Goal: Task Accomplishment & Management: Manage account settings

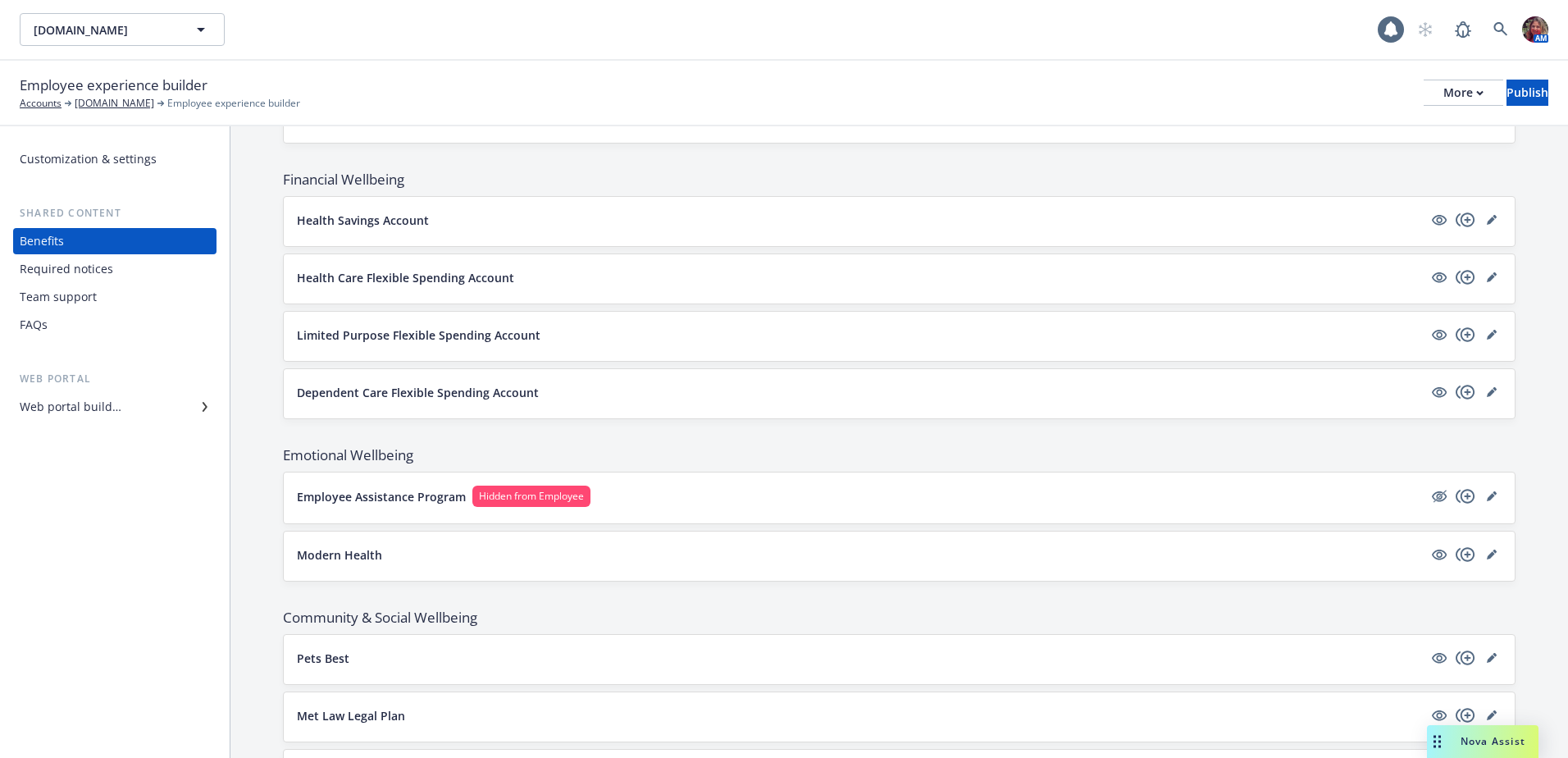
scroll to position [1477, 0]
click at [1430, 494] on icon "hidden" at bounding box center [1439, 494] width 19 height 19
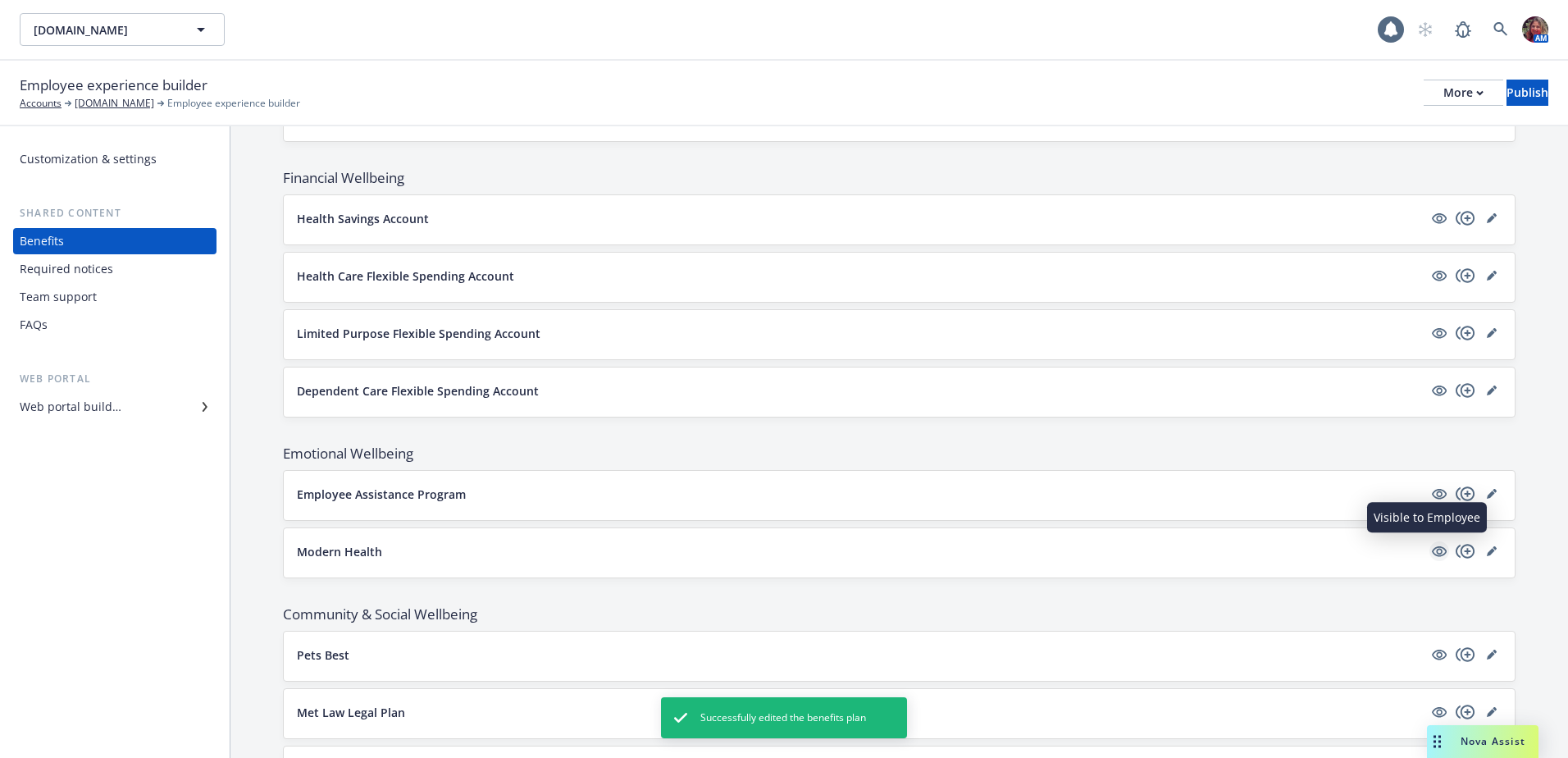
click at [1431, 556] on icon "visible" at bounding box center [1438, 551] width 15 height 11
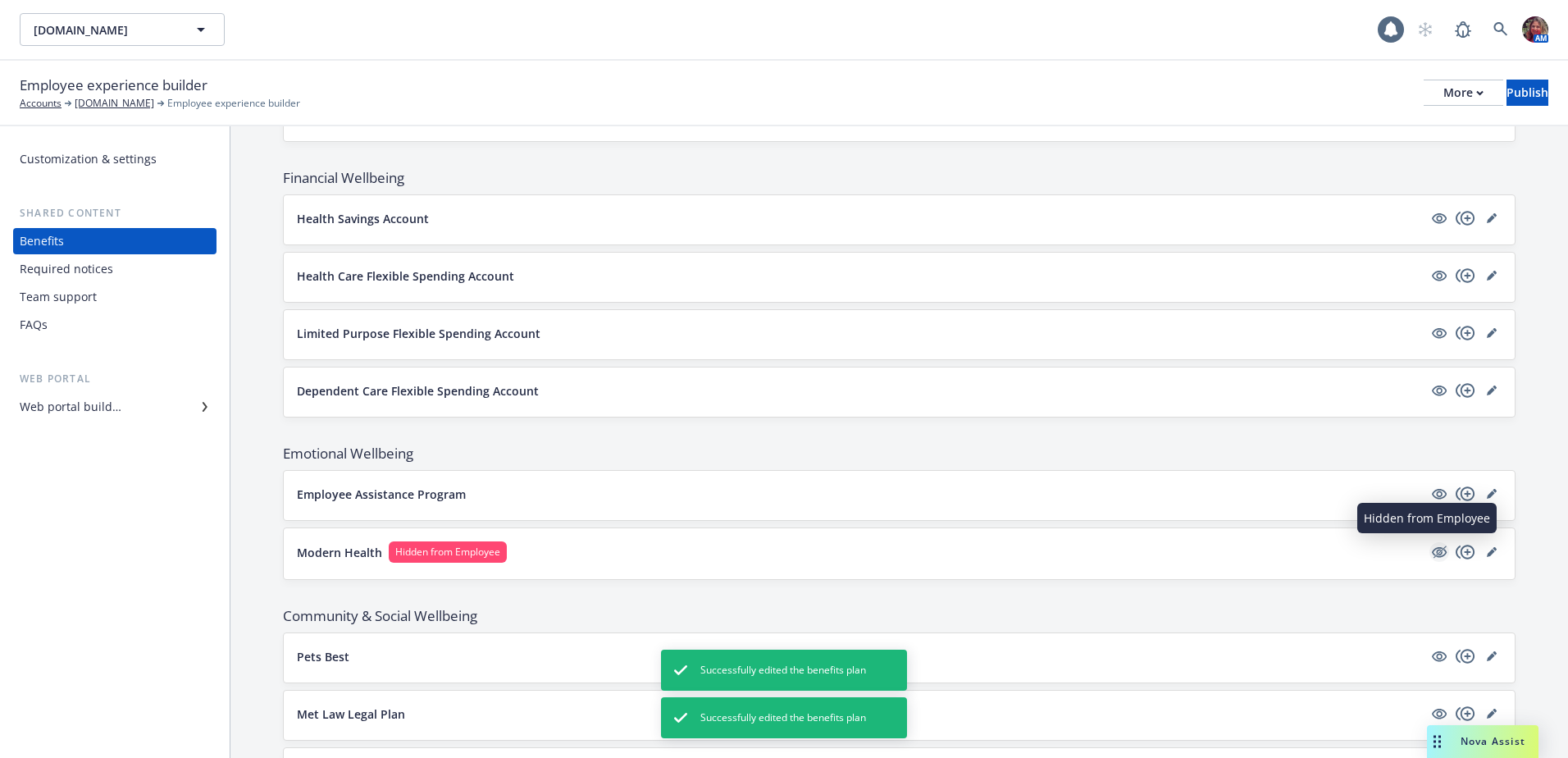
click at [1430, 546] on icon "hidden" at bounding box center [1439, 552] width 19 height 19
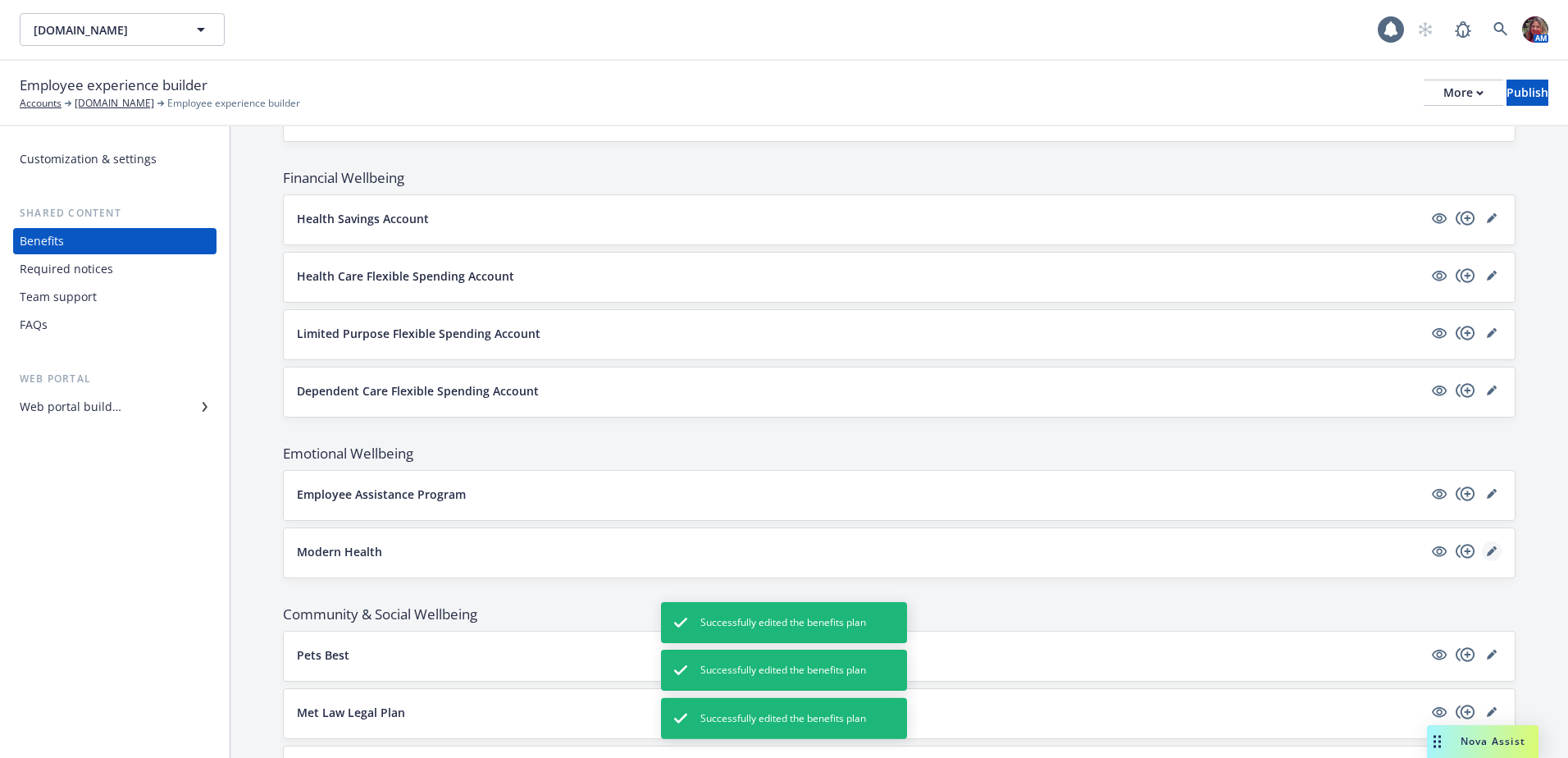
click at [1481, 549] on link "editPencil" at bounding box center [1491, 551] width 19 height 19
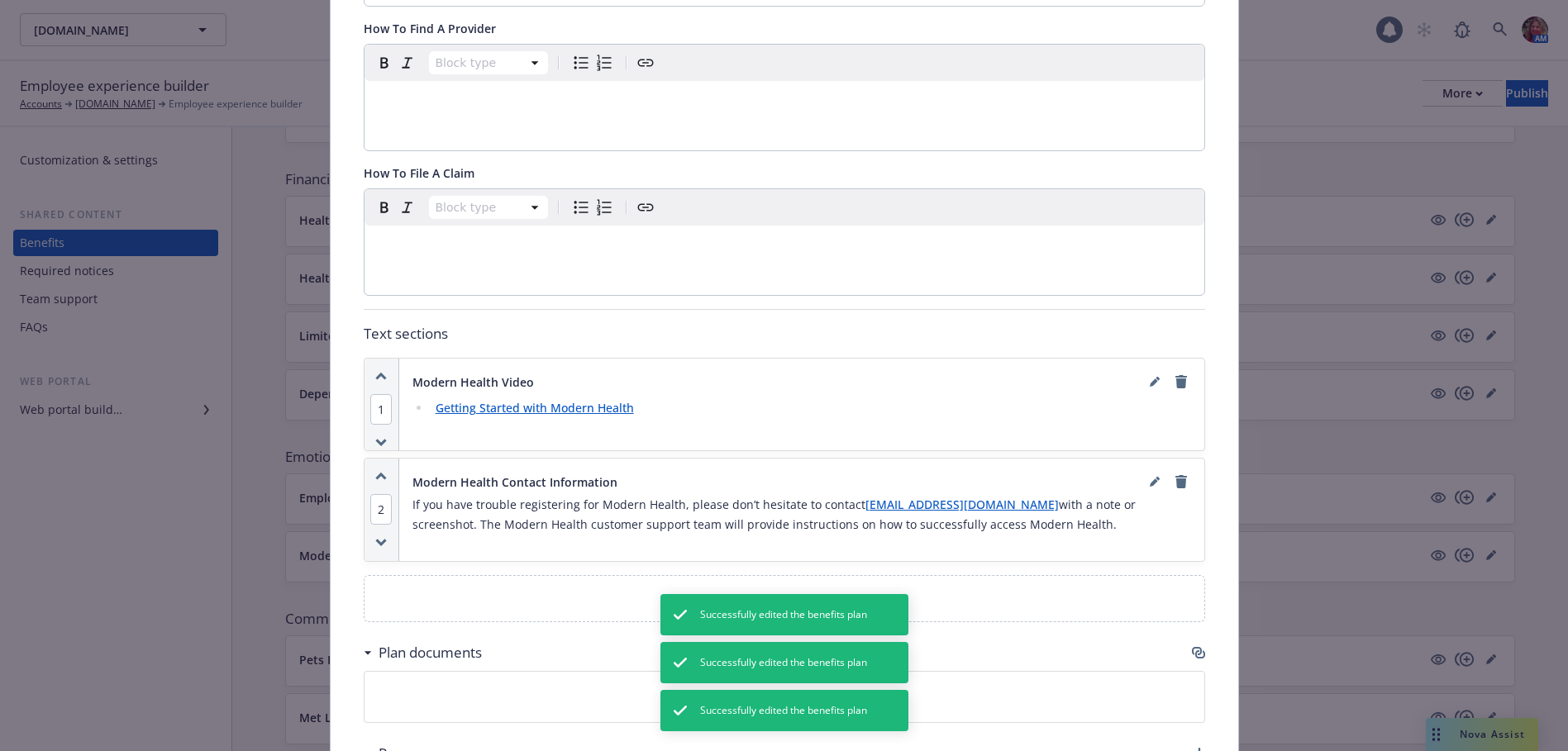
scroll to position [1133, 0]
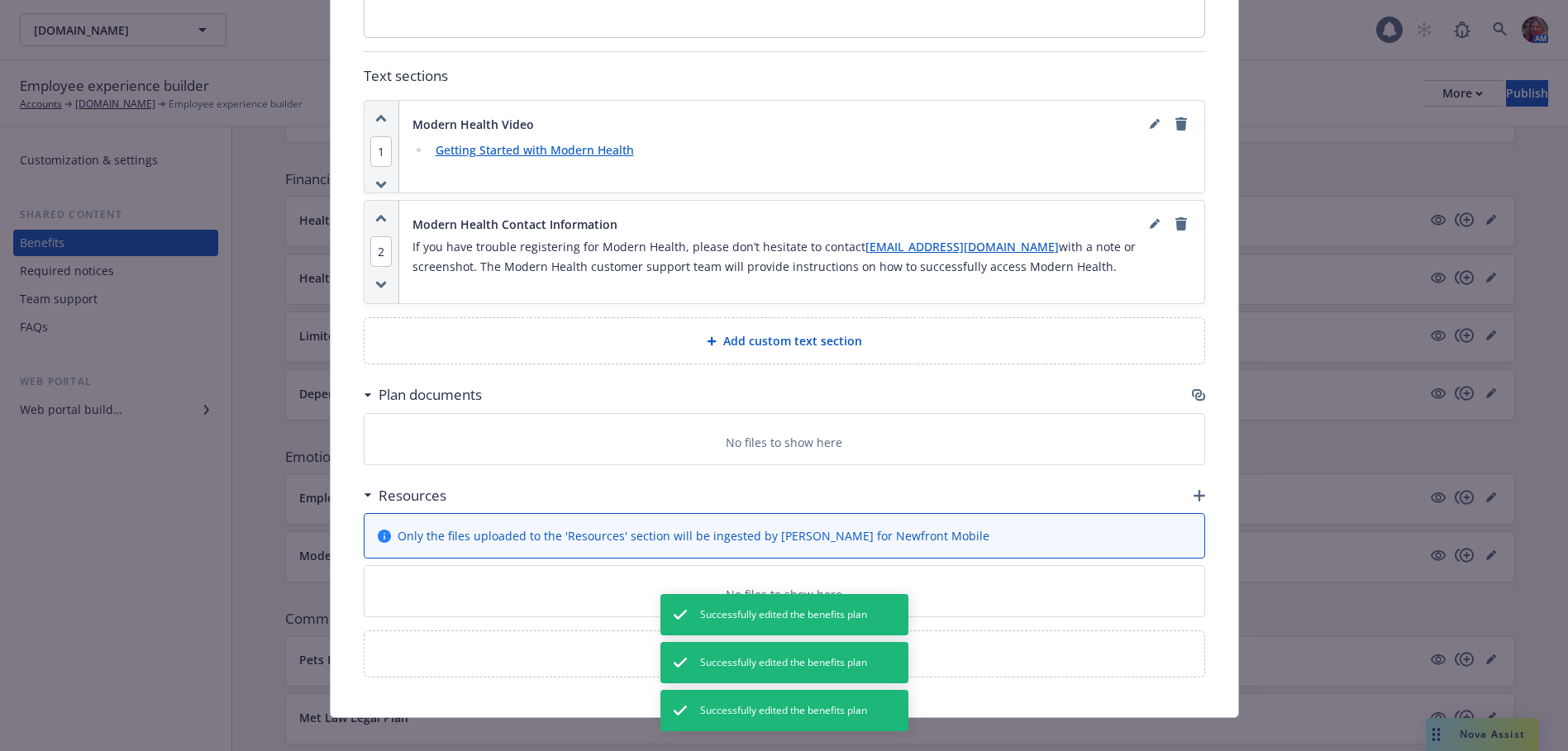
click at [1194, 490] on icon "button" at bounding box center [1199, 495] width 11 height 11
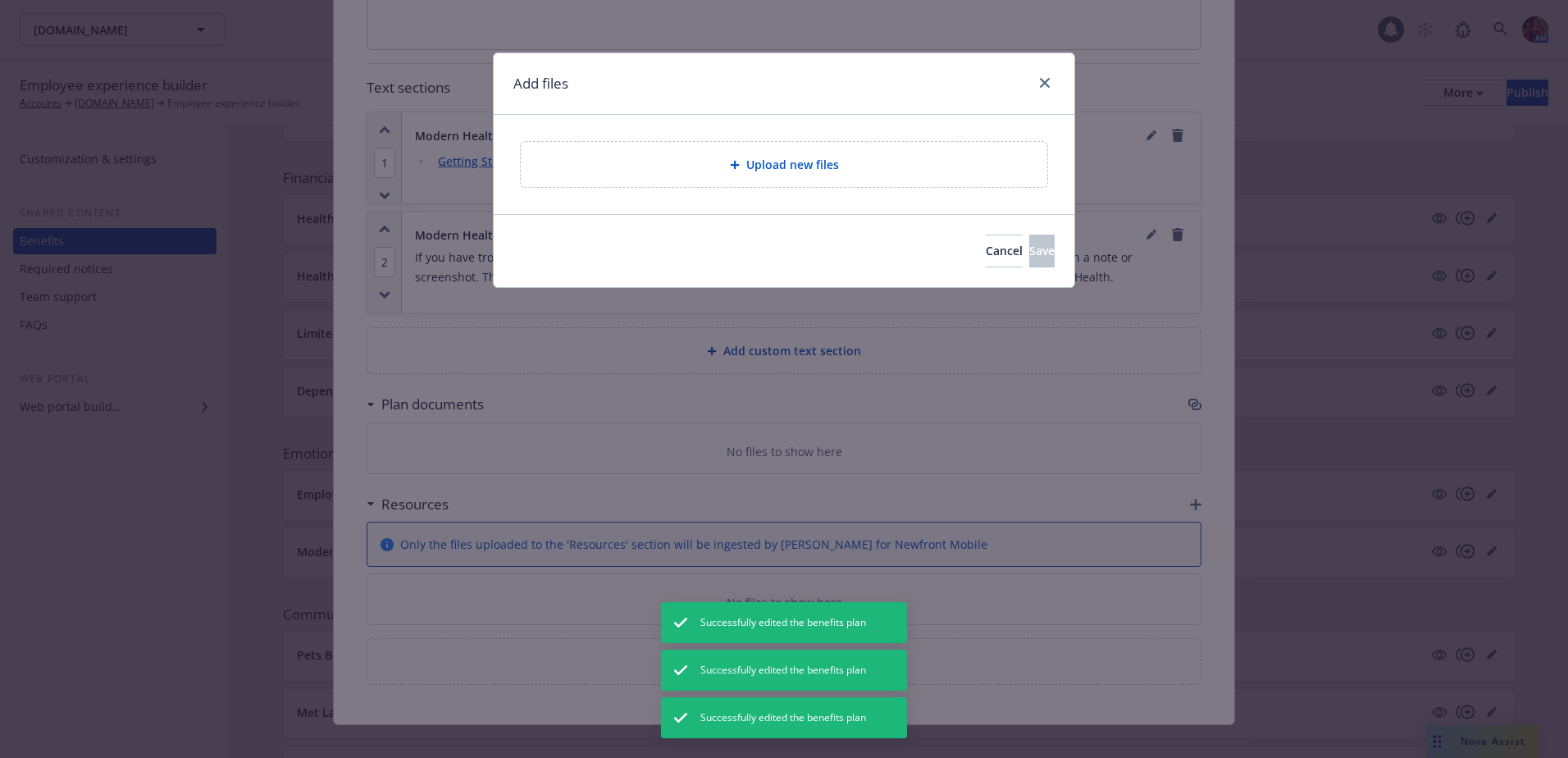
click at [766, 189] on div "Upload new files" at bounding box center [784, 164] width 581 height 99
click at [773, 167] on span "Upload new files" at bounding box center [793, 165] width 93 height 18
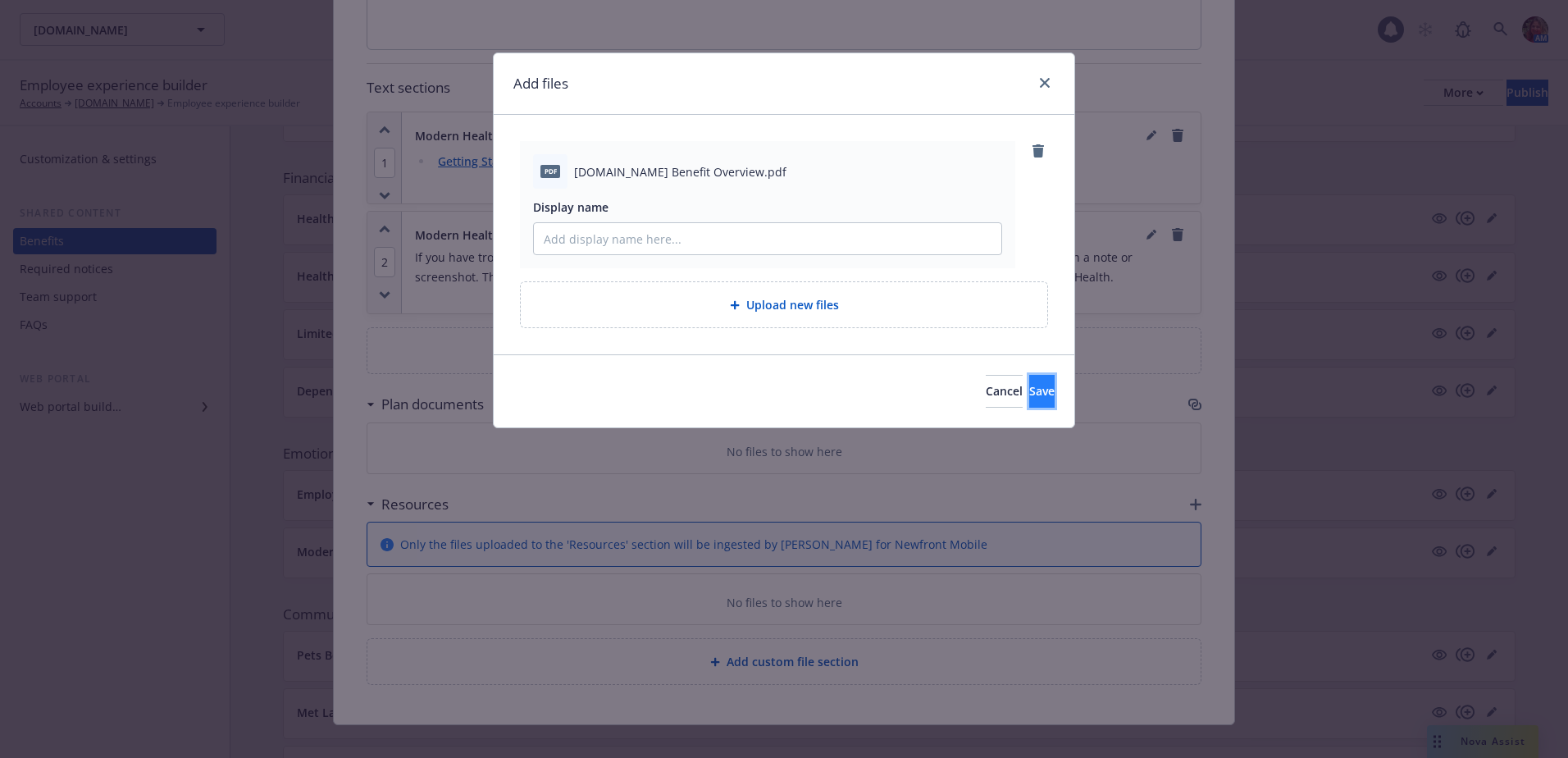
click at [1054, 400] on button "Save" at bounding box center [1042, 391] width 25 height 32
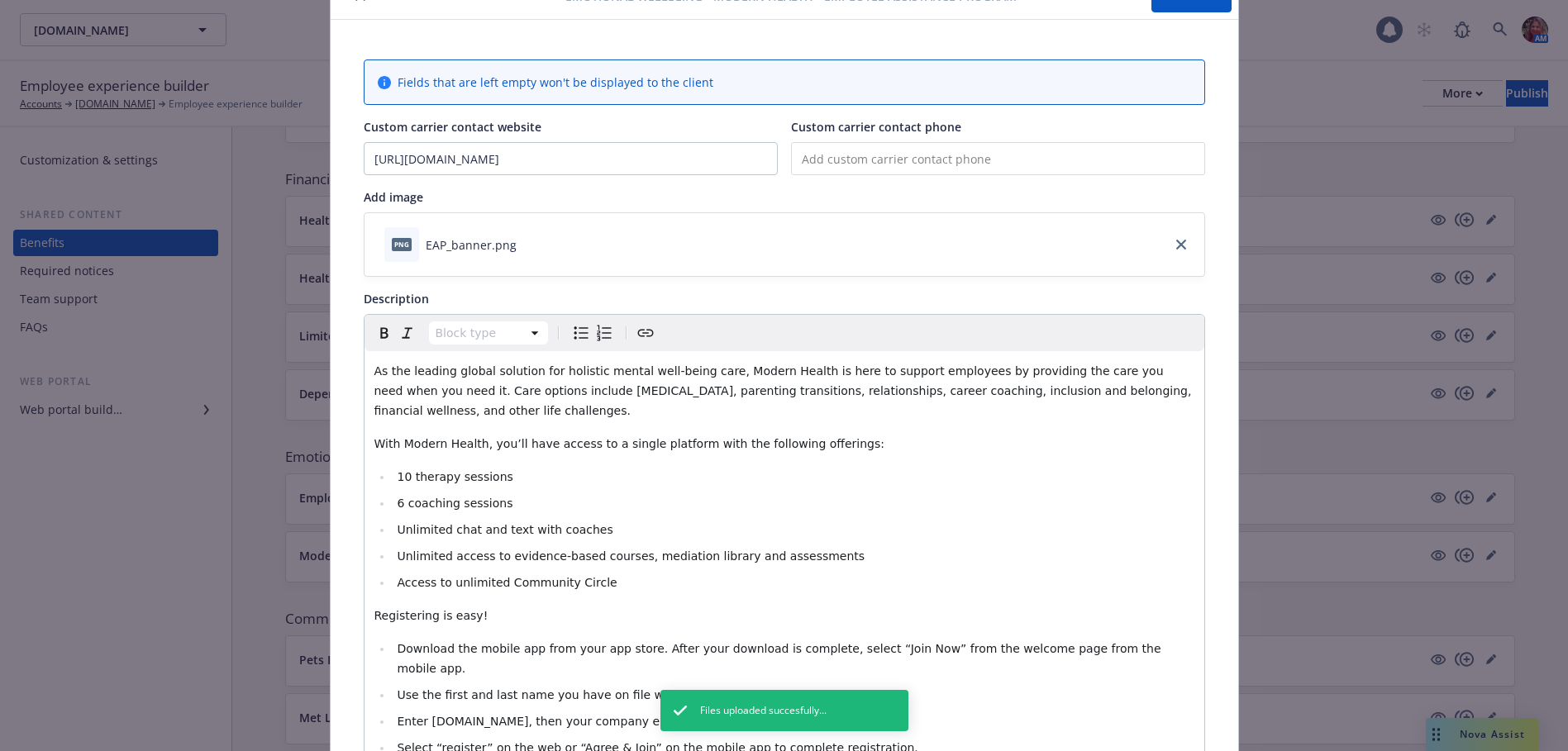
scroll to position [0, 0]
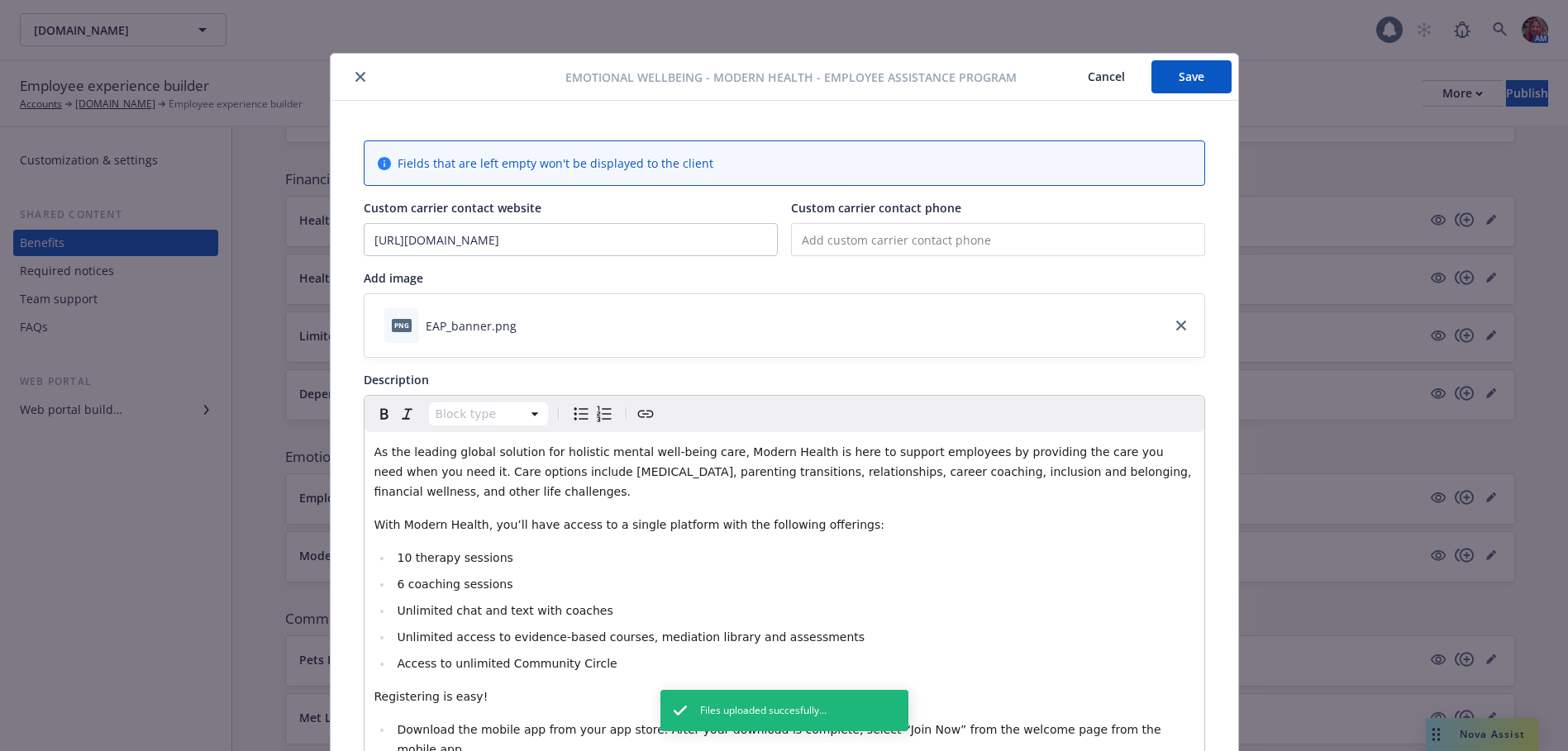
click at [1204, 74] on button "Save" at bounding box center [1191, 76] width 80 height 33
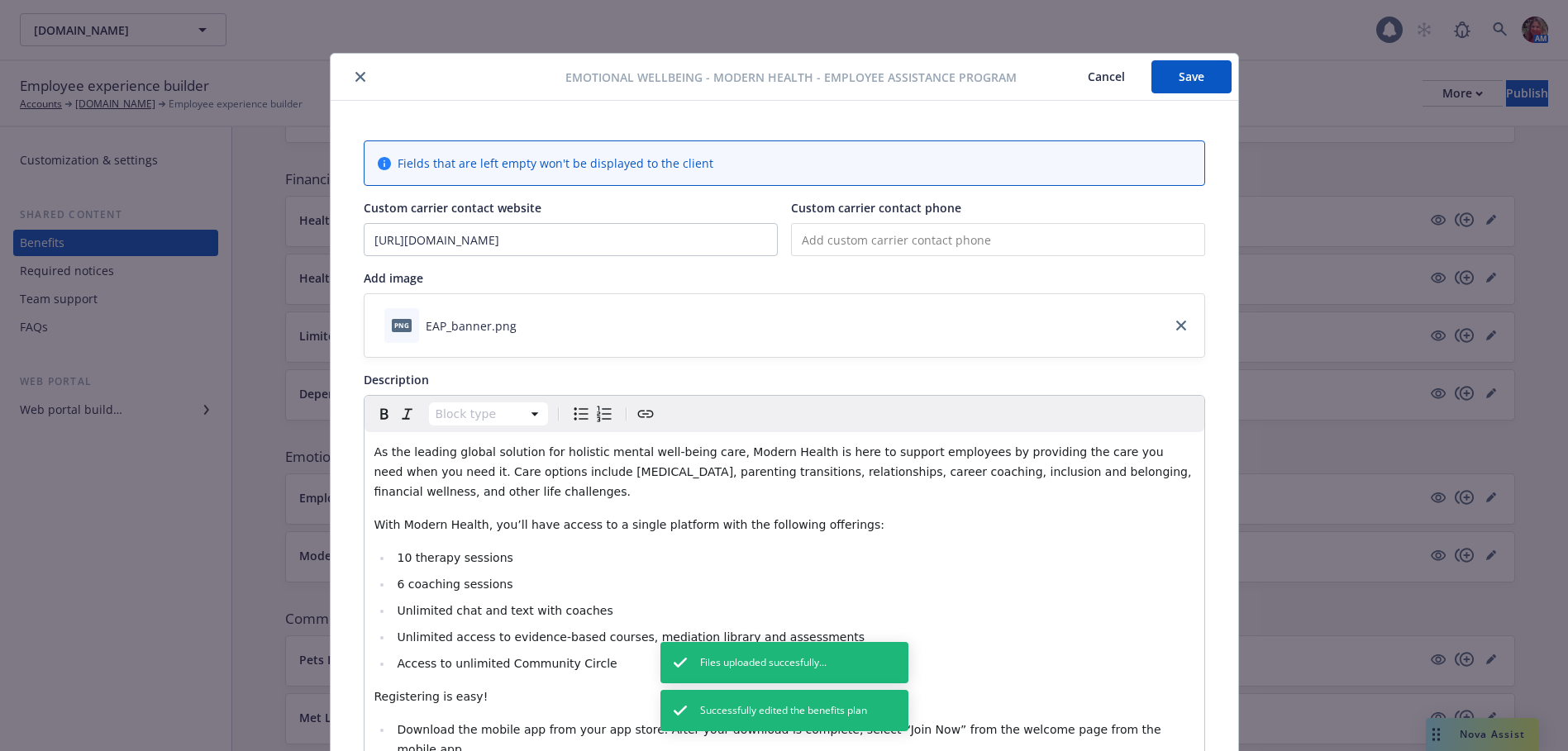
click at [352, 82] on button "close" at bounding box center [360, 77] width 19 height 19
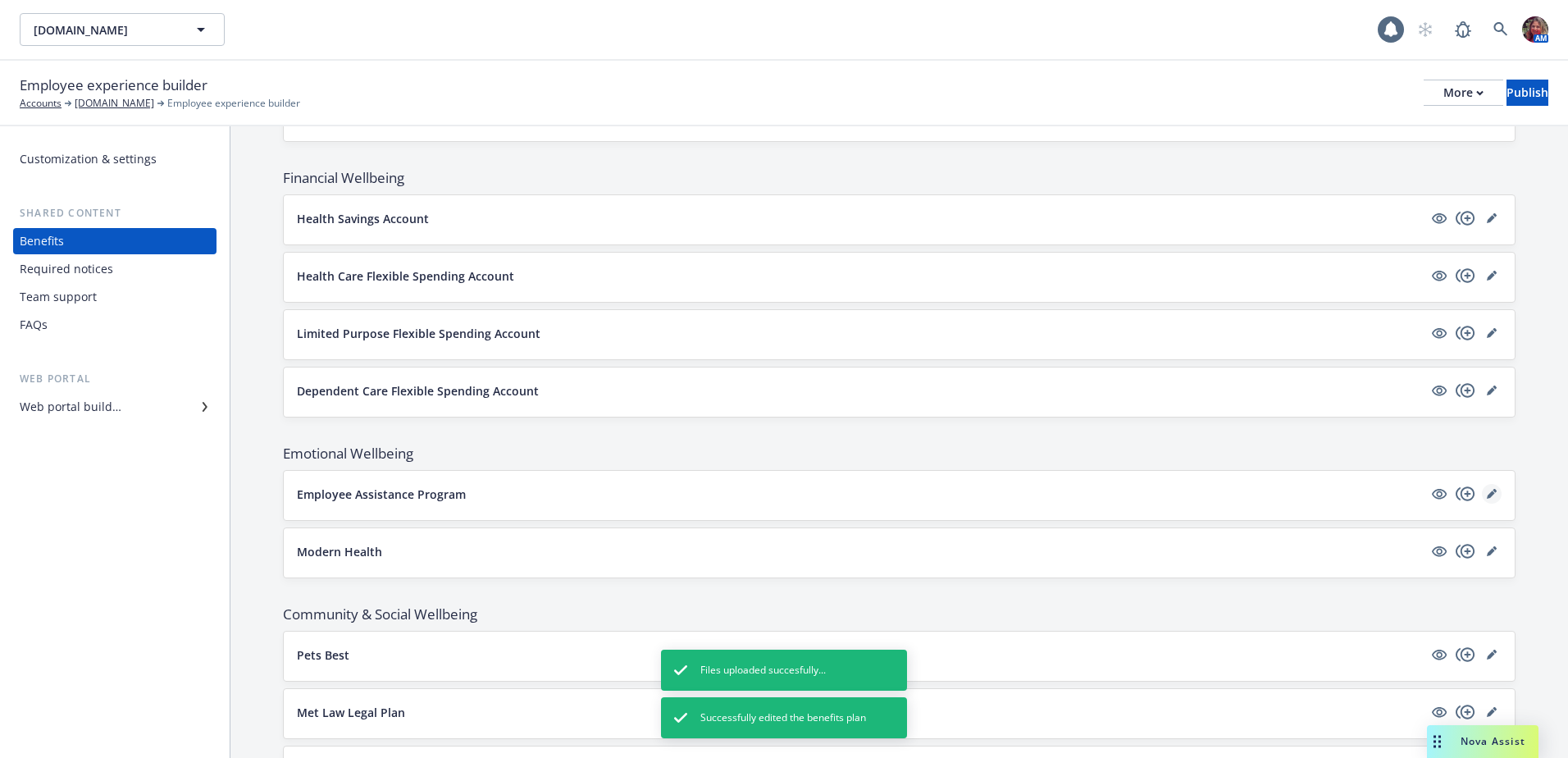
click at [1487, 492] on icon "editPencil" at bounding box center [1490, 494] width 8 height 8
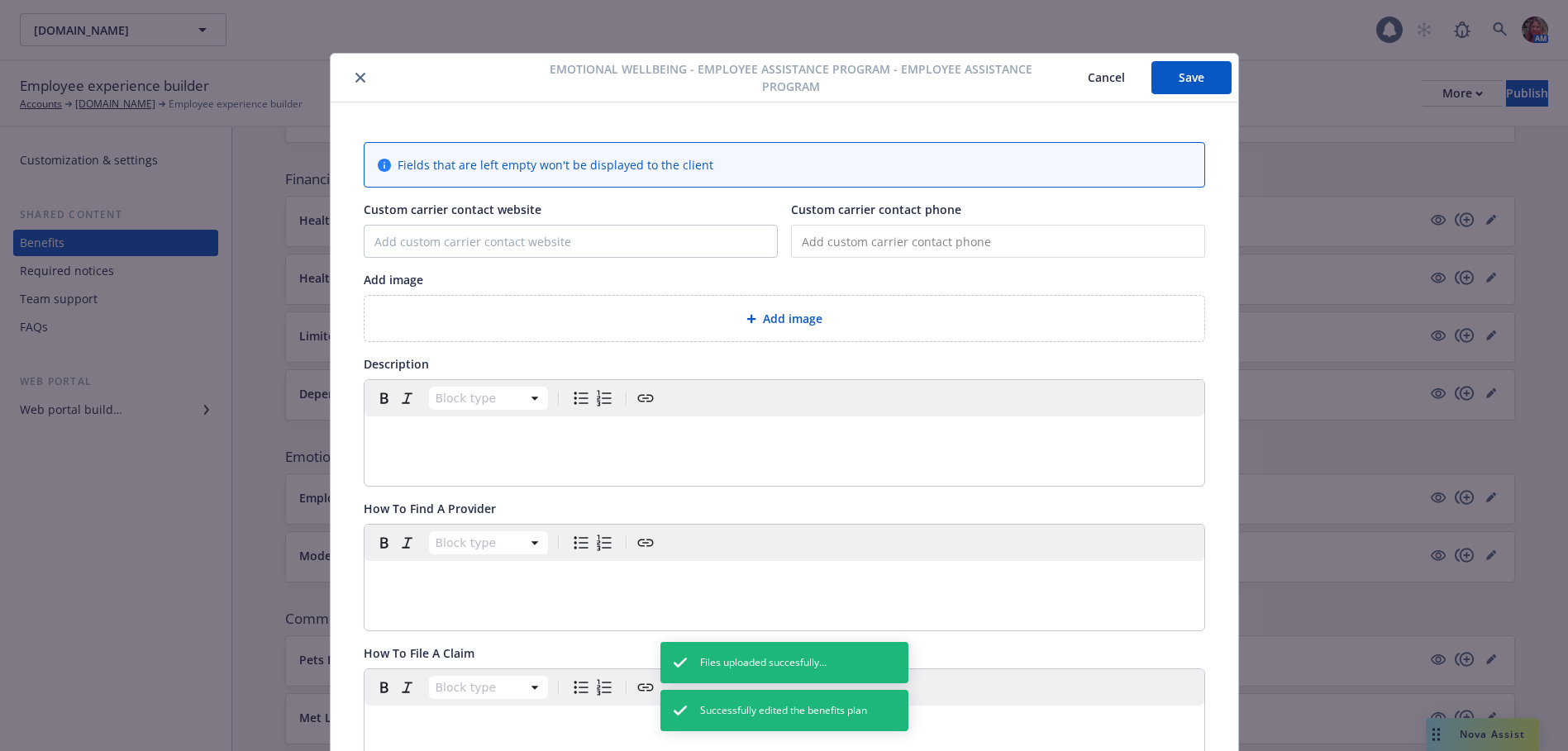
scroll to position [49, 0]
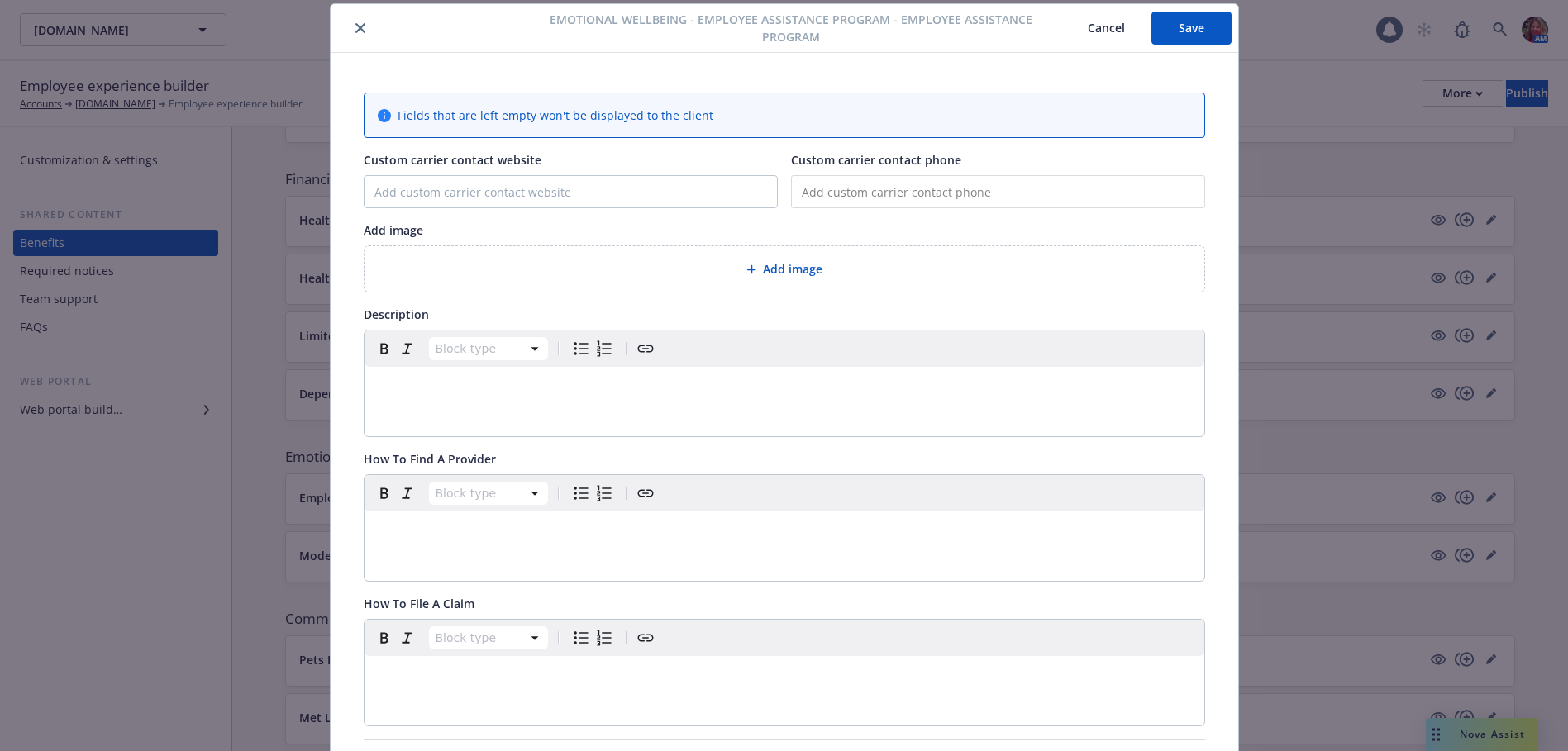
click at [527, 417] on div "Block type" at bounding box center [784, 383] width 840 height 106
click at [501, 394] on p "editable markdown" at bounding box center [784, 387] width 820 height 19
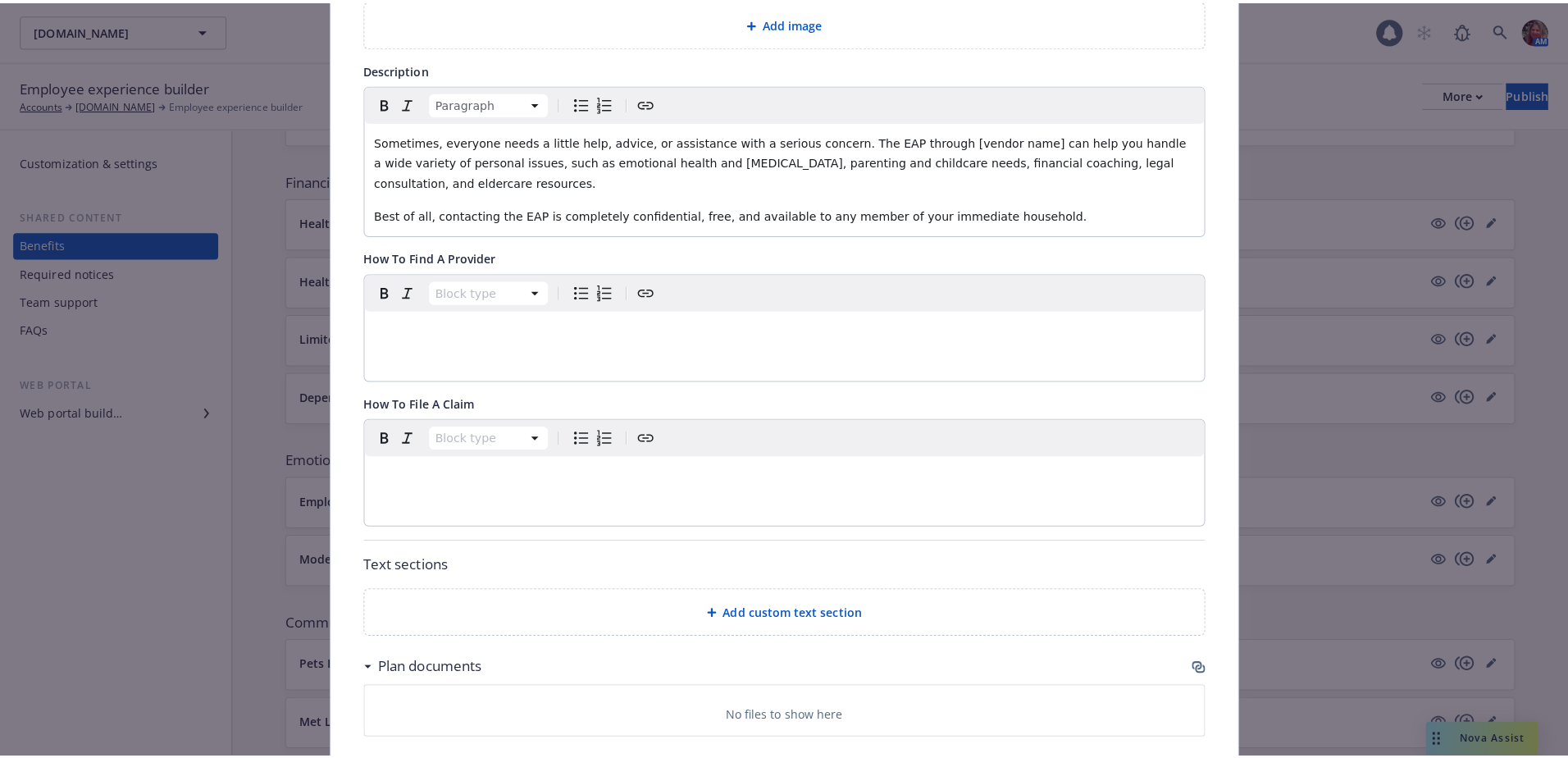
scroll to position [295, 0]
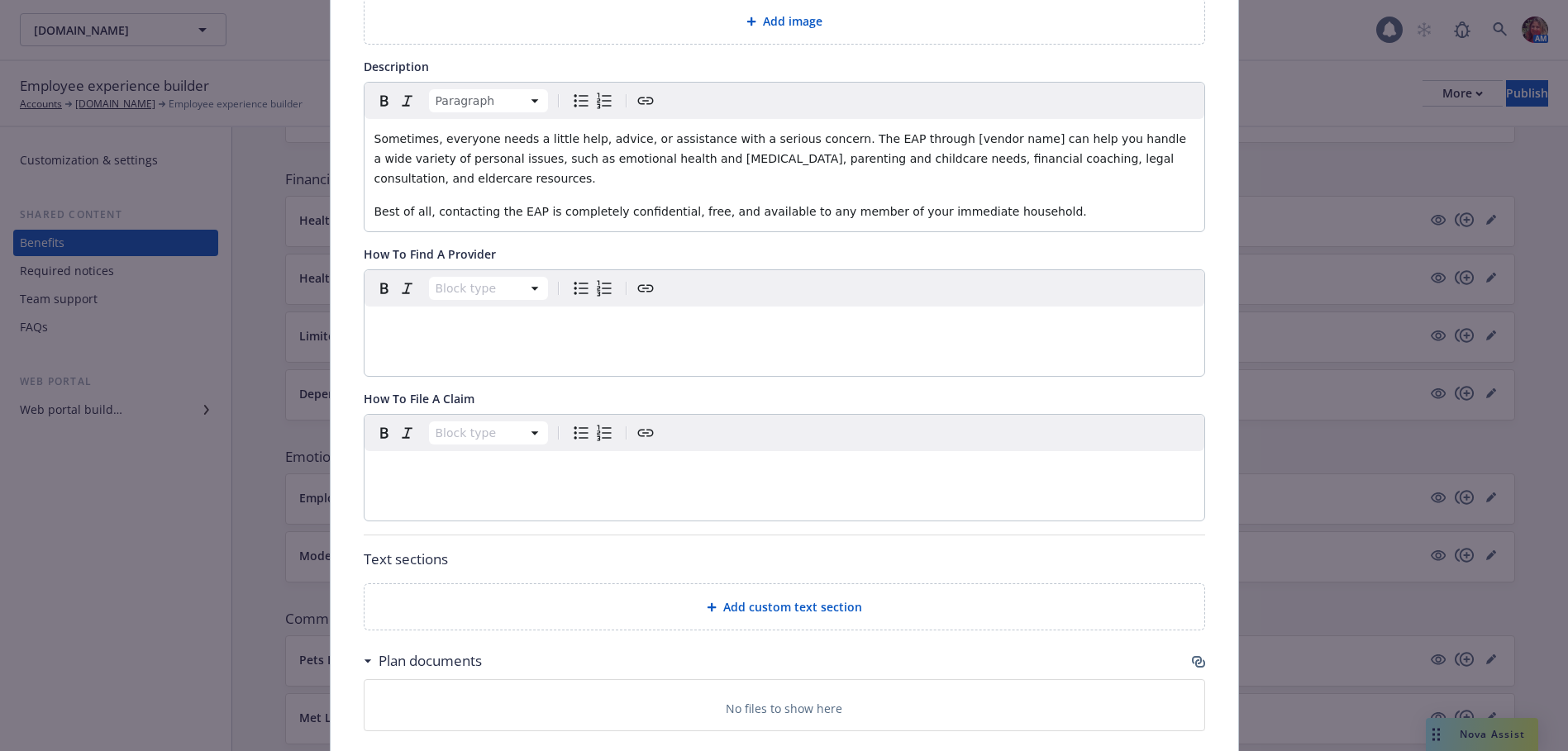
click at [920, 612] on div "Add custom text section" at bounding box center [784, 607] width 813 height 19
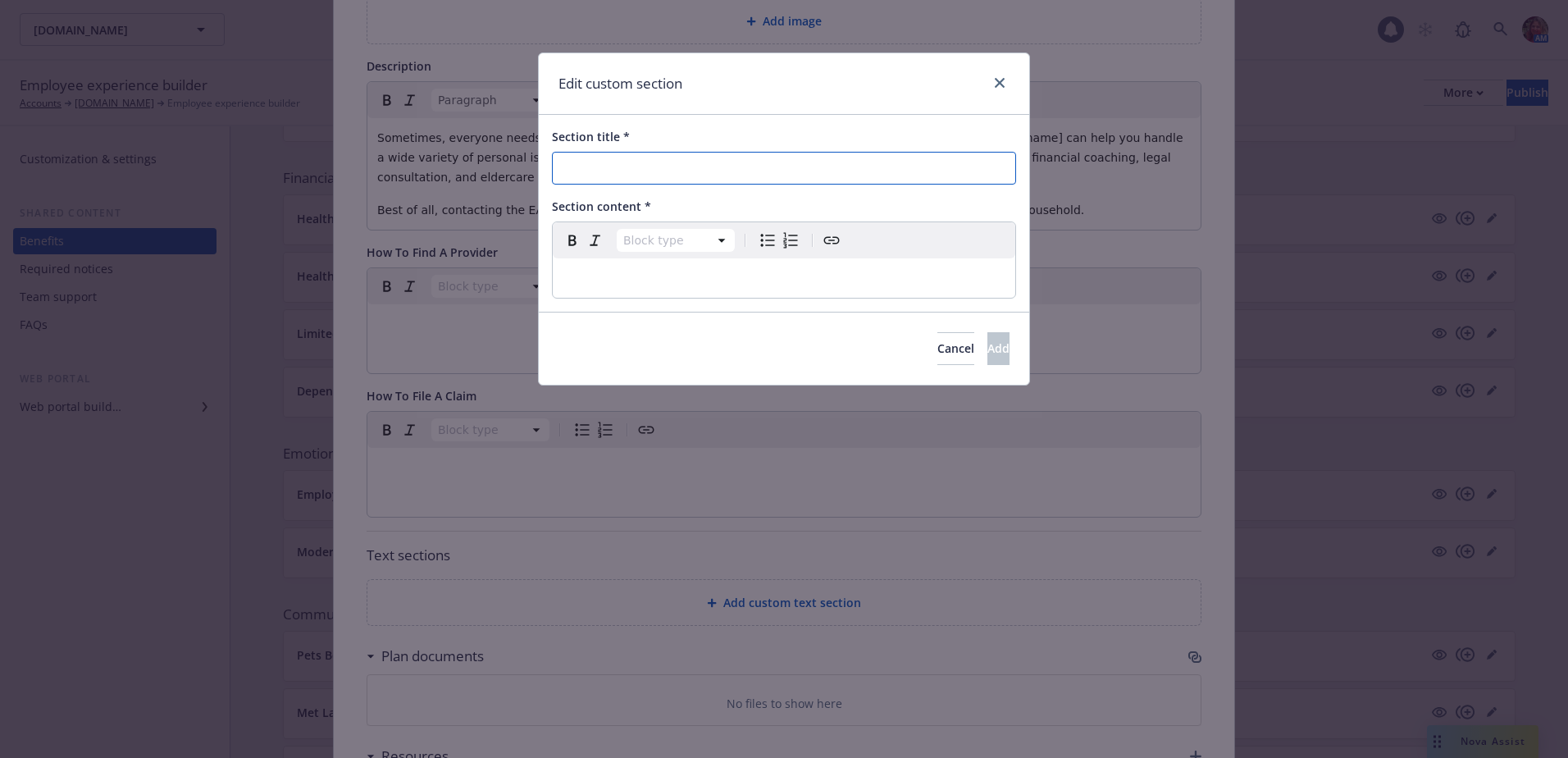
click at [712, 158] on input "Section title *" at bounding box center [784, 167] width 464 height 32
type input "EAP Resources (no cost)"
click at [709, 285] on p "editable markdown" at bounding box center [783, 278] width 442 height 19
select select
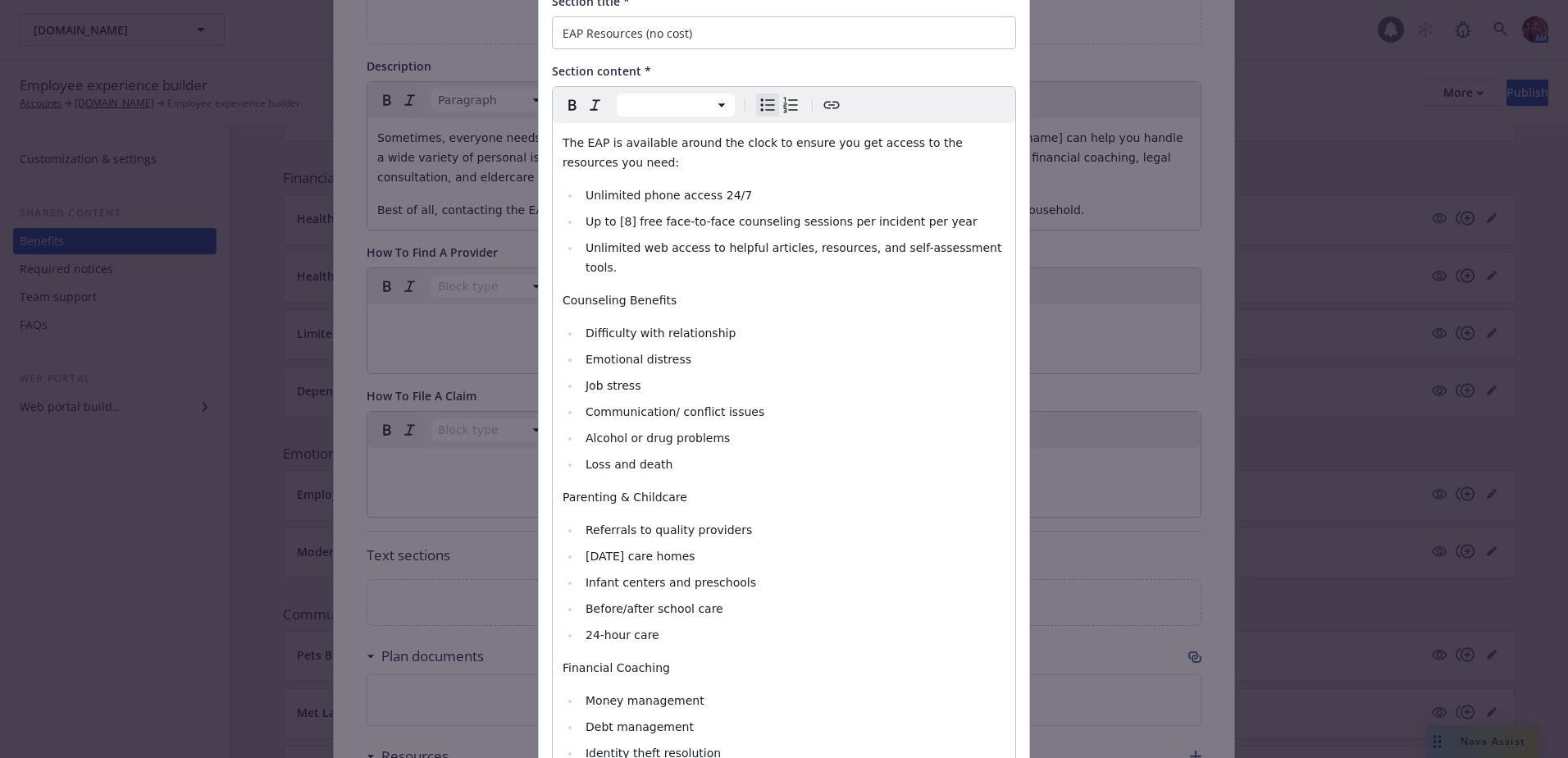
scroll to position [0, 0]
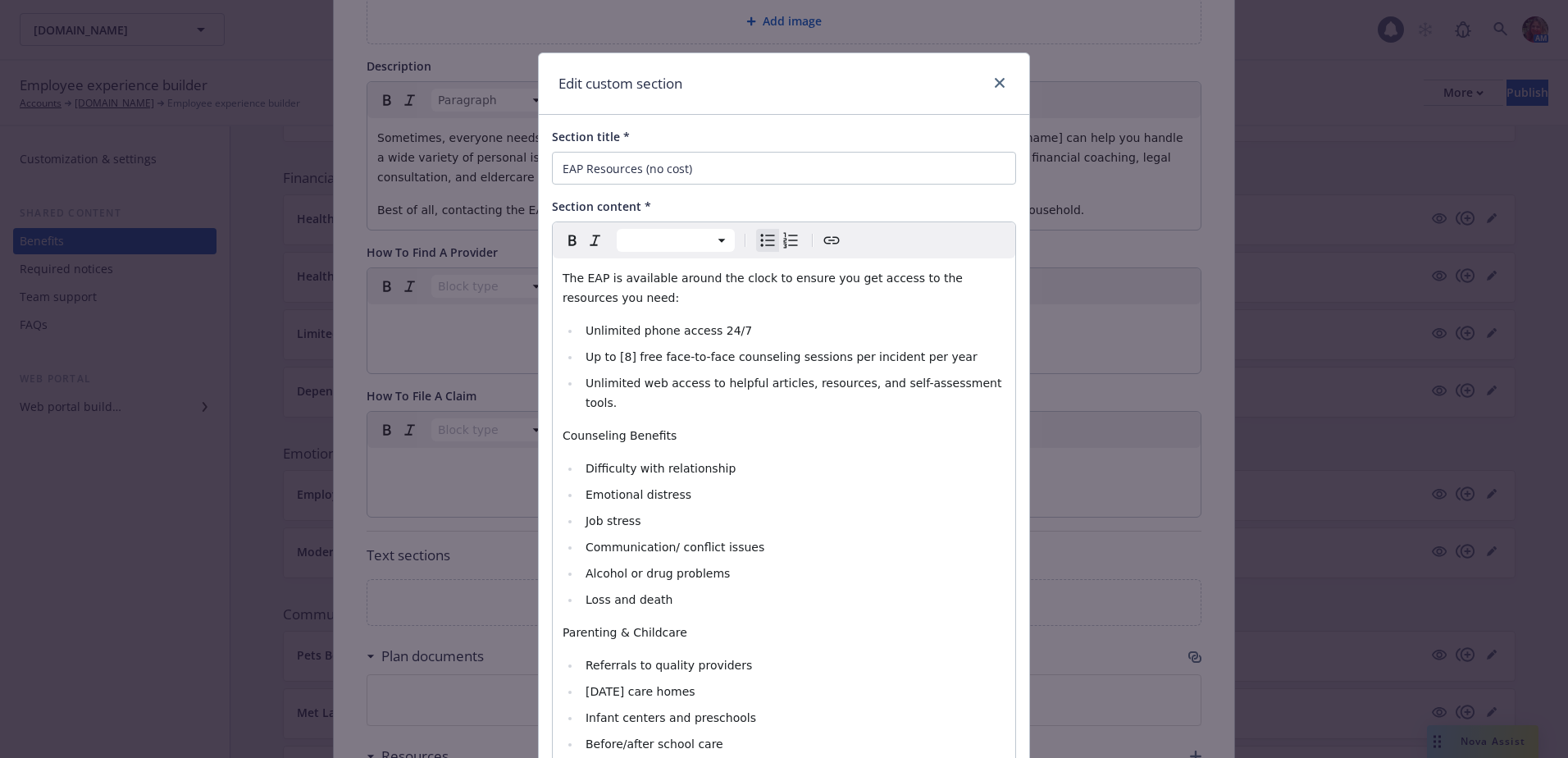
click at [619, 355] on span "Up to [8] free face-to-face counseling sessions per incident per year" at bounding box center [780, 357] width 392 height 13
click at [827, 357] on span "Up to 3 free face-to-face counseling sessions per incident per year" at bounding box center [776, 357] width 383 height 13
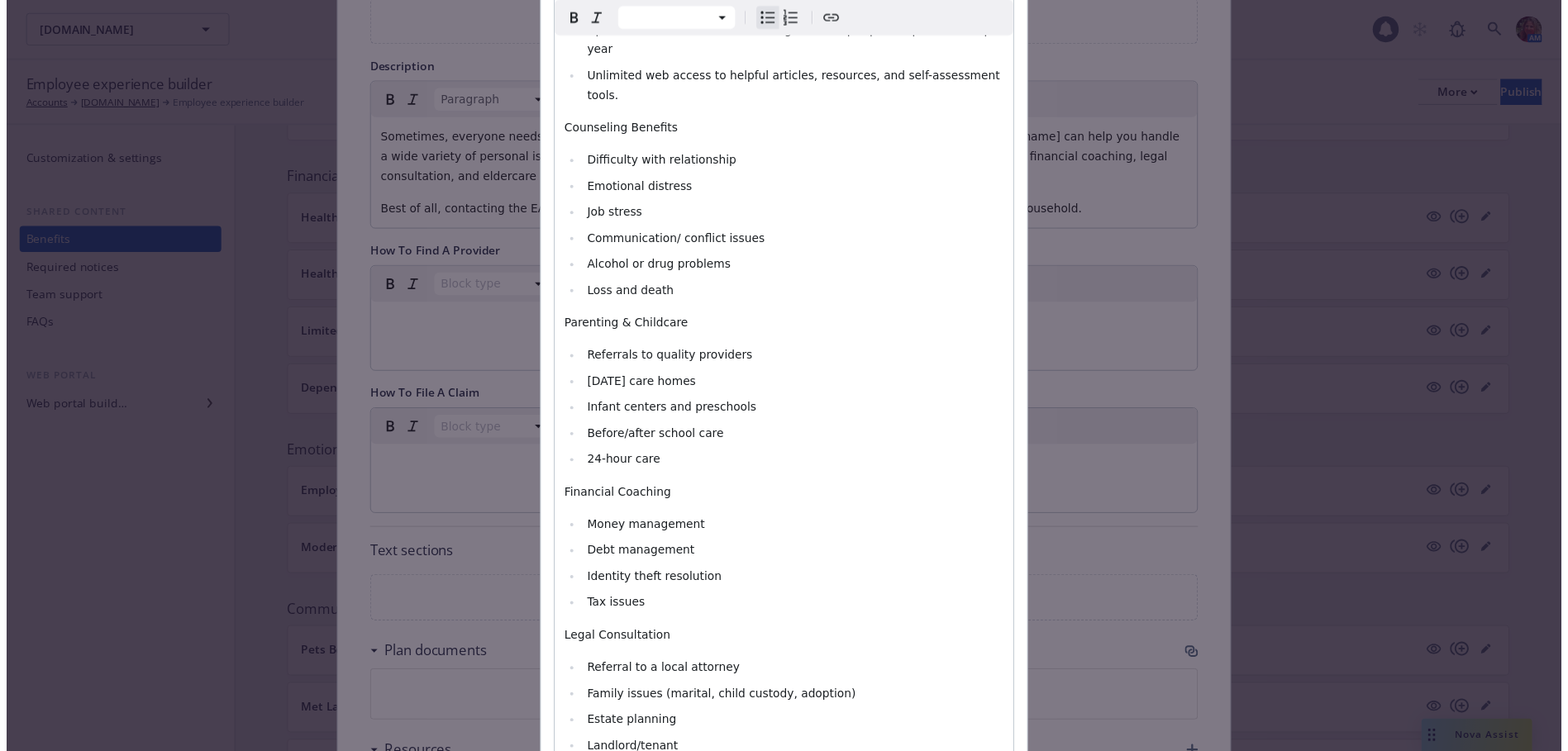
scroll to position [742, 0]
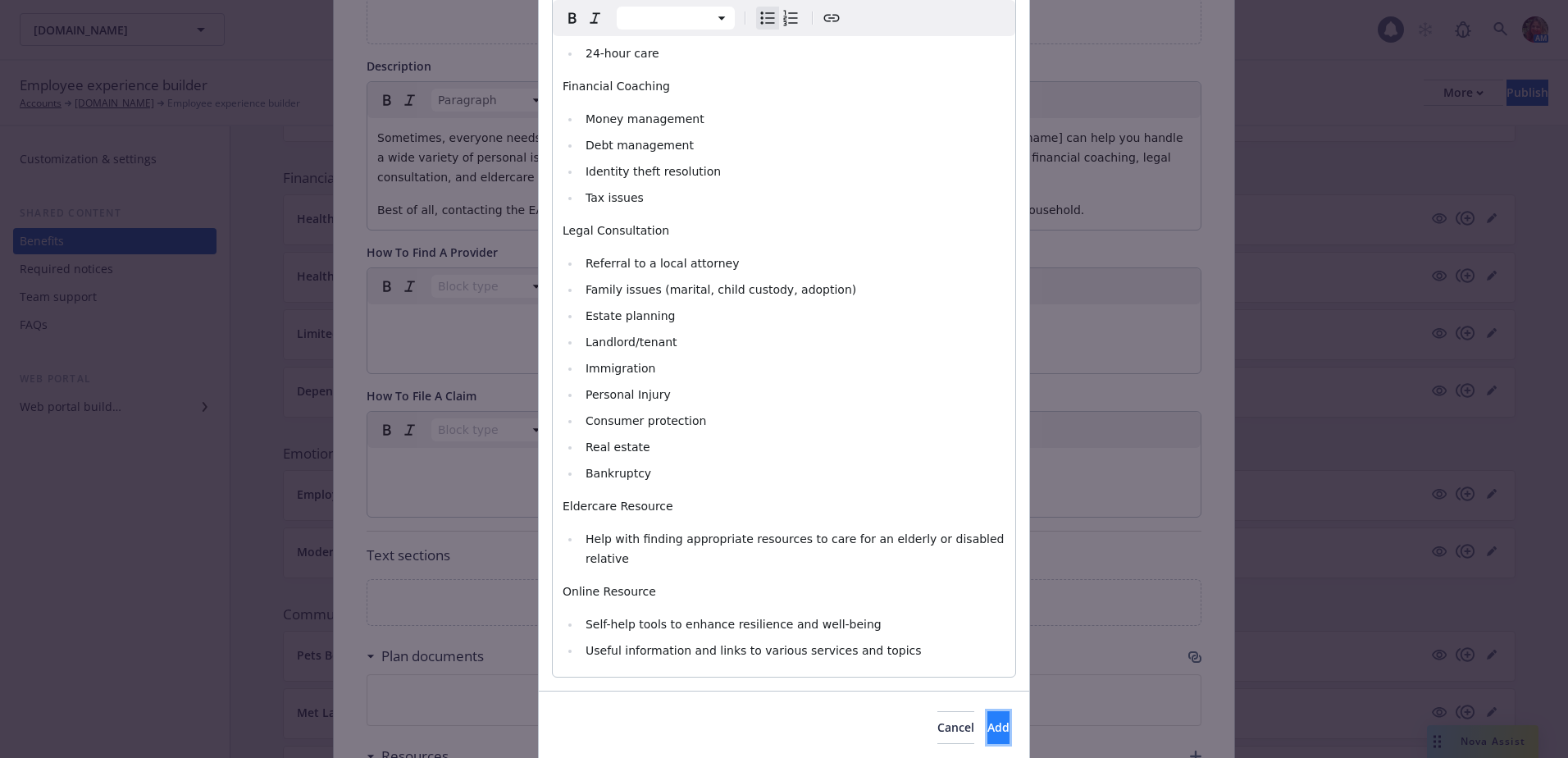
click at [987, 712] on button "Add" at bounding box center [998, 727] width 22 height 32
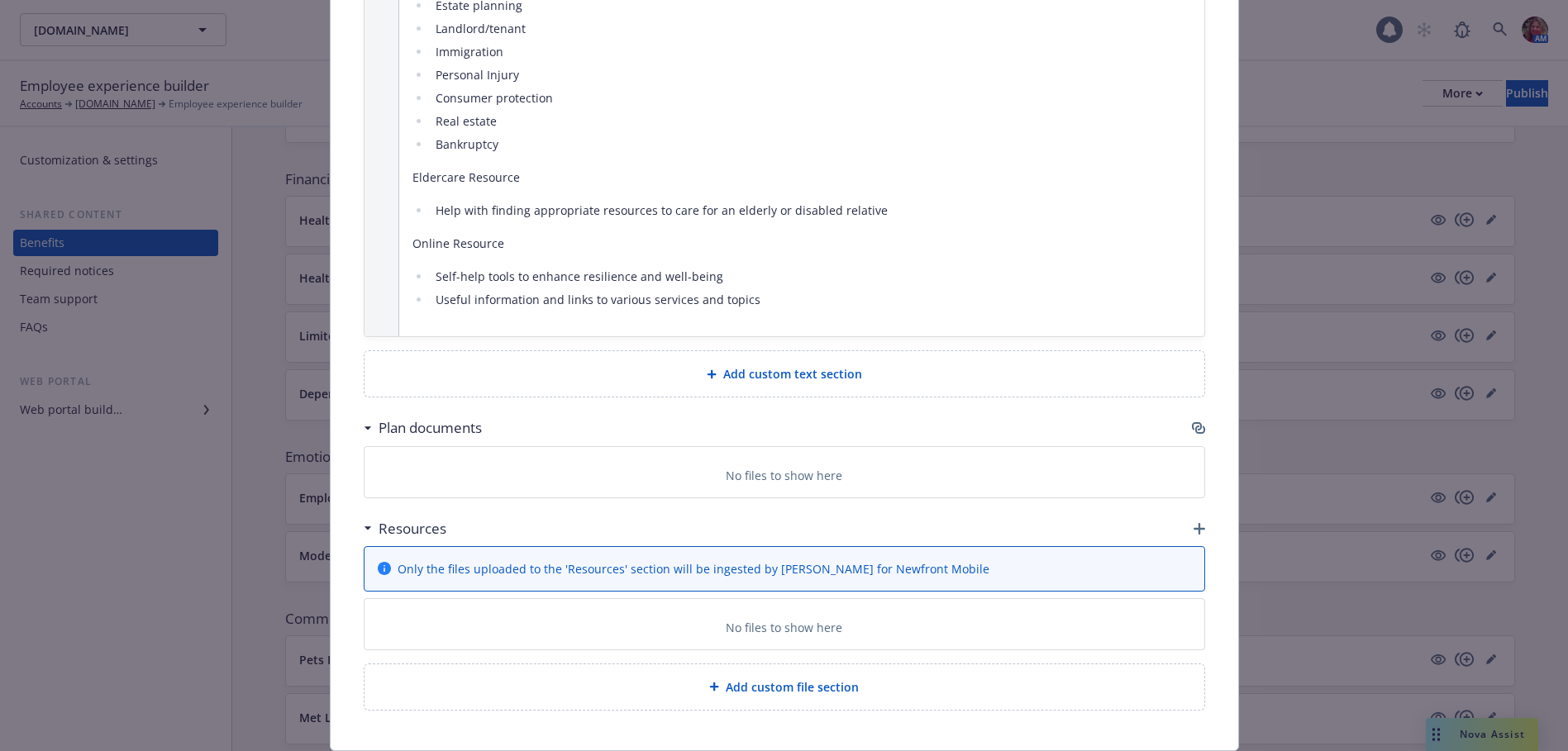
scroll to position [1642, 0]
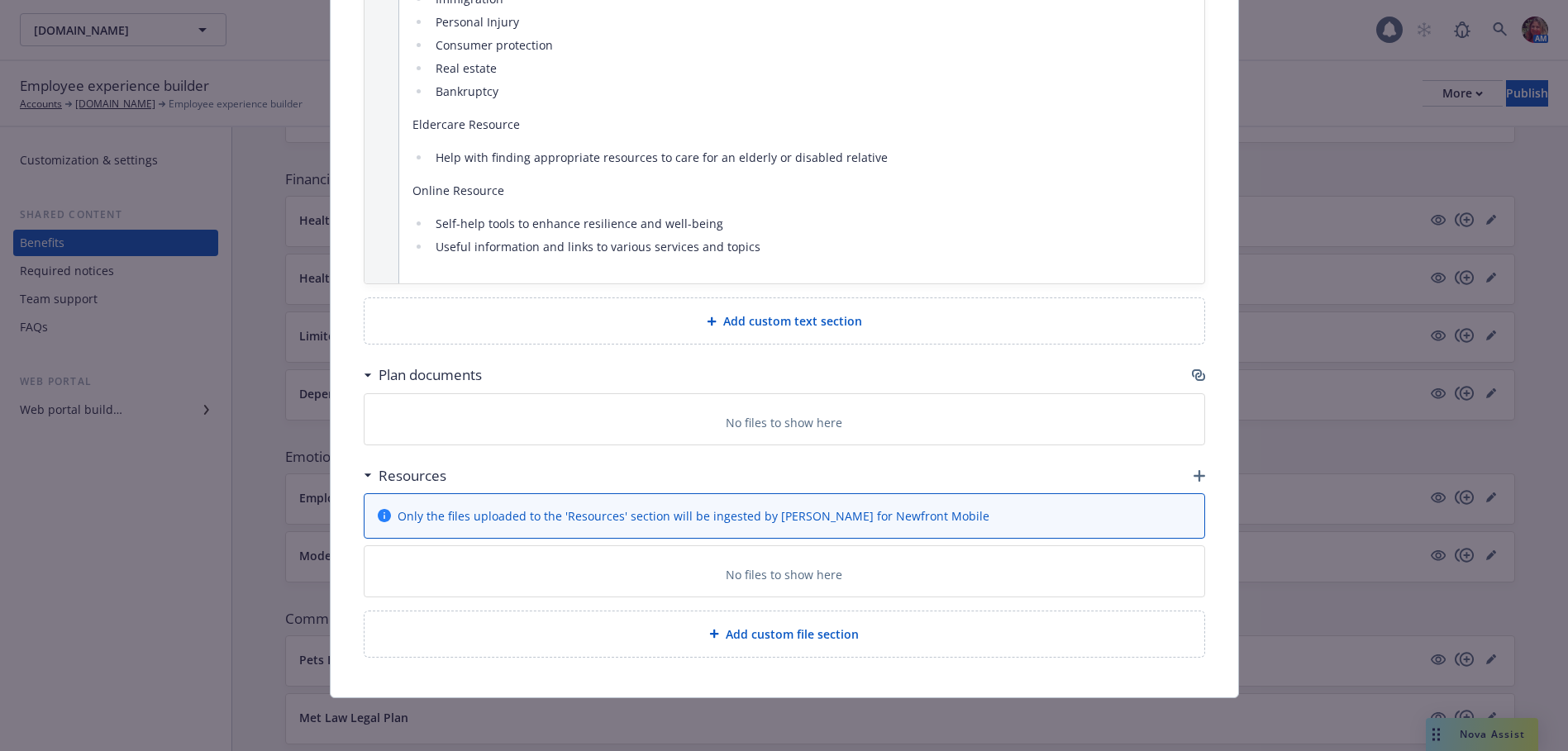
click at [1184, 479] on div "Resources" at bounding box center [784, 476] width 841 height 34
click at [1194, 477] on icon "button" at bounding box center [1199, 476] width 11 height 11
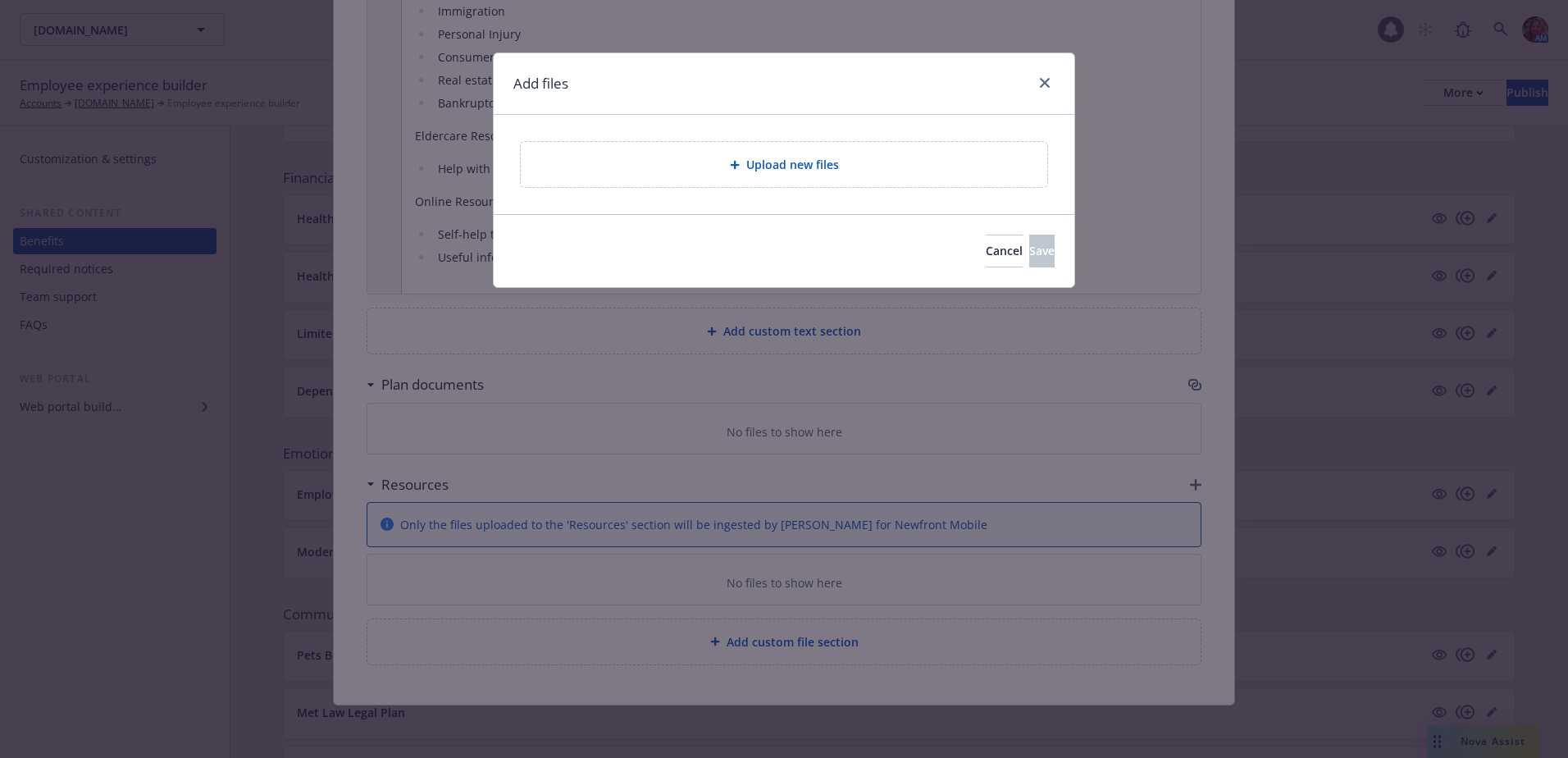
click at [738, 165] on icon at bounding box center [734, 165] width 9 height 9
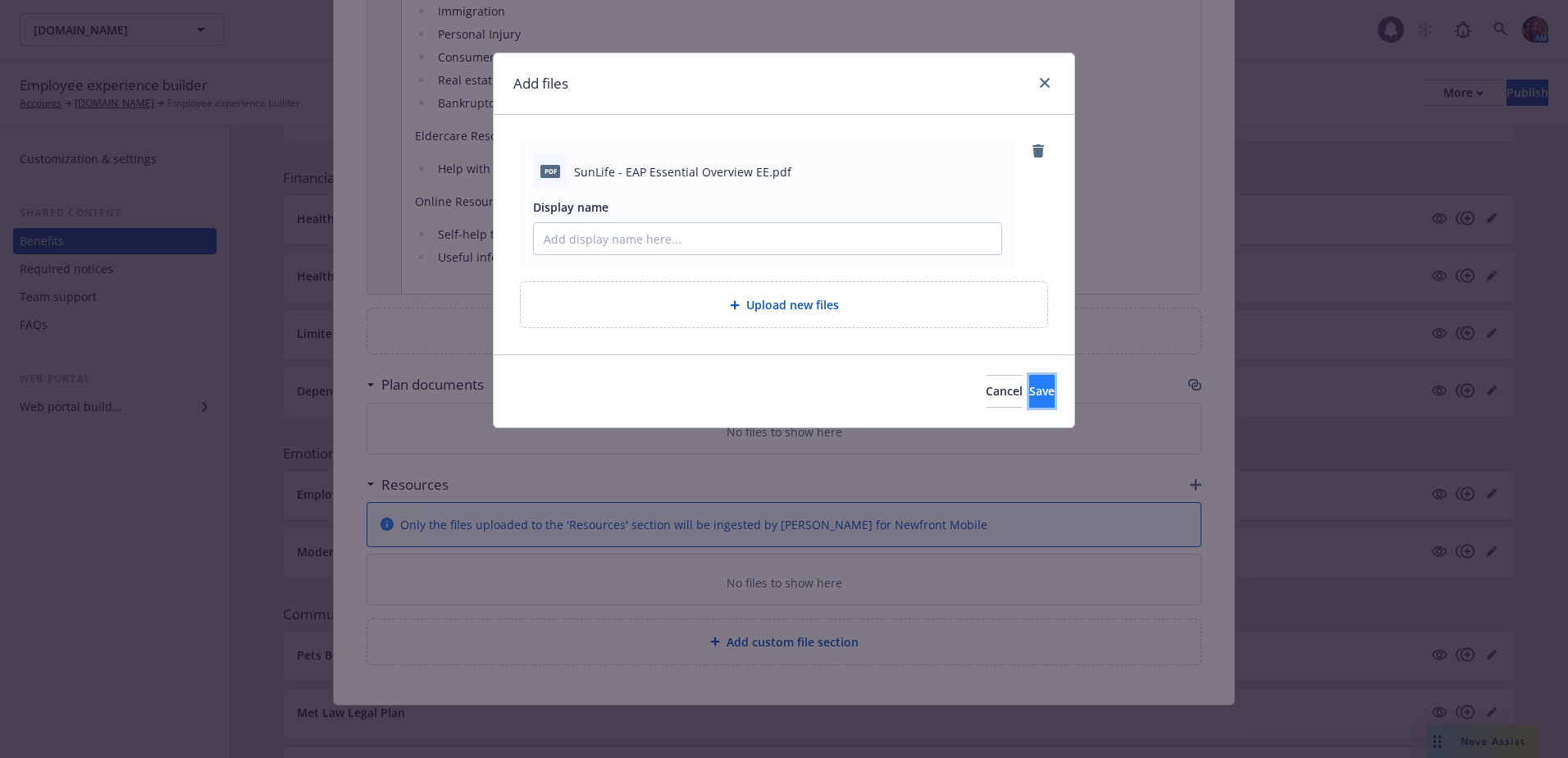
click at [1029, 392] on span "Save" at bounding box center [1042, 391] width 25 height 16
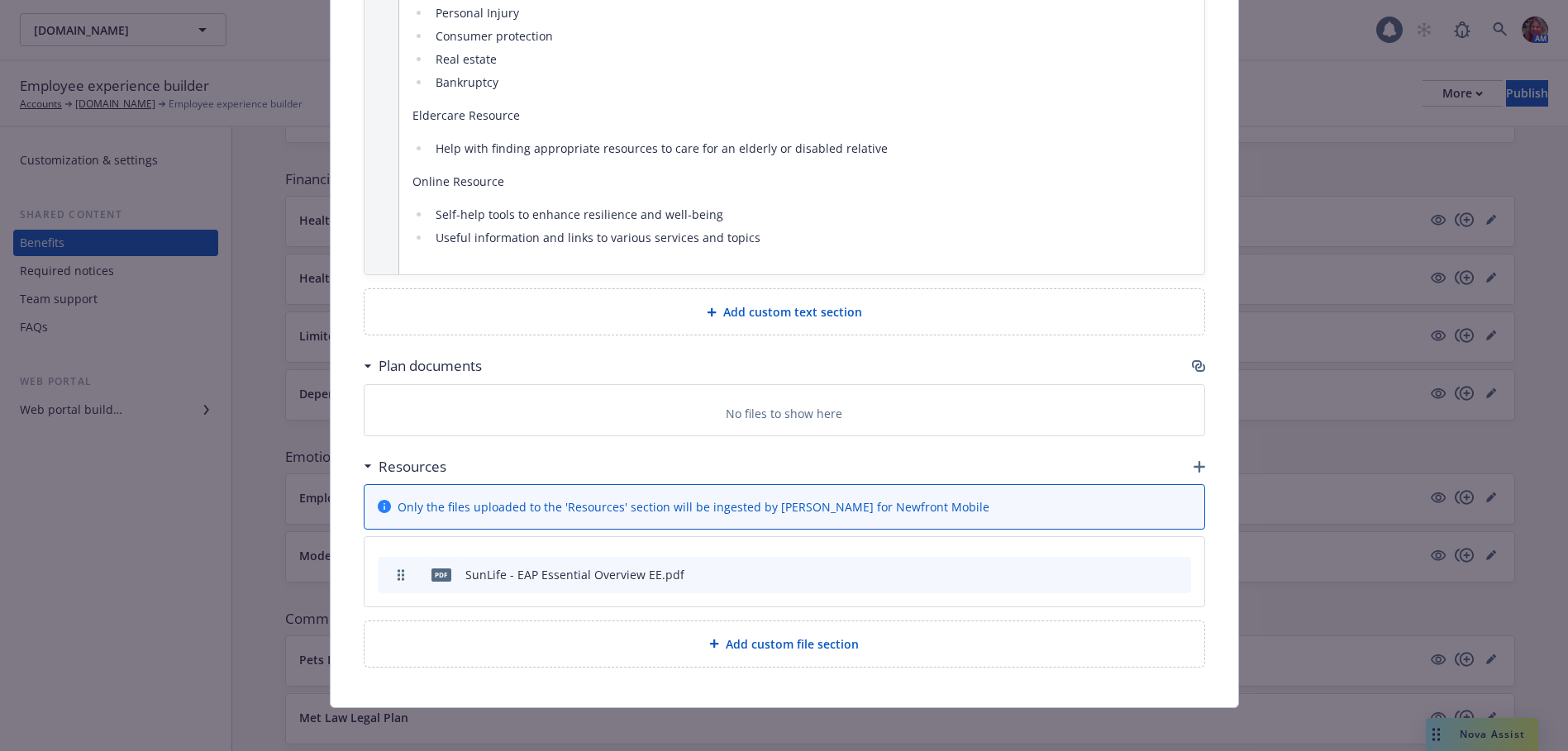
scroll to position [1661, 0]
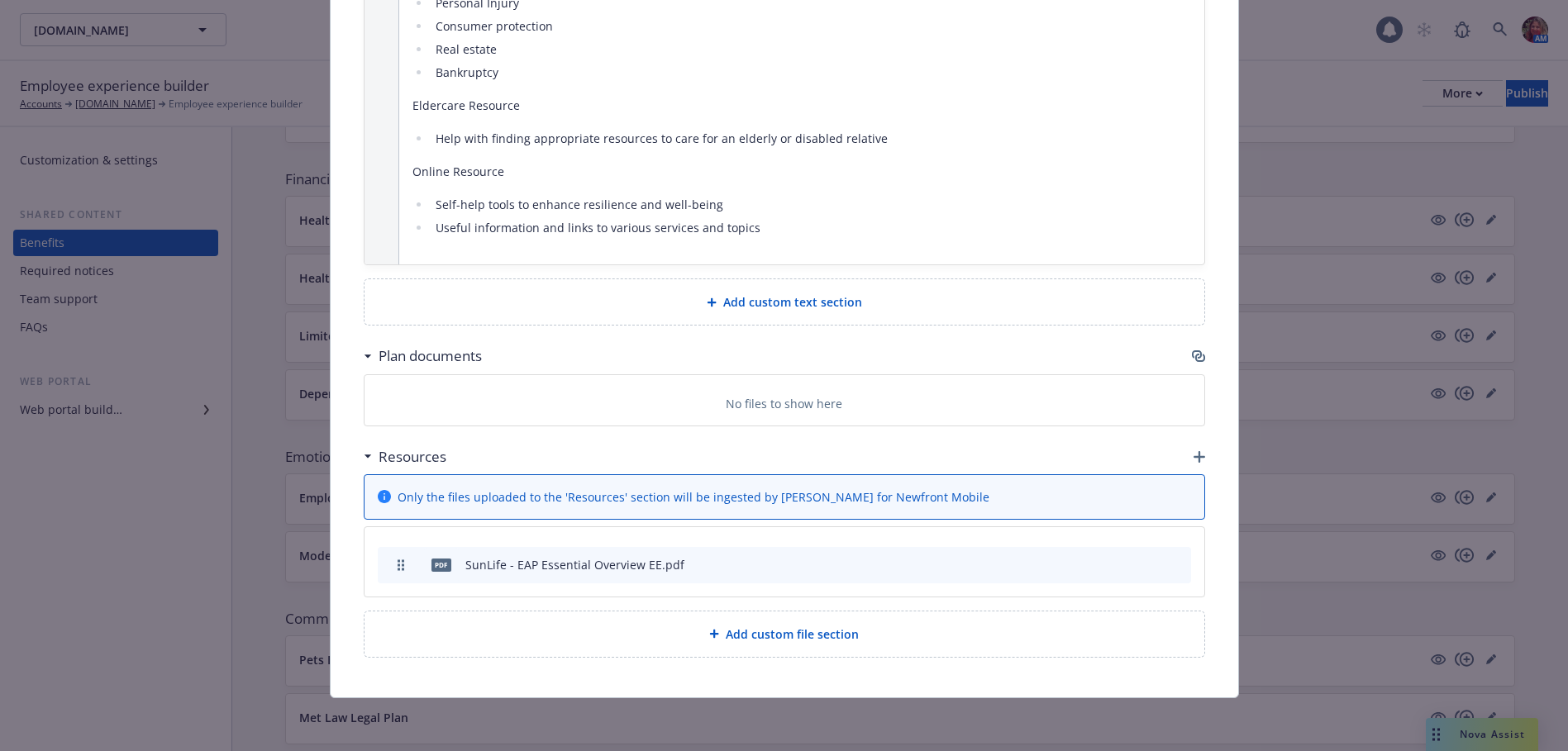
click at [991, 312] on div "Add custom text section" at bounding box center [784, 302] width 813 height 19
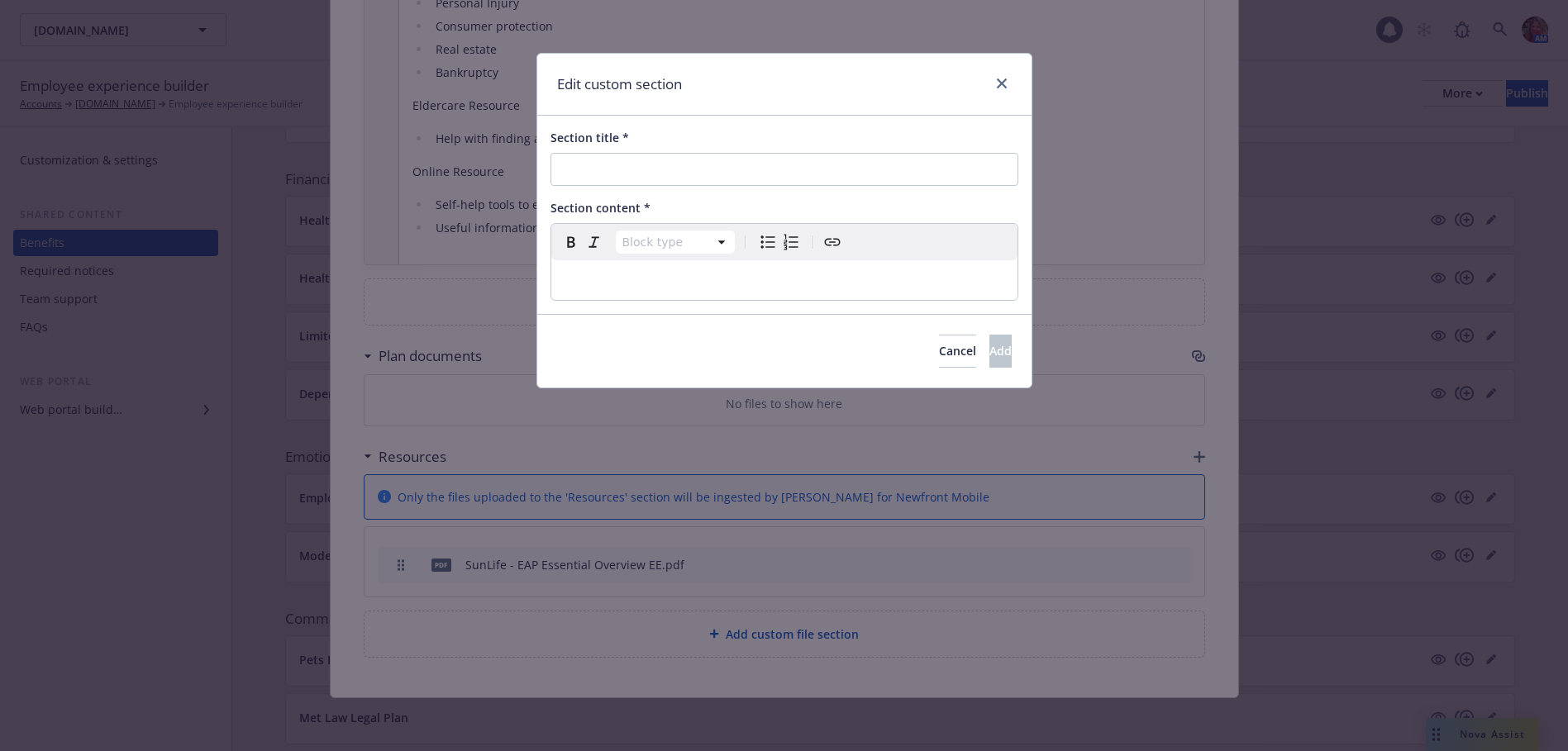
scroll to position [1648, 0]
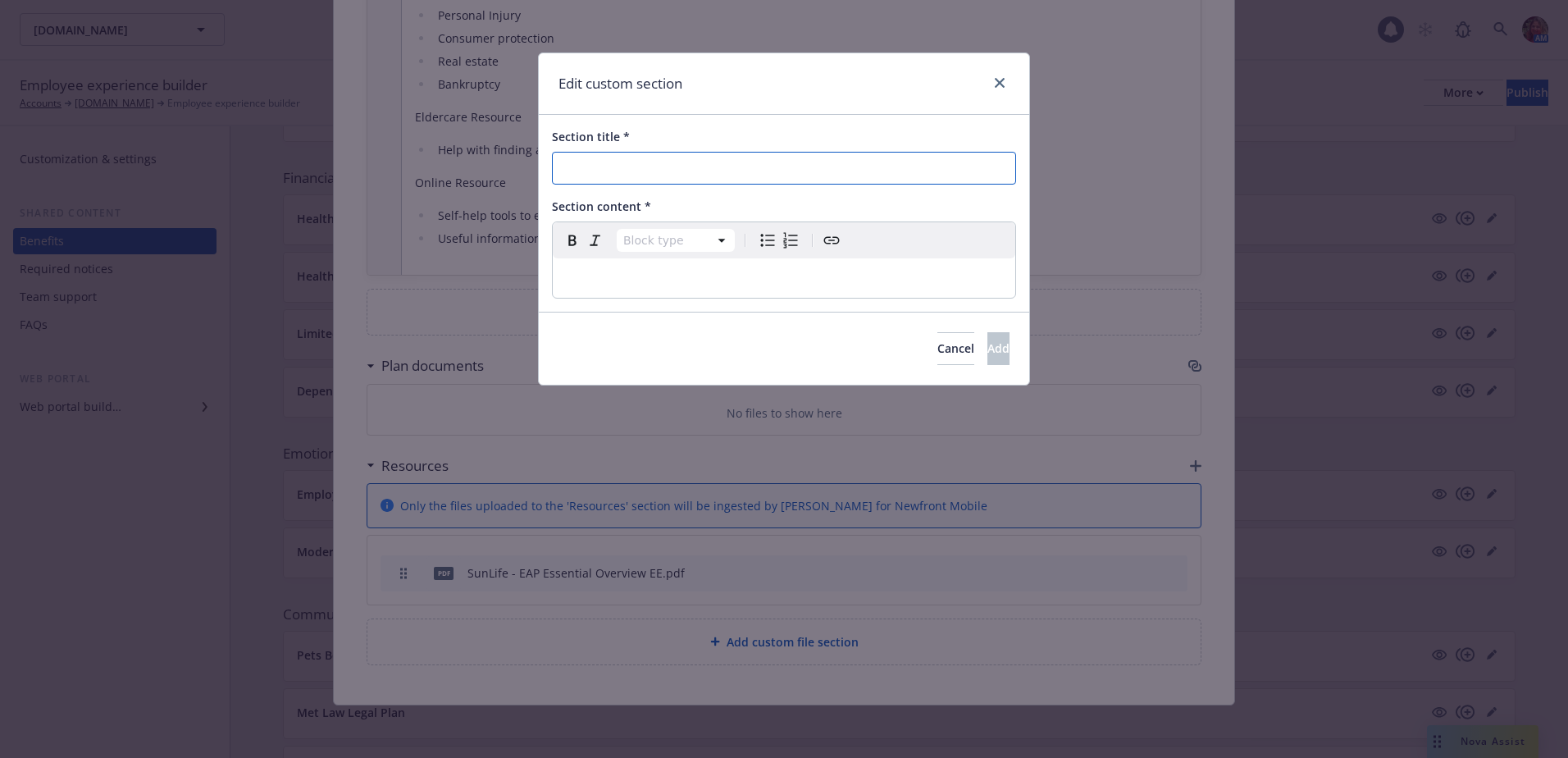
click at [561, 156] on input "Section title *" at bounding box center [784, 167] width 464 height 32
type input "How to Get Started"
click at [614, 275] on p "editable markdown" at bounding box center [783, 278] width 442 height 19
select select
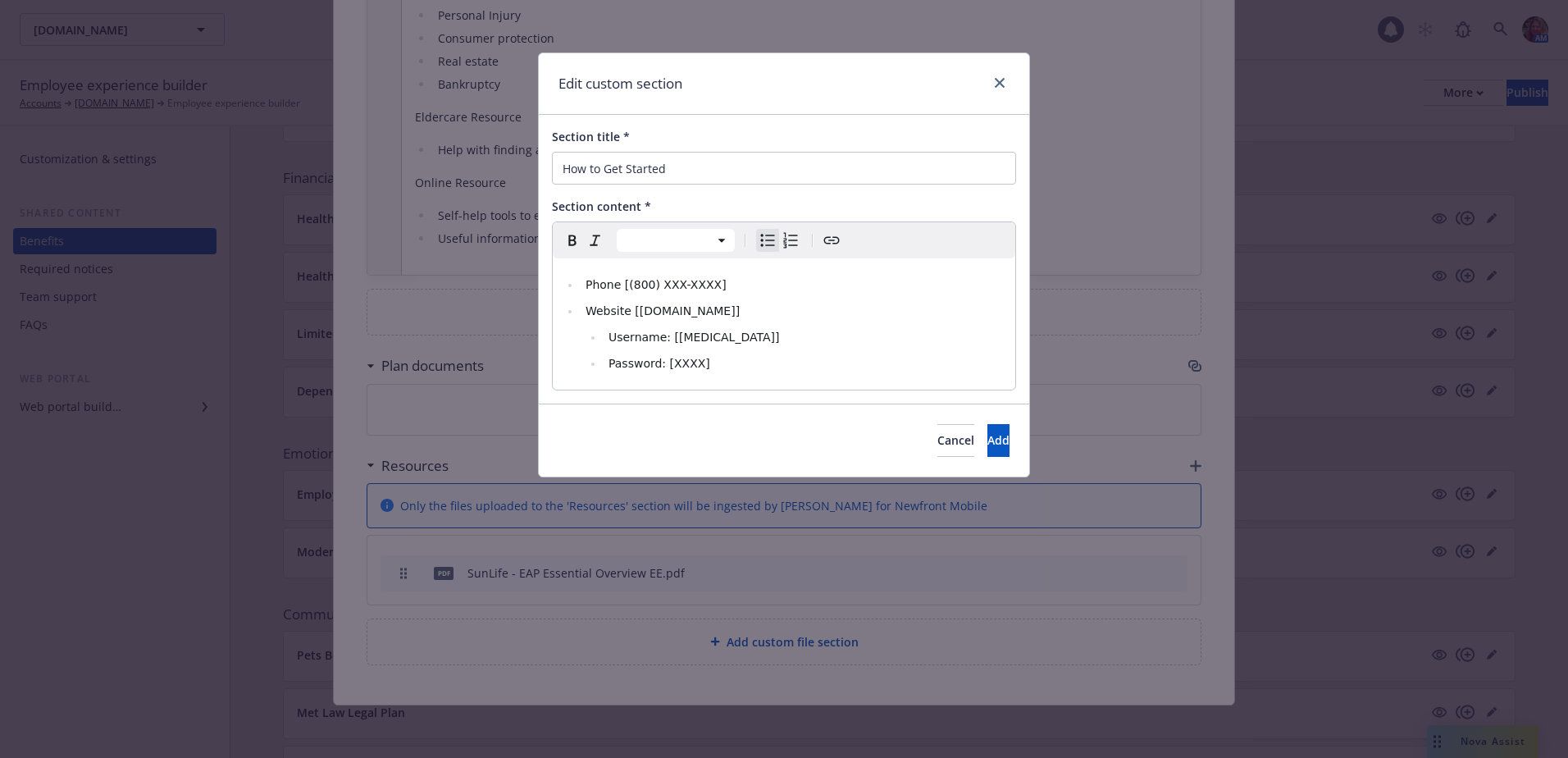
click at [673, 293] on li "Phone [(800) XXX-XXXX]" at bounding box center [793, 285] width 425 height 19
drag, startPoint x: 712, startPoint y: 287, endPoint x: 620, endPoint y: 290, distance: 92.0
click at [620, 290] on li "Phone [(800) XXX-XXXX]" at bounding box center [793, 285] width 425 height 19
click at [588, 285] on span "Phone: 800.460.4374" at bounding box center [659, 284] width 148 height 13
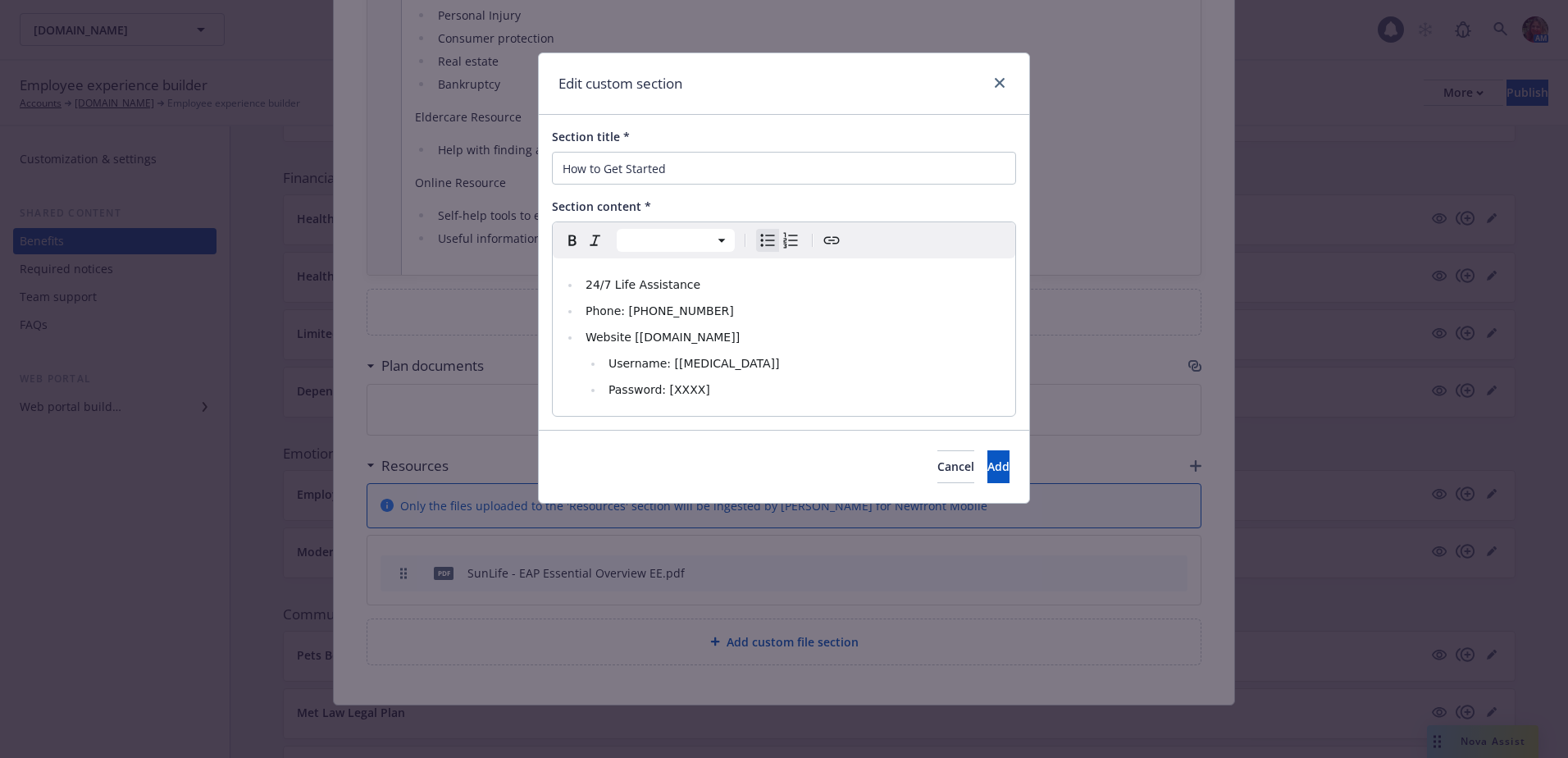
click at [583, 288] on li "24/7 Life Assistance" at bounding box center [793, 285] width 425 height 19
select select "paragraph"
select select
click at [691, 314] on li "Phone: 800.460.4374" at bounding box center [793, 311] width 425 height 19
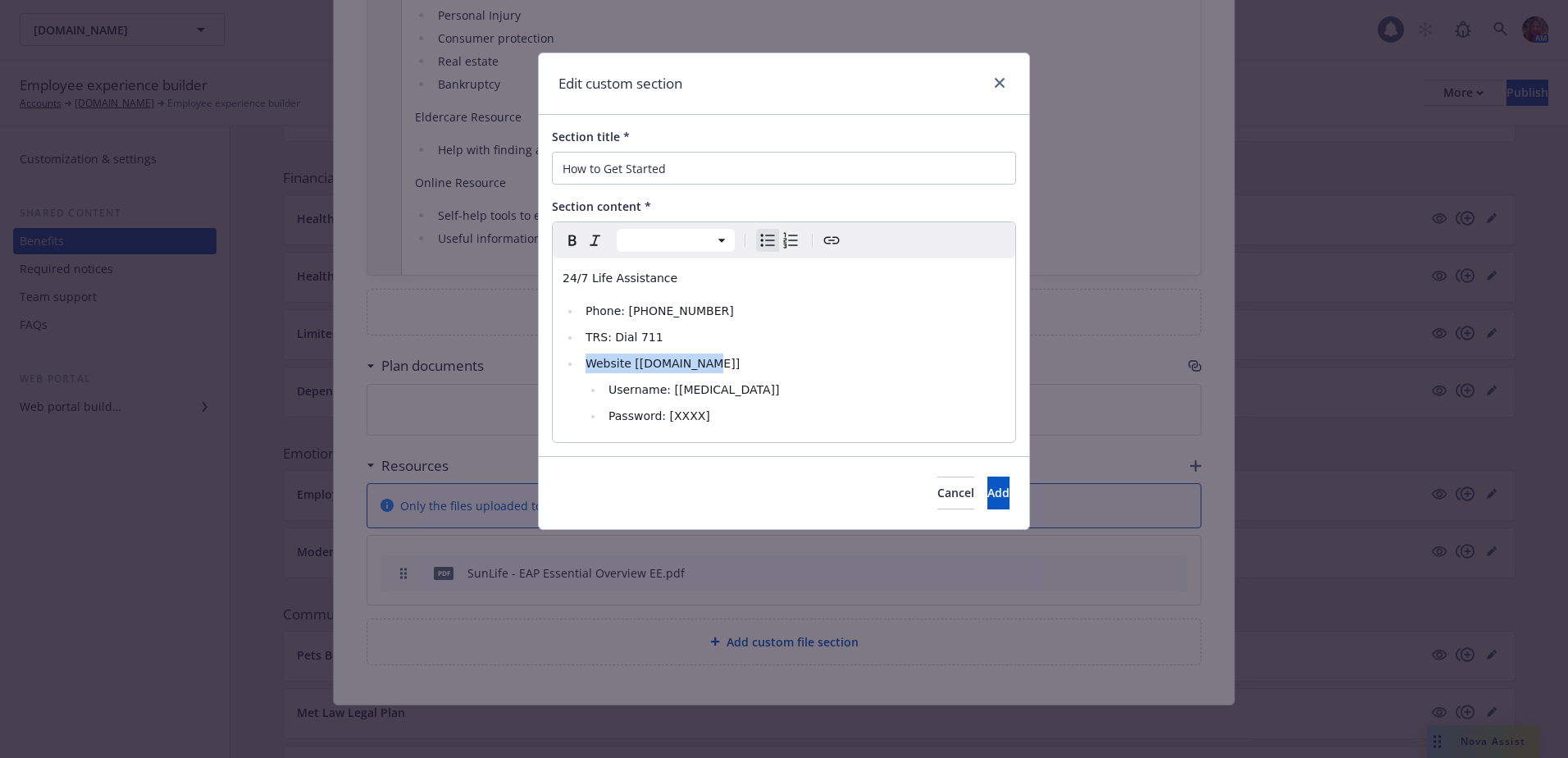
drag, startPoint x: 699, startPoint y: 362, endPoint x: 583, endPoint y: 365, distance: 116.0
click at [583, 365] on li "Website [XXXXXX.com]" at bounding box center [793, 363] width 425 height 19
drag, startPoint x: 709, startPoint y: 391, endPoint x: 610, endPoint y: 392, distance: 99.0
click at [610, 392] on li "Username: [XXXXX]" at bounding box center [804, 389] width 402 height 19
drag, startPoint x: 696, startPoint y: 415, endPoint x: 600, endPoint y: 416, distance: 96.0
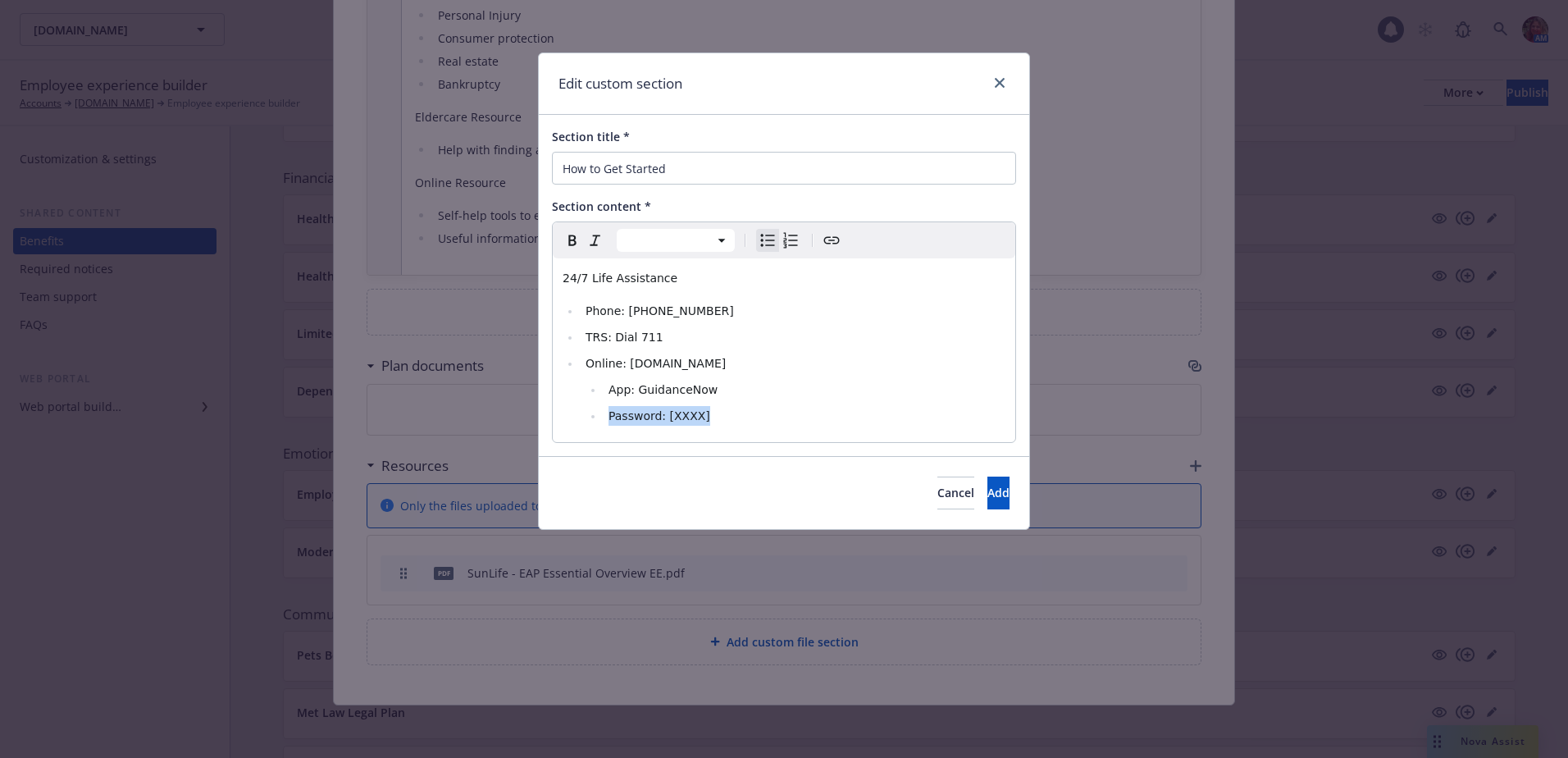
click at [600, 416] on ul "App: GuidanceNow Password: [XXXX]" at bounding box center [795, 402] width 420 height 46
click at [832, 404] on ul "App: GuidanceNow Web ID: EAPEssential" at bounding box center [795, 402] width 420 height 46
click at [987, 491] on button "Add" at bounding box center [998, 492] width 22 height 32
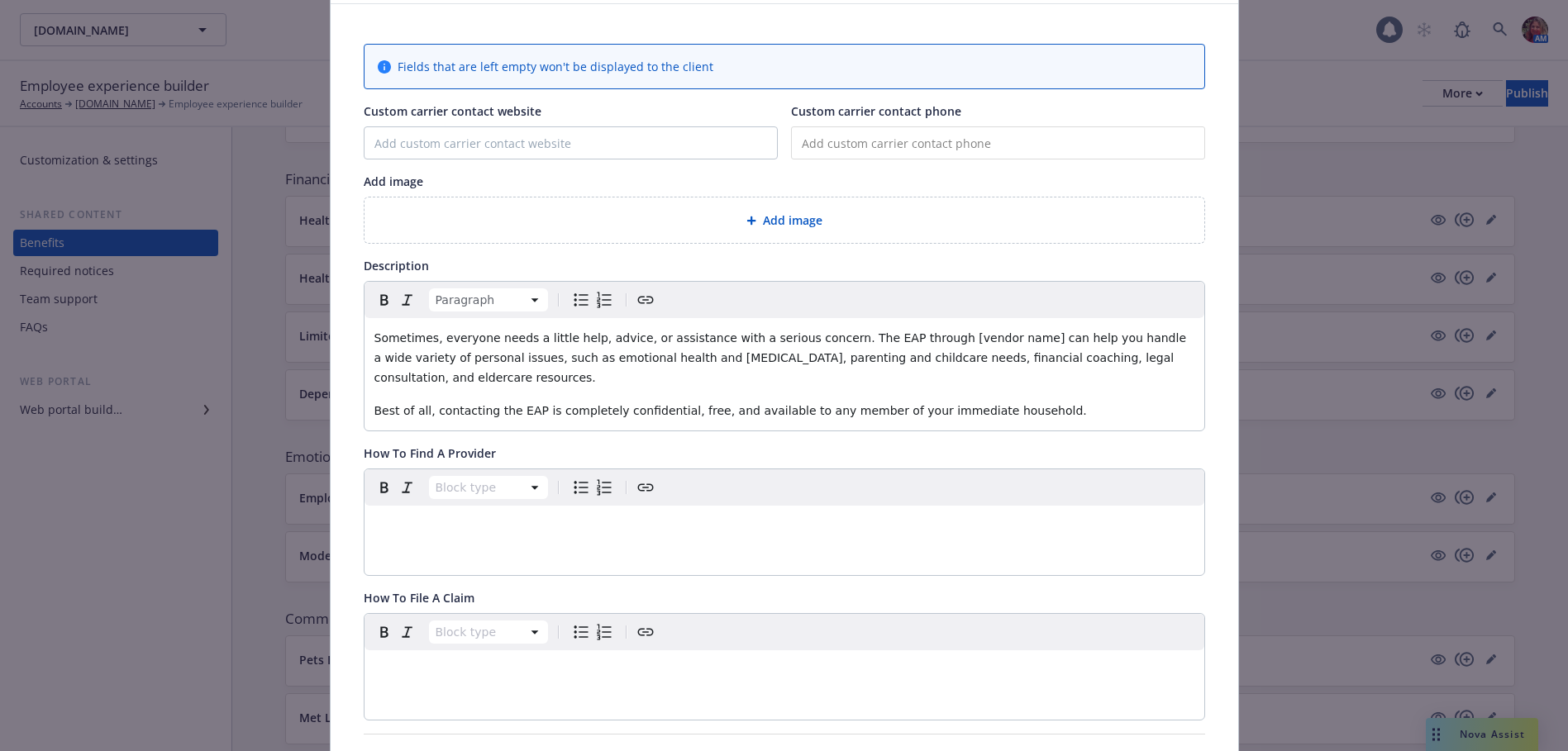
scroll to position [0, 0]
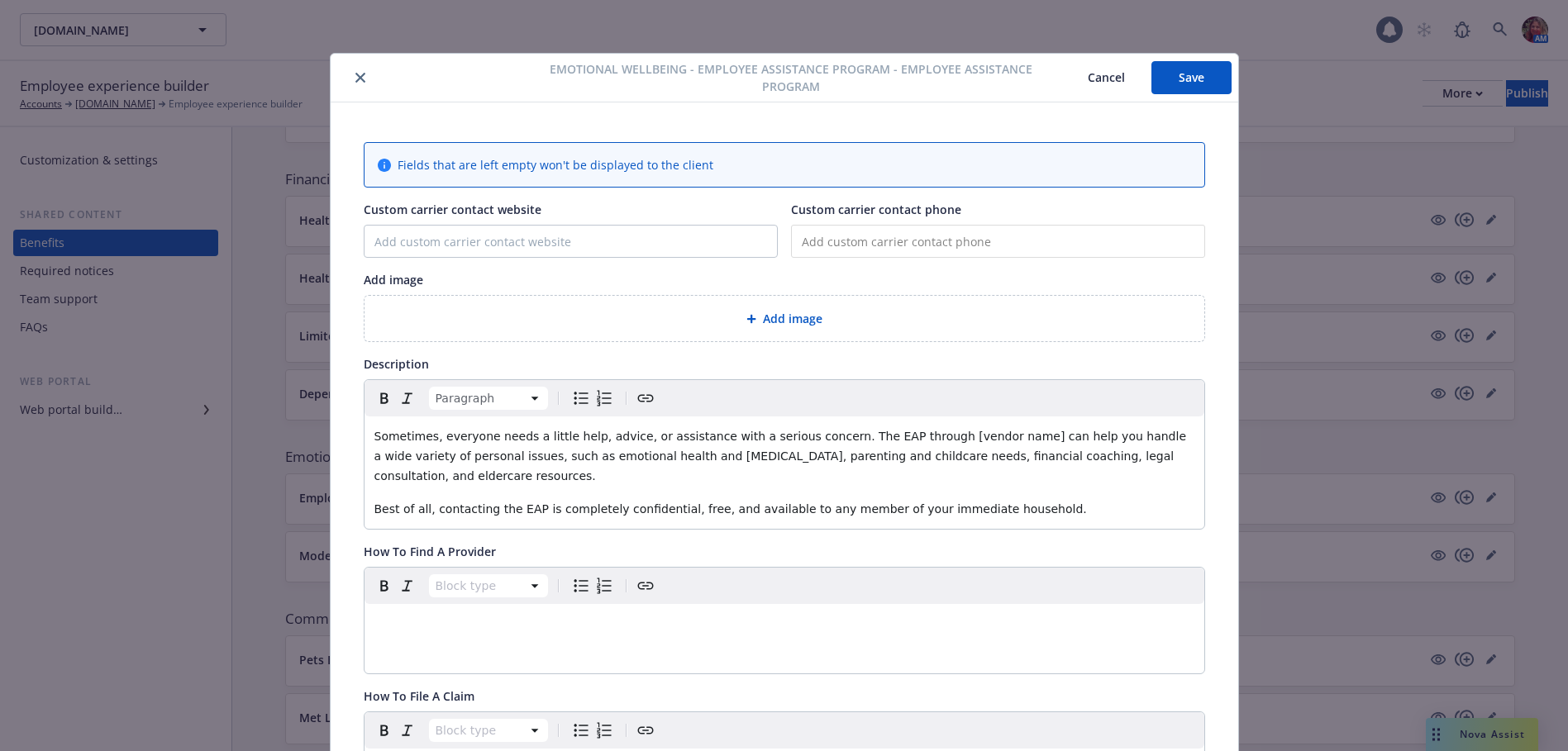
click at [746, 319] on icon at bounding box center [750, 319] width 10 height 10
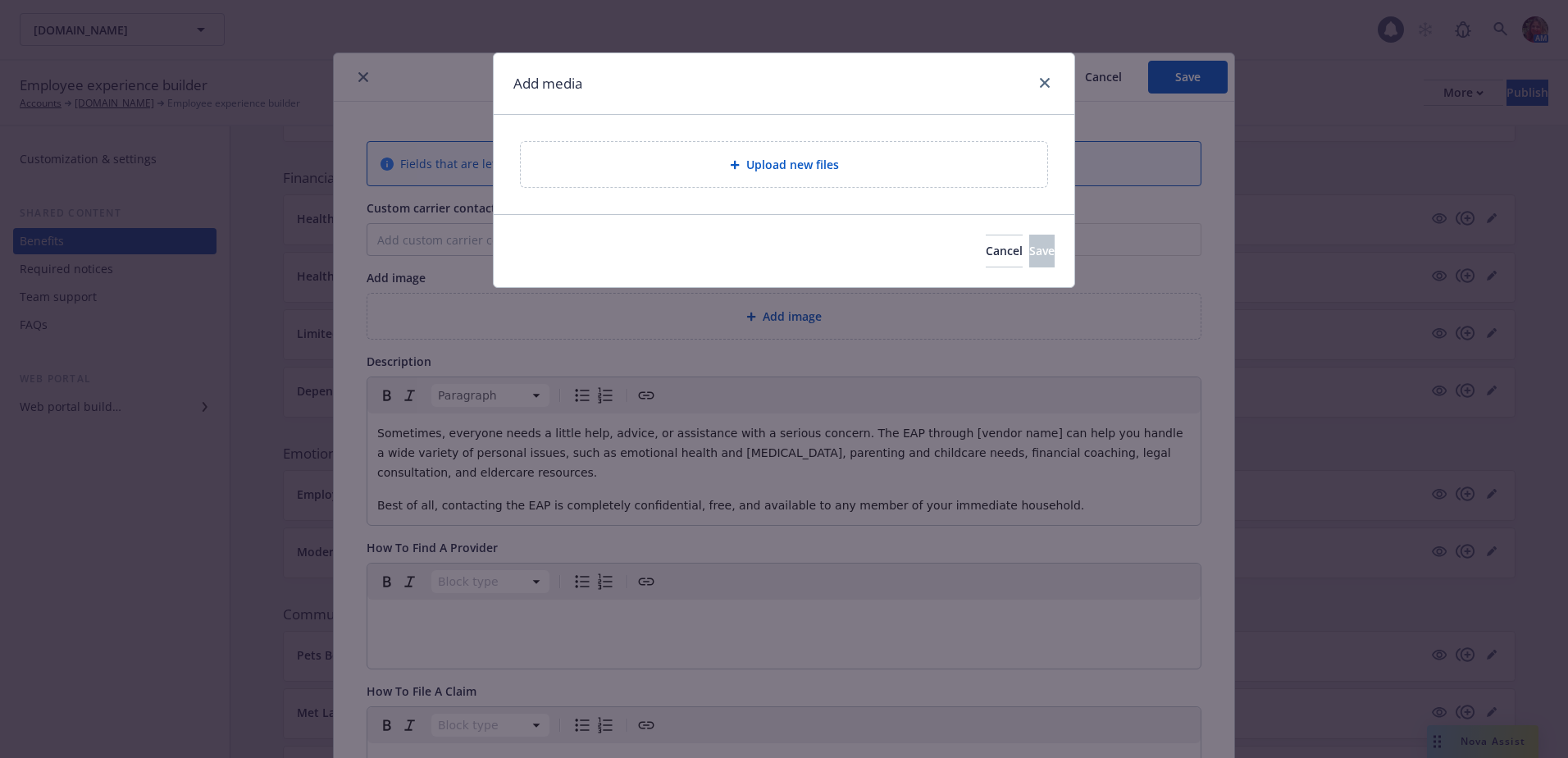
click at [743, 168] on div at bounding box center [738, 165] width 17 height 10
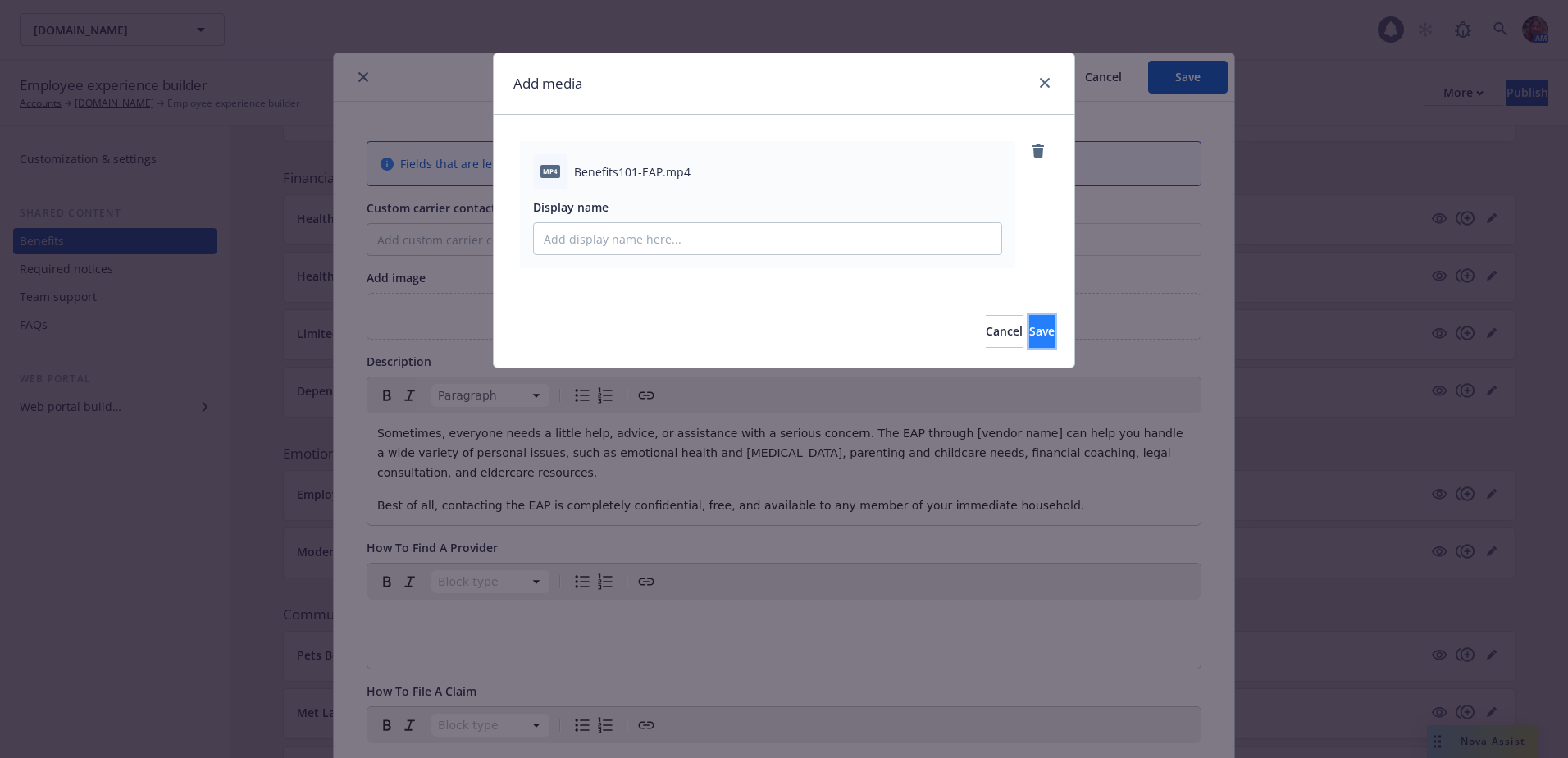
click at [1029, 330] on span "Save" at bounding box center [1042, 331] width 25 height 16
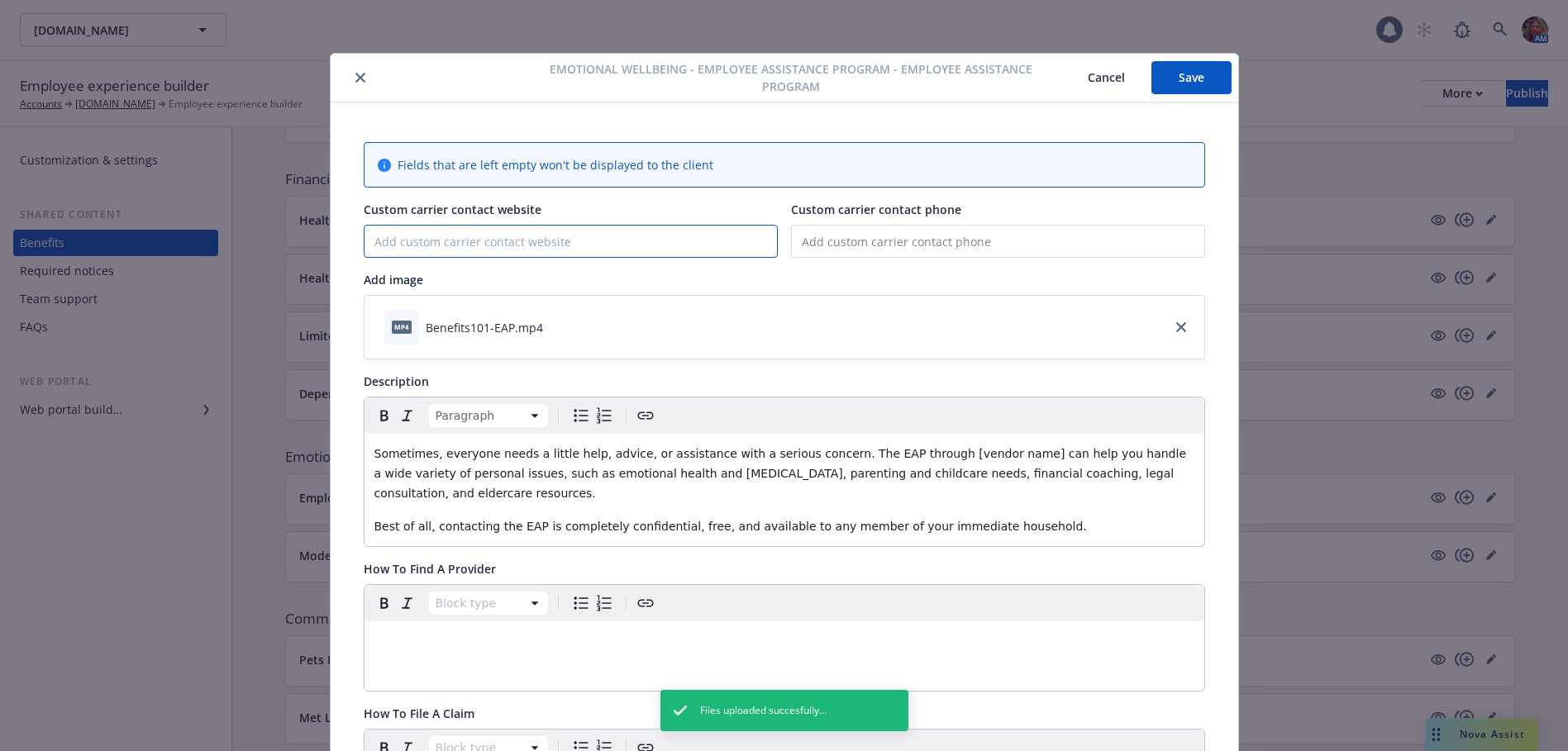
click at [539, 241] on input "Custom carrier contact website" at bounding box center [570, 242] width 412 height 32
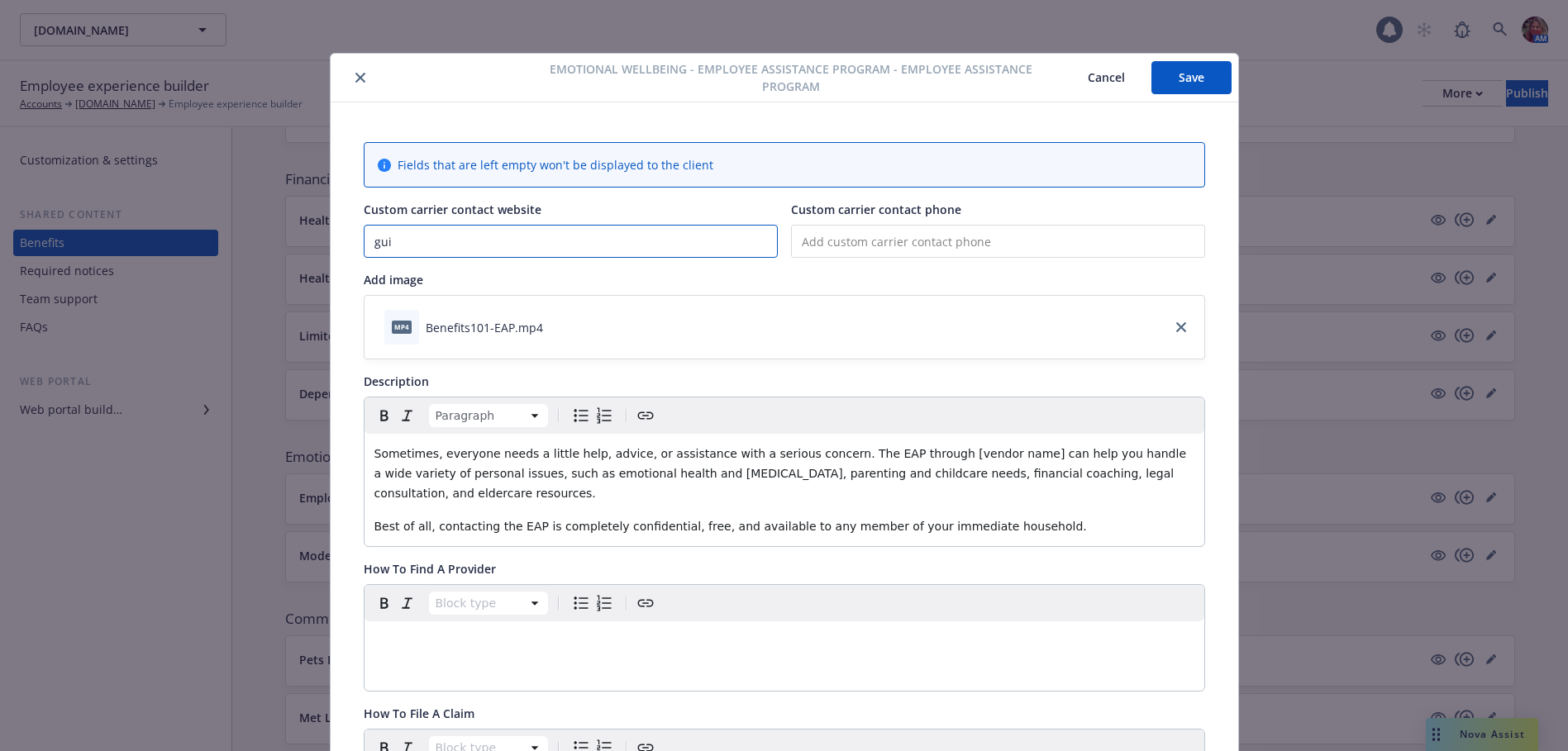
type input "gui"
click at [878, 251] on input "tel" at bounding box center [998, 241] width 414 height 33
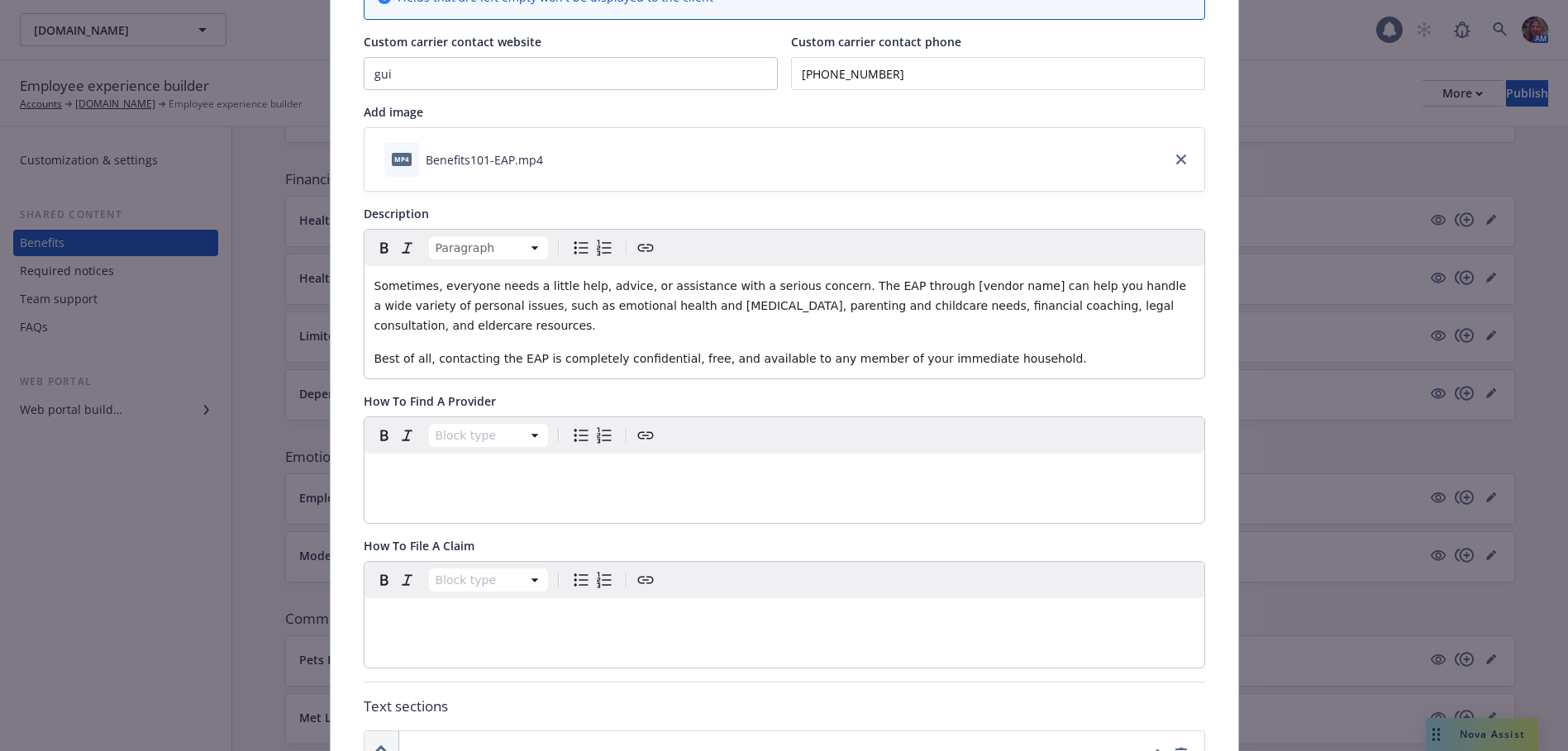
scroll to position [248, 0]
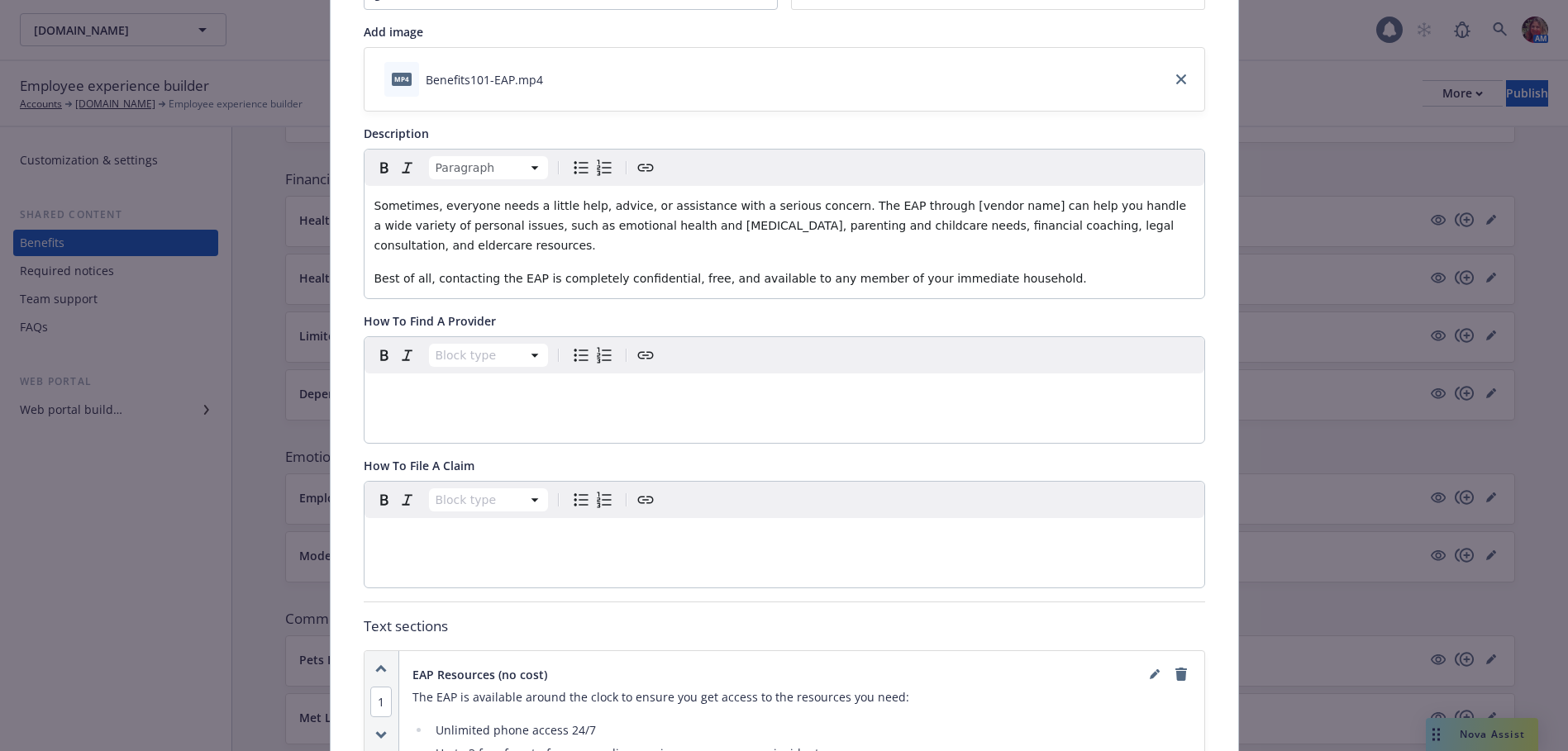
type input "(800) 247-6875"
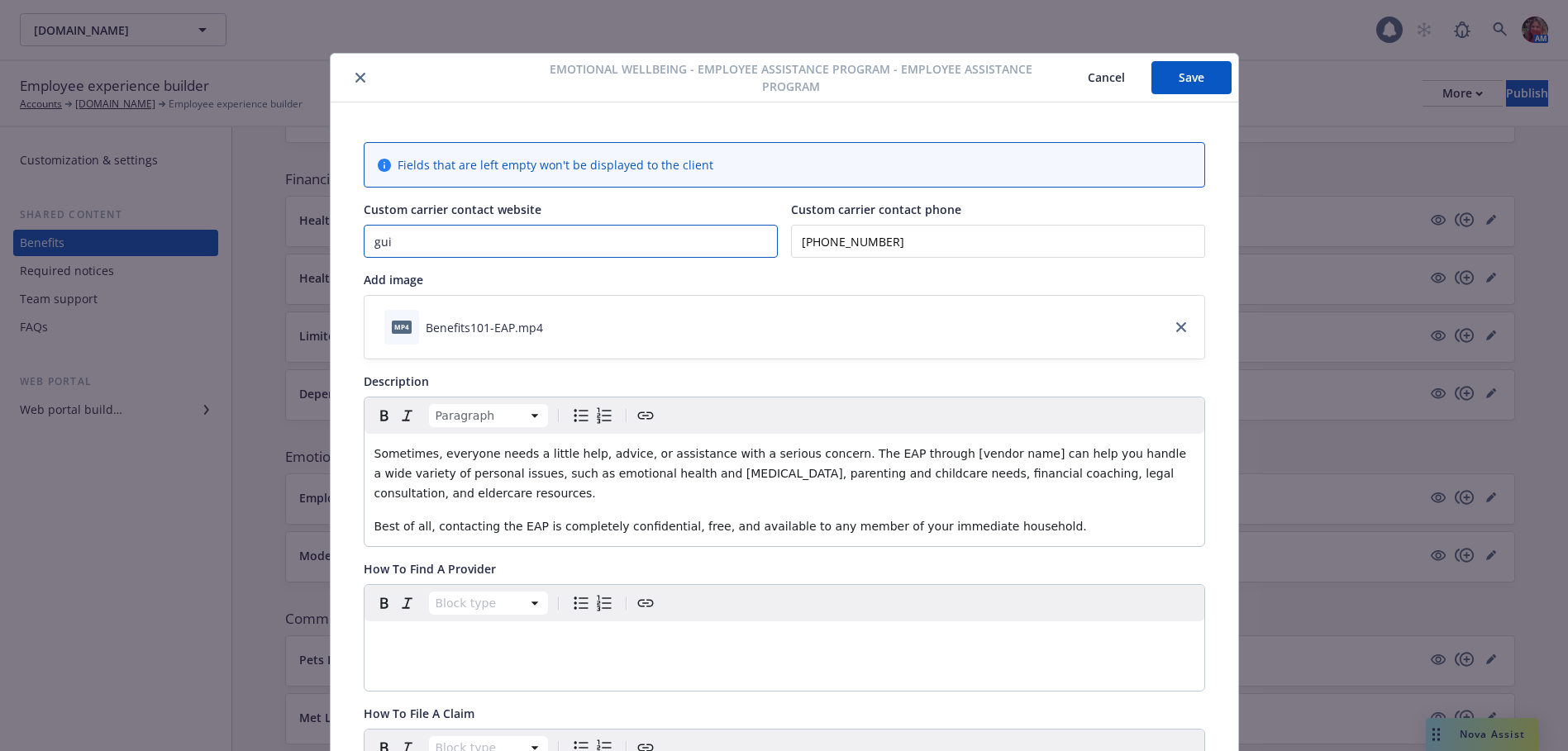
click at [469, 244] on input "gui" at bounding box center [570, 242] width 412 height 32
click at [460, 244] on input "guidanceresource.com" at bounding box center [570, 242] width 412 height 32
click at [464, 244] on input "guidanceresource.com" at bounding box center [570, 242] width 412 height 32
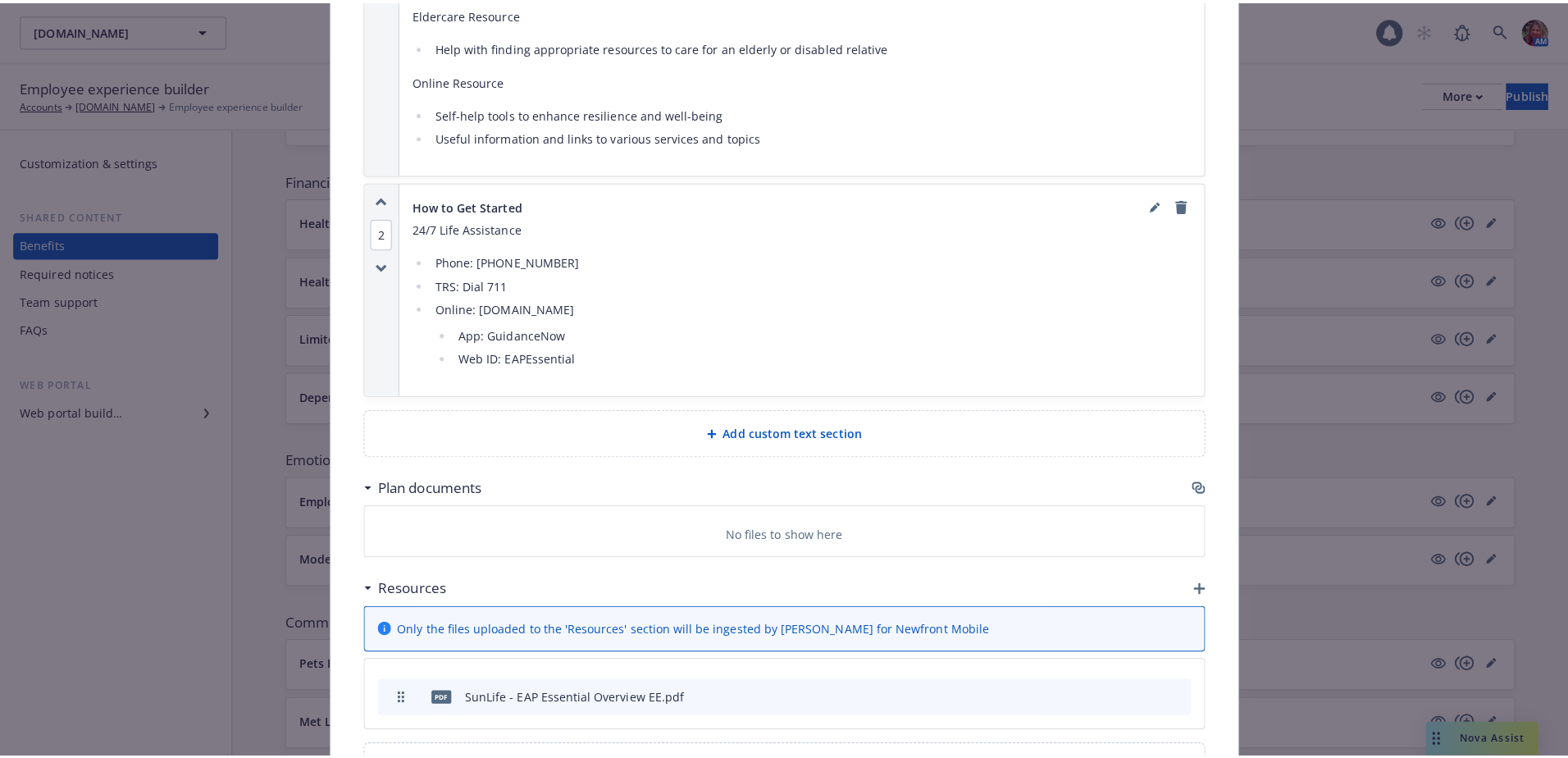
scroll to position [1639, 0]
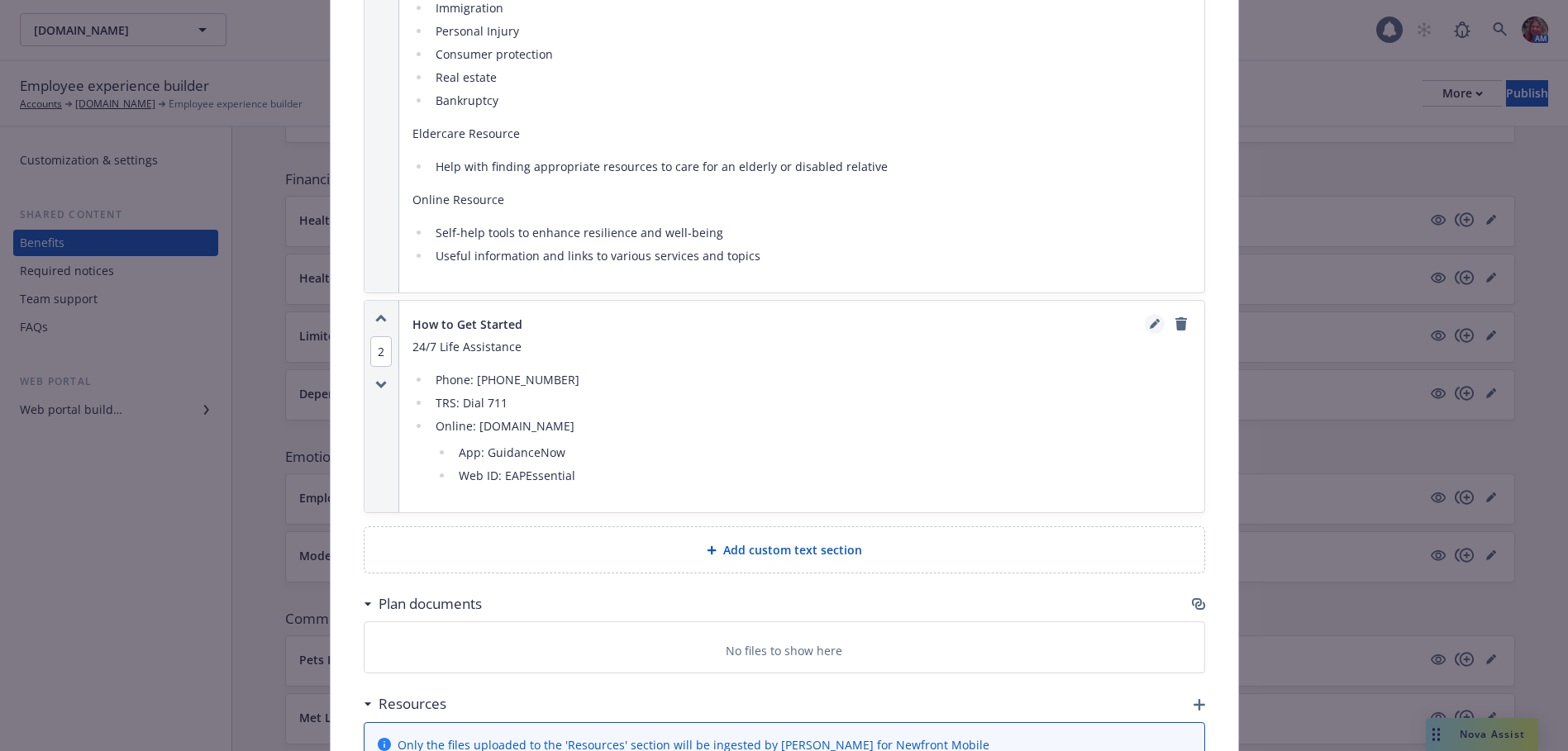
type input "guidanceresources.com"
click at [1150, 326] on icon "editPencil" at bounding box center [1153, 324] width 8 height 8
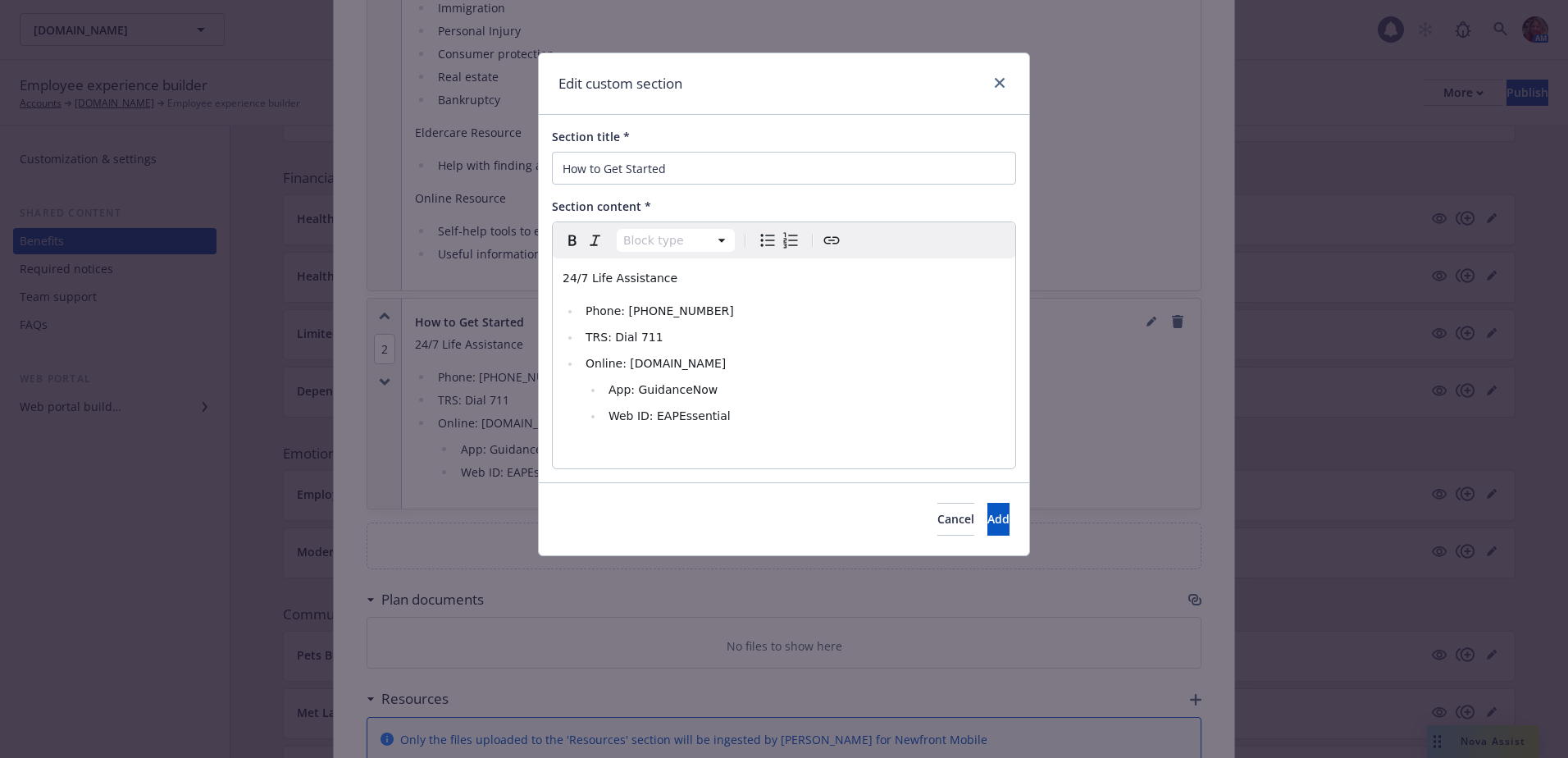
select select
drag, startPoint x: 742, startPoint y: 362, endPoint x: 626, endPoint y: 365, distance: 116.0
click at [626, 365] on span "Online: guidanceresources.com" at bounding box center [655, 363] width 140 height 13
click at [837, 240] on icon "Create link" at bounding box center [831, 240] width 19 height 19
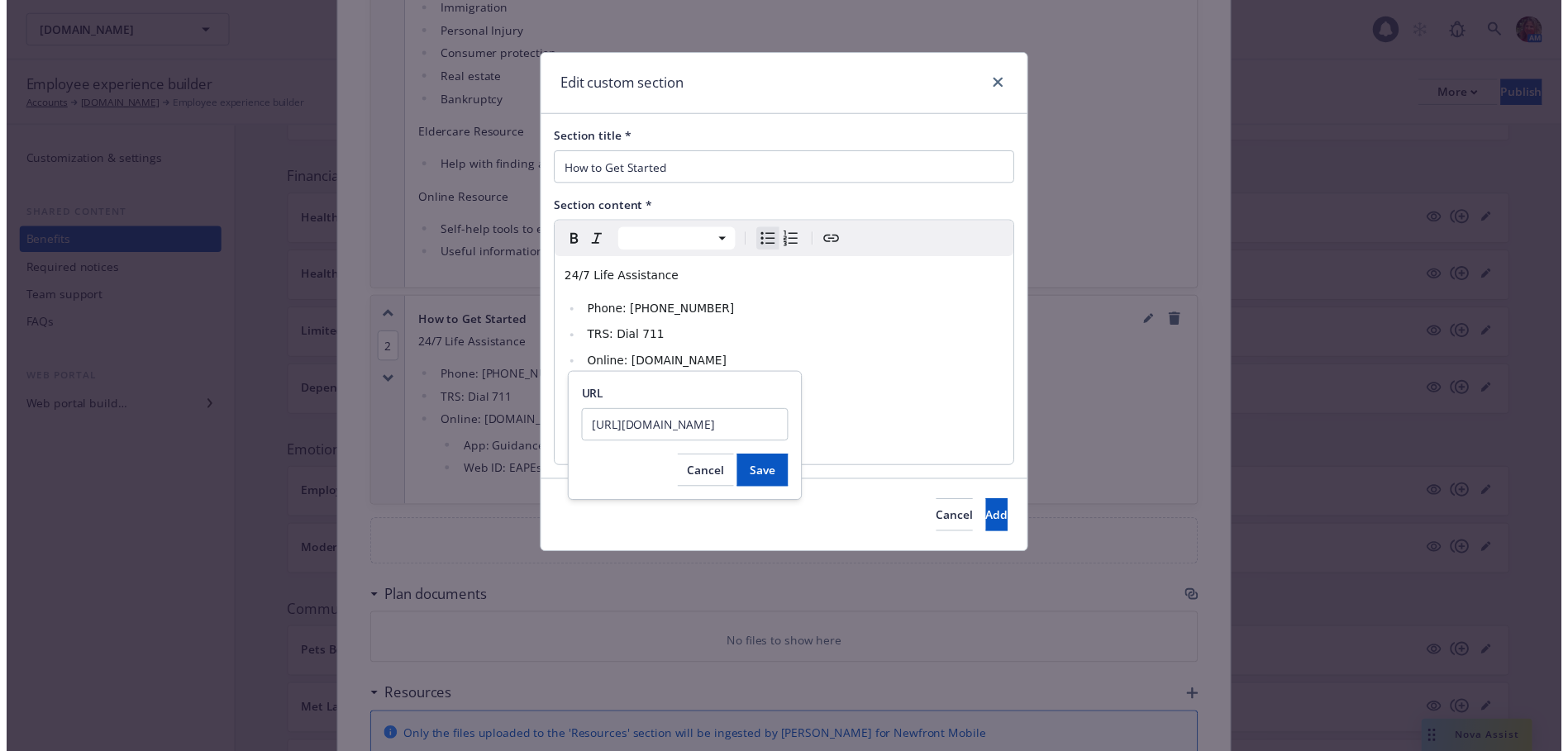
scroll to position [0, 9]
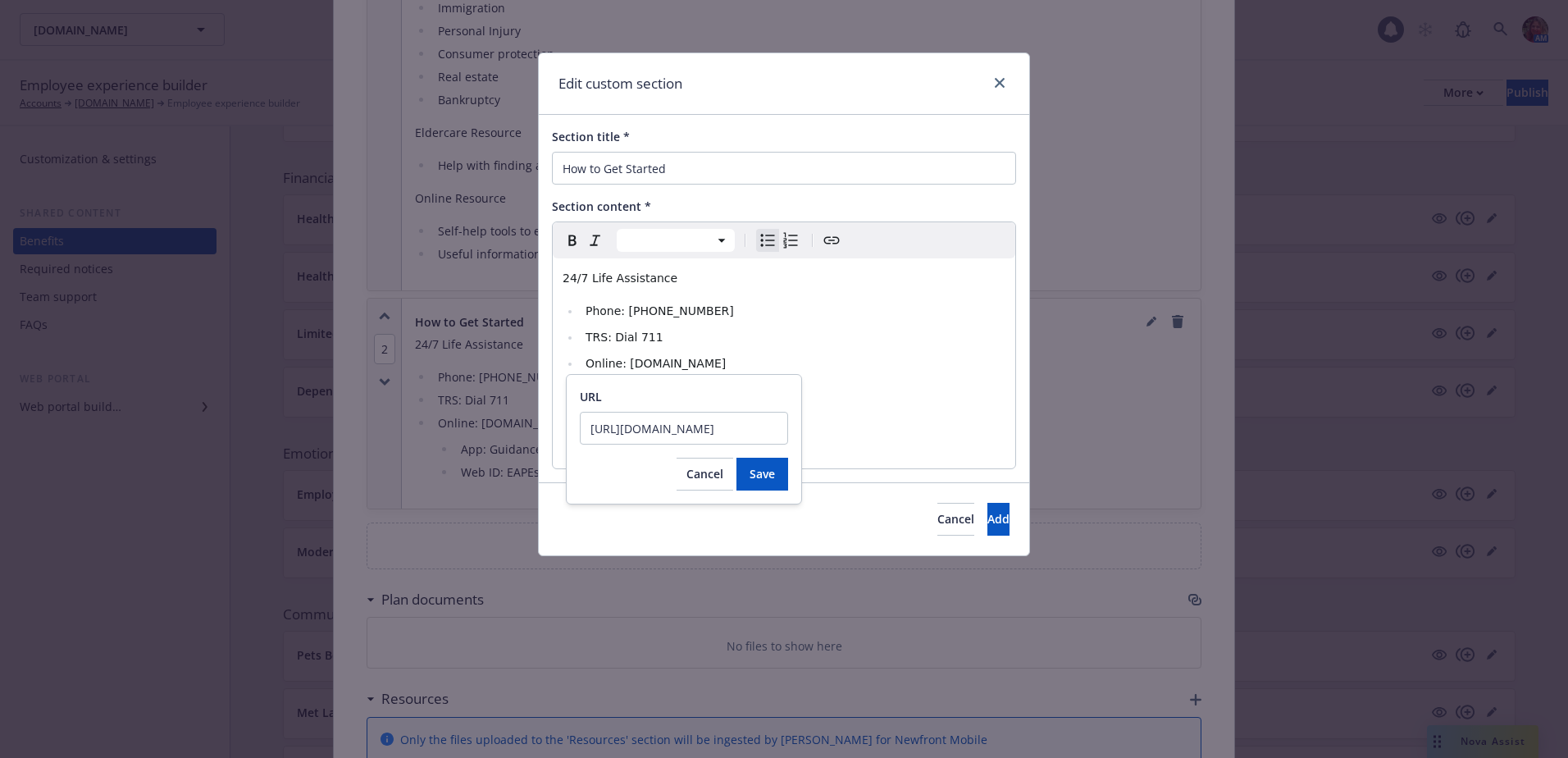
type input "https://www.guidanceresources.com"
click at [772, 472] on span "Save" at bounding box center [762, 474] width 25 height 16
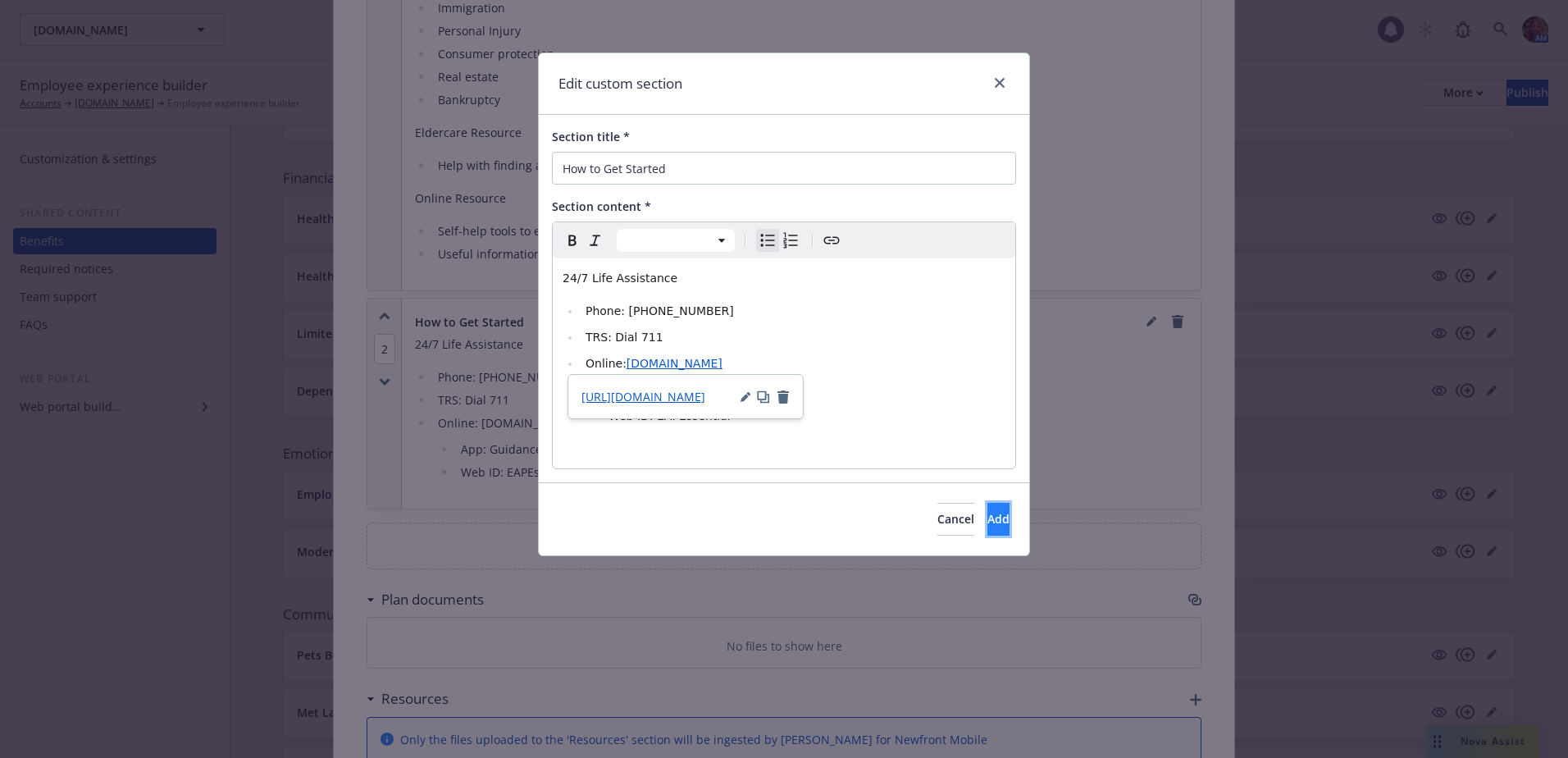
click at [987, 520] on span "Add" at bounding box center [998, 519] width 22 height 16
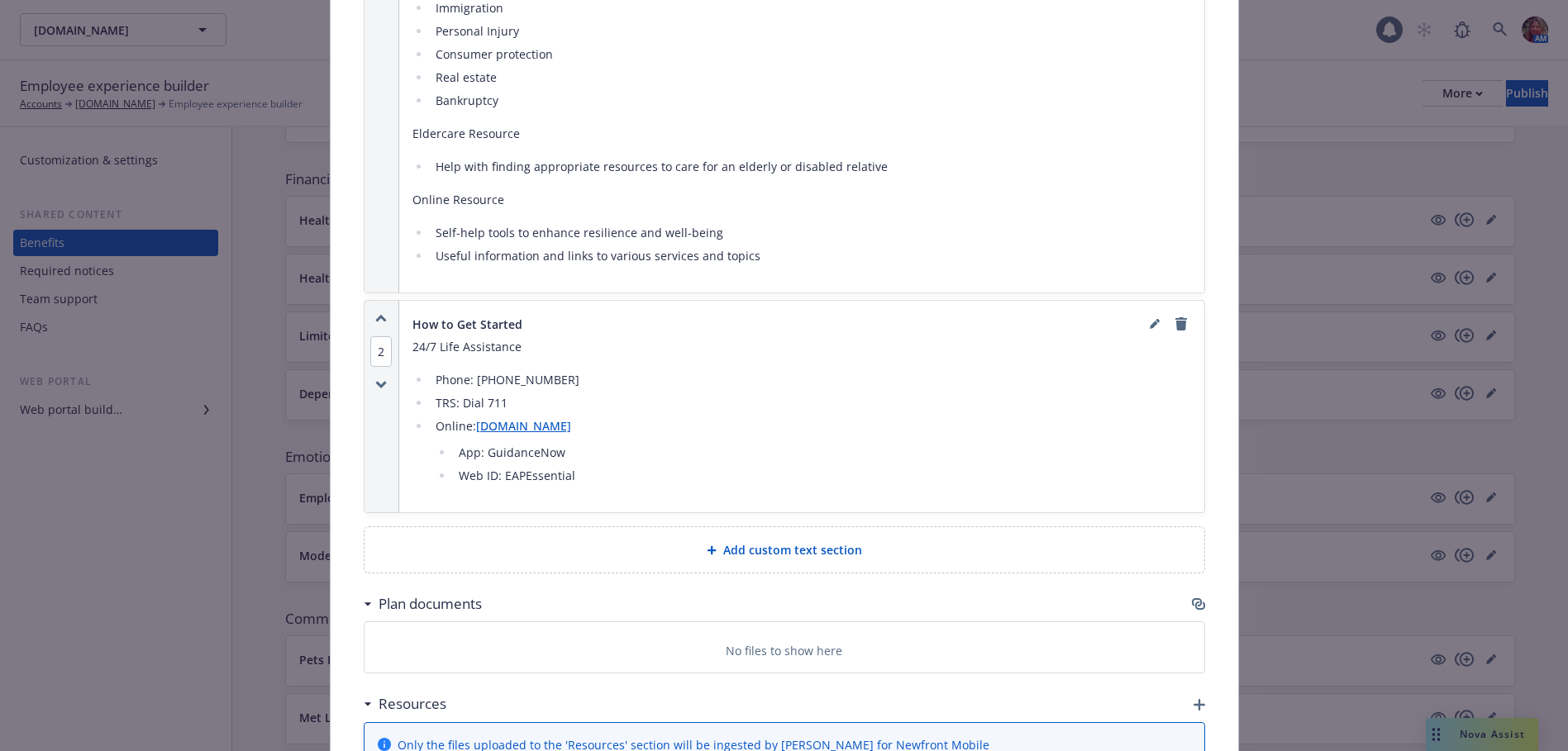
click at [550, 428] on link "guidanceresources.com" at bounding box center [524, 426] width 95 height 16
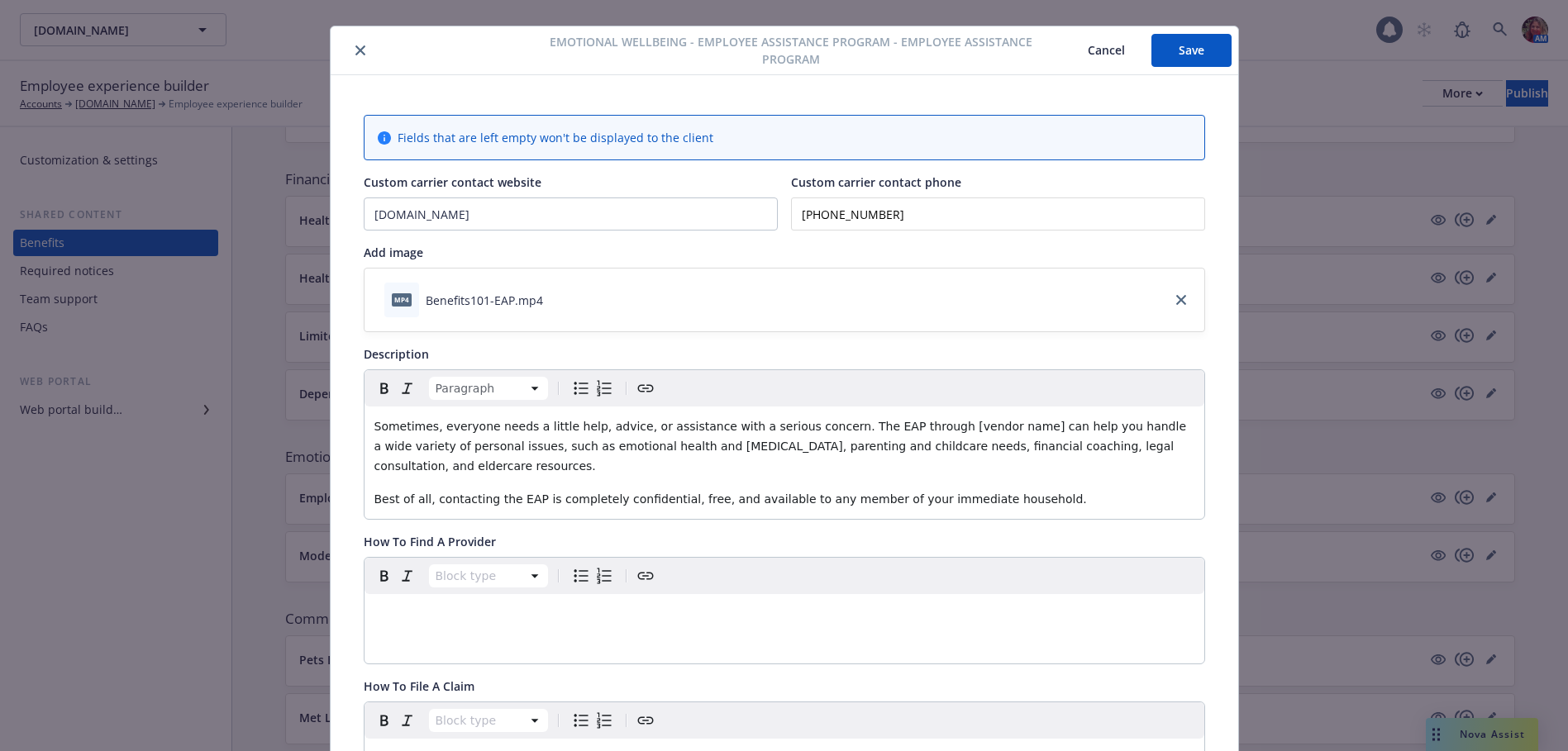
scroll to position [0, 0]
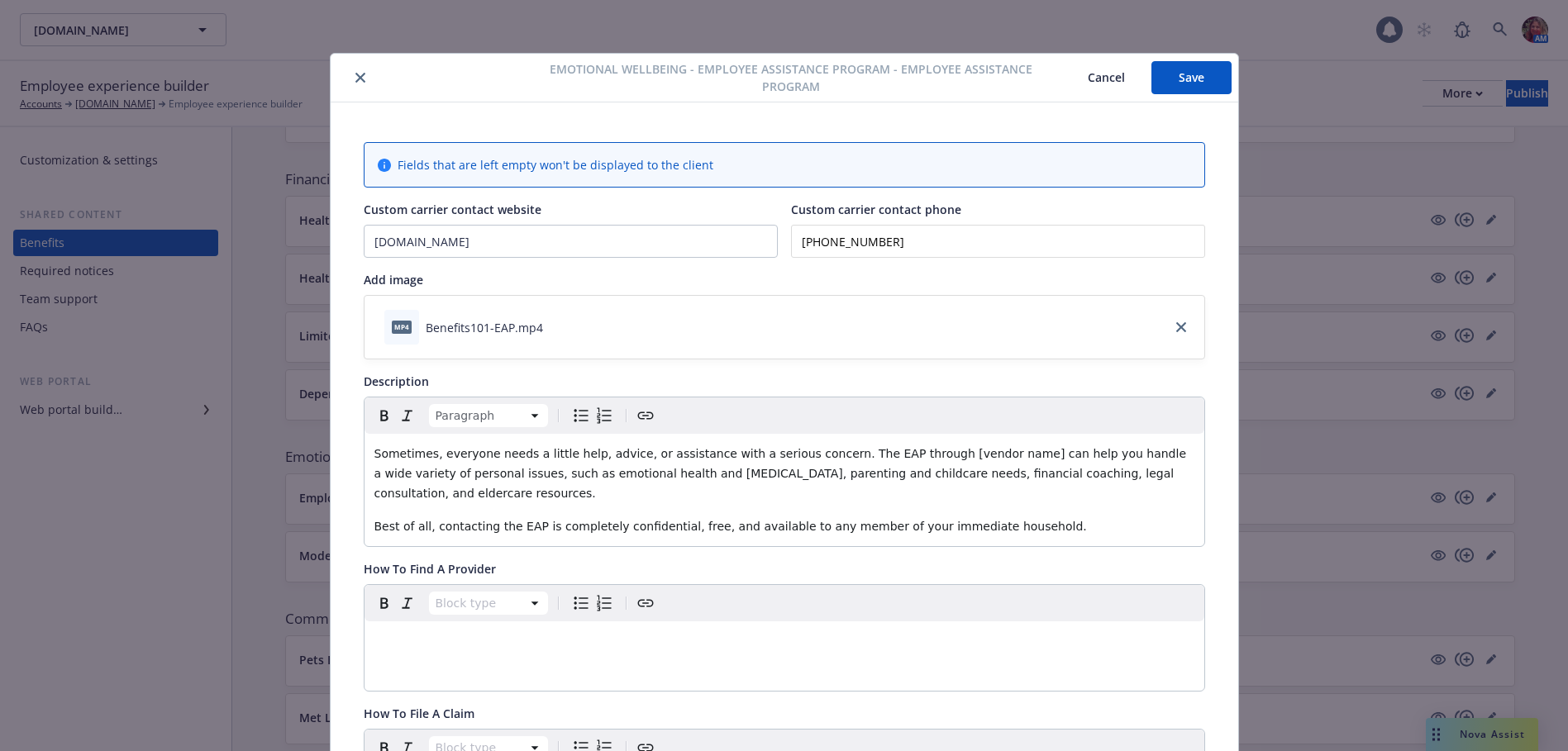
click at [1189, 80] on button "Save" at bounding box center [1191, 77] width 80 height 33
drag, startPoint x: 963, startPoint y: 456, endPoint x: 891, endPoint y: 459, distance: 72.1
click at [891, 459] on span "Sometimes, everyone needs a little help, advice, or assistance with a serious c…" at bounding box center [782, 473] width 816 height 53
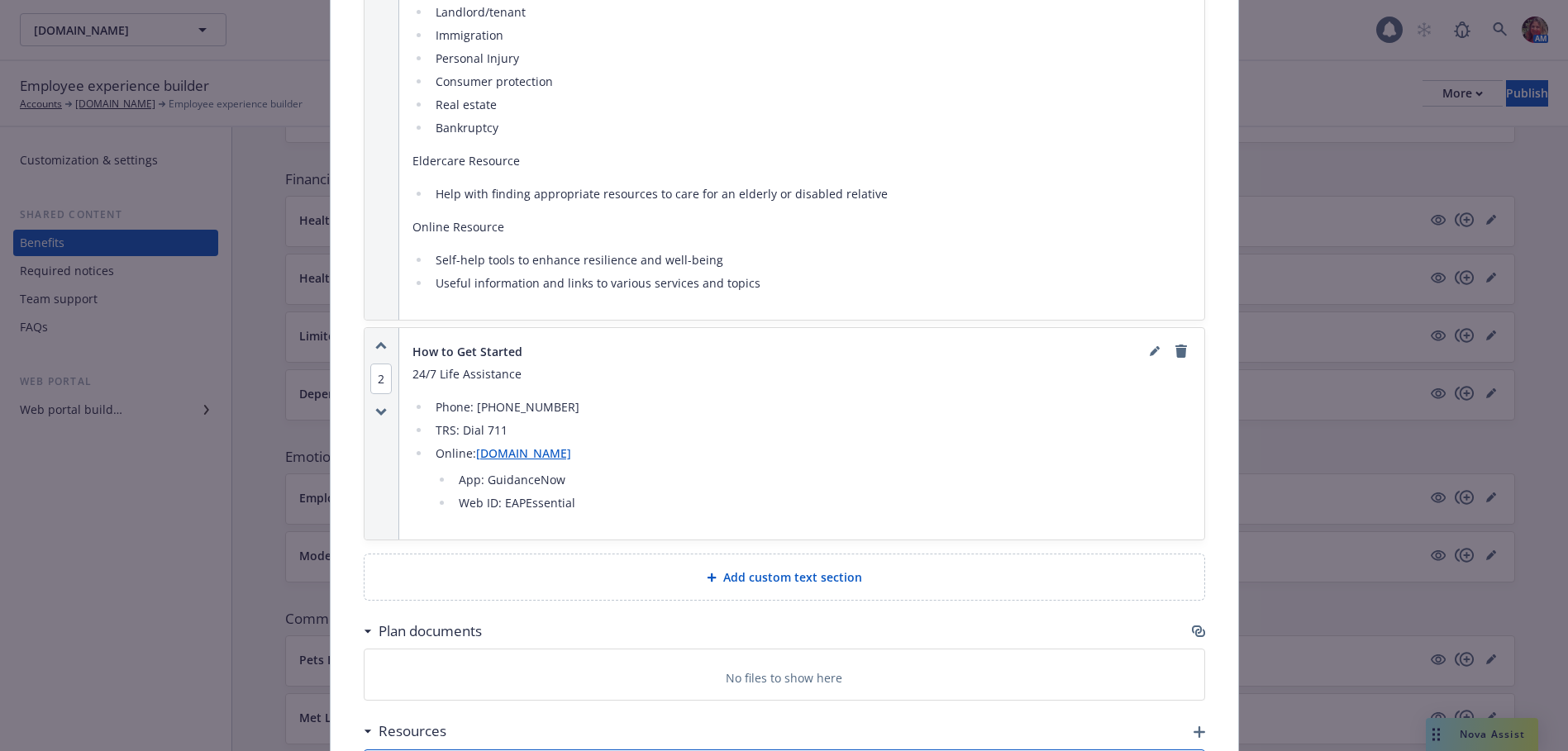
scroll to position [1879, 0]
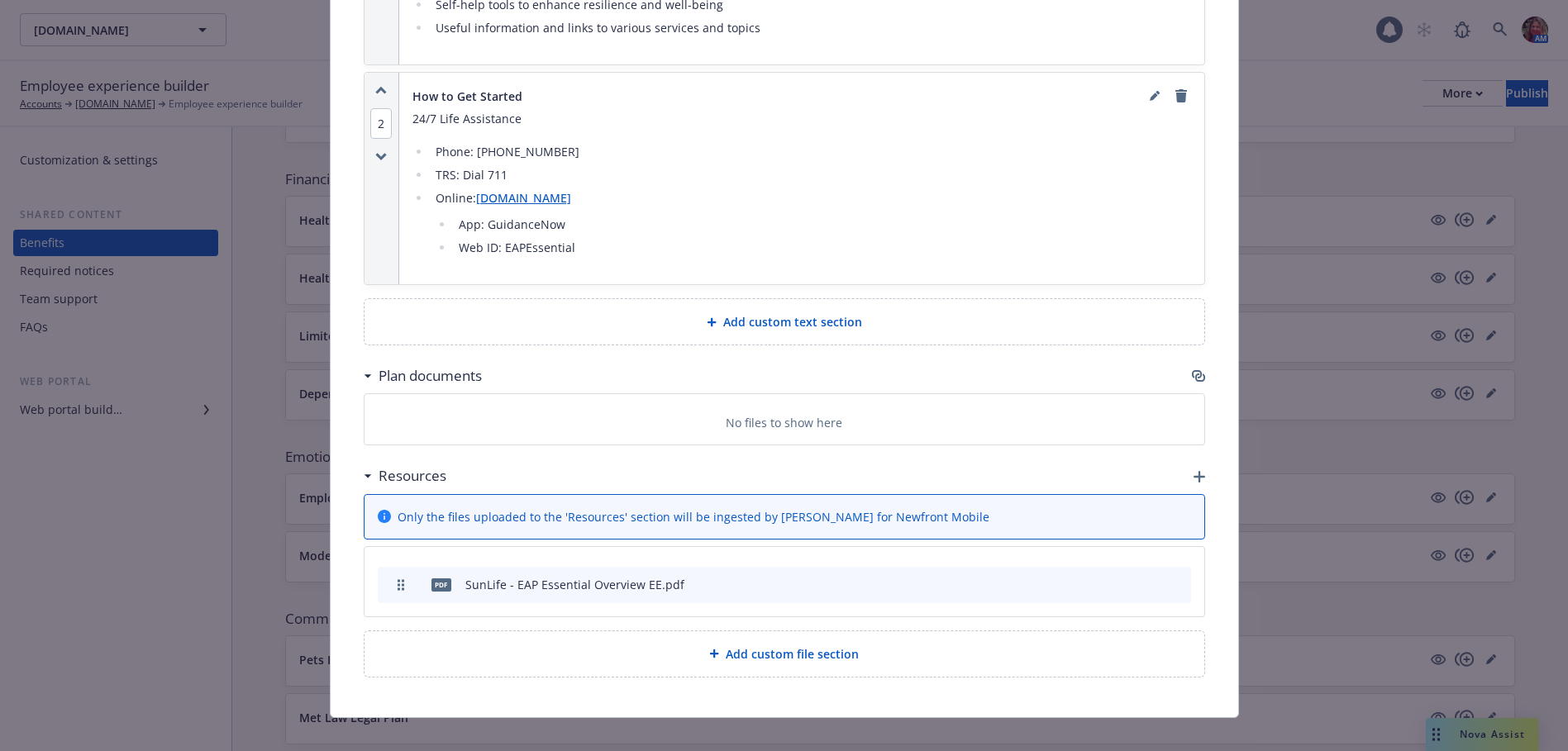
click at [1195, 369] on icon "button" at bounding box center [1198, 375] width 13 height 13
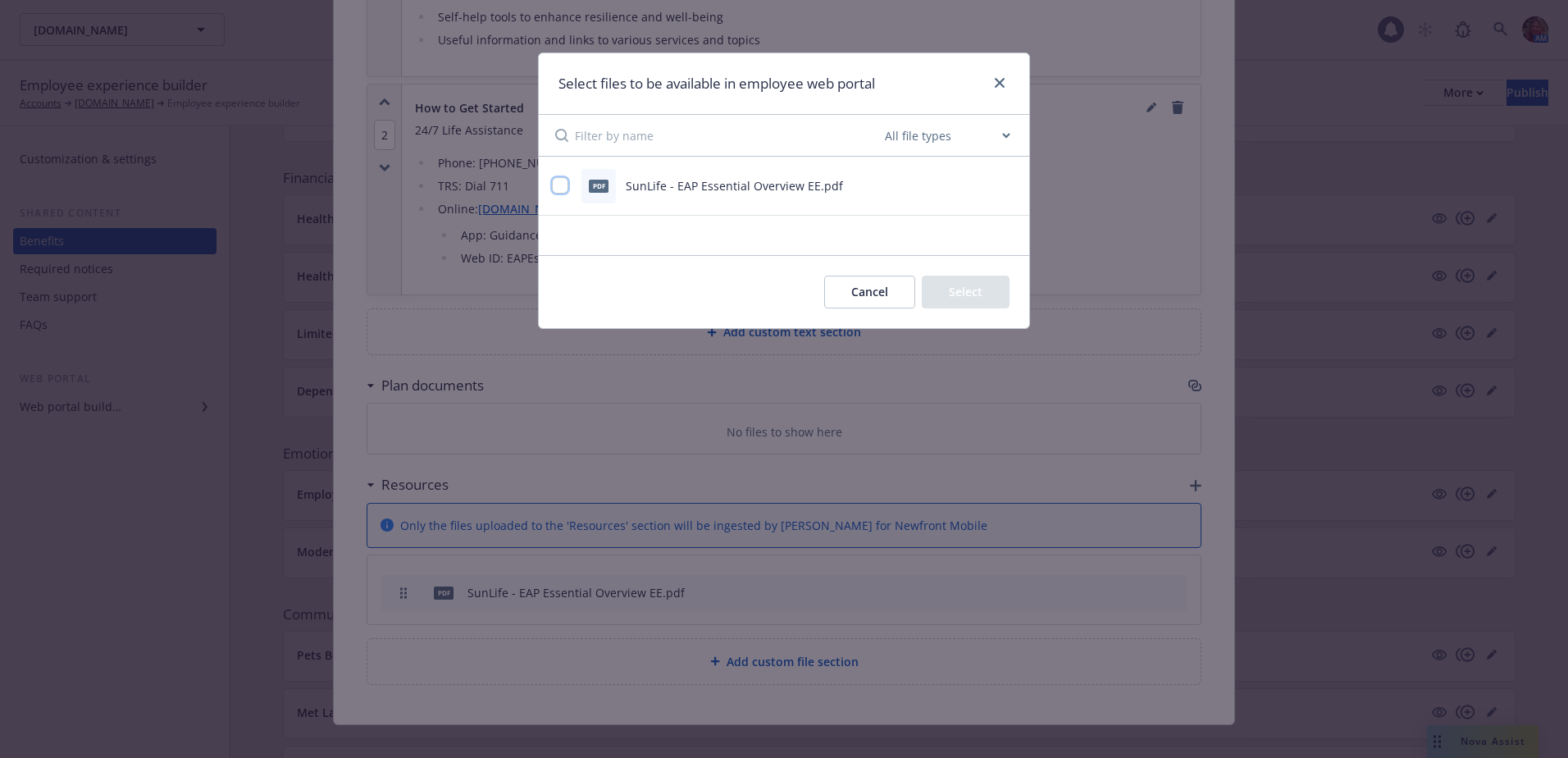
click at [557, 185] on input "checkbox" at bounding box center [560, 185] width 17 height 17
checkbox input "true"
click at [976, 299] on button "Select 1 file" at bounding box center [950, 292] width 118 height 32
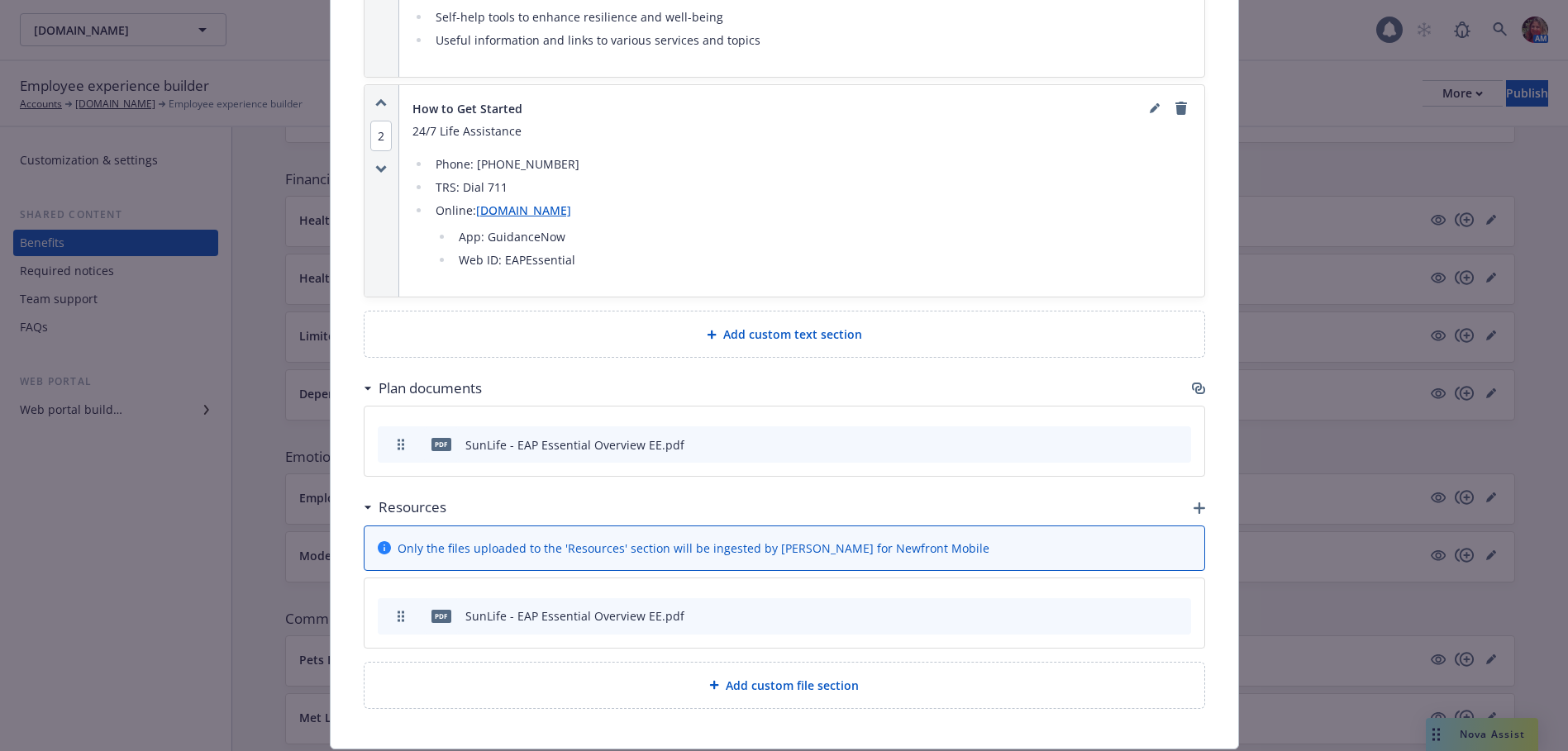
click at [1170, 608] on icon "archive file" at bounding box center [1175, 614] width 11 height 13
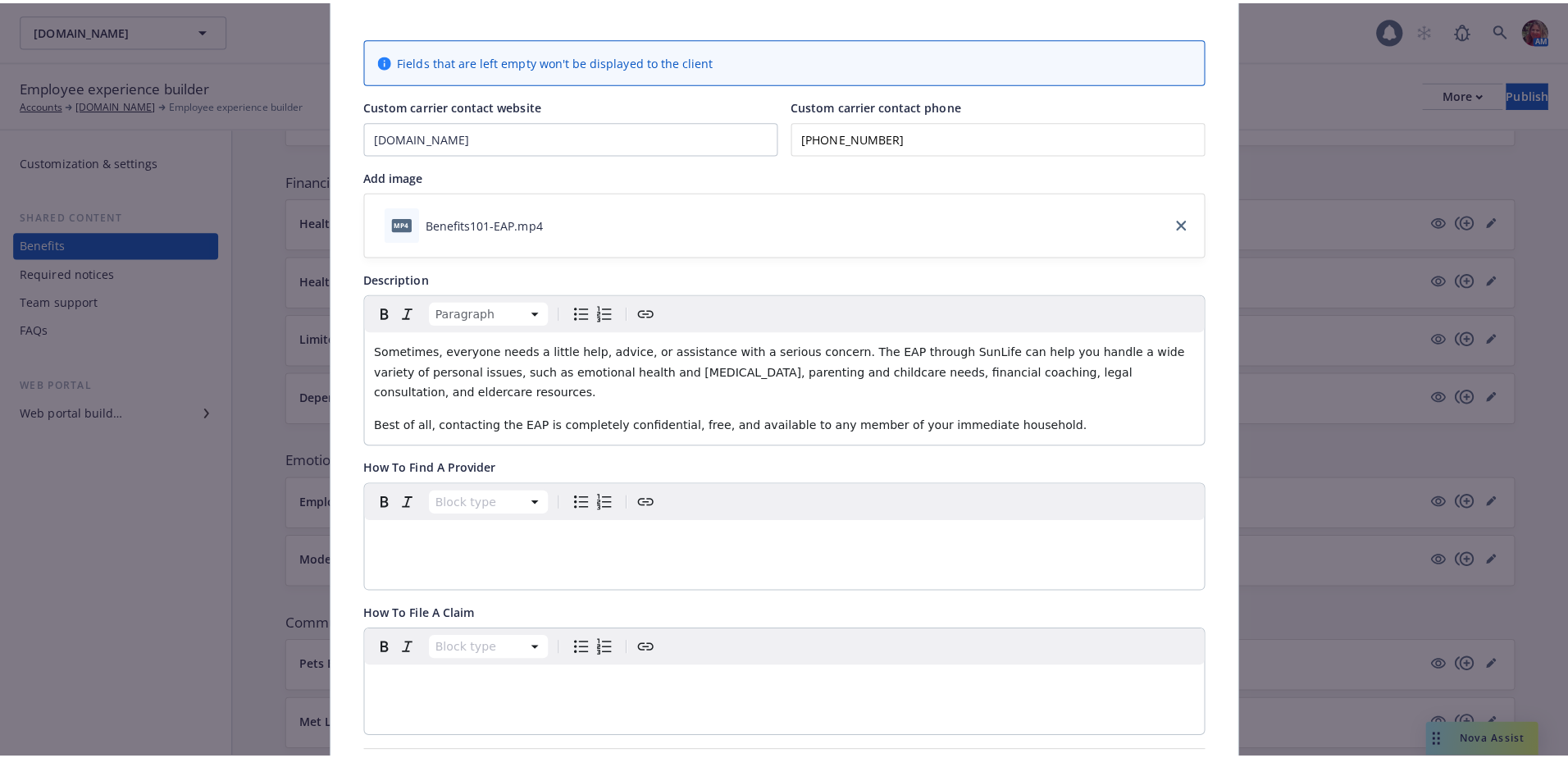
scroll to position [0, 0]
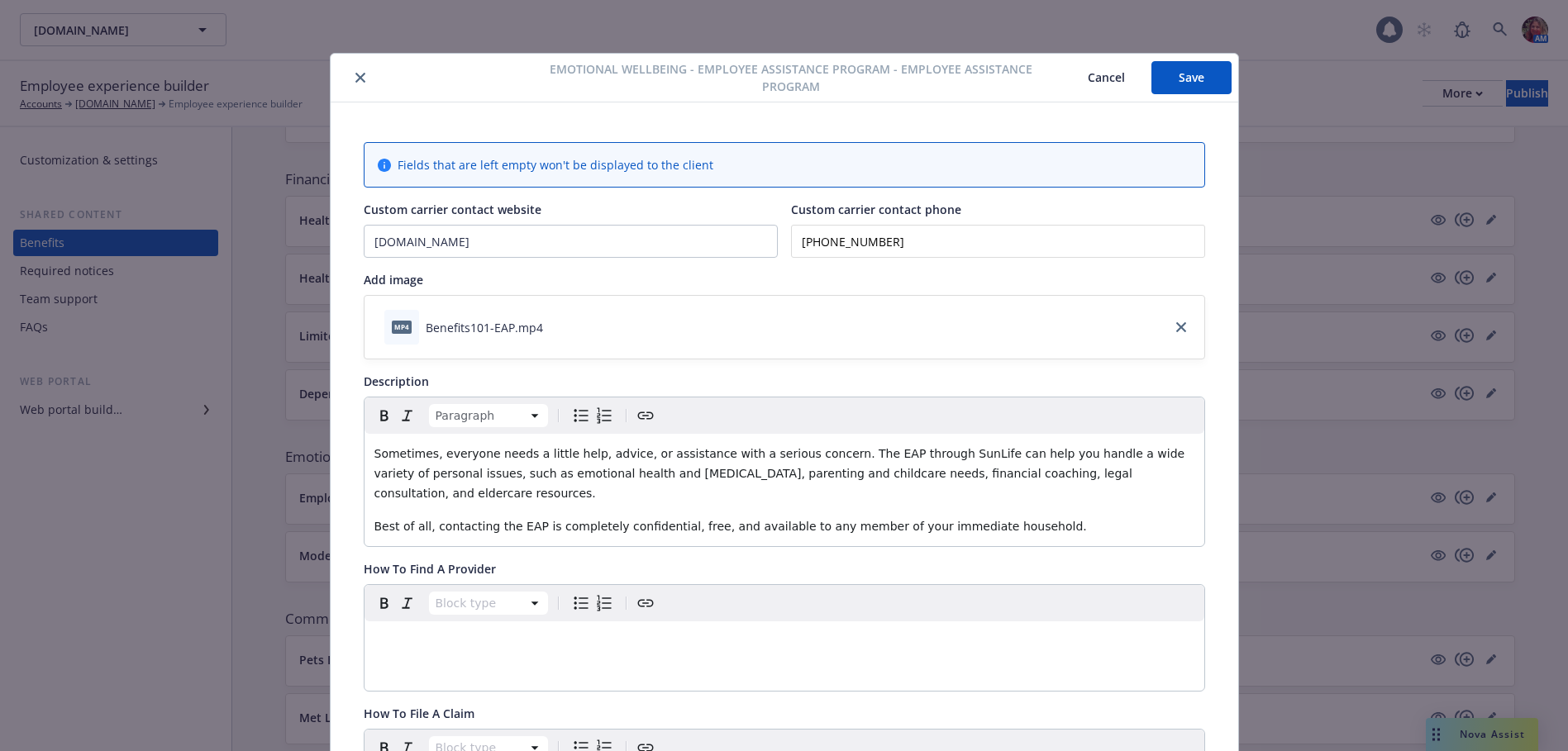
click at [1209, 84] on button "Save" at bounding box center [1191, 77] width 80 height 33
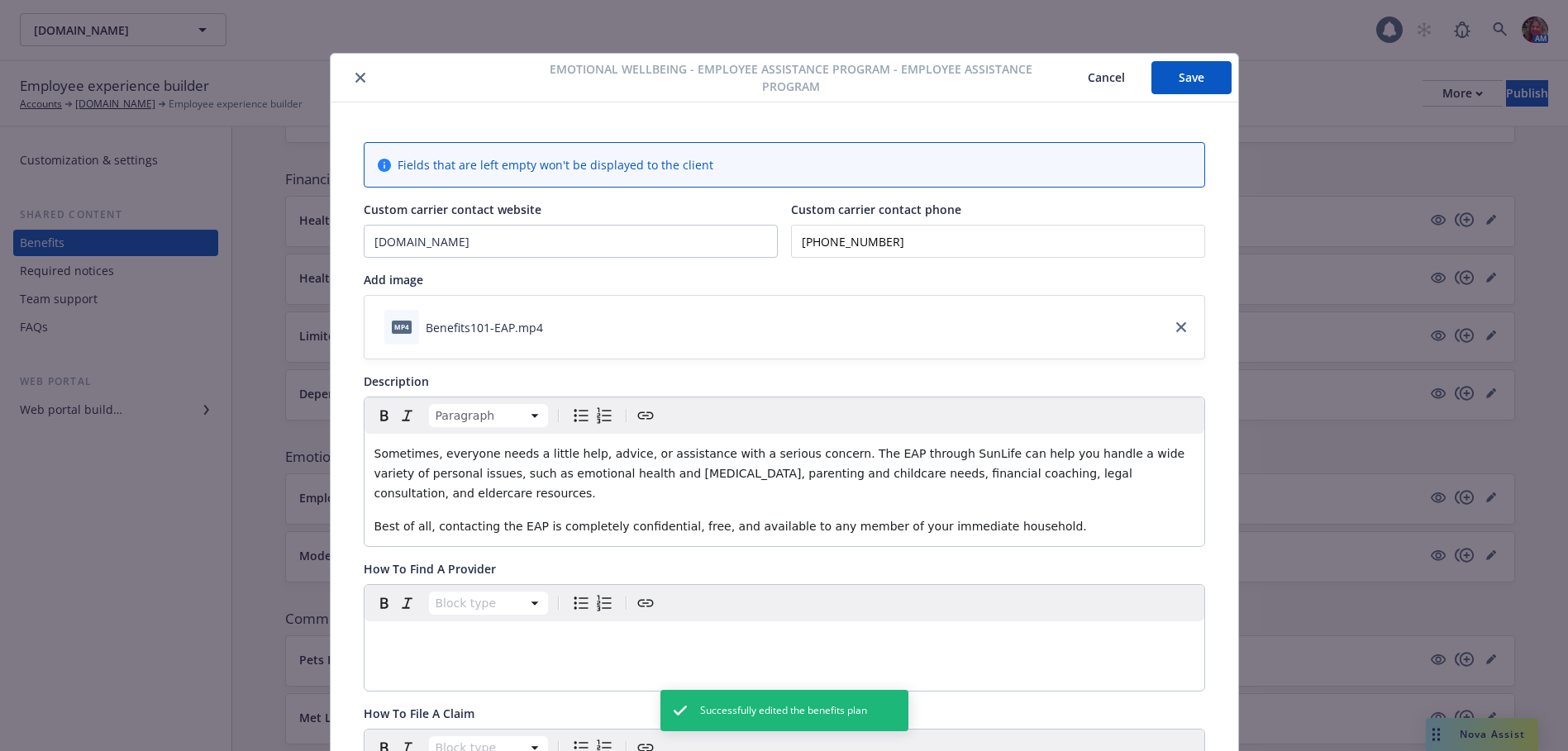
click at [356, 75] on icon "close" at bounding box center [360, 77] width 10 height 10
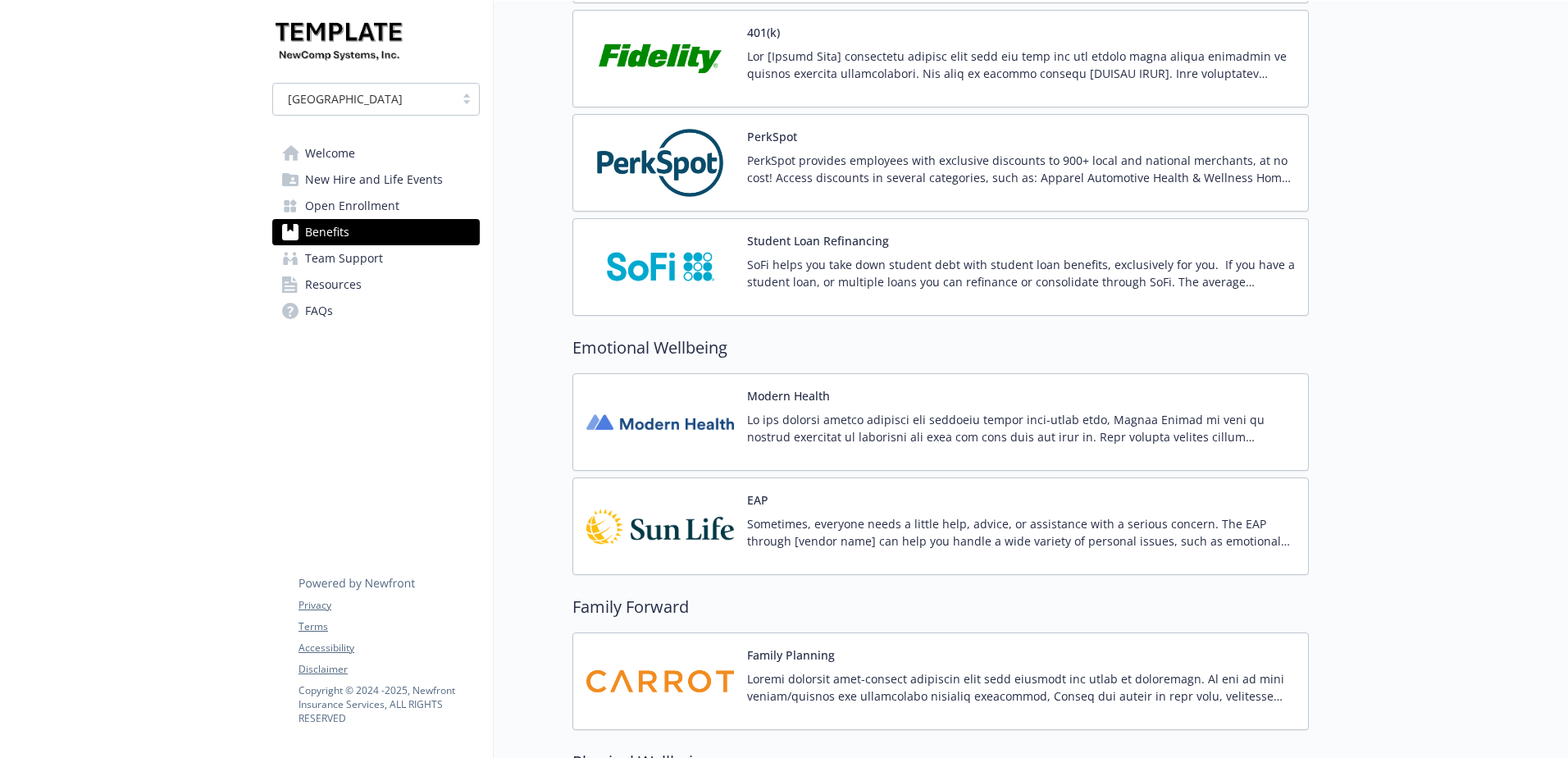
click at [703, 529] on img at bounding box center [660, 527] width 147 height 70
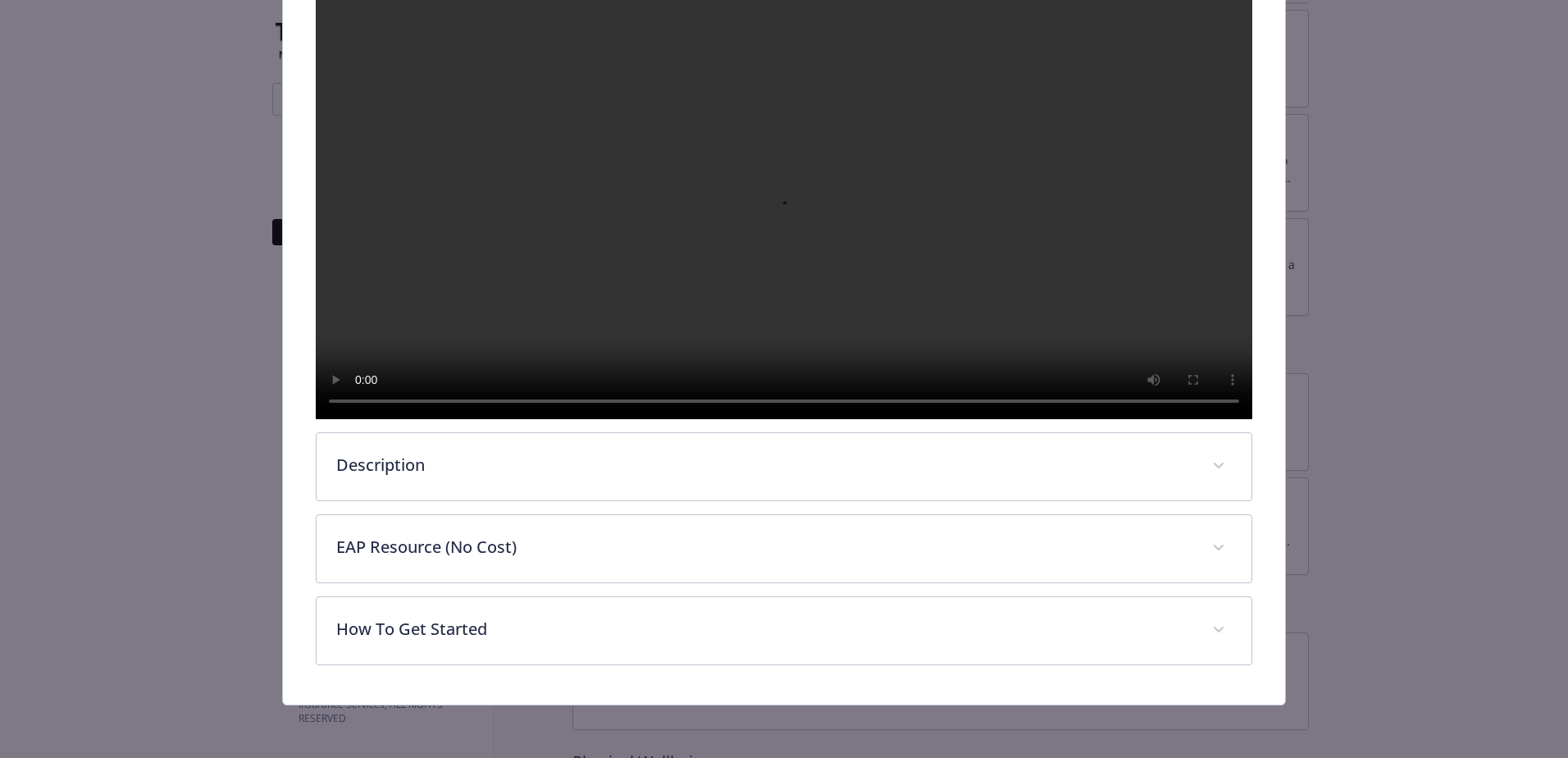
scroll to position [379, 0]
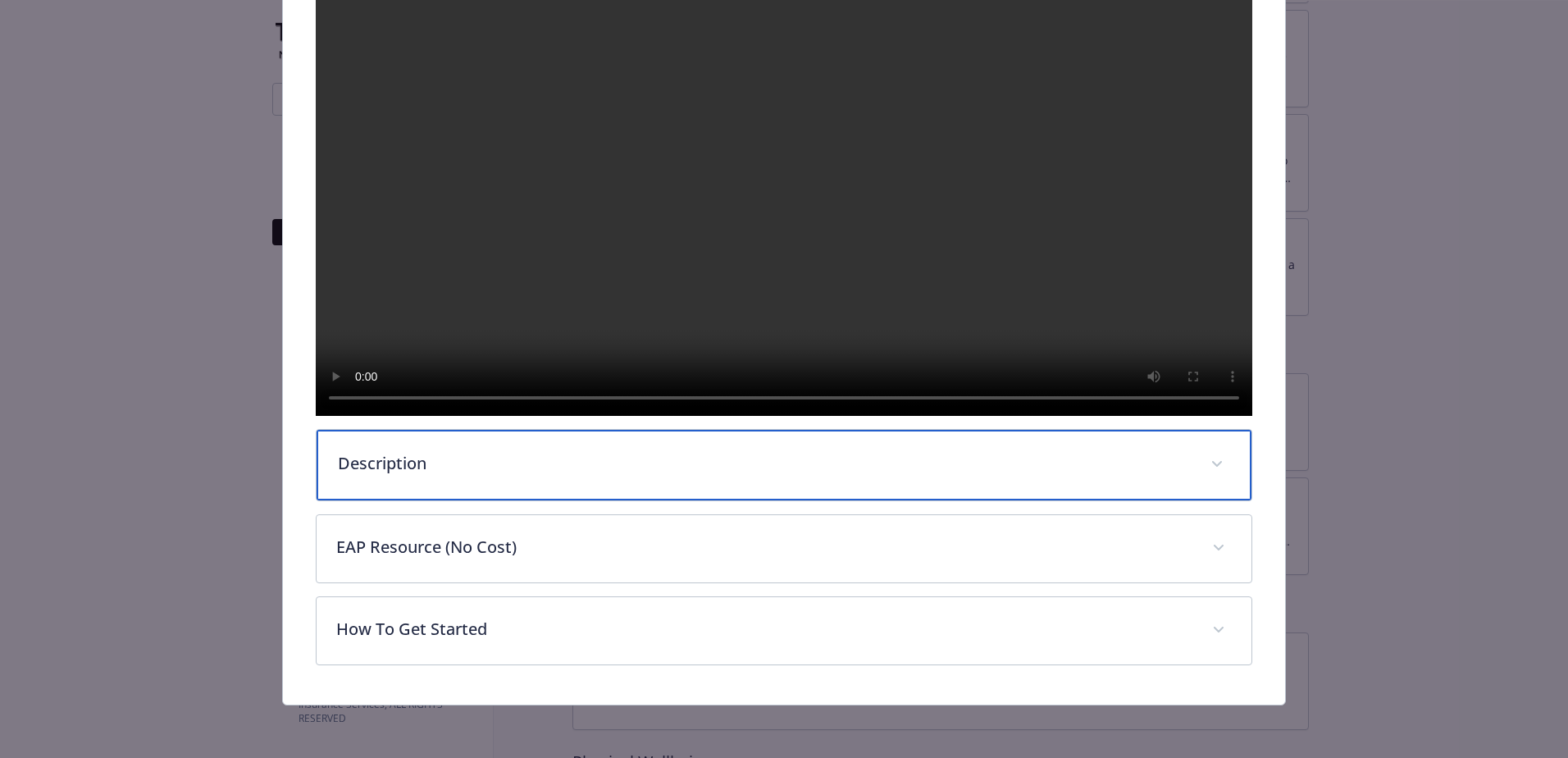
click at [486, 478] on div "Description" at bounding box center [783, 465] width 935 height 71
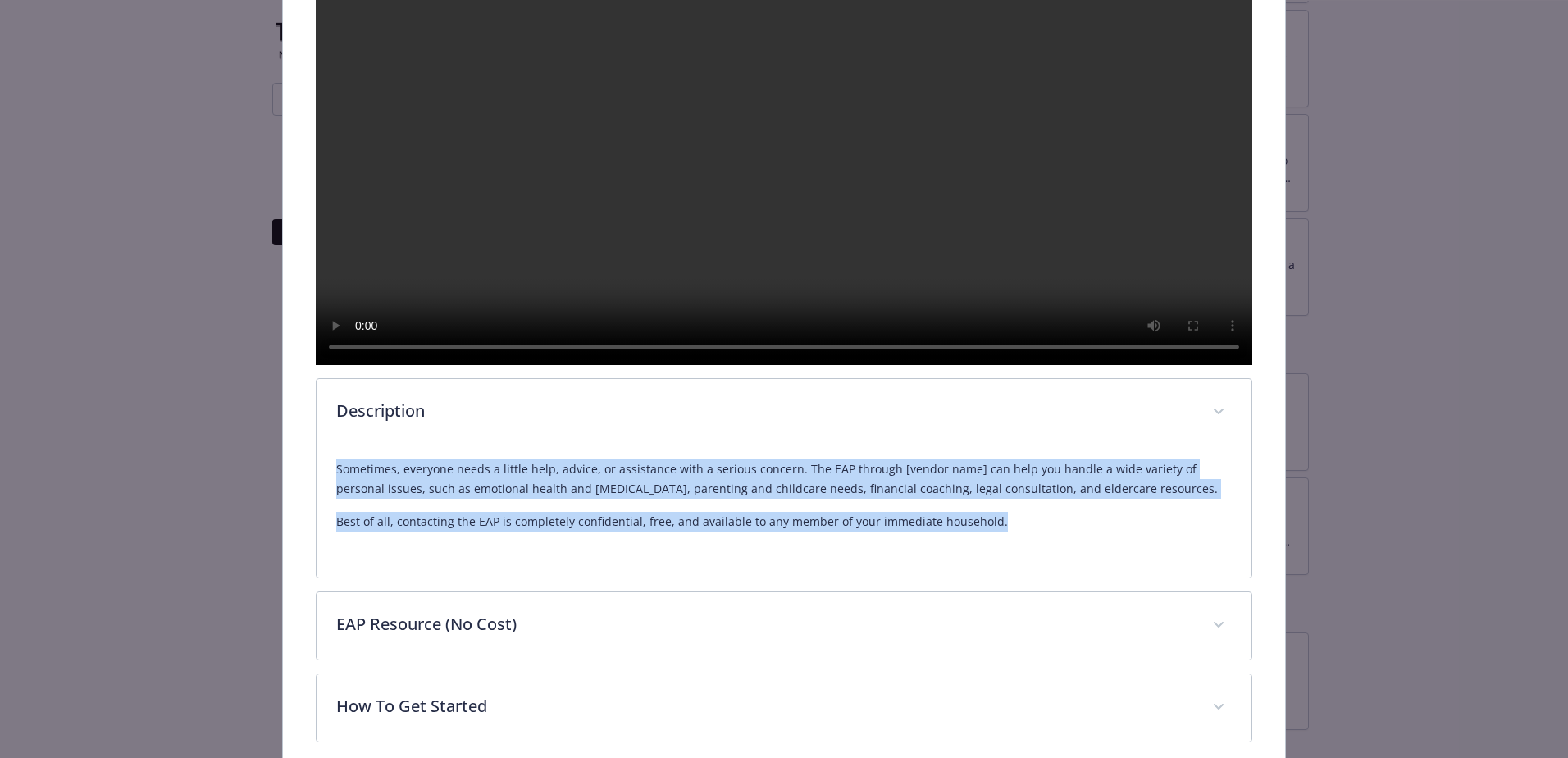
drag, startPoint x: 337, startPoint y: 526, endPoint x: 1021, endPoint y: 601, distance: 688.1
click at [1021, 558] on div "Sometimes, everyone needs a little help, advice, or assistance with a serious c…" at bounding box center [784, 501] width 895 height 111
copy div "Sometimes, everyone needs a little help, advice, or assistance with a serious c…"
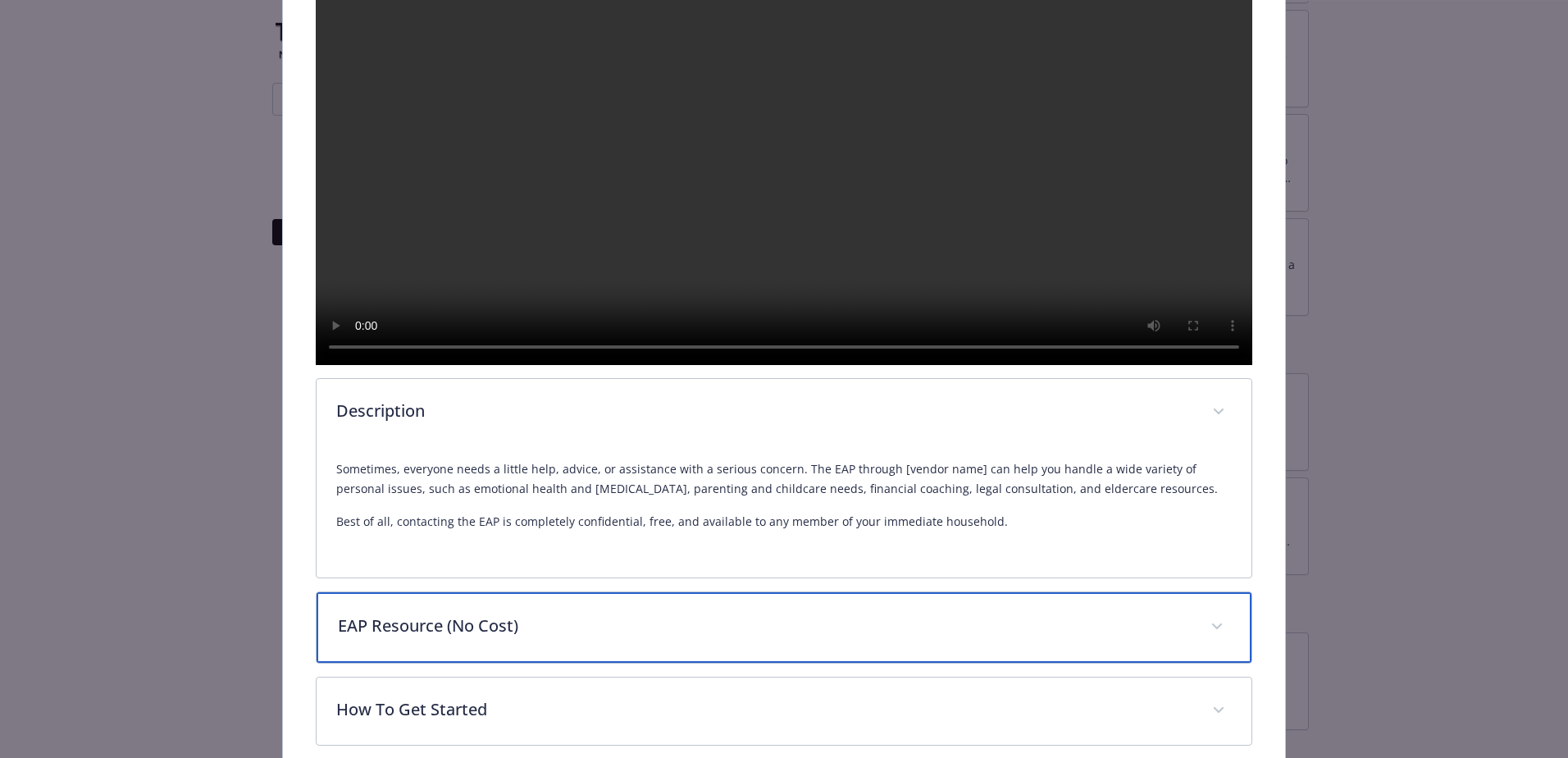
click at [583, 638] on p "EAP Resource (No Cost)" at bounding box center [765, 626] width 853 height 25
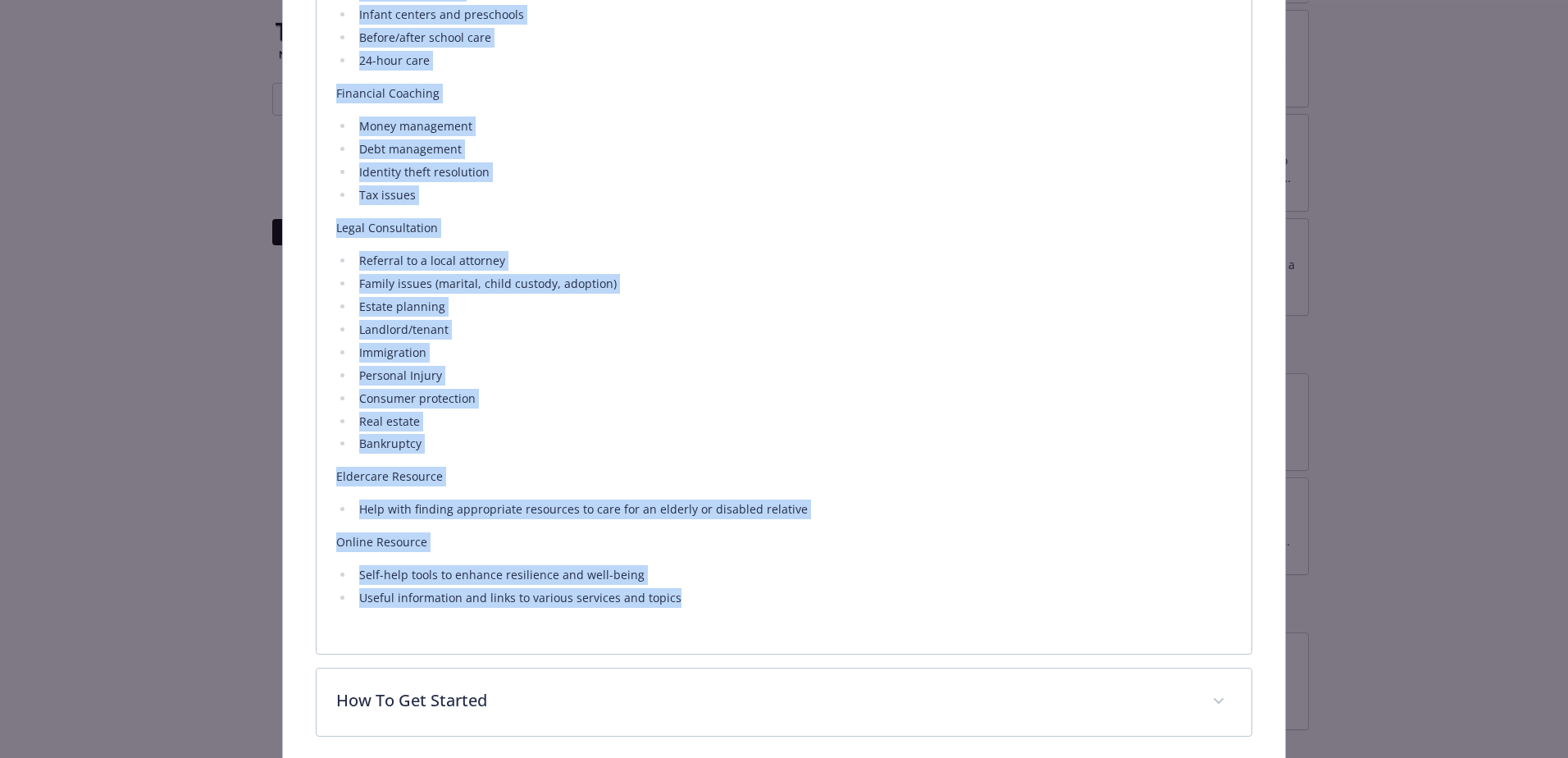
scroll to position [1446, 0]
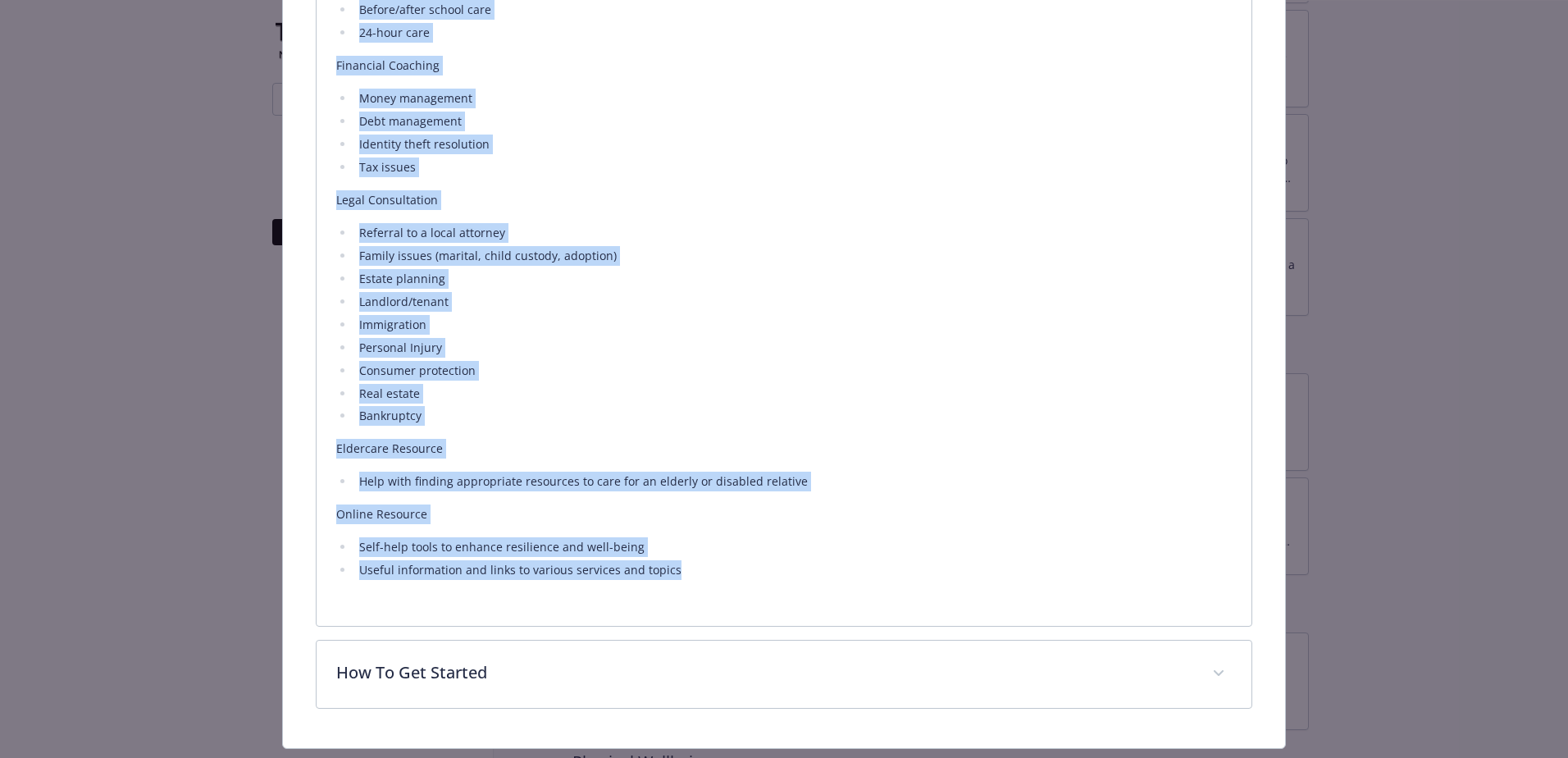
drag, startPoint x: 335, startPoint y: 329, endPoint x: 722, endPoint y: 634, distance: 492.7
click at [722, 581] on div "The EAP is available around the clock to ensure you get access to the resources…" at bounding box center [784, 94] width 895 height 974
copy div "The EAP is available around the clock to ensure you get access to the resources…"
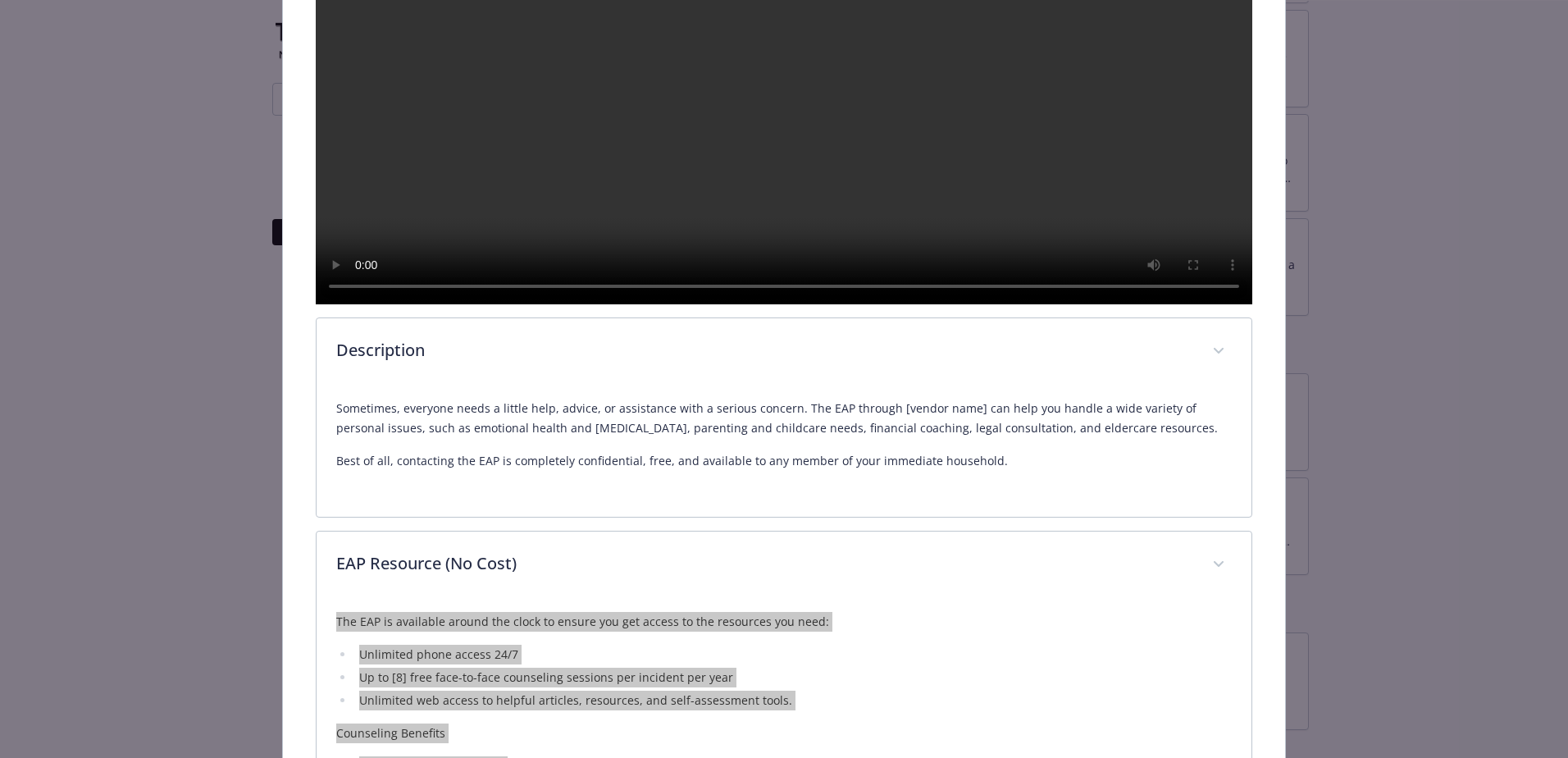
scroll to position [544, 0]
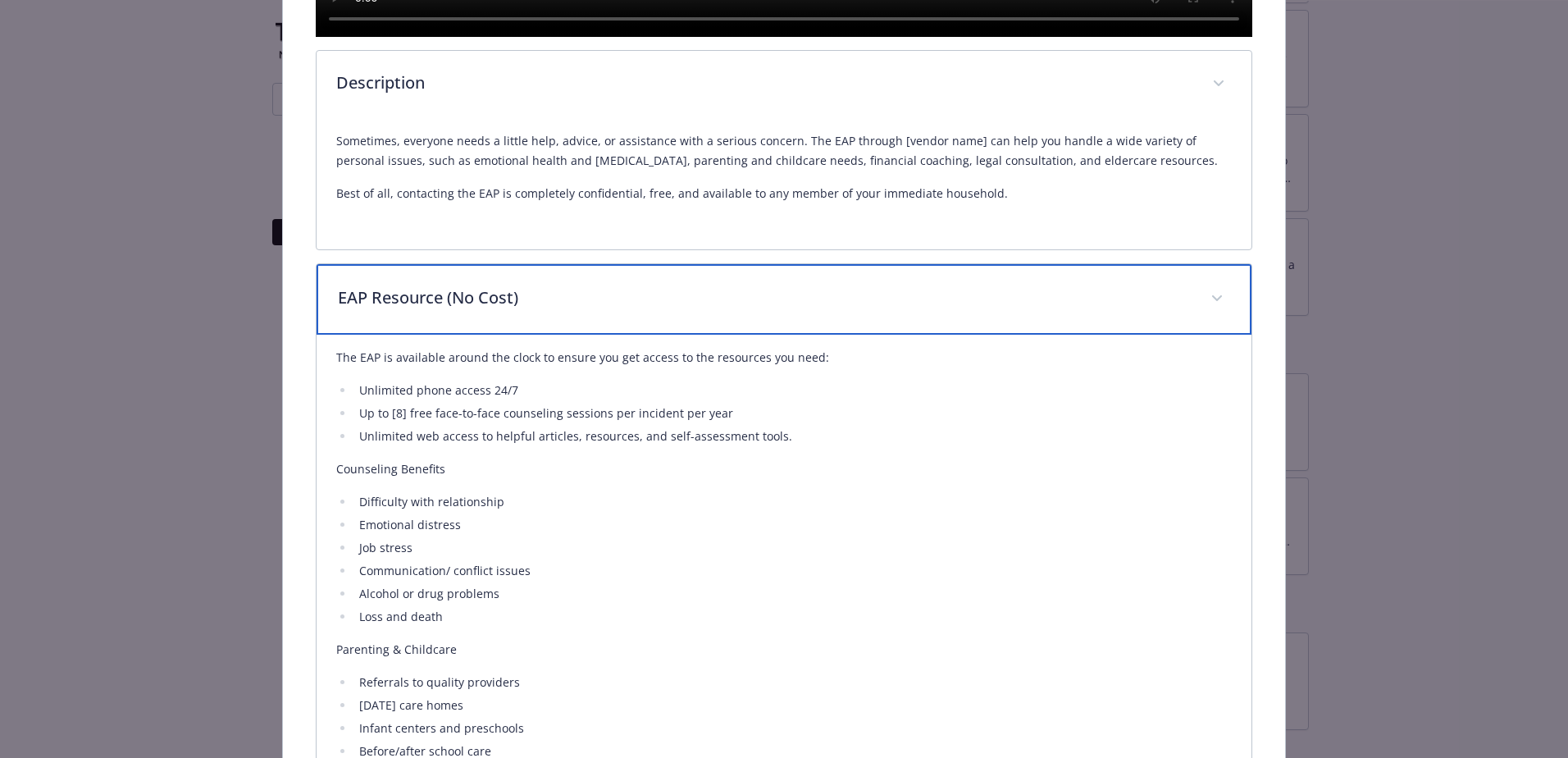
click at [565, 335] on div "EAP Resource (No Cost)" at bounding box center [783, 299] width 935 height 71
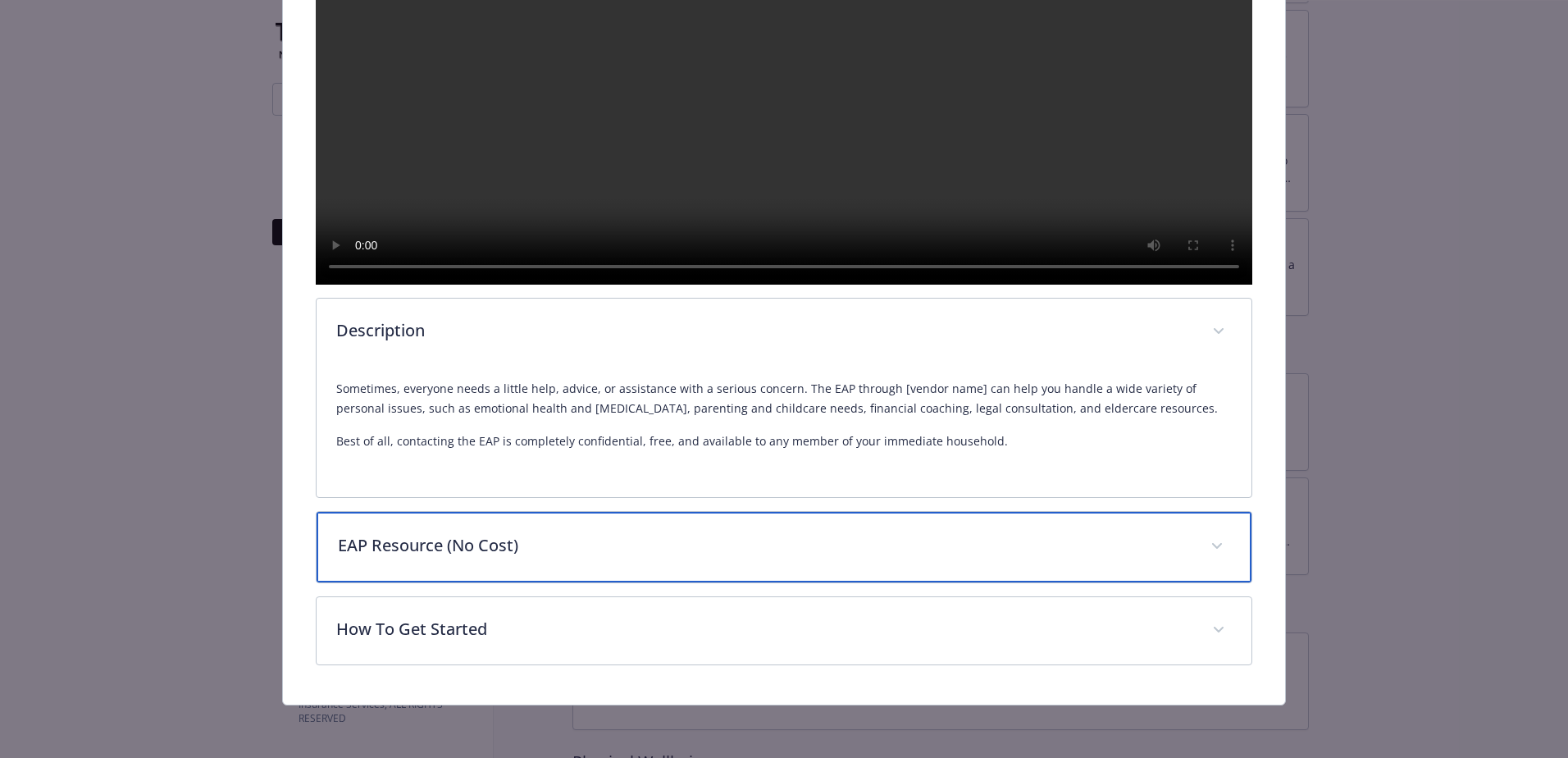
scroll to position [514, 0]
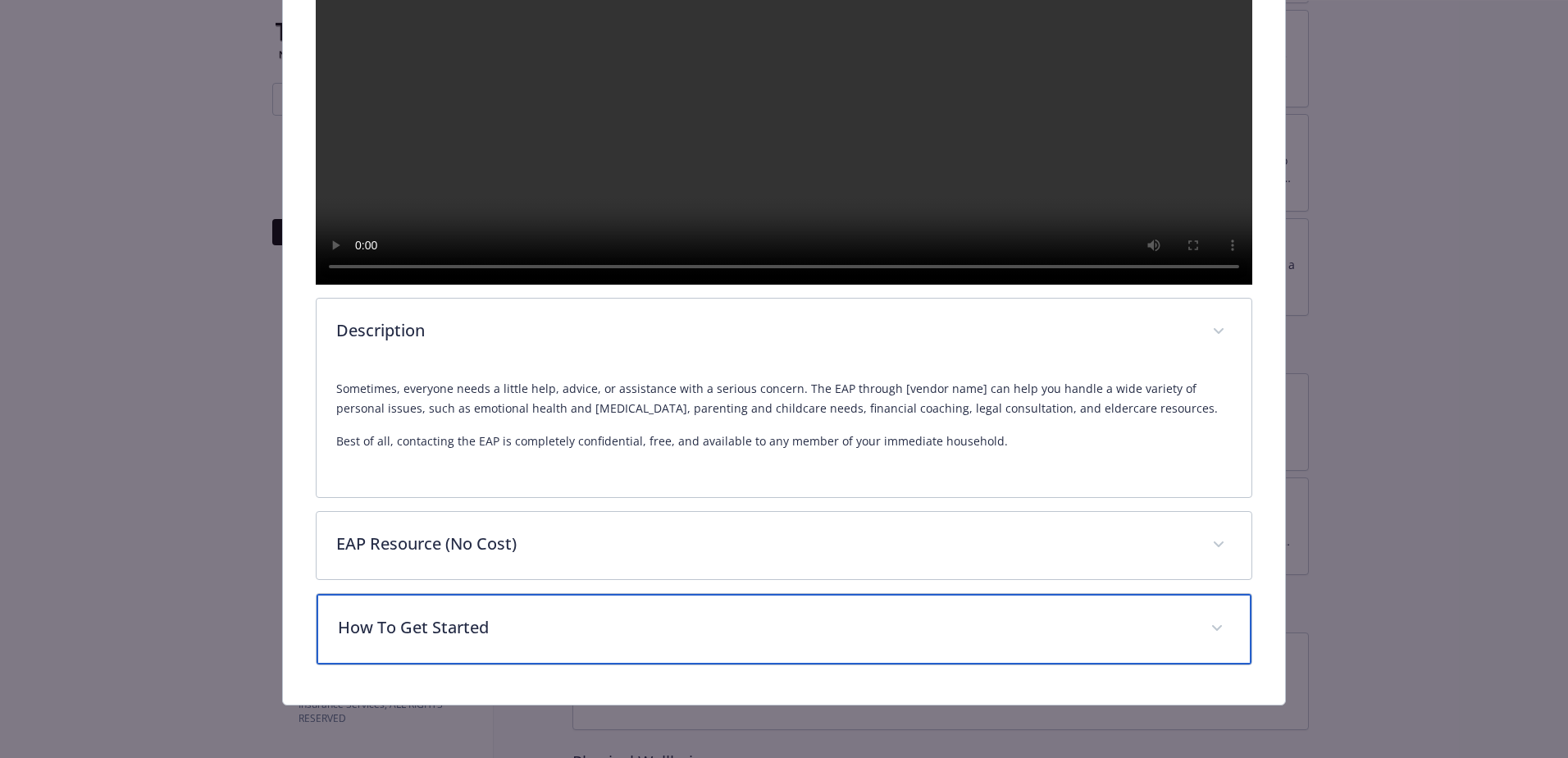
click at [452, 628] on p "How To Get Started" at bounding box center [765, 627] width 853 height 25
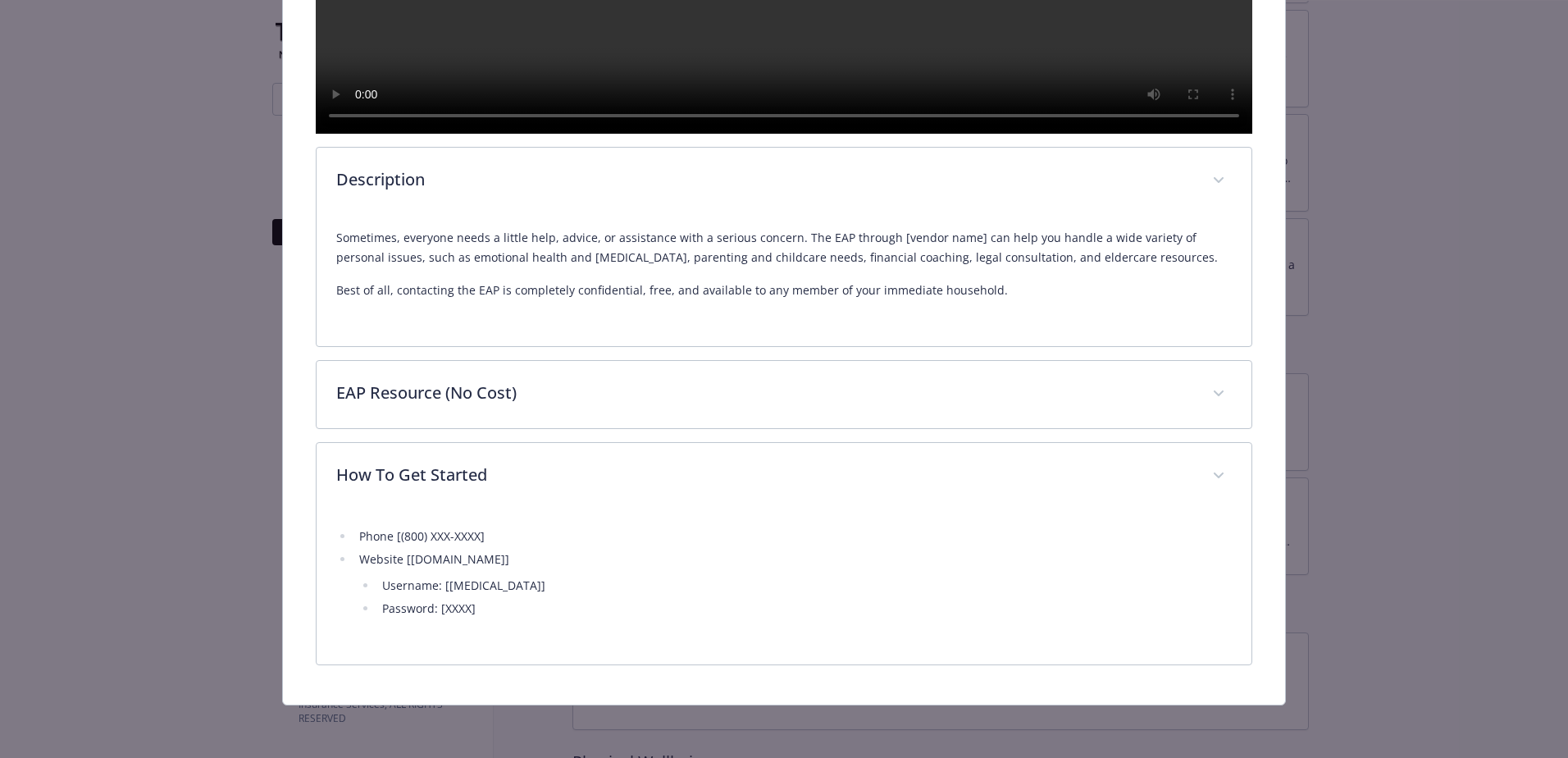
scroll to position [665, 0]
click at [494, 562] on li "Website [XXXXXX.com] Username: [XXXXX] Password: [XXXX]" at bounding box center [793, 584] width 878 height 69
drag, startPoint x: 499, startPoint y: 526, endPoint x: 484, endPoint y: 534, distance: 17.0
click at [499, 527] on li "Phone [(800) XXX-XXXX]" at bounding box center [793, 536] width 878 height 19
drag, startPoint x: 483, startPoint y: 612, endPoint x: 358, endPoint y: 536, distance: 146.3
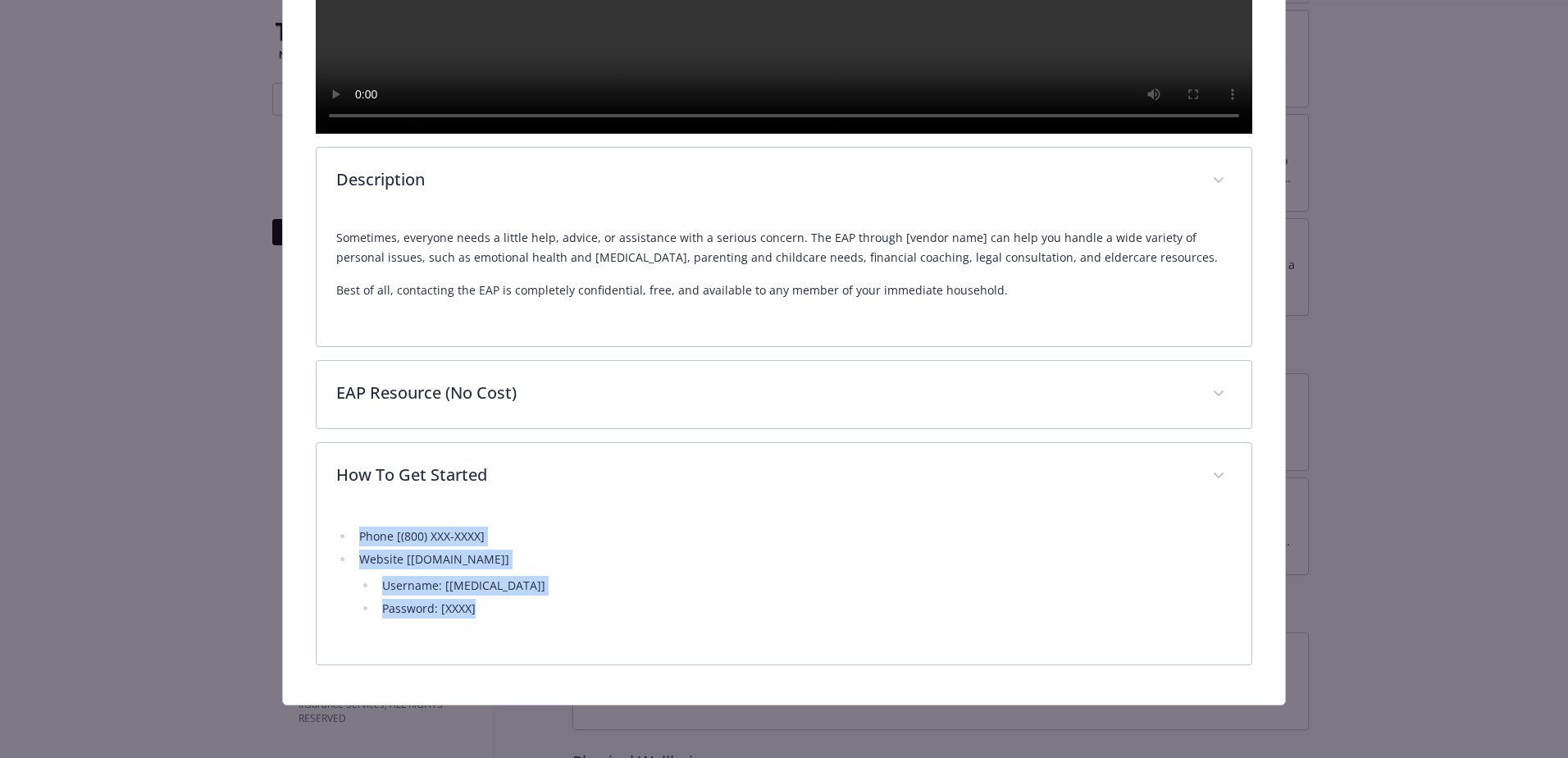
click at [358, 536] on ul "Phone [(800) XXX-XXXX] Website [XXXXXX.com] Username: [XXXXX] Password: [XXXX]" at bounding box center [784, 572] width 895 height 92
copy ul "Phone [(800) XXX-XXXX] Website [XXXXXX.com] Username: [XXXXX] Password: [XXXX]"
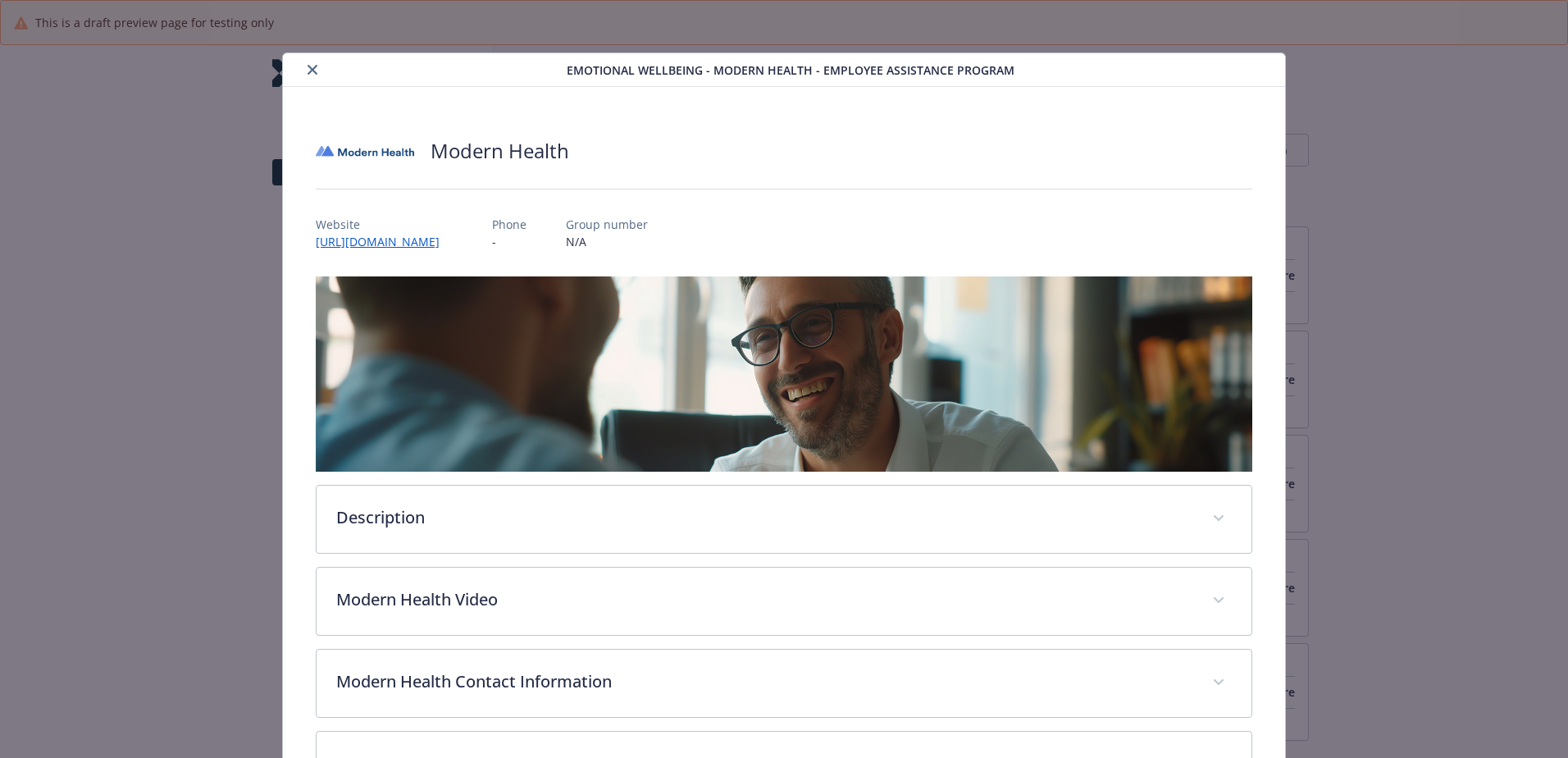
scroll to position [136, 0]
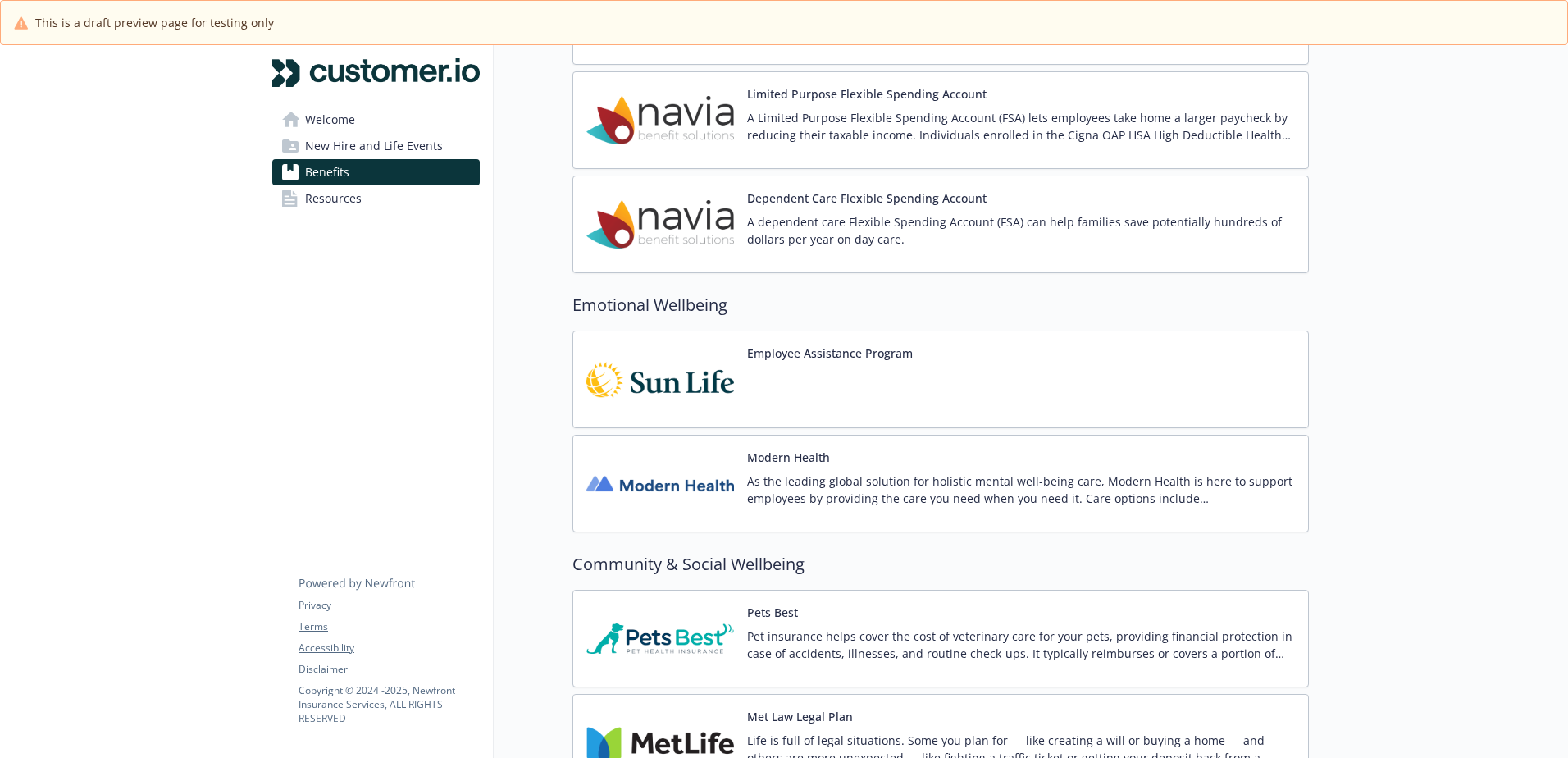
click at [784, 391] on div at bounding box center [830, 391] width 166 height 46
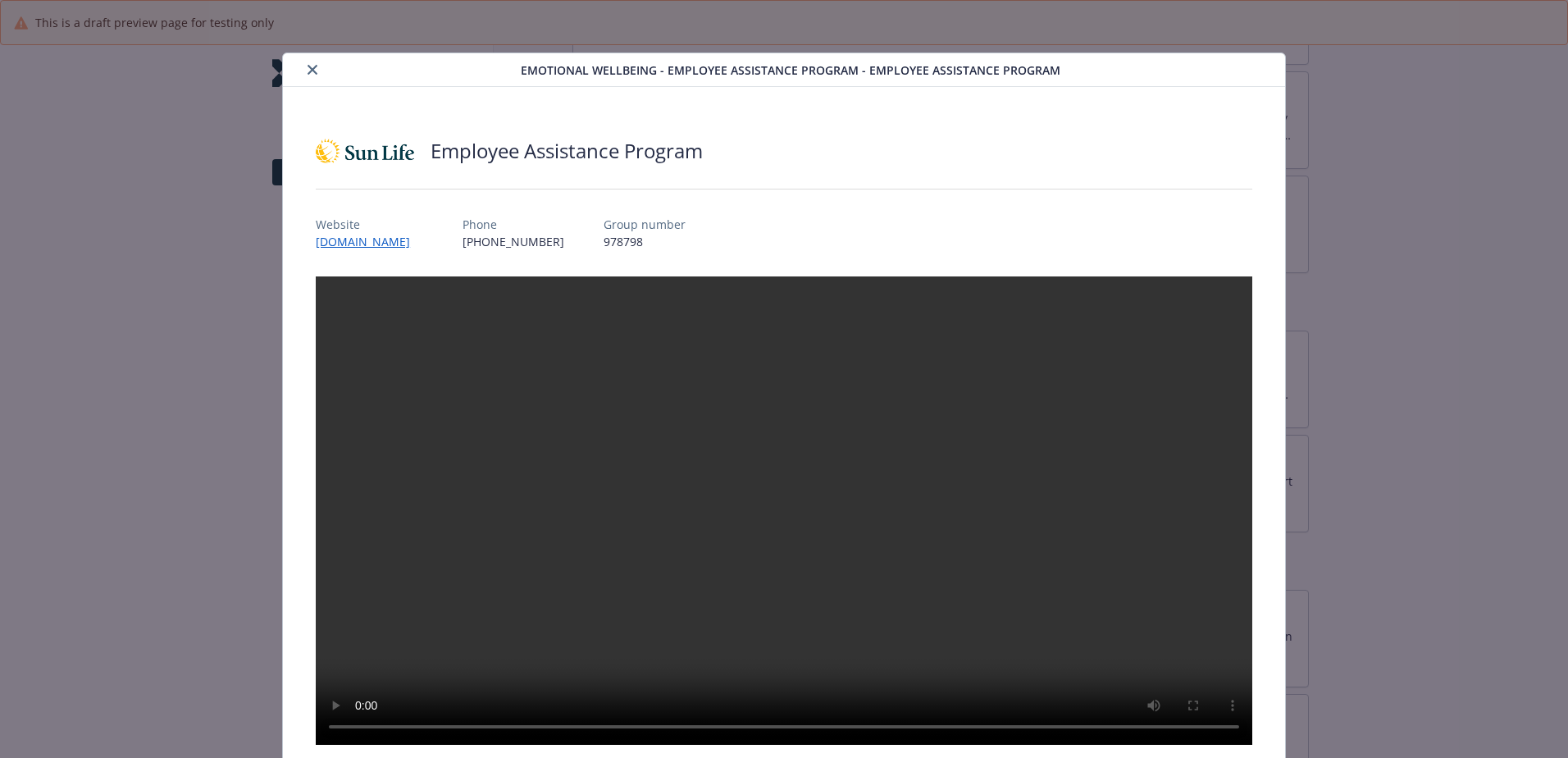
click at [304, 66] on button "close" at bounding box center [312, 69] width 19 height 19
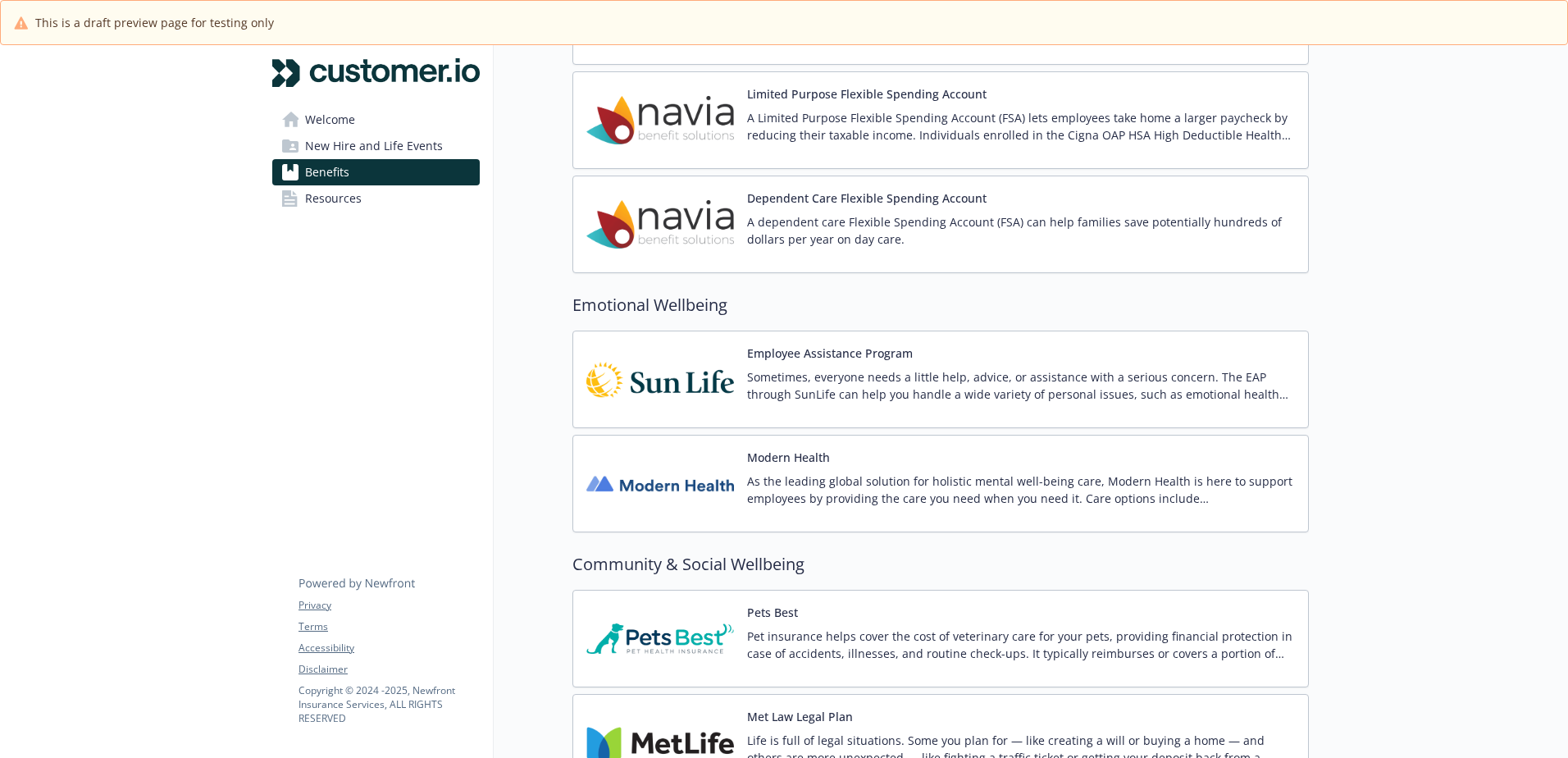
click at [706, 496] on img at bounding box center [660, 484] width 147 height 70
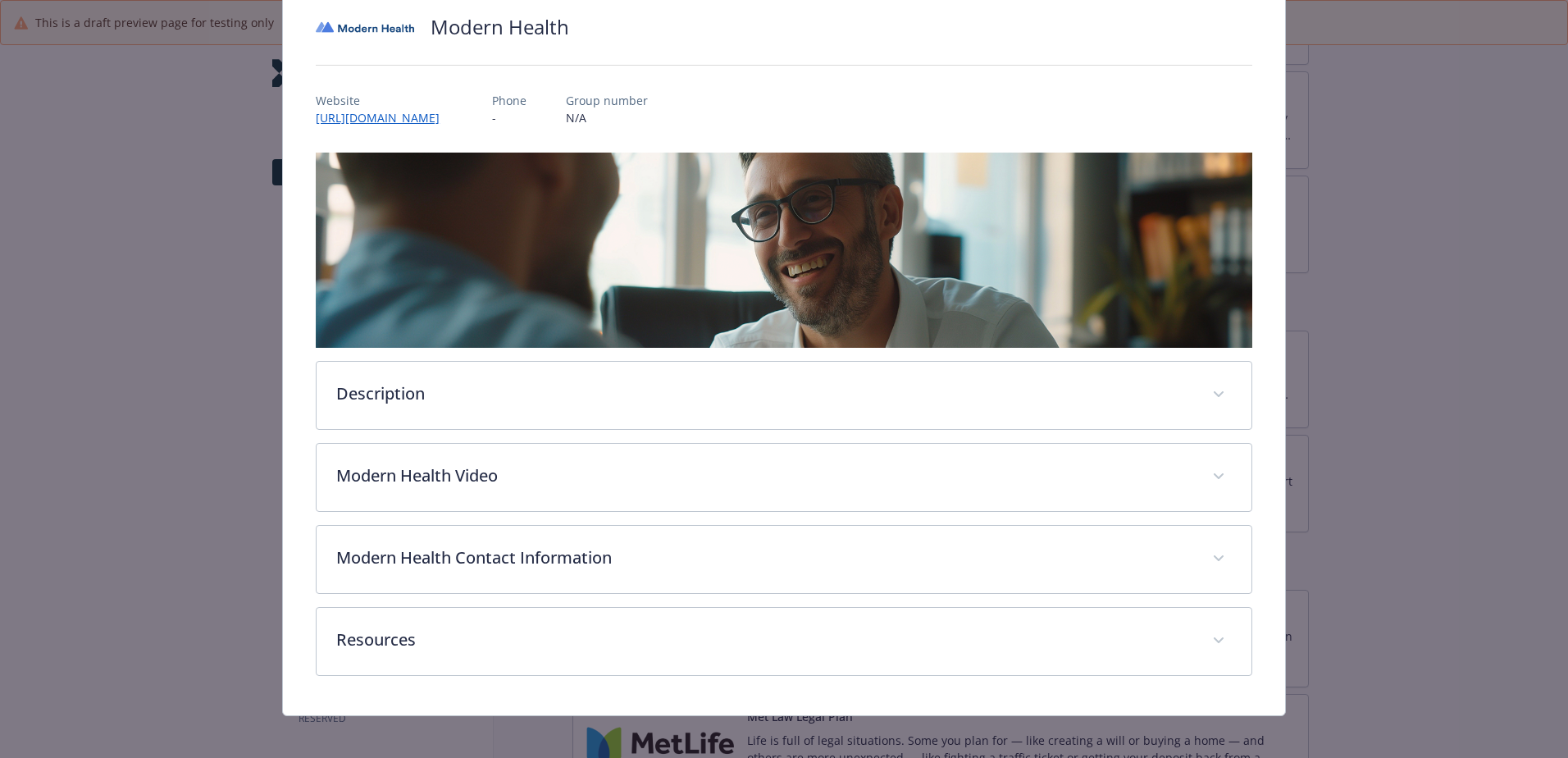
scroll to position [133, 0]
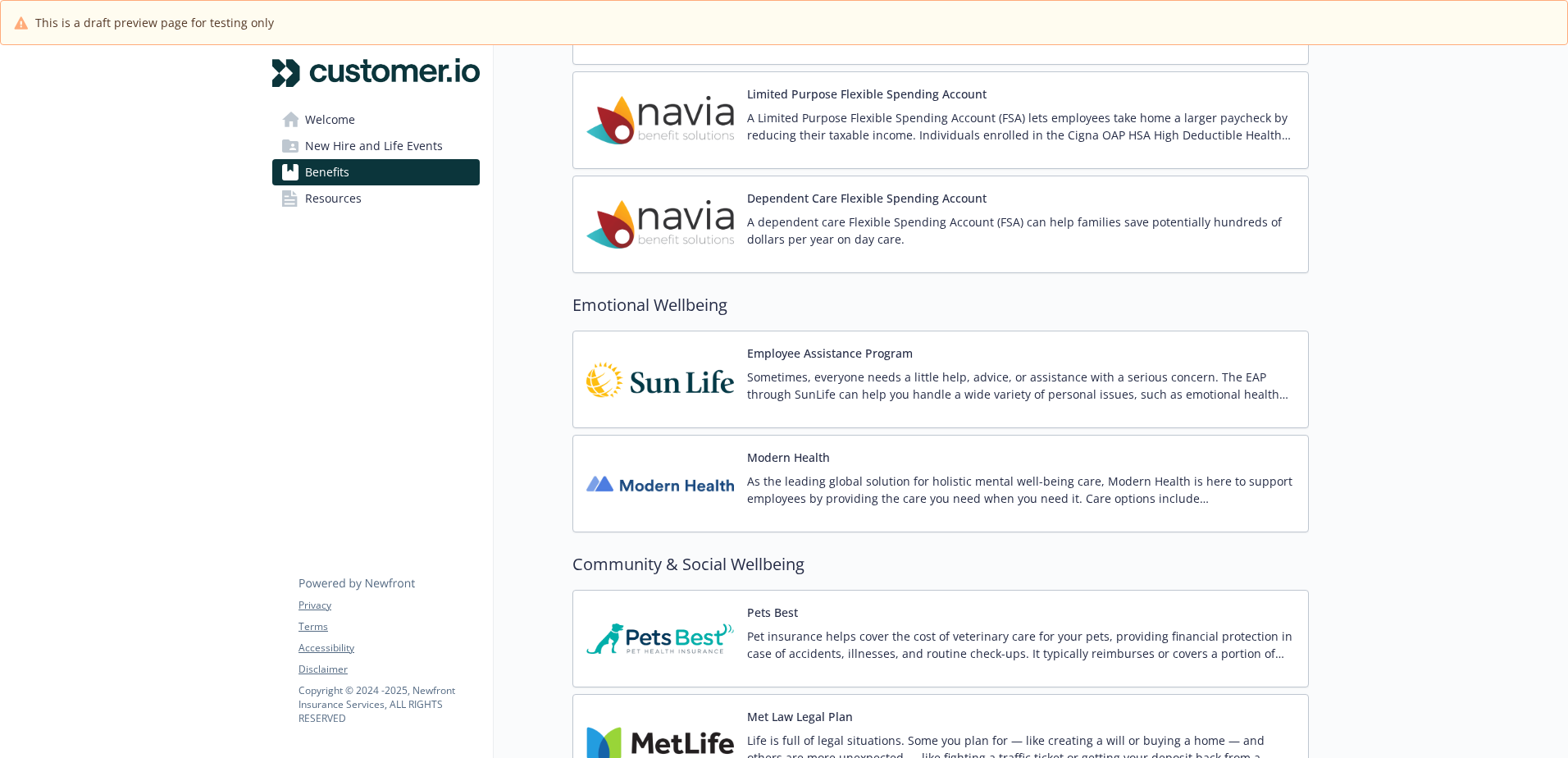
click at [821, 373] on p "Sometimes, everyone needs a little help, advice, or assistance with a serious c…" at bounding box center [1021, 385] width 547 height 34
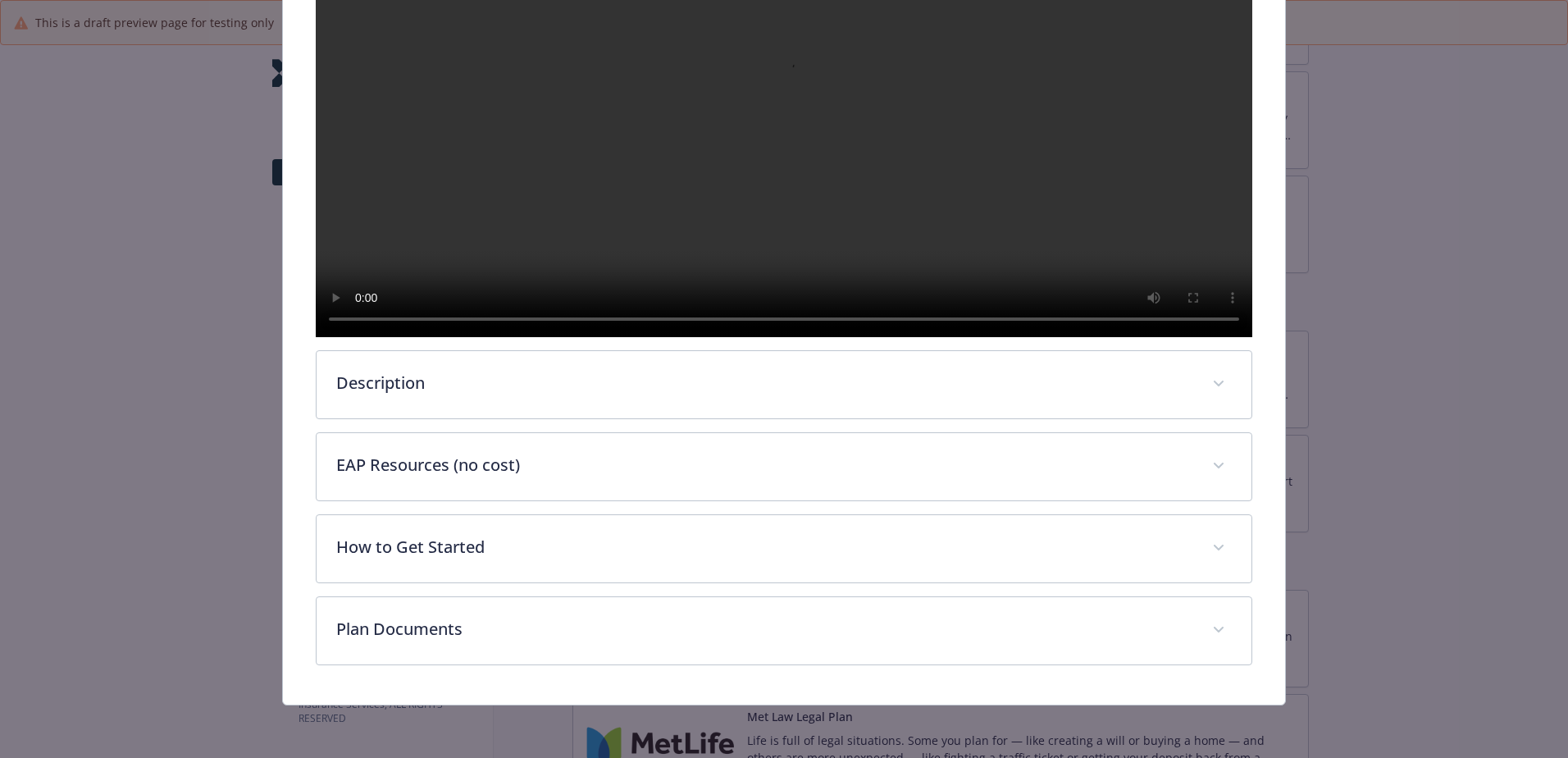
scroll to position [462, 0]
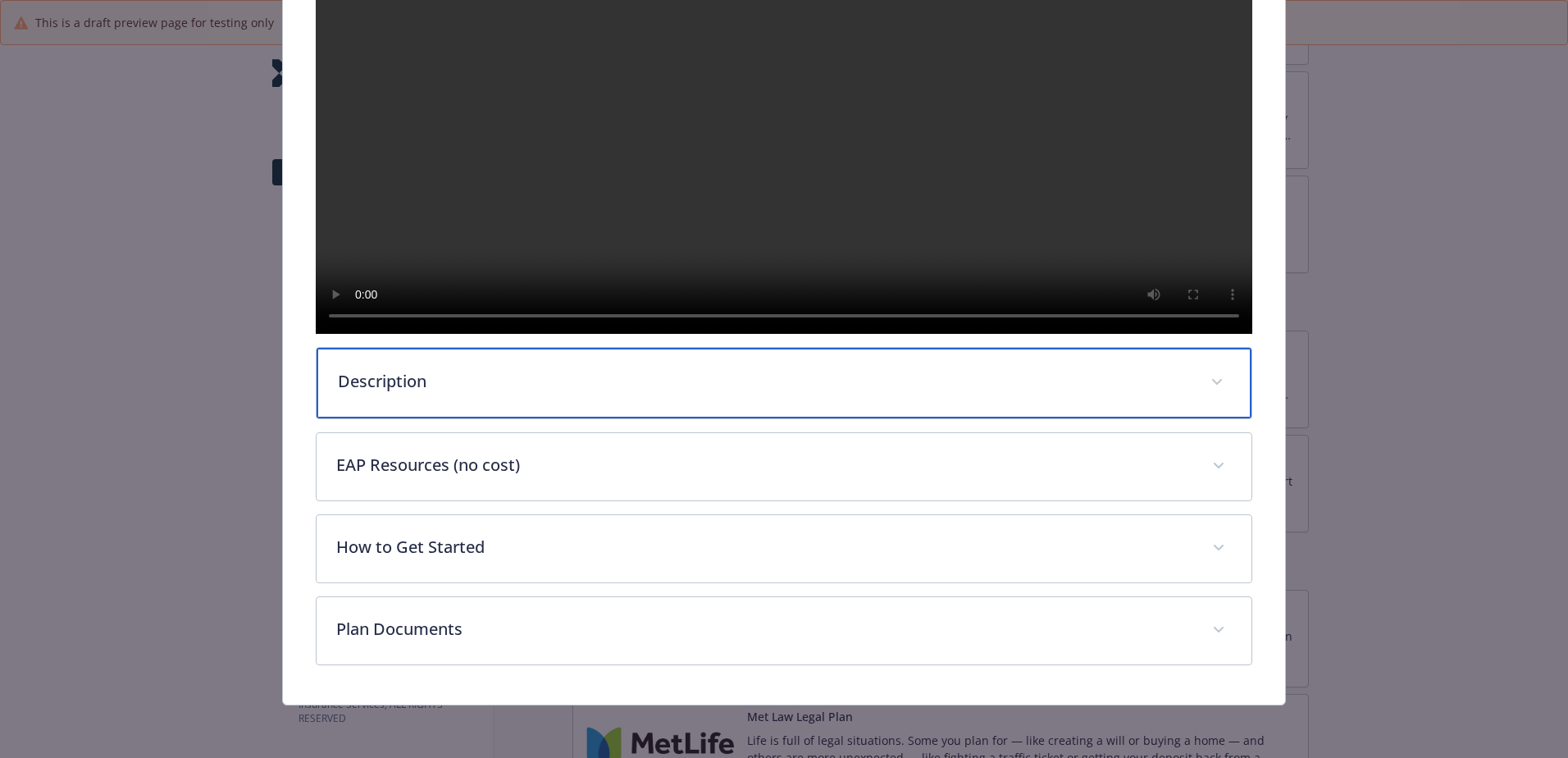
click at [399, 396] on div "Description" at bounding box center [783, 383] width 935 height 71
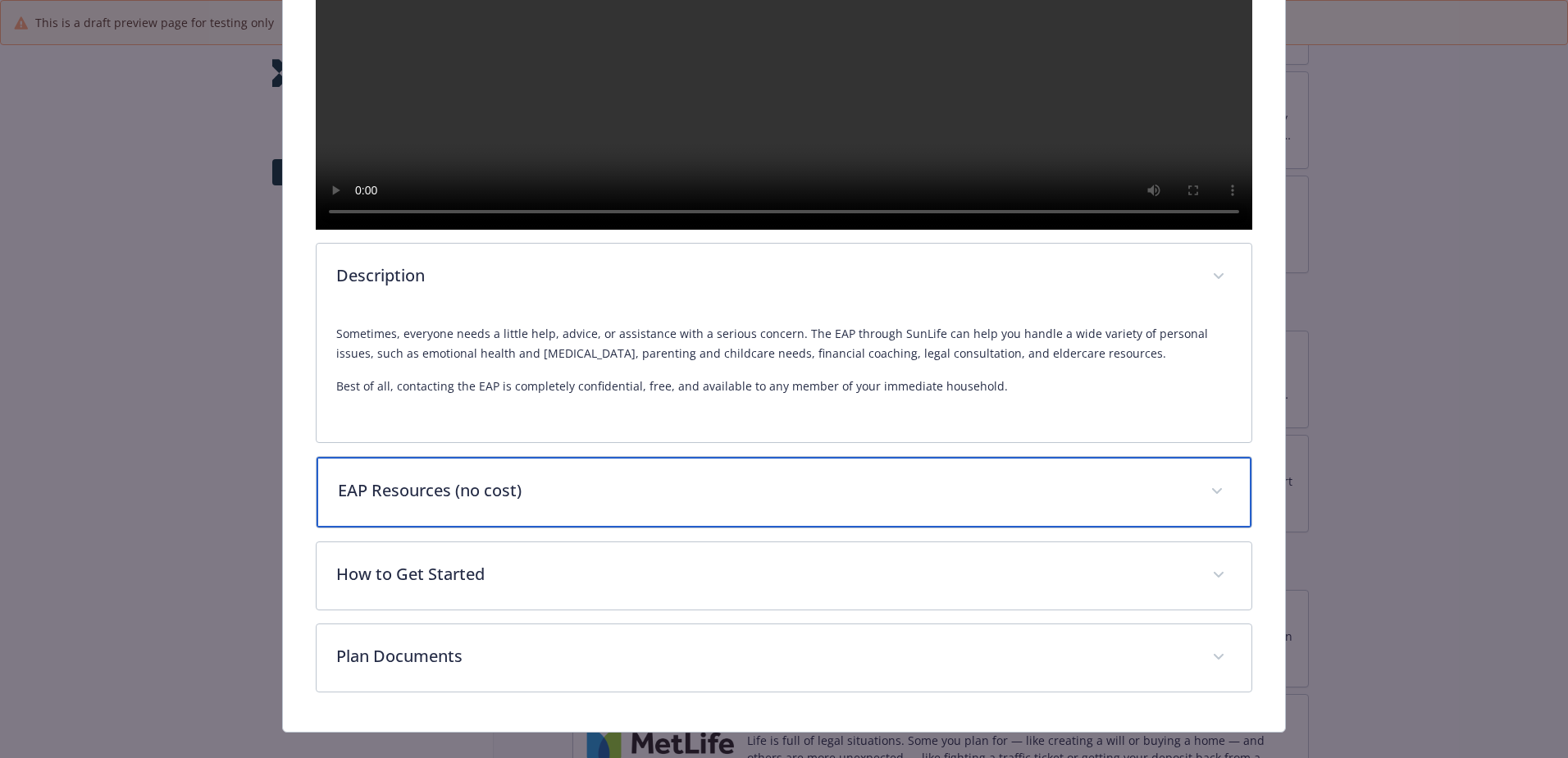
click at [456, 599] on div "Description Sometimes, everyone needs a little help, advice, or assistance with…" at bounding box center [783, 227] width 936 height 931
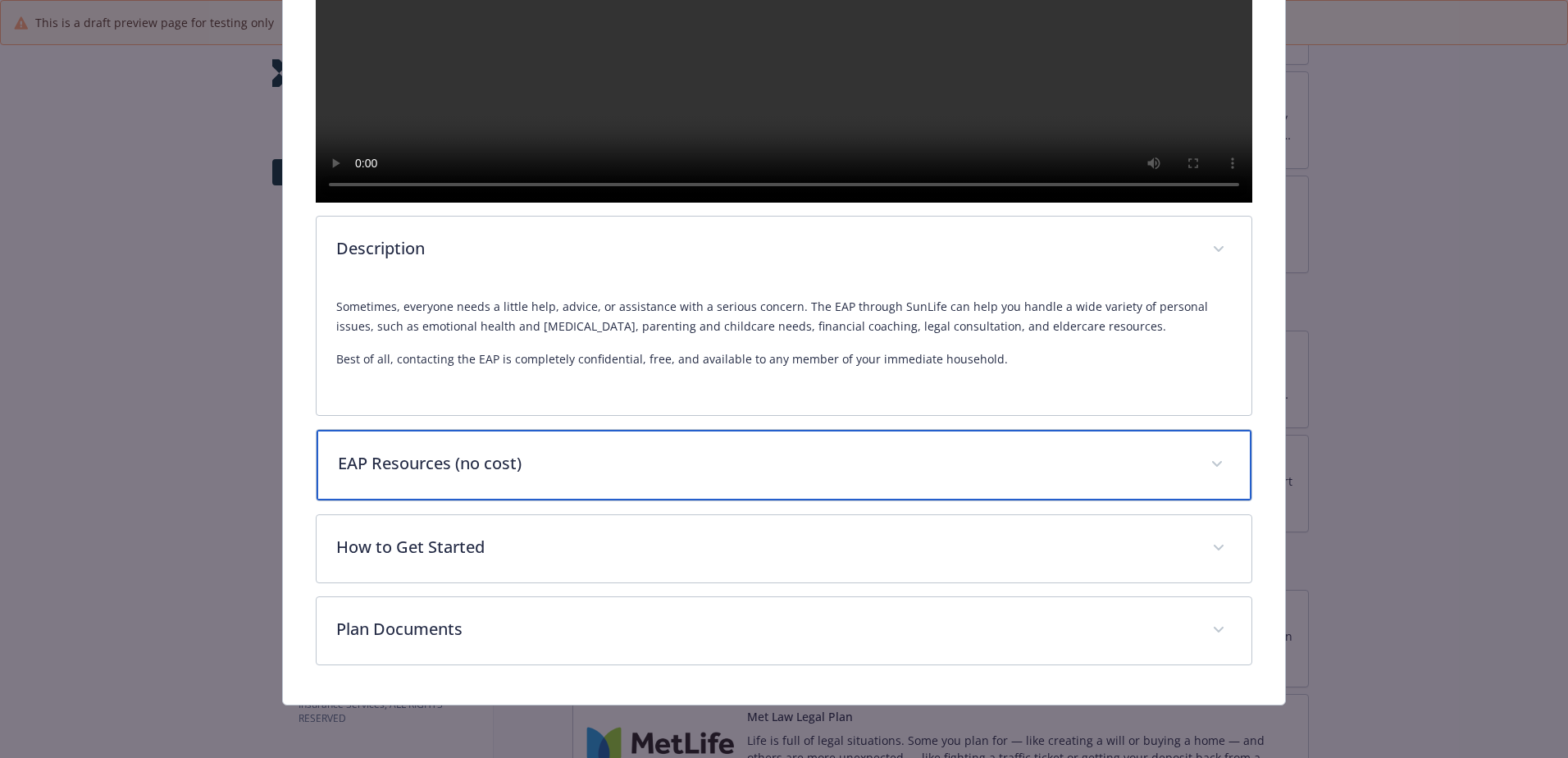
click at [460, 500] on div "EAP Resources (no cost)" at bounding box center [783, 465] width 935 height 71
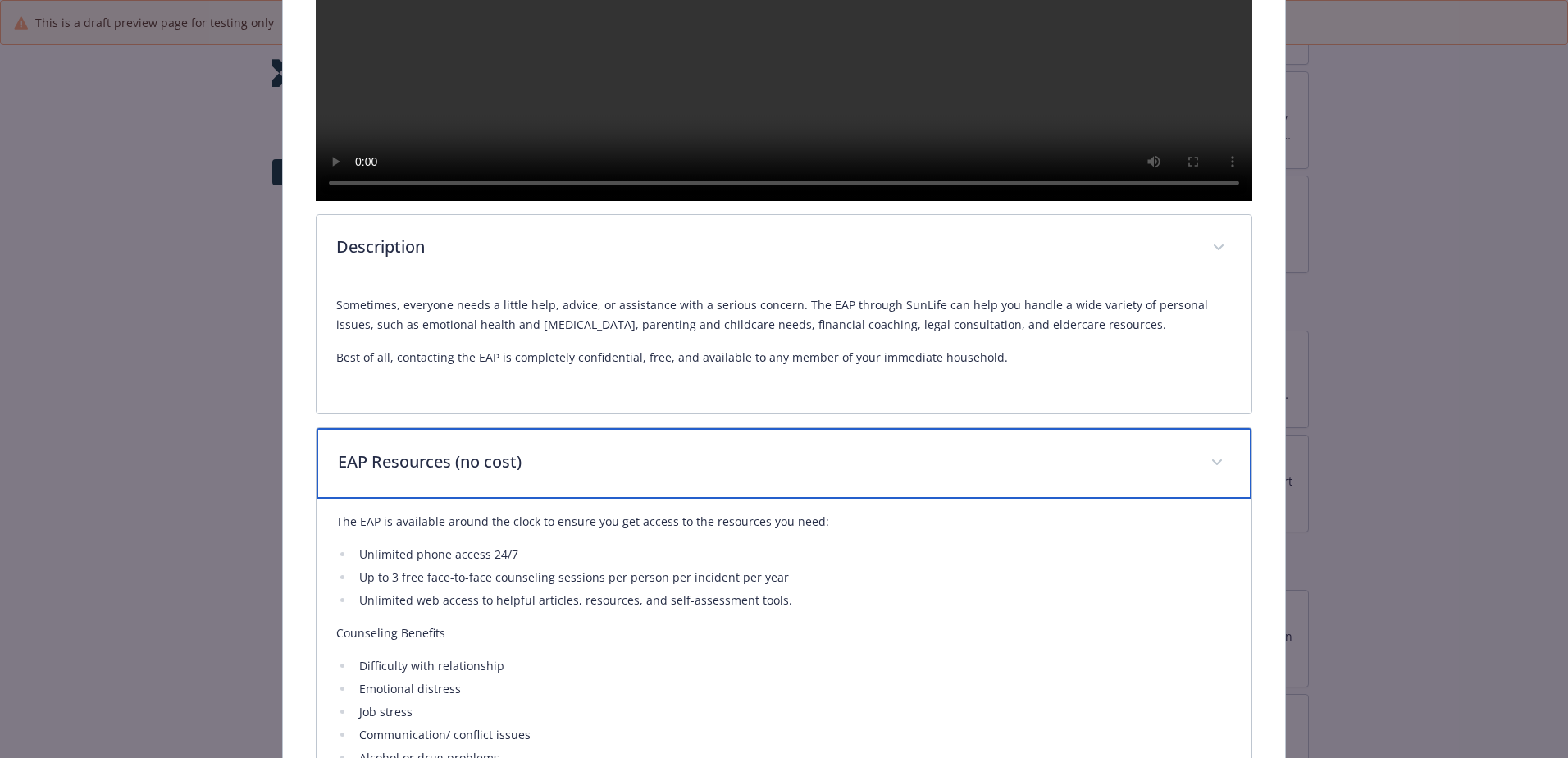
click at [460, 499] on div "EAP Resources (no cost)" at bounding box center [783, 464] width 935 height 71
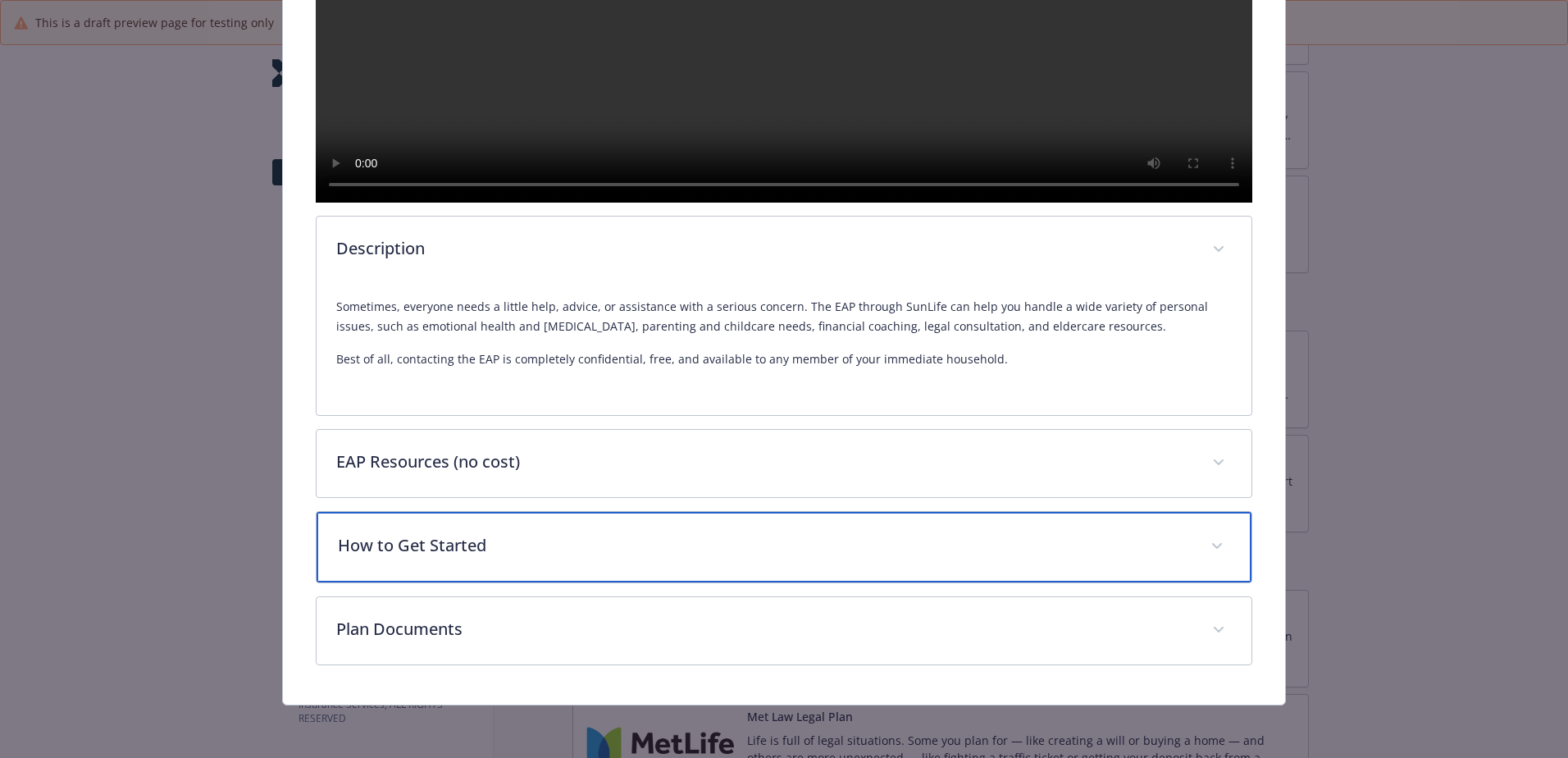
click at [447, 558] on p "How to Get Started" at bounding box center [765, 545] width 853 height 25
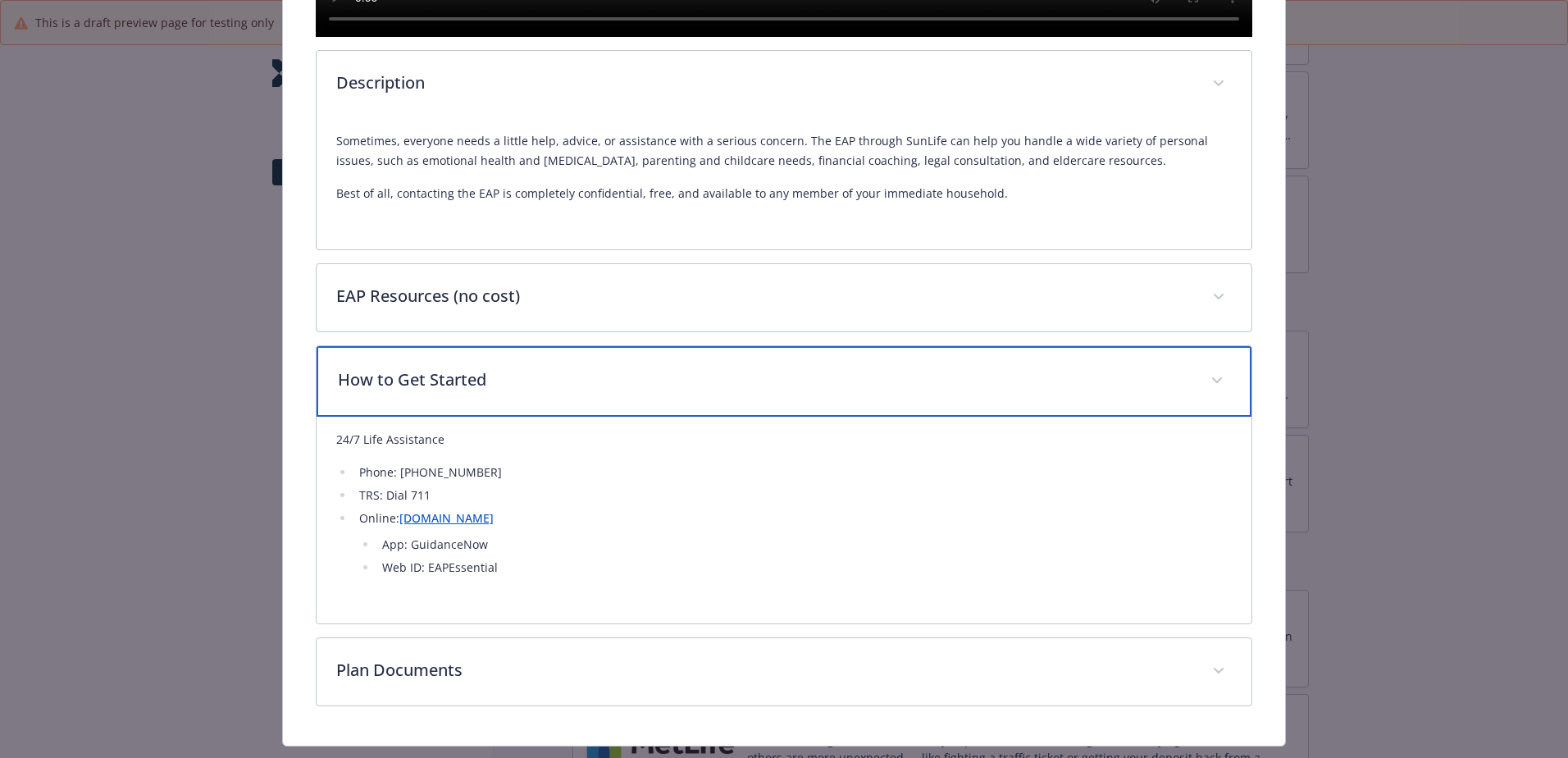
click at [470, 417] on div "How to Get Started" at bounding box center [783, 381] width 935 height 71
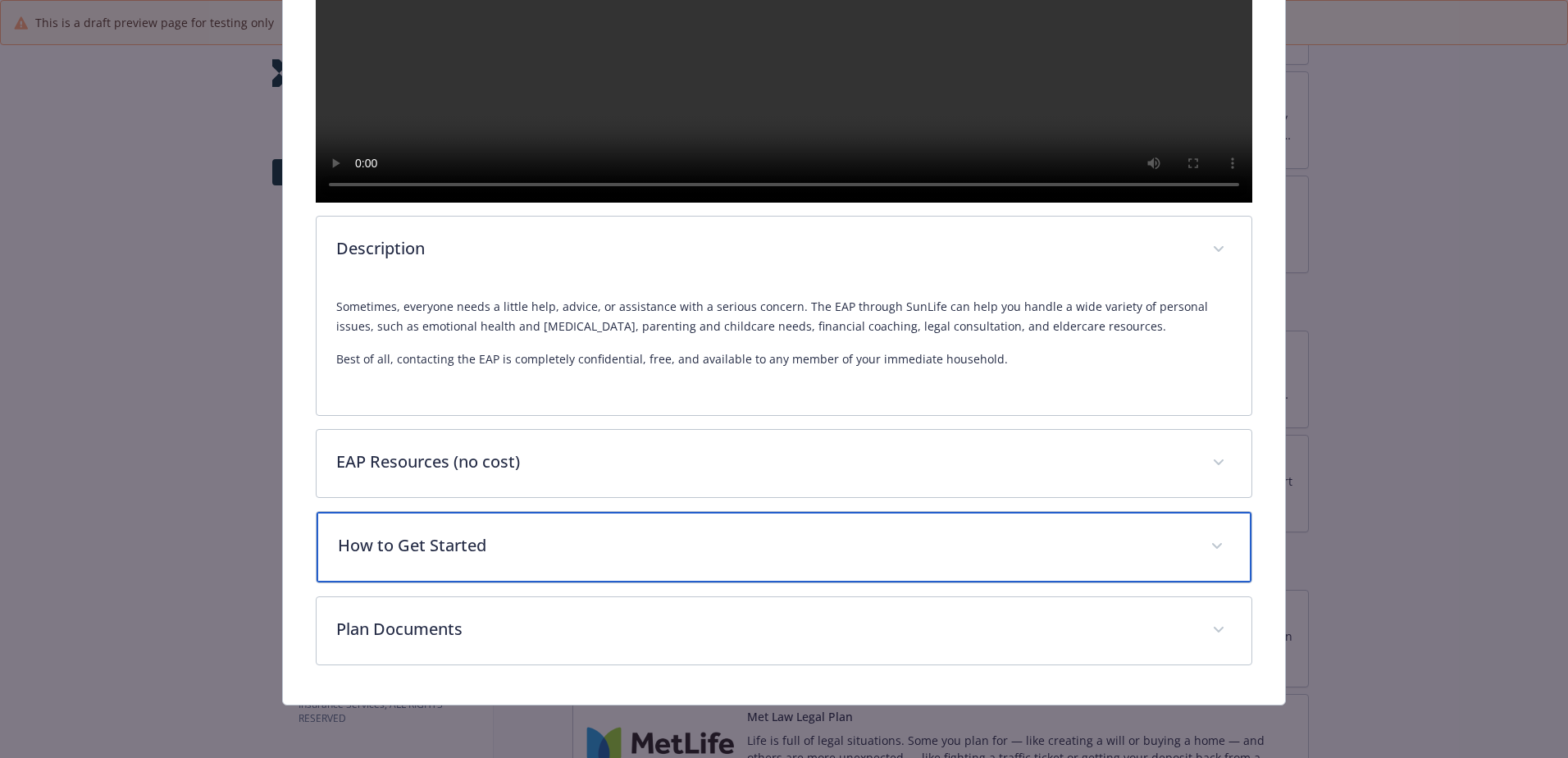
scroll to position [597, 0]
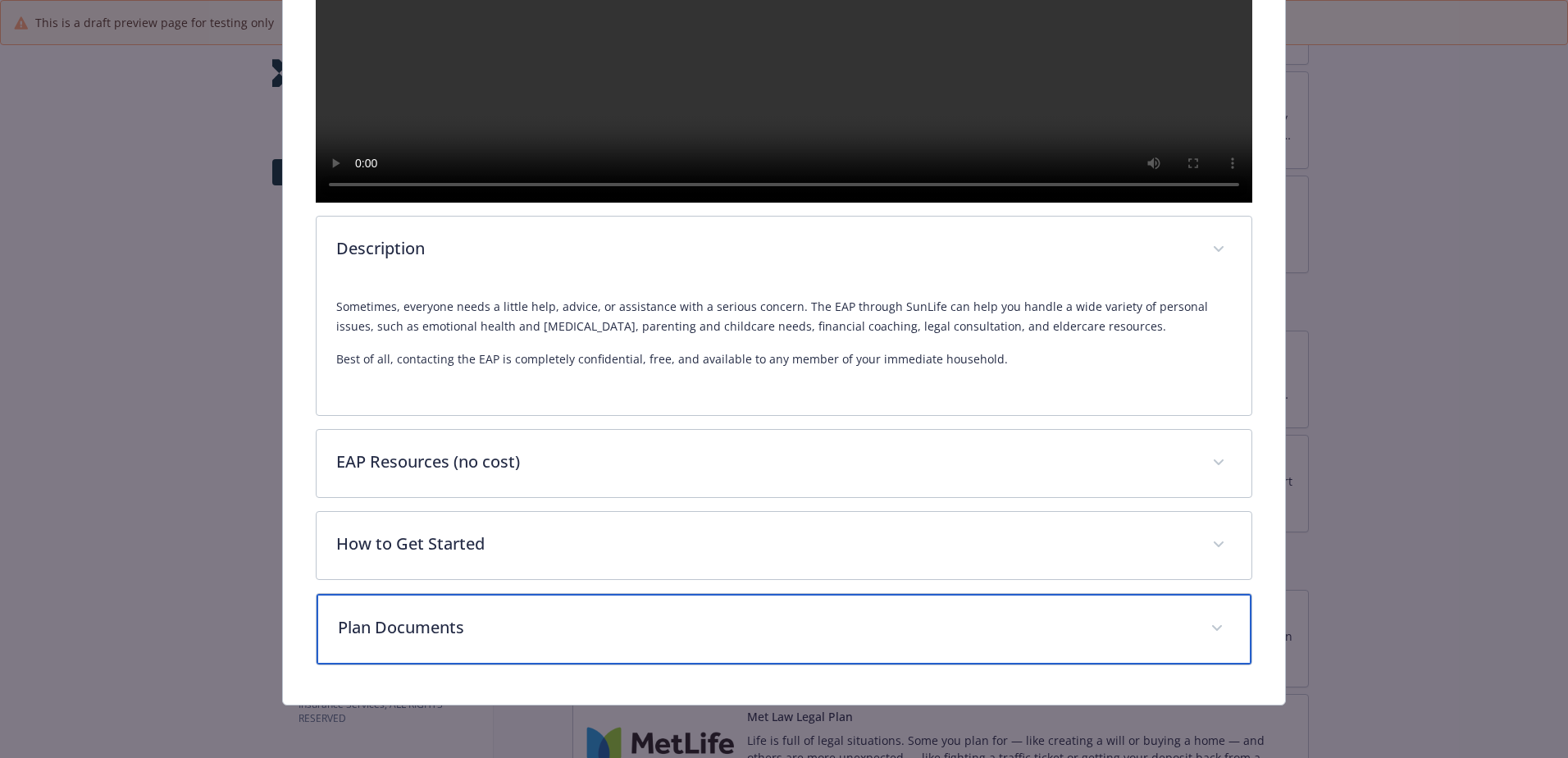
click at [455, 629] on p "Plan Documents" at bounding box center [765, 627] width 853 height 25
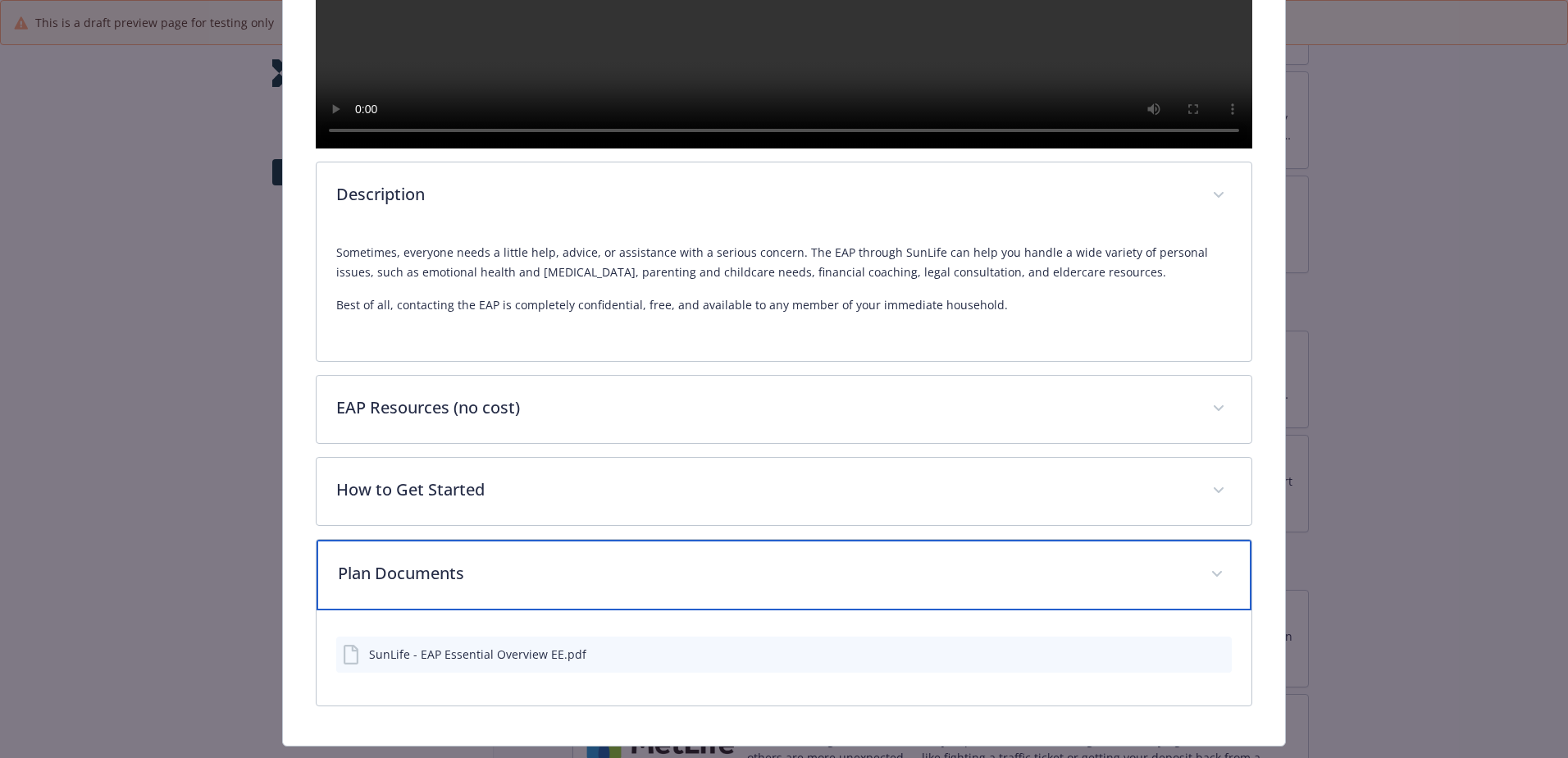
click at [456, 585] on p "Plan Documents" at bounding box center [765, 573] width 853 height 25
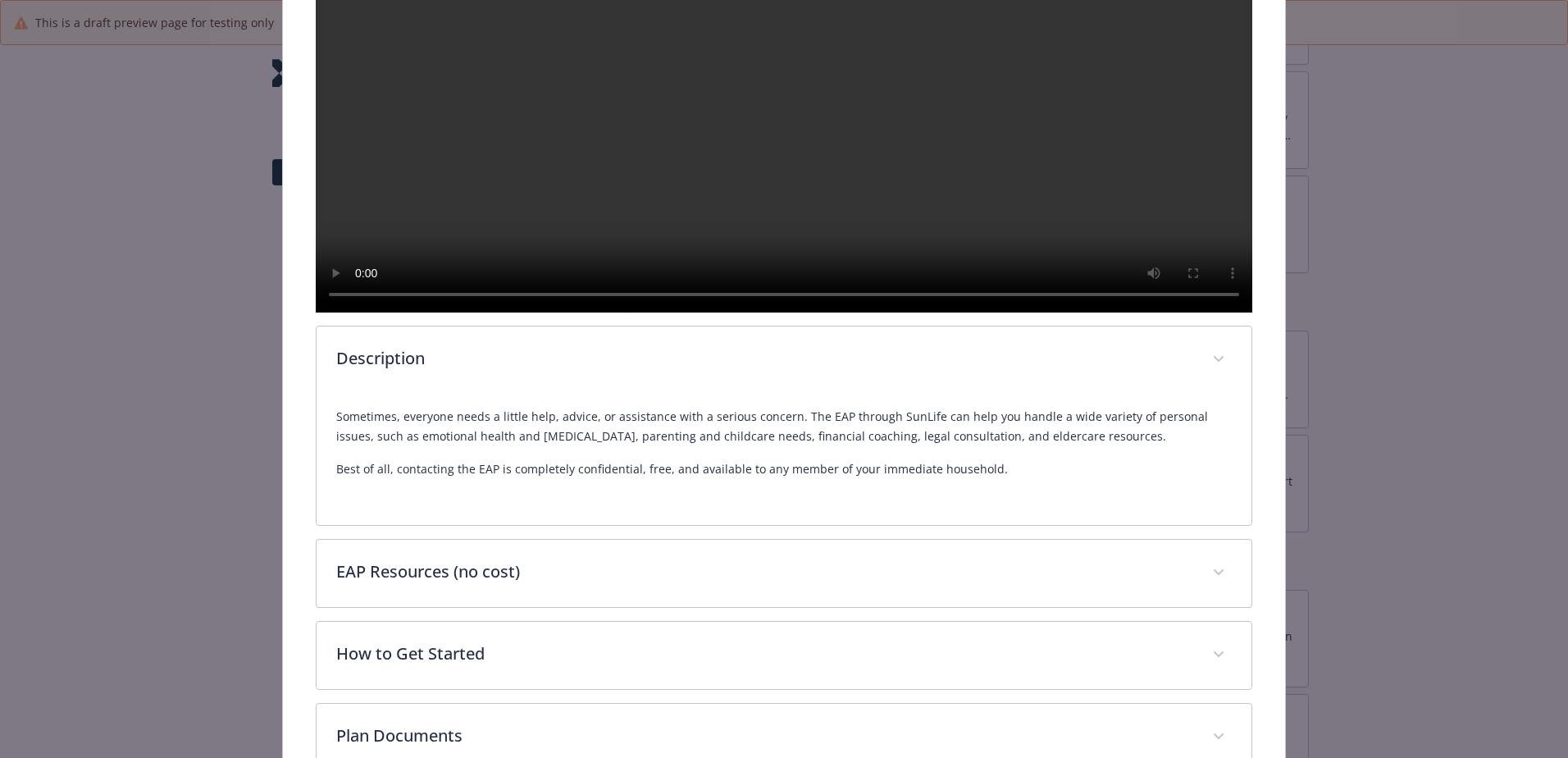
scroll to position [593, 0]
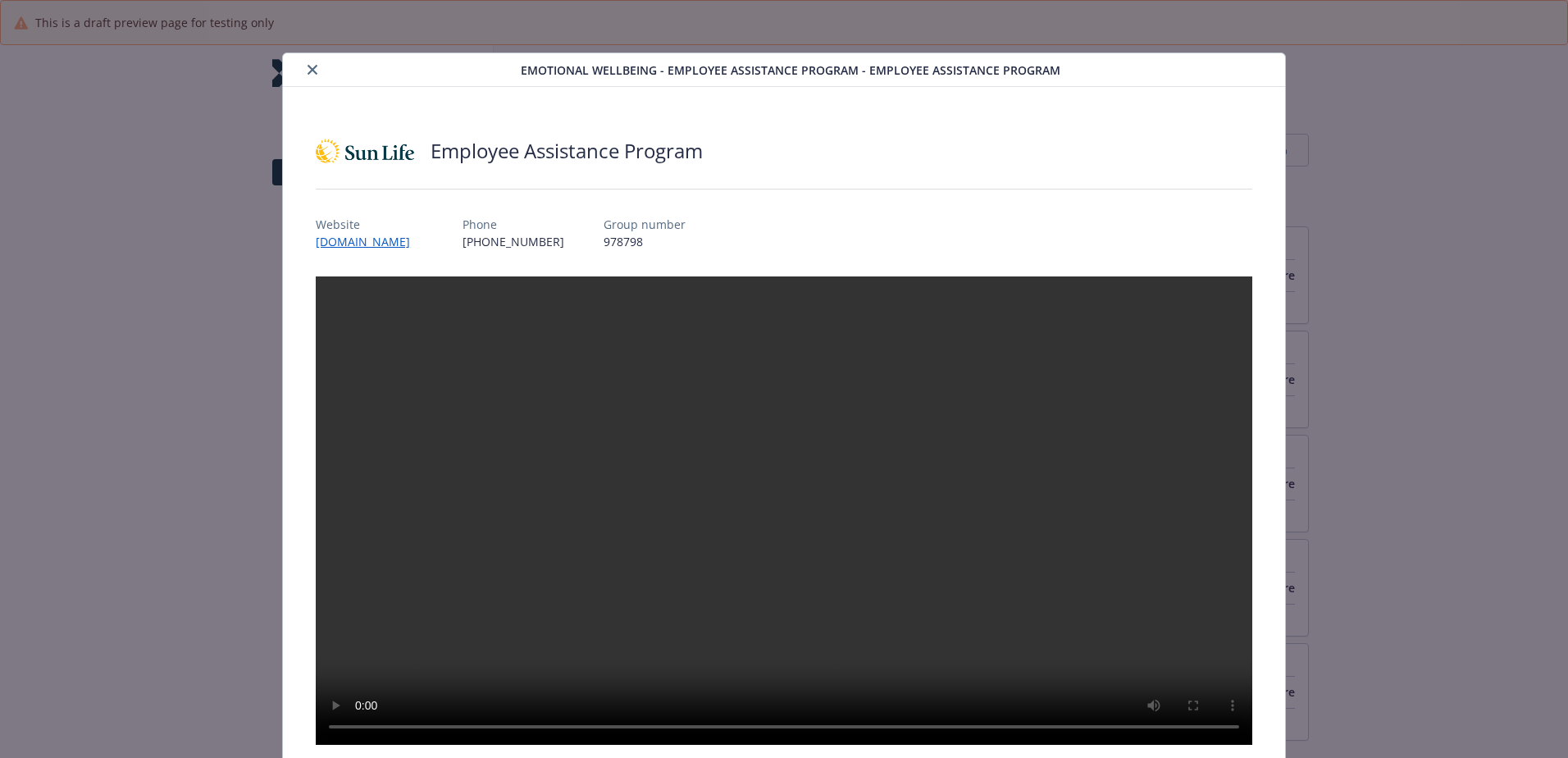
scroll to position [5, 0]
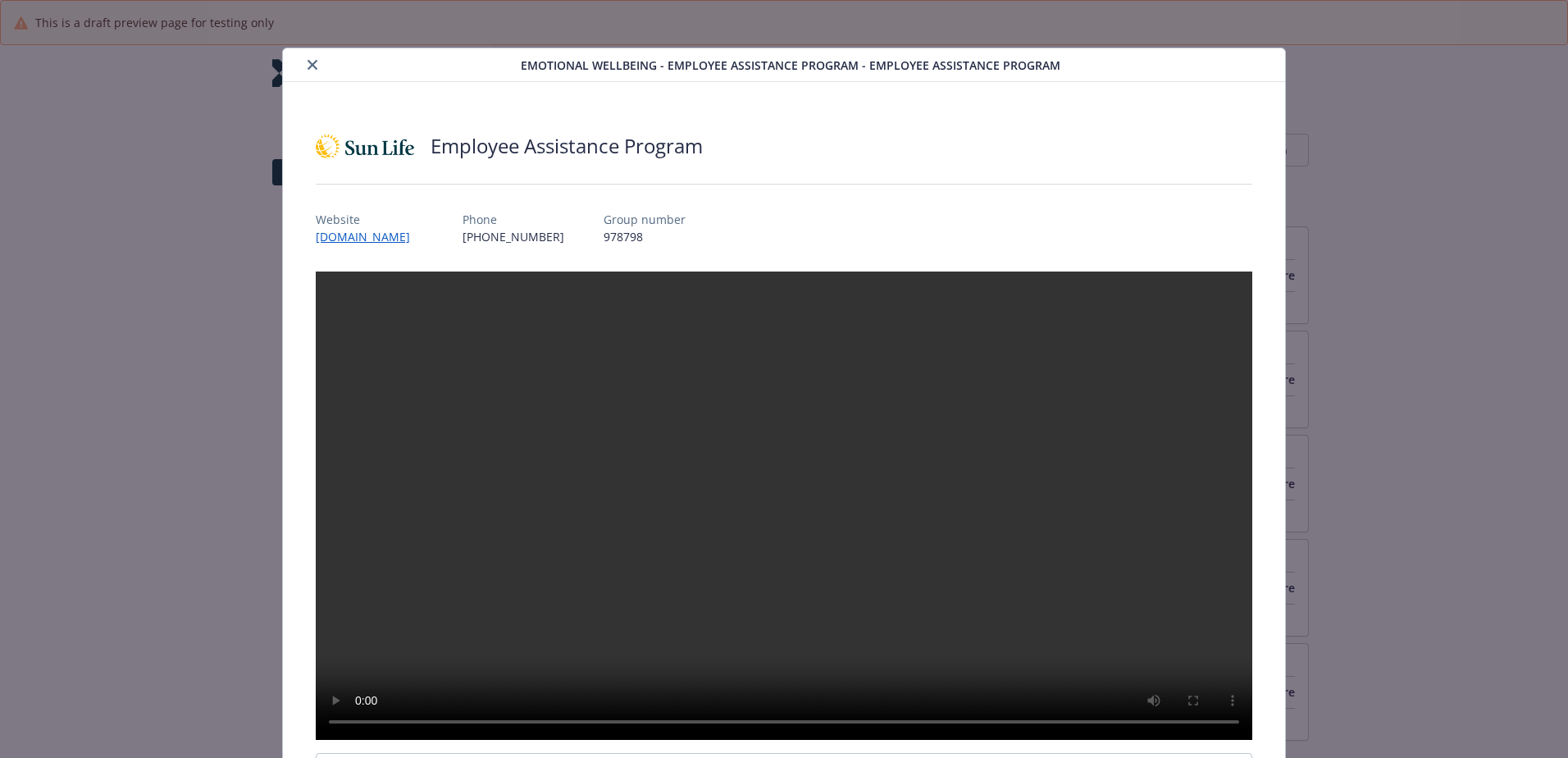
click at [314, 61] on icon "close" at bounding box center [312, 64] width 10 height 10
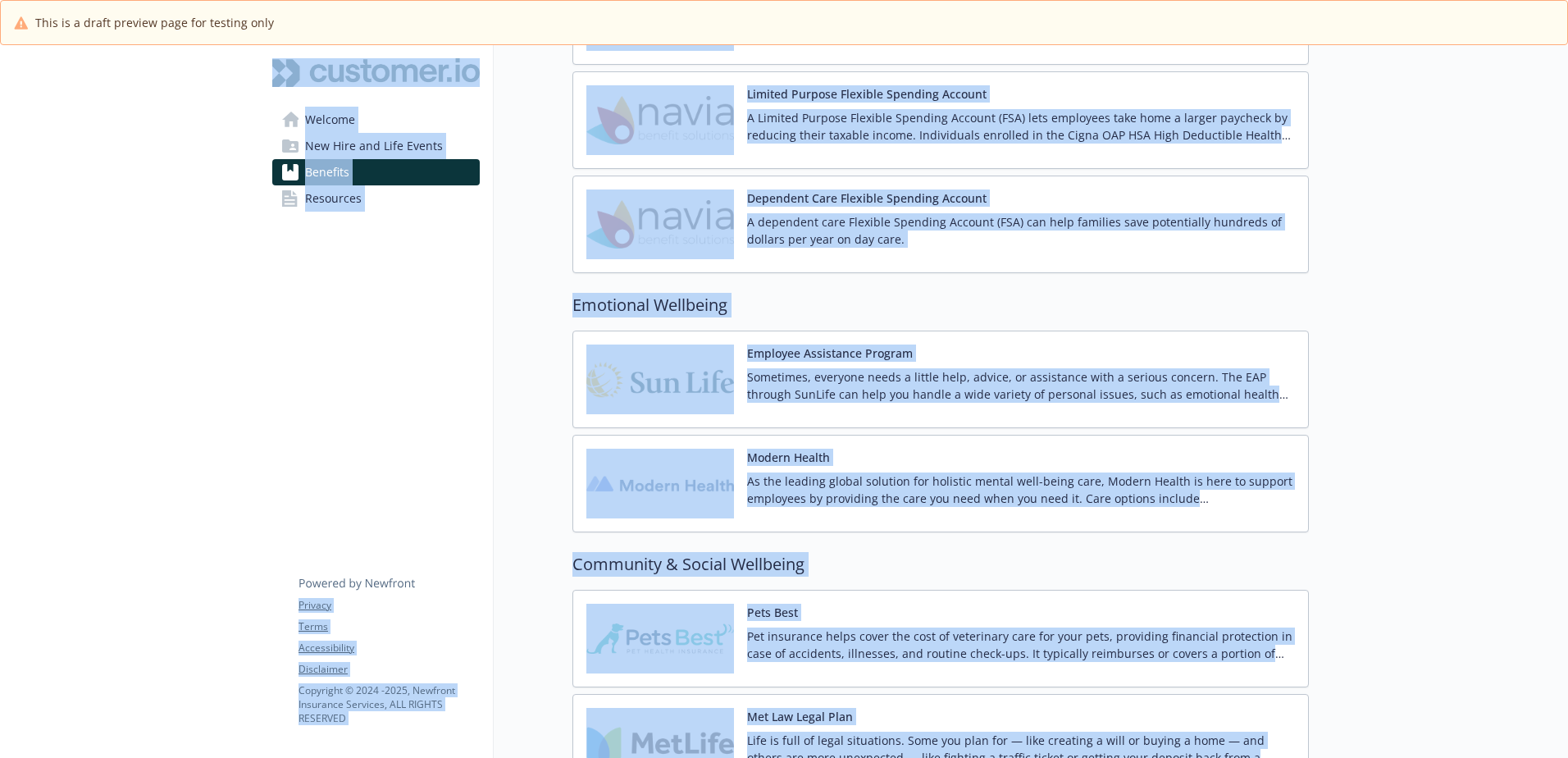
drag, startPoint x: 44, startPoint y: 296, endPoint x: 333, endPoint y: 282, distance: 289.3
click at [920, 236] on p "A dependent care Flexible Spending Account (FSA) can help families save potenti…" at bounding box center [1021, 230] width 547 height 34
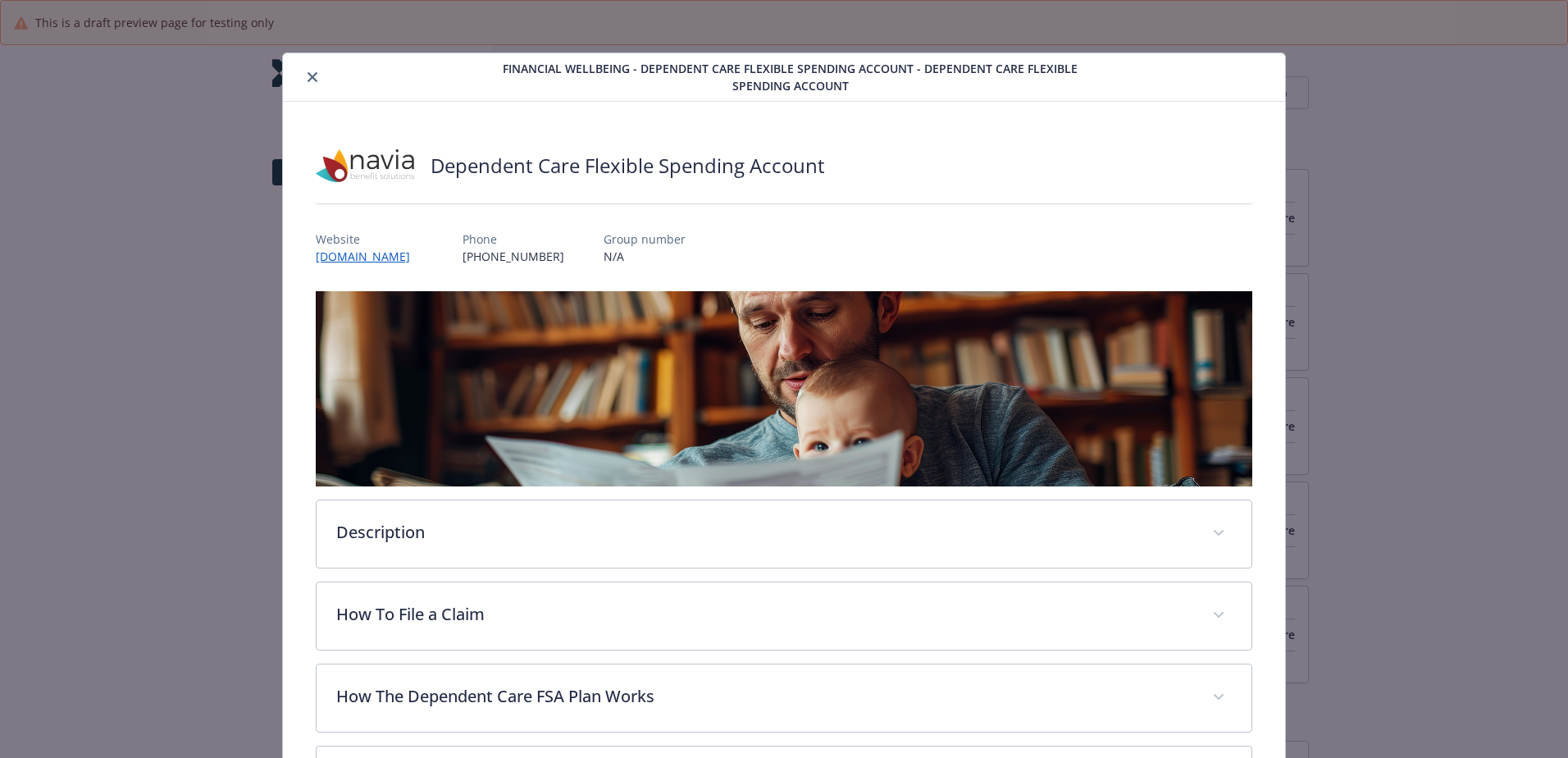
scroll to position [2127, 0]
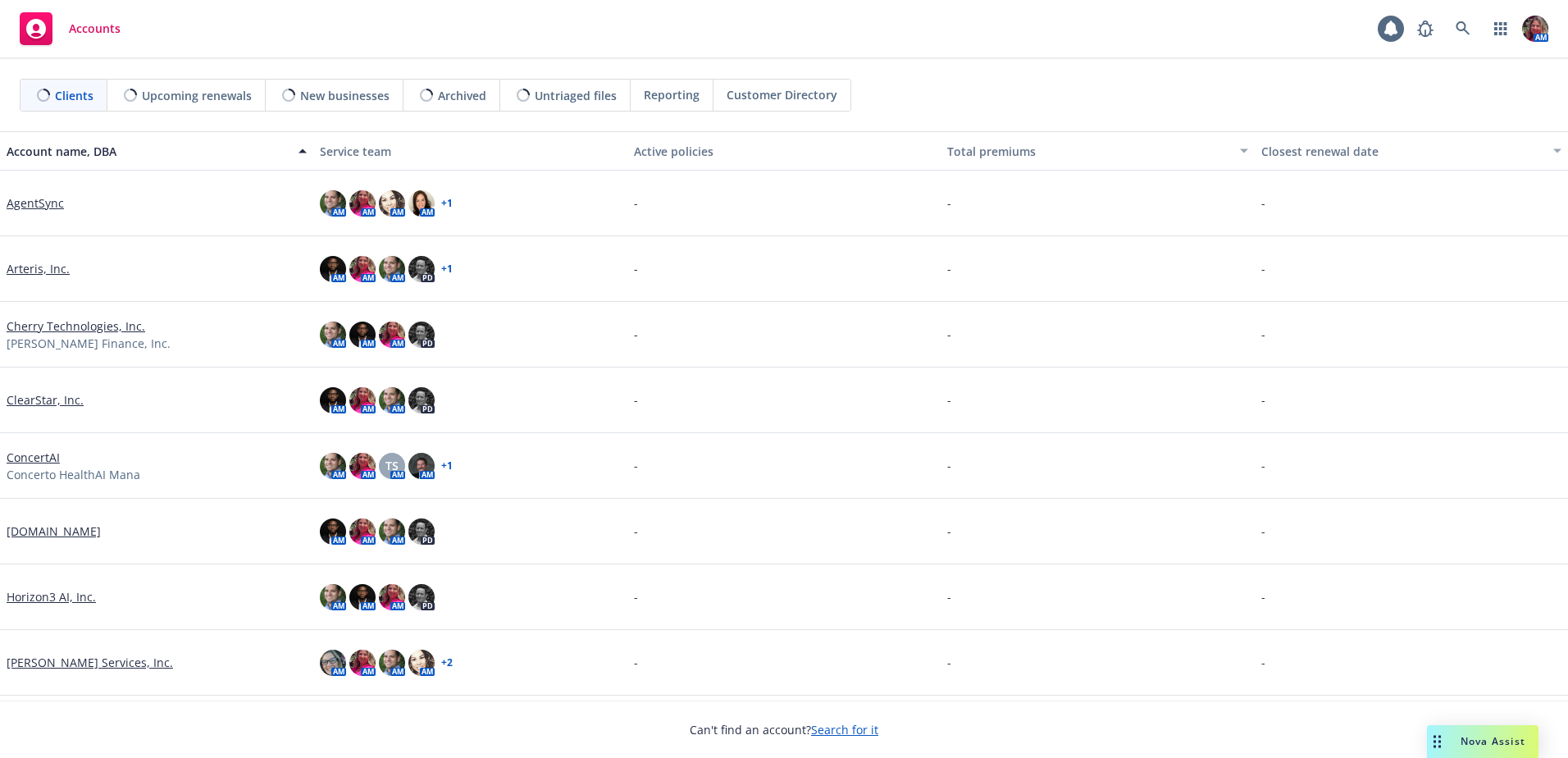
click at [31, 203] on link "AgentSync" at bounding box center [35, 203] width 58 height 18
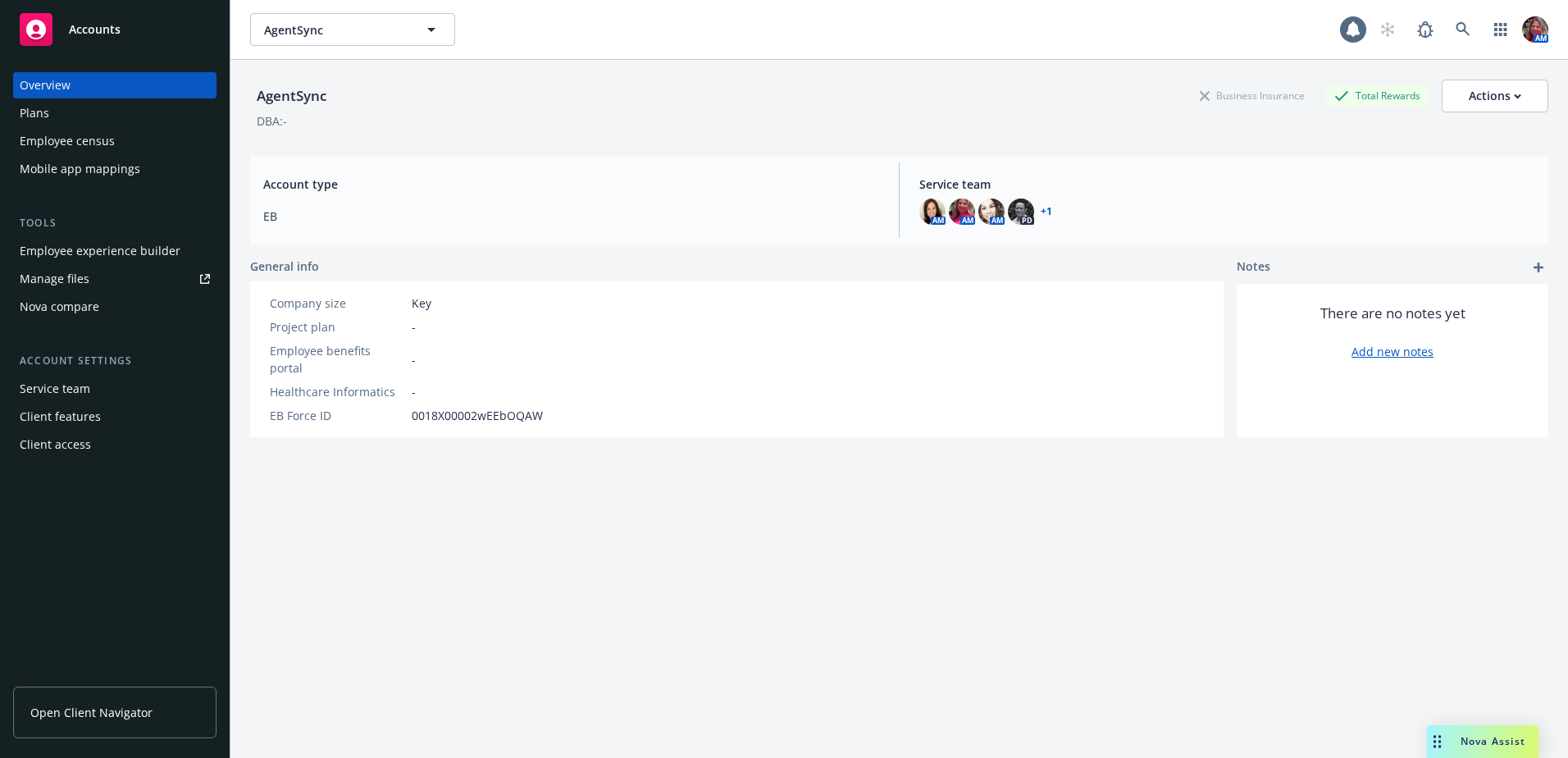
click at [88, 244] on div "Employee experience builder" at bounding box center [99, 251] width 160 height 26
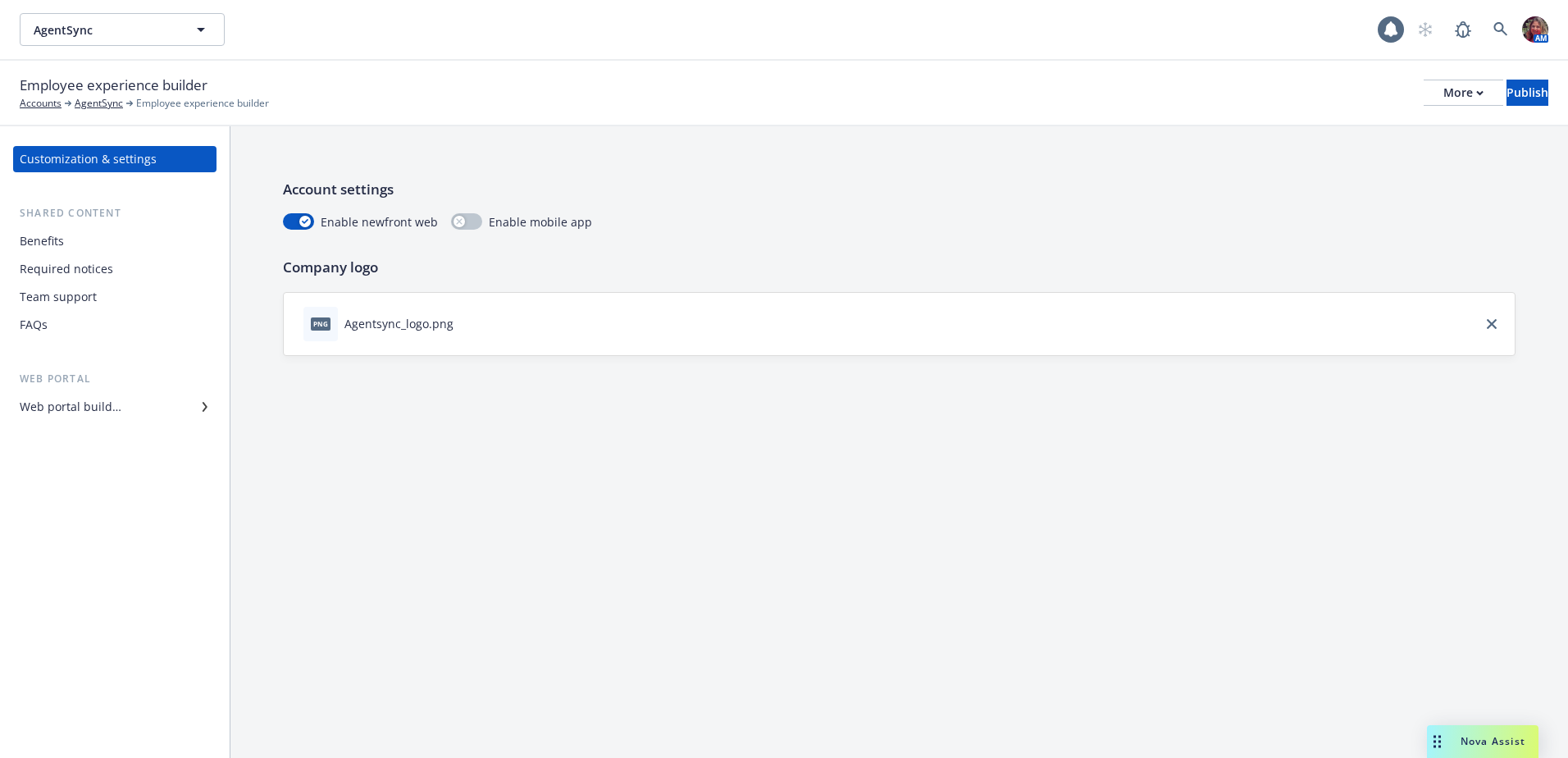
click at [97, 247] on div "Benefits" at bounding box center [114, 241] width 190 height 26
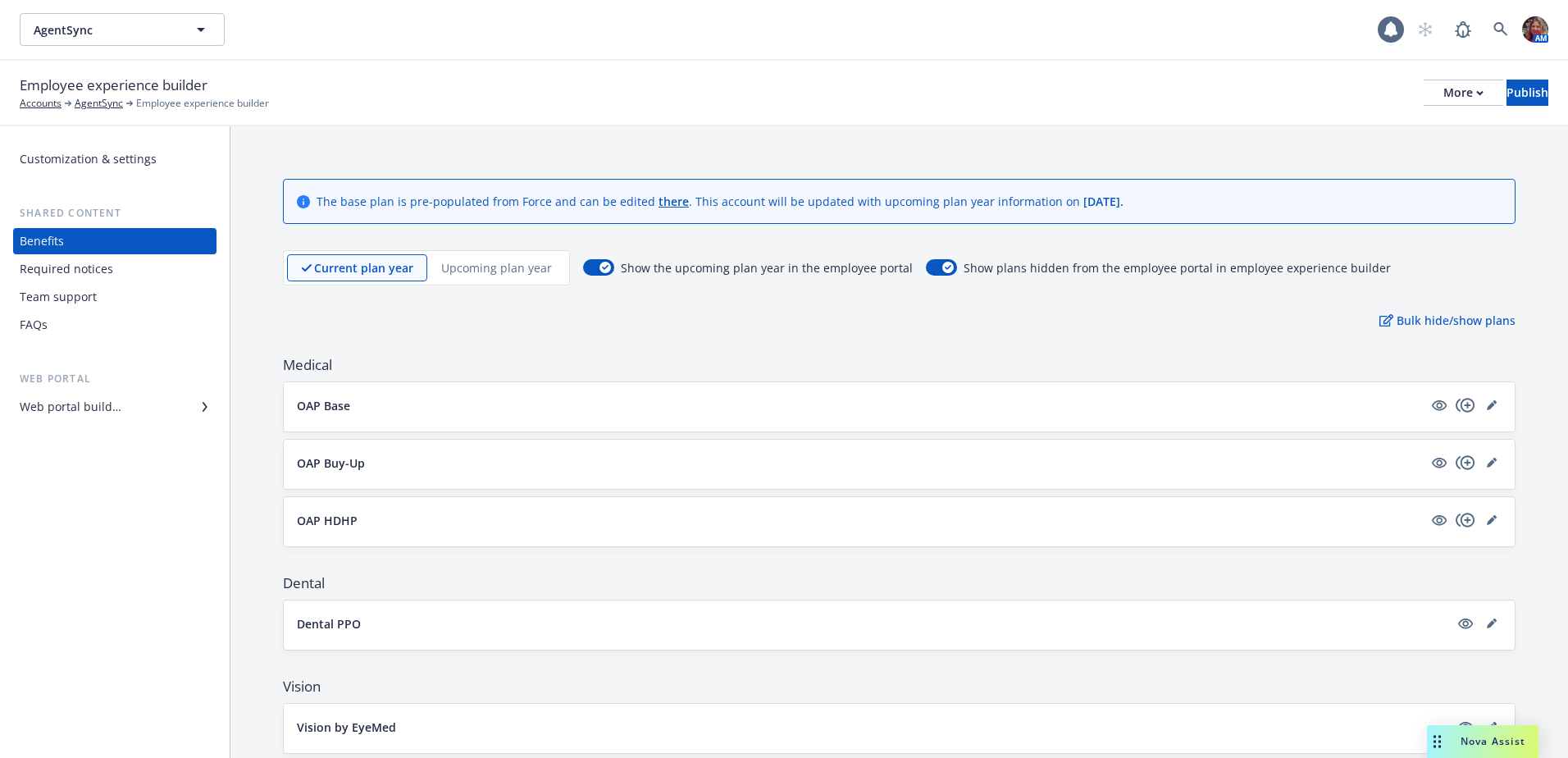
click at [96, 264] on div "Required notices" at bounding box center [66, 269] width 94 height 26
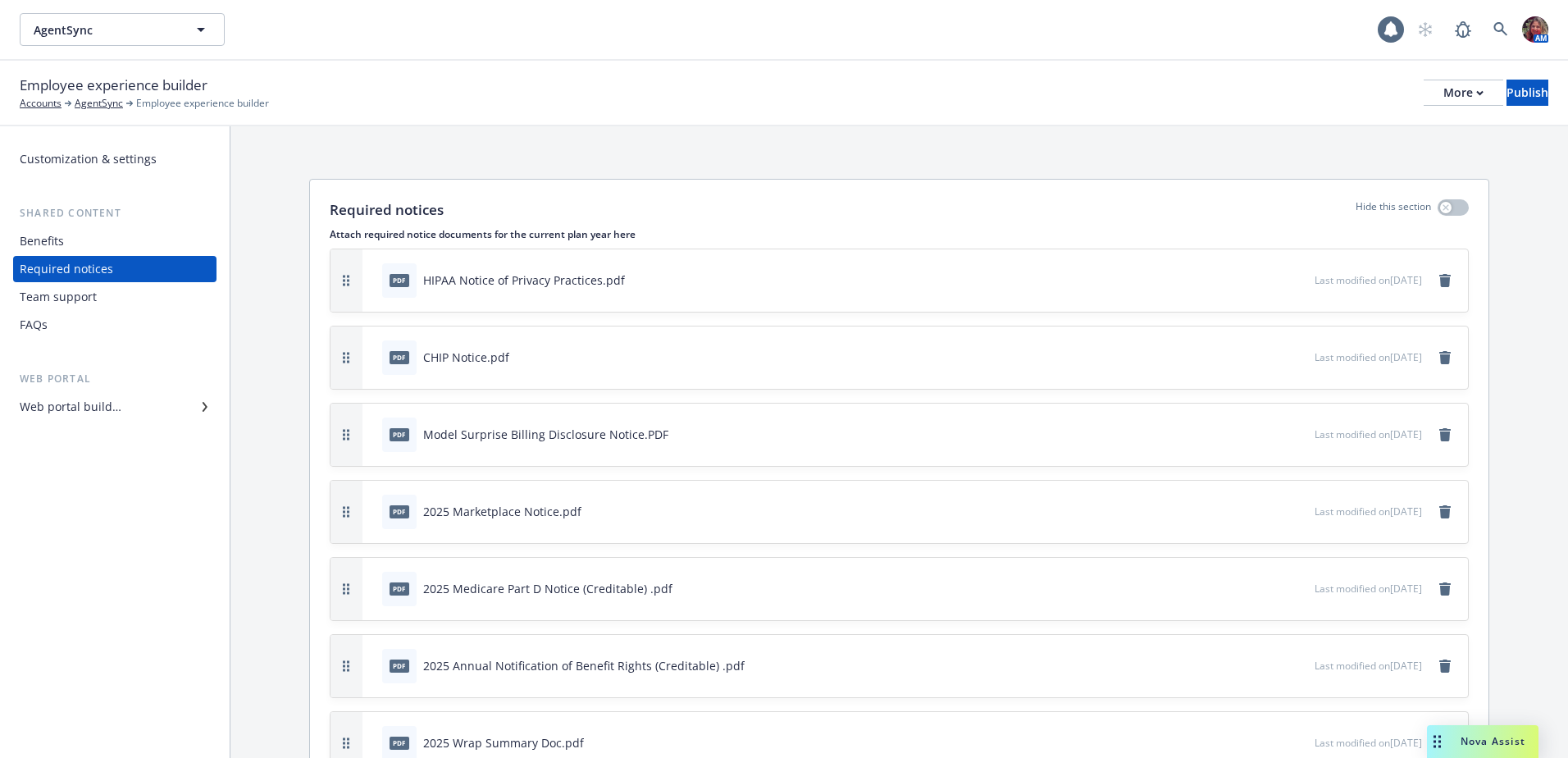
click at [88, 288] on div "Team support" at bounding box center [58, 297] width 77 height 26
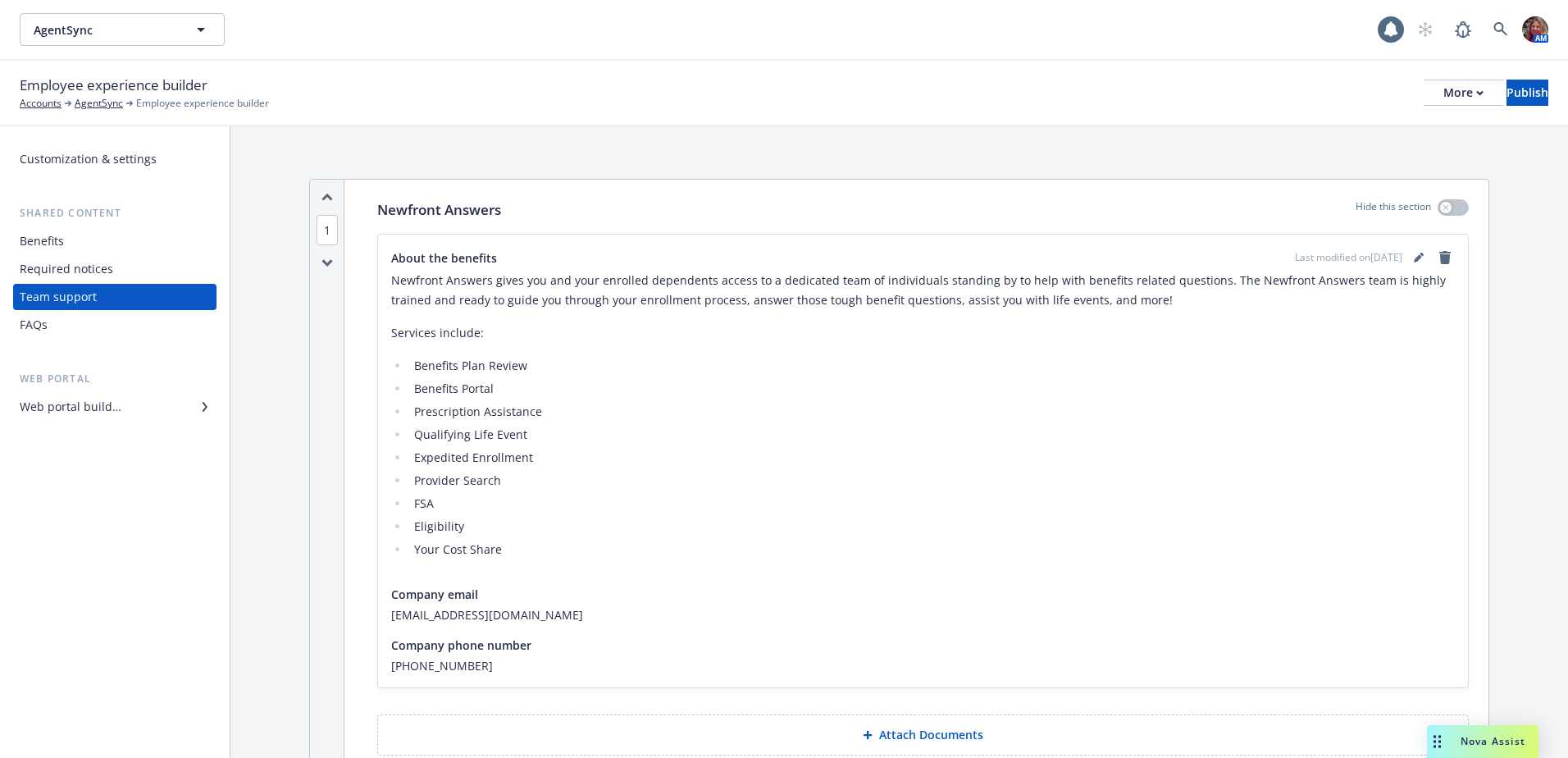
click at [72, 322] on div "FAQs" at bounding box center [114, 325] width 190 height 26
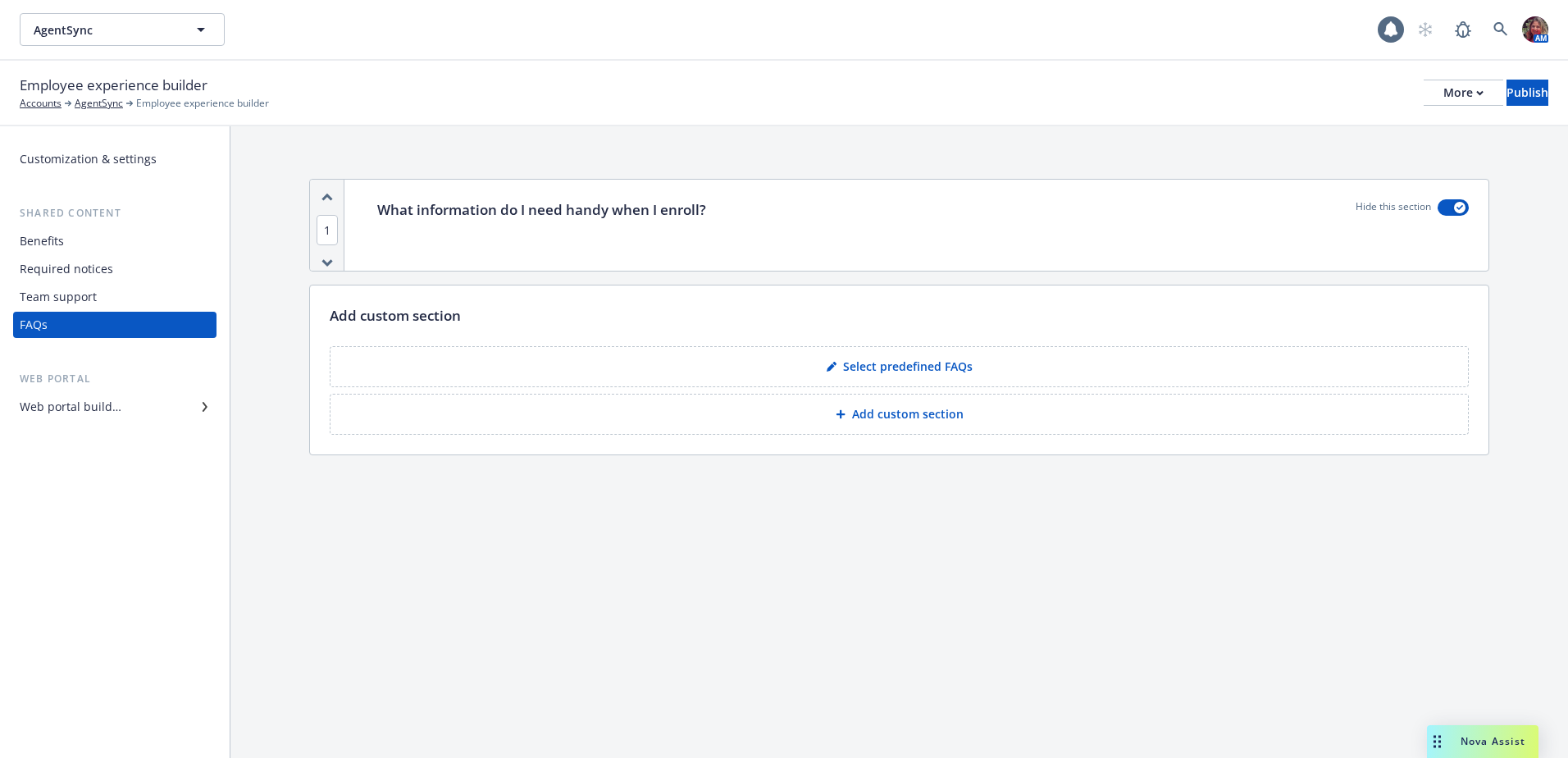
click at [73, 276] on div "Required notices" at bounding box center [66, 269] width 94 height 26
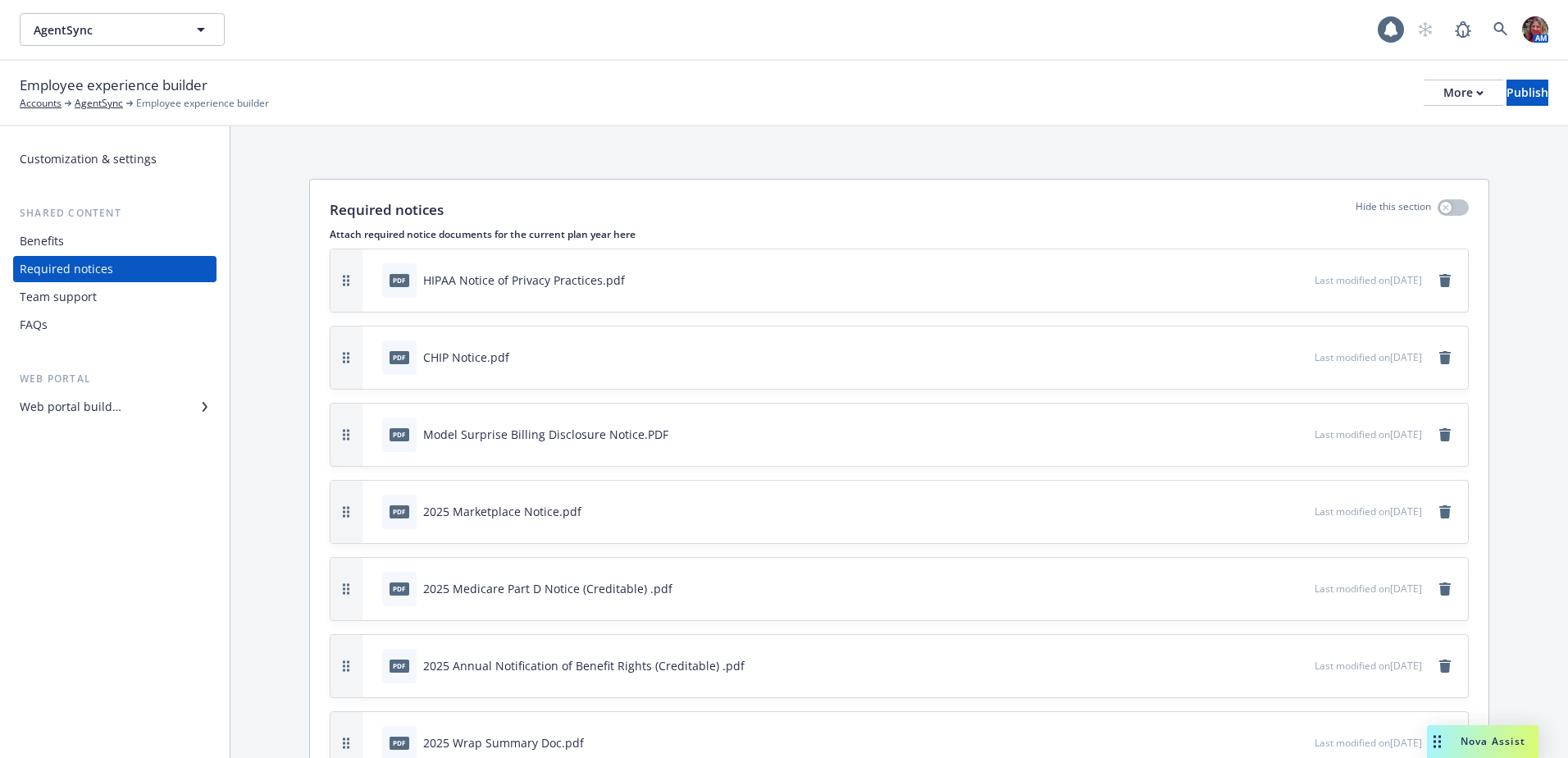
click at [144, 242] on div "Benefits" at bounding box center [114, 241] width 190 height 26
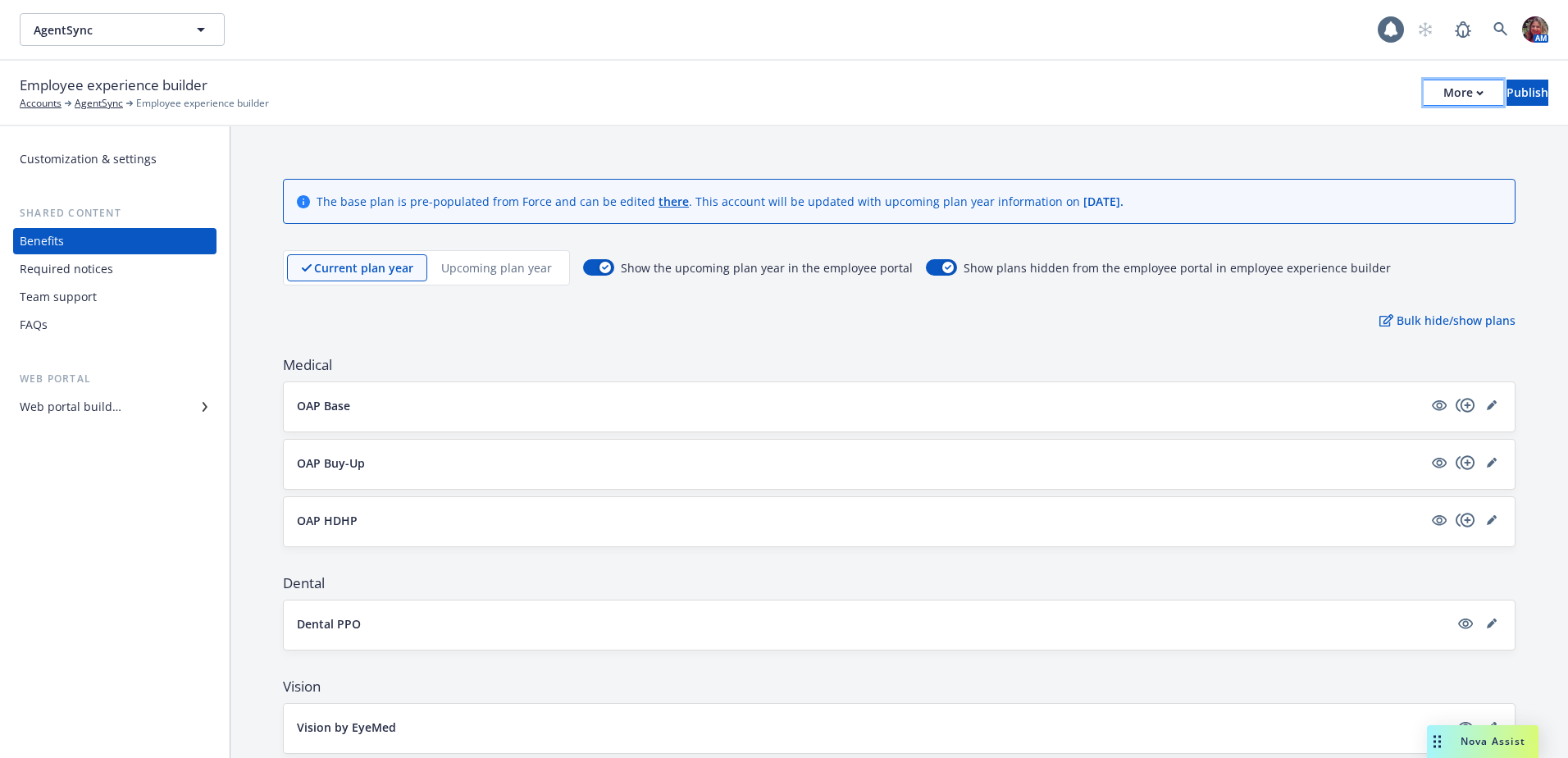
click at [1443, 89] on div "More" at bounding box center [1463, 93] width 40 height 25
click at [80, 404] on div "Web portal builder" at bounding box center [70, 407] width 102 height 26
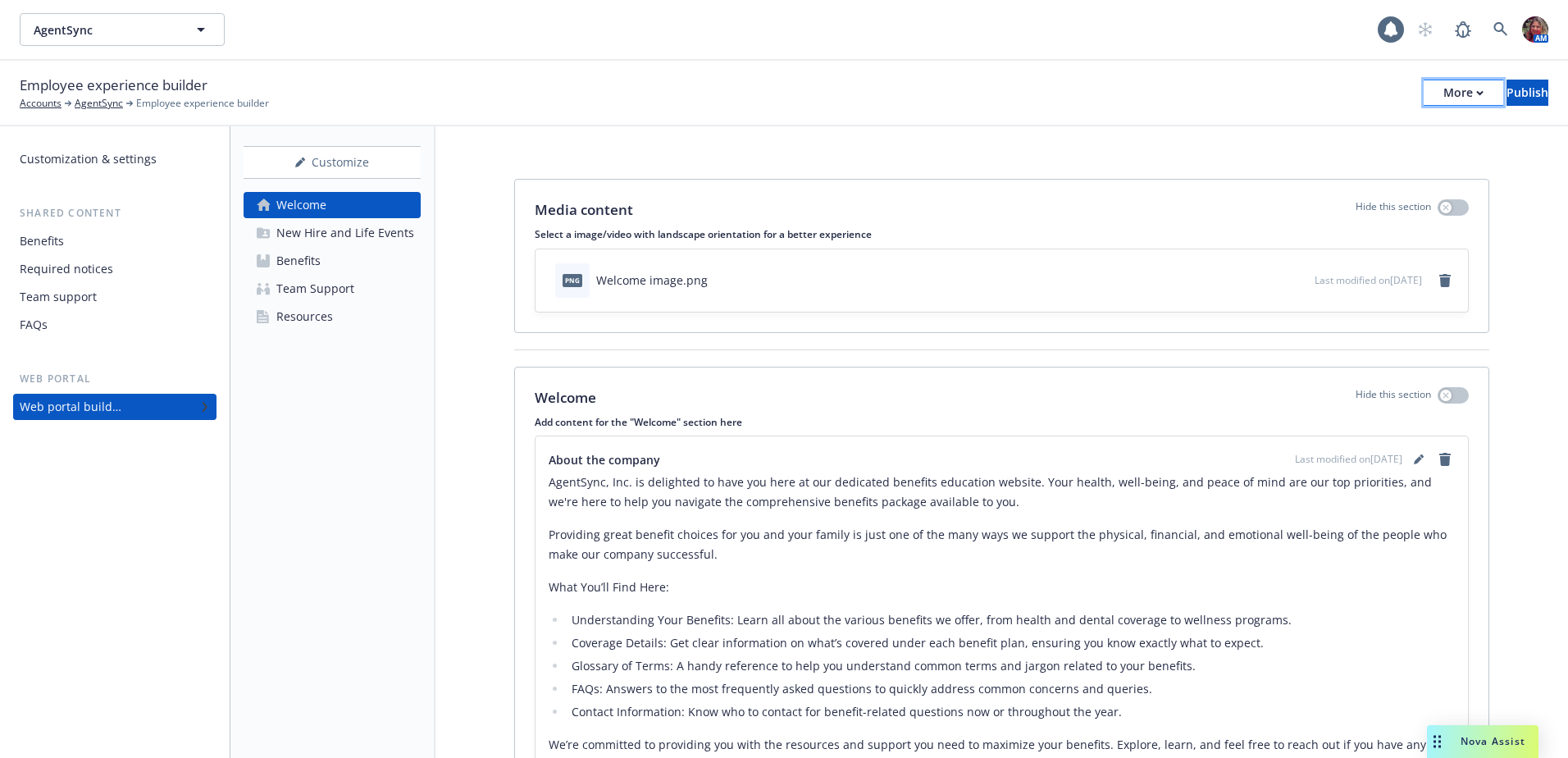
click at [1423, 103] on button "More" at bounding box center [1463, 93] width 80 height 26
click at [1423, 99] on button "More" at bounding box center [1463, 93] width 80 height 26
click at [382, 162] on div "Customize" at bounding box center [332, 163] width 177 height 32
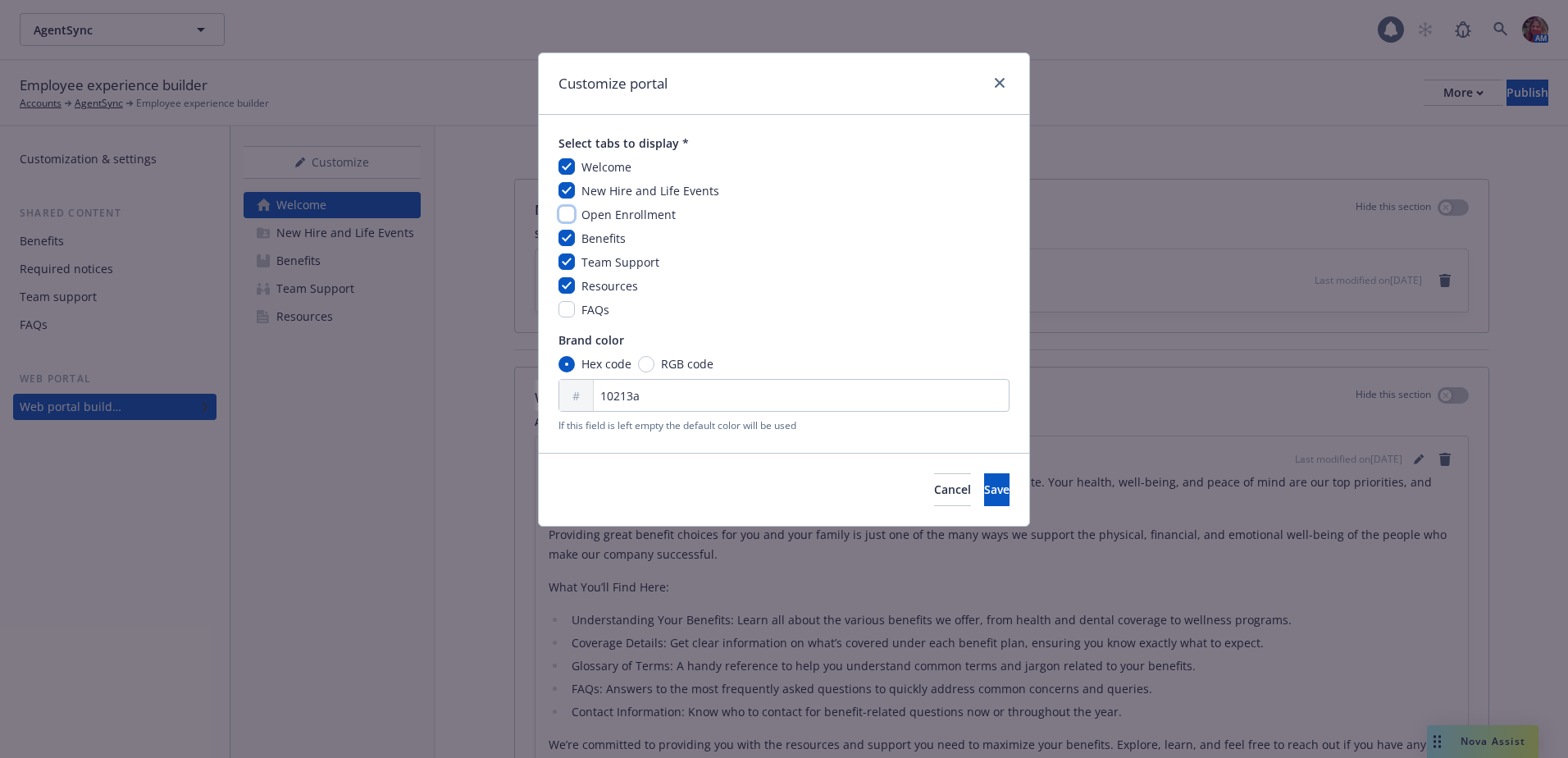
click at [570, 215] on input "checkbox" at bounding box center [566, 214] width 17 height 17
checkbox input "true"
click at [984, 481] on button "Save" at bounding box center [996, 489] width 25 height 32
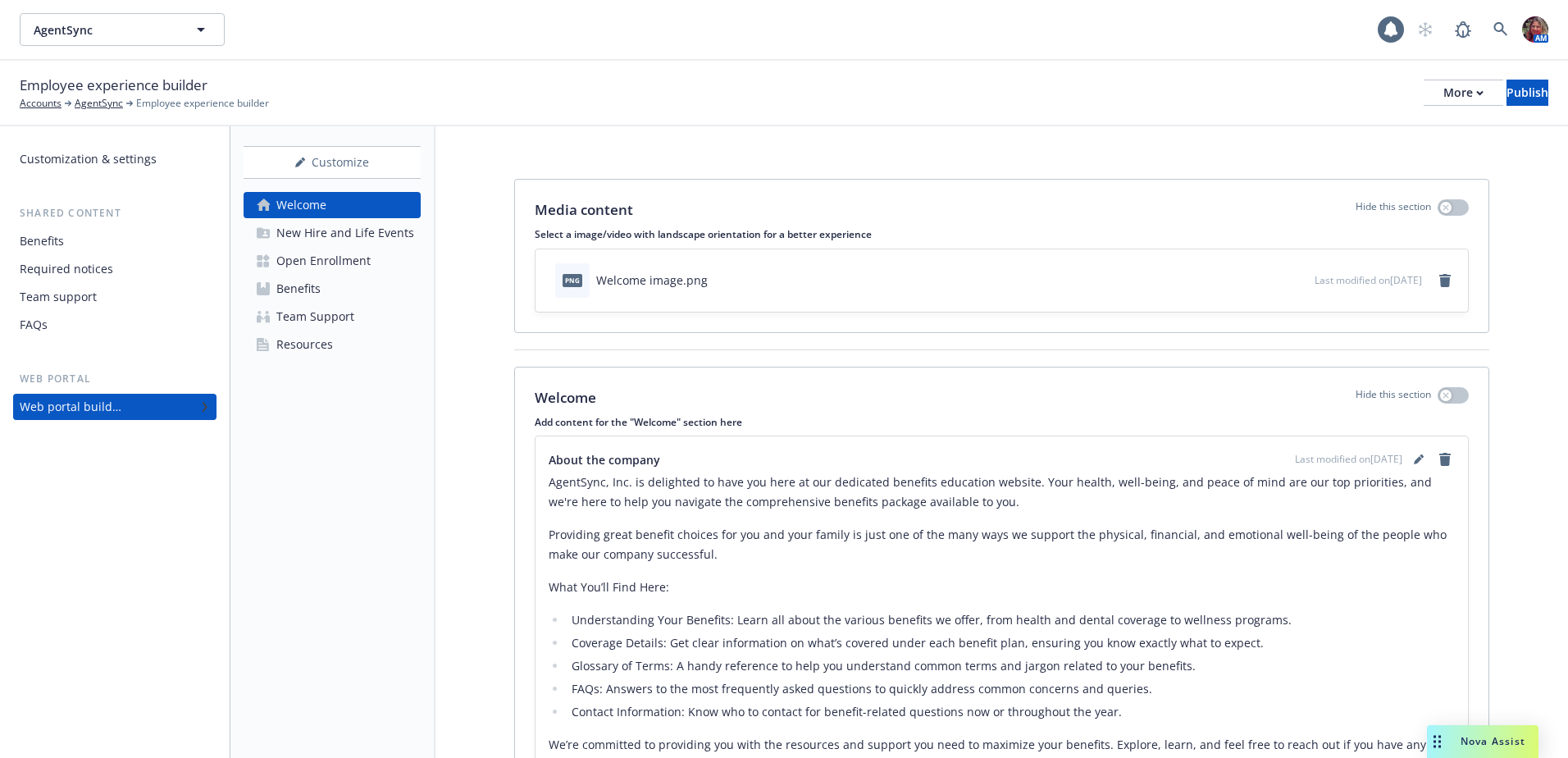
click at [337, 264] on div "Open Enrollment" at bounding box center [323, 261] width 95 height 26
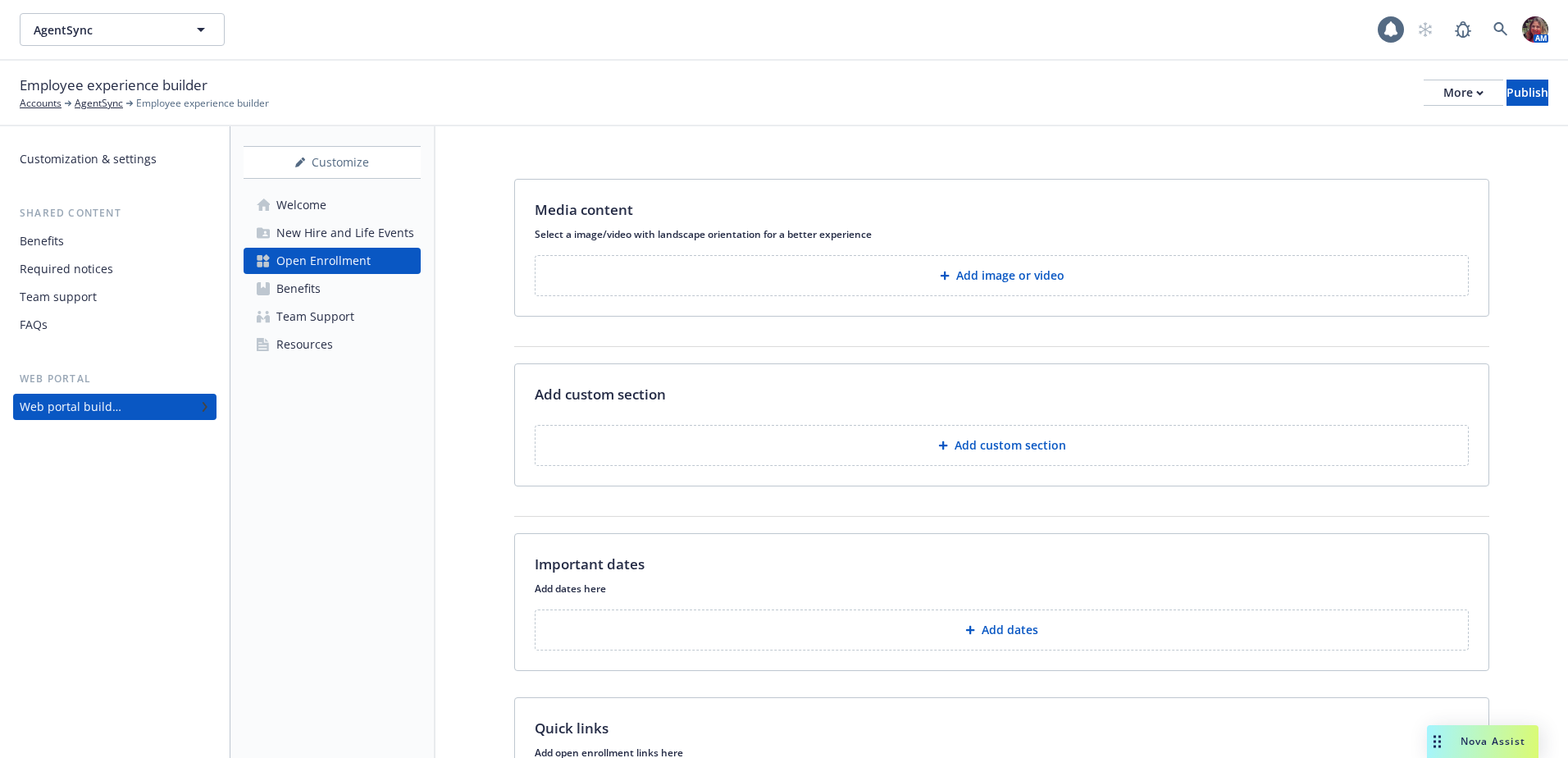
click at [957, 287] on button "Add image or video" at bounding box center [1001, 275] width 934 height 41
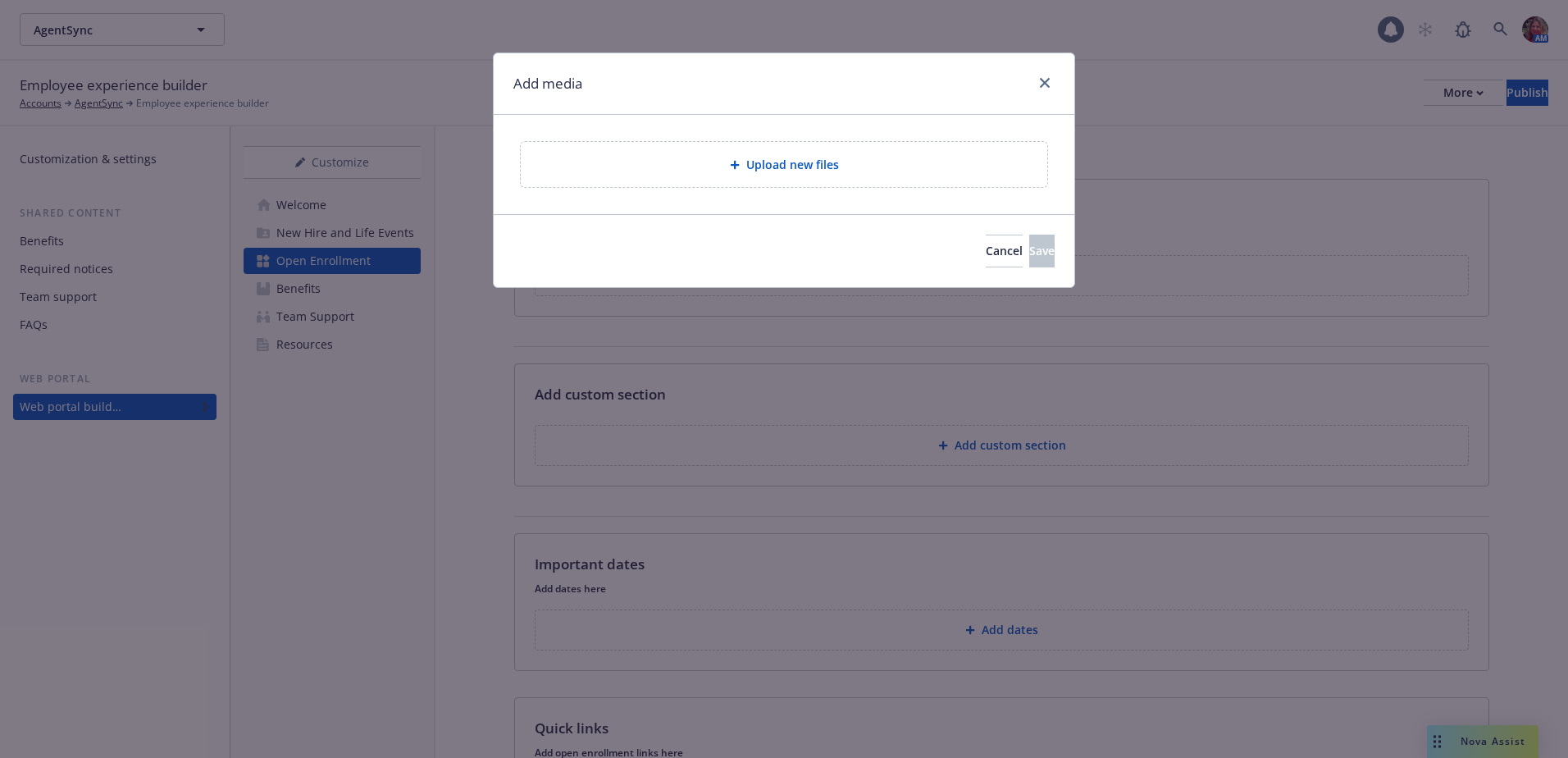
click at [771, 160] on span "Upload new files" at bounding box center [793, 165] width 93 height 18
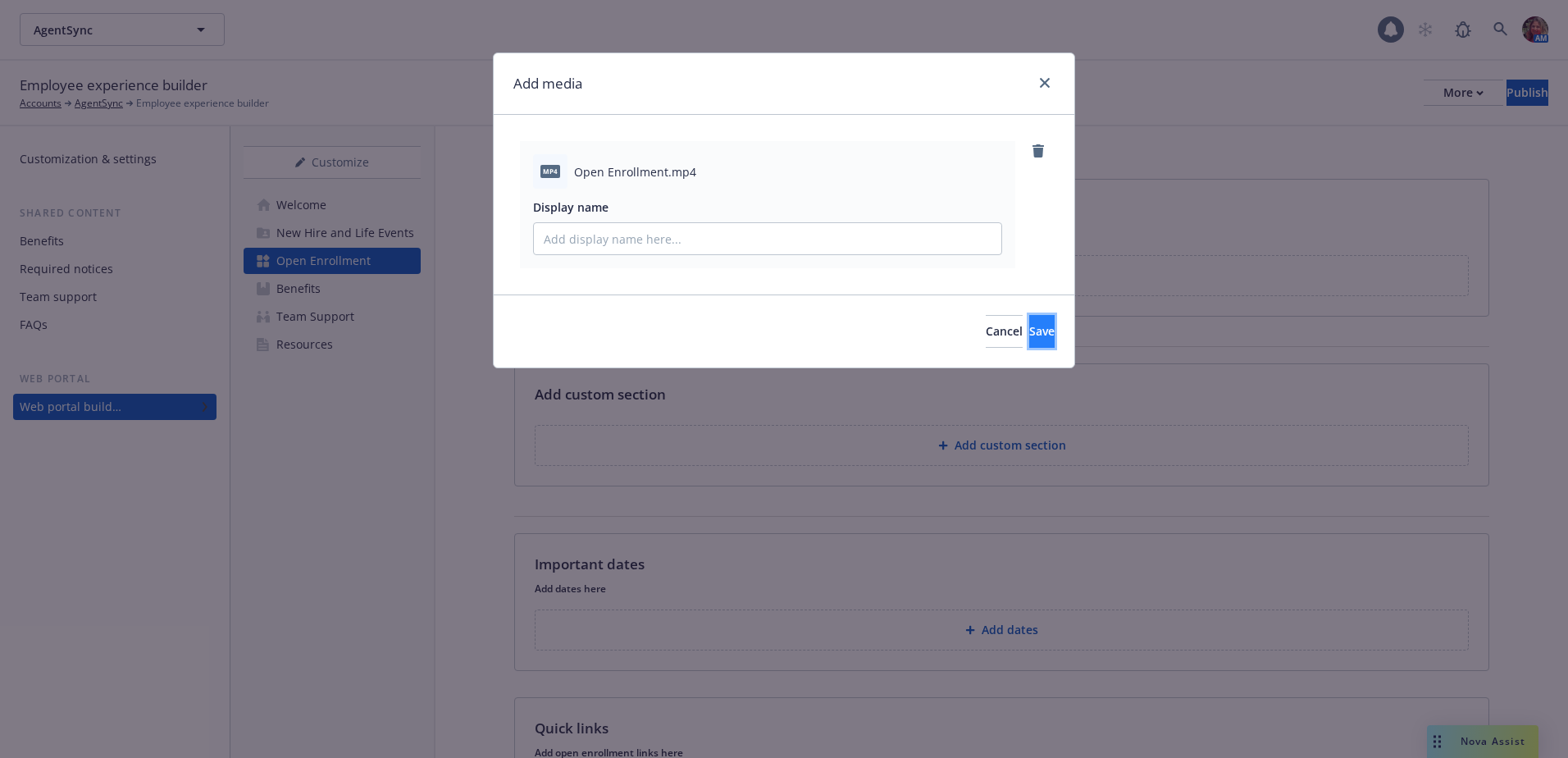
click at [1029, 322] on button "Save" at bounding box center [1042, 330] width 25 height 32
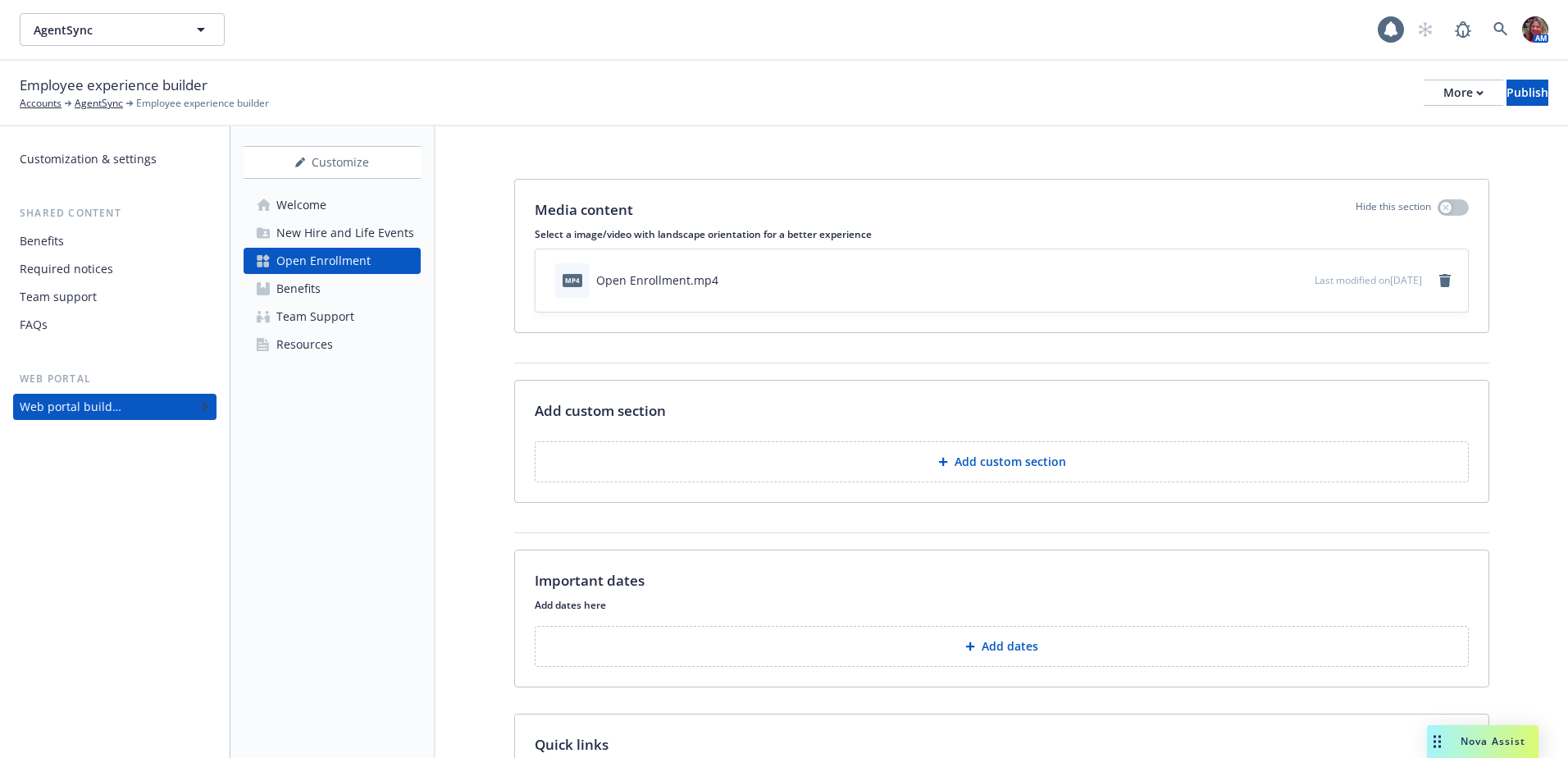
click at [1084, 461] on button "Add custom section" at bounding box center [1001, 462] width 934 height 41
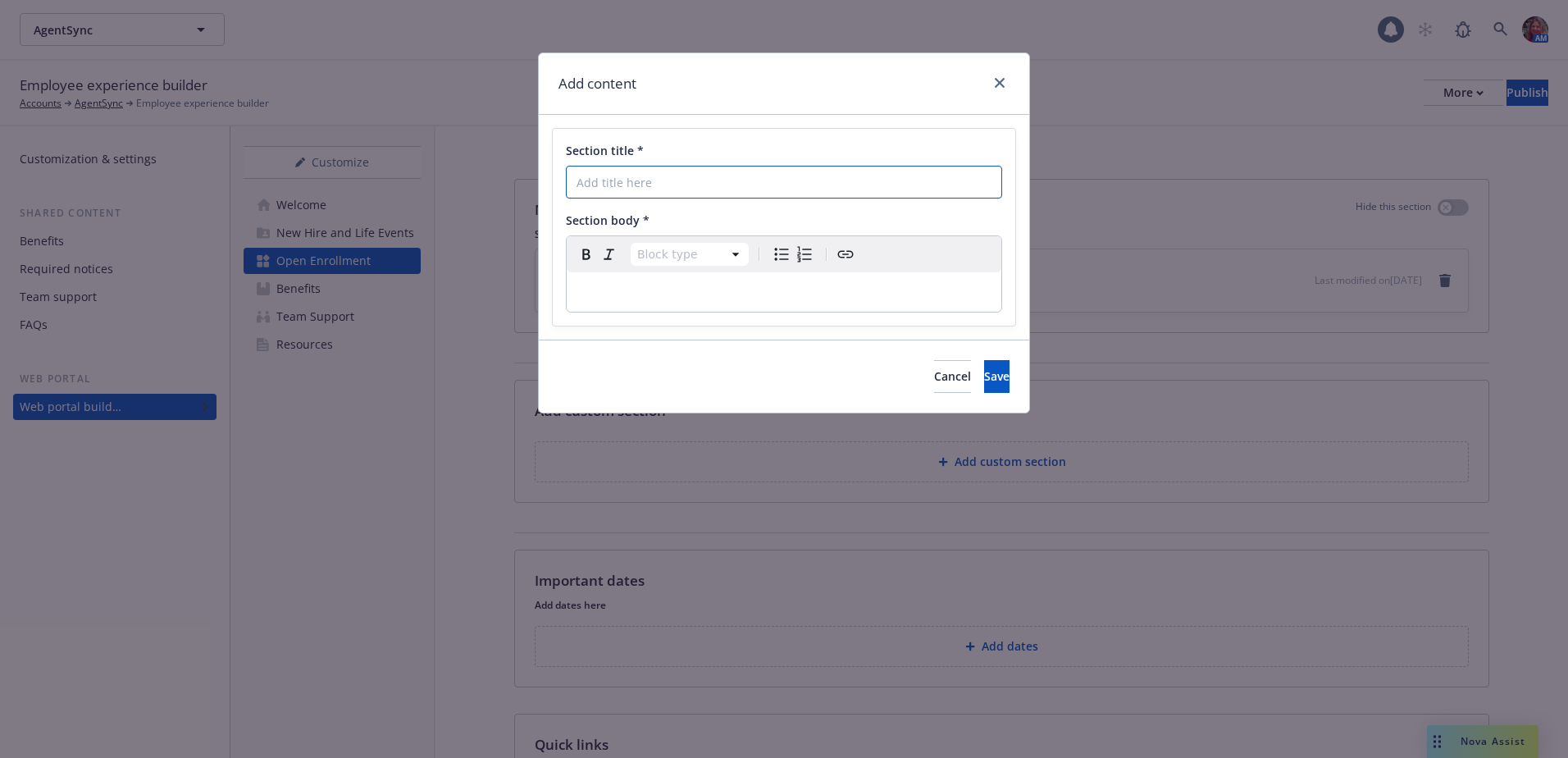
click at [742, 184] on input "Section title *" at bounding box center [784, 181] width 436 height 32
type input "What Do I Need To Do"
click at [712, 294] on p "editable markdown" at bounding box center [784, 292] width 415 height 19
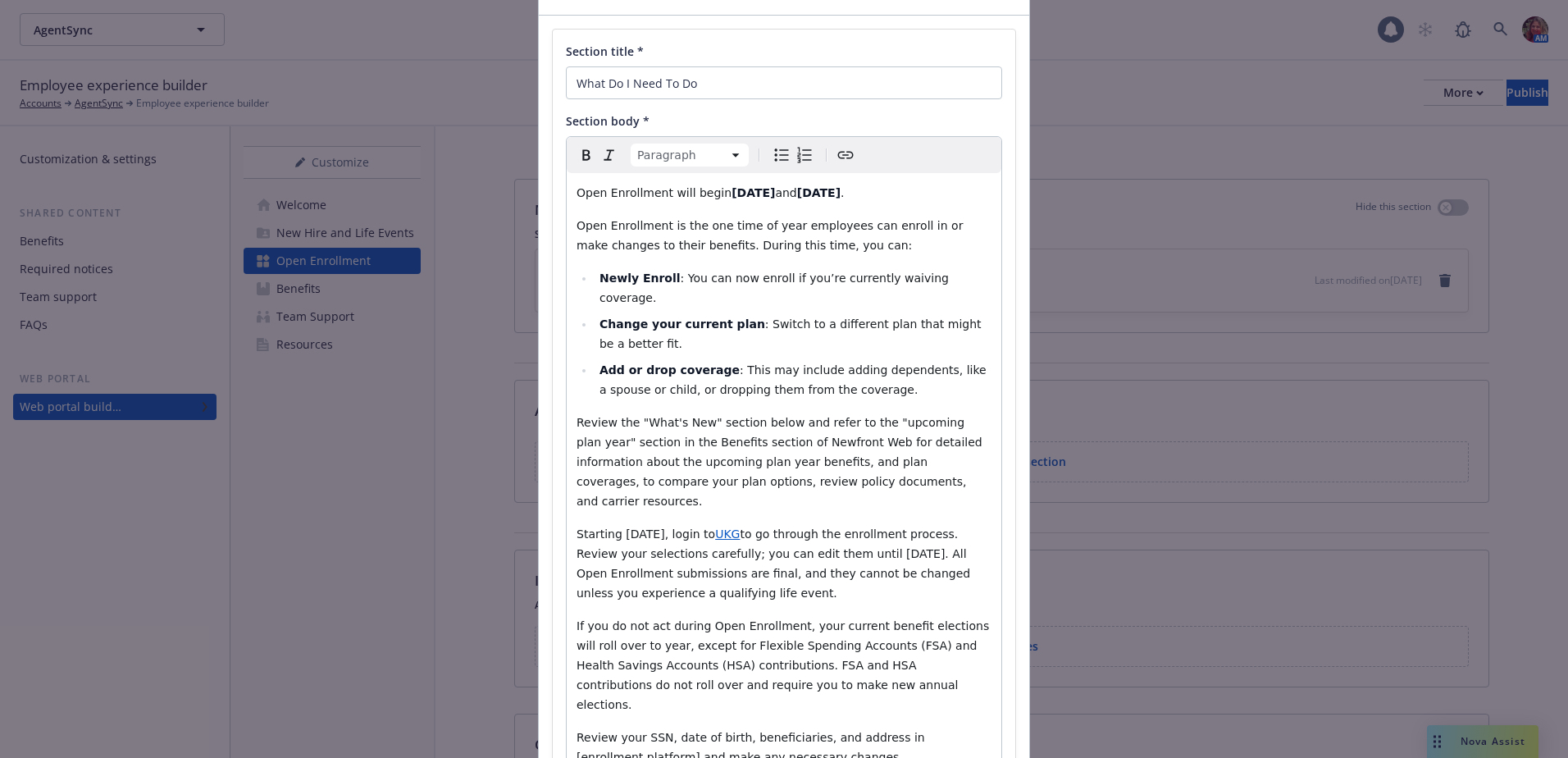
click at [840, 188] on strong "November 12th" at bounding box center [819, 192] width 44 height 13
click at [738, 528] on span "UKG" at bounding box center [727, 534] width 25 height 13
drag, startPoint x: 754, startPoint y: 499, endPoint x: 737, endPoint y: 499, distance: 17.0
click at [737, 528] on span "UKG" at bounding box center [727, 534] width 25 height 13
click at [802, 528] on icon "button" at bounding box center [806, 528] width 10 height 10
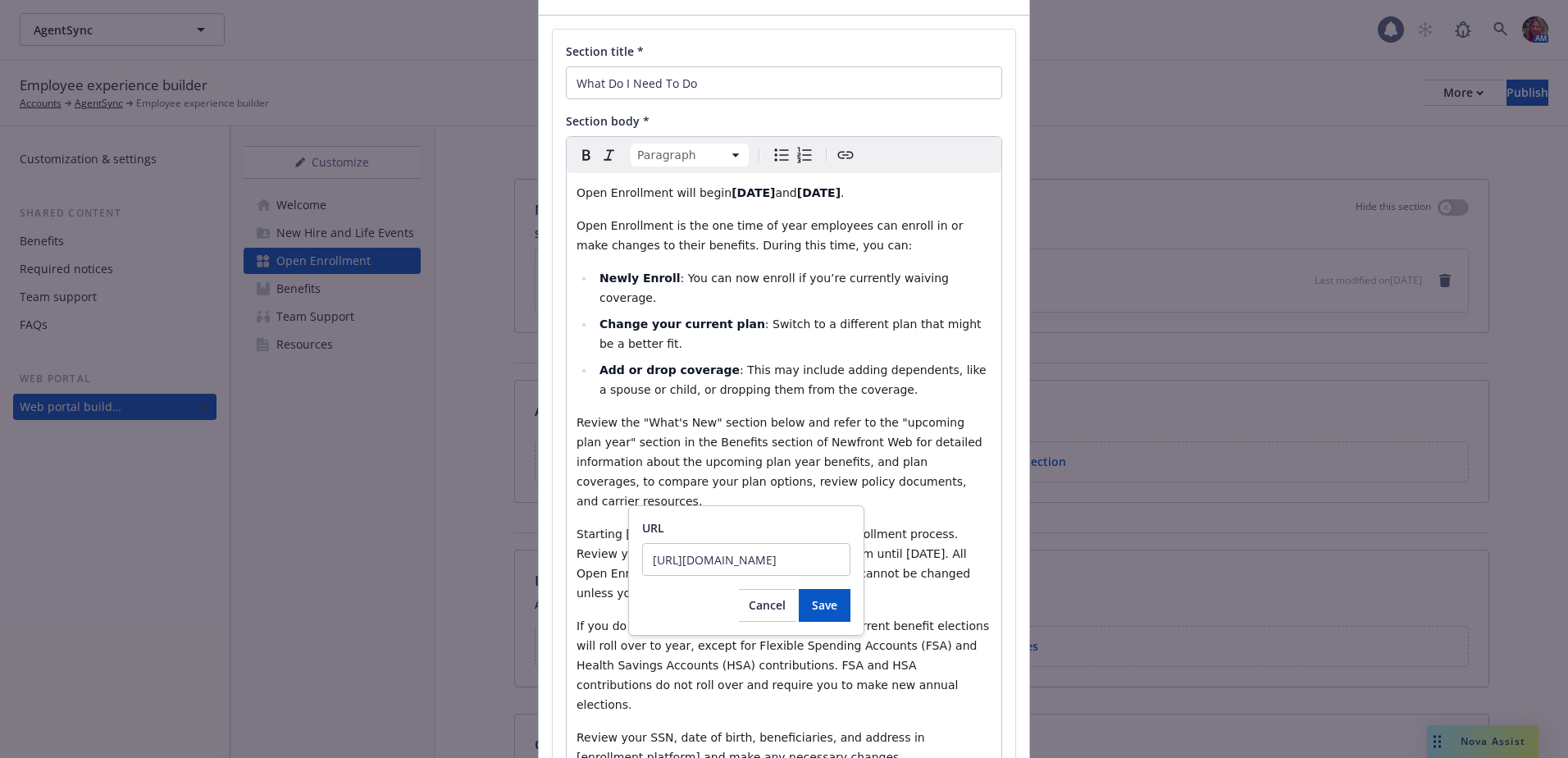
drag, startPoint x: 805, startPoint y: 563, endPoint x: 575, endPoint y: 539, distance: 231.2
click at [575, 540] on body "AgentSync AgentSync 1 AM Employee experience builder Accounts AgentSync Employe…" at bounding box center [784, 379] width 1568 height 758
drag, startPoint x: 807, startPoint y: 561, endPoint x: 761, endPoint y: 566, distance: 46.3
click at [727, 562] on input "https://www.gisadmin.net/" at bounding box center [746, 559] width 208 height 32
click at [766, 604] on span "Cancel" at bounding box center [767, 605] width 37 height 16
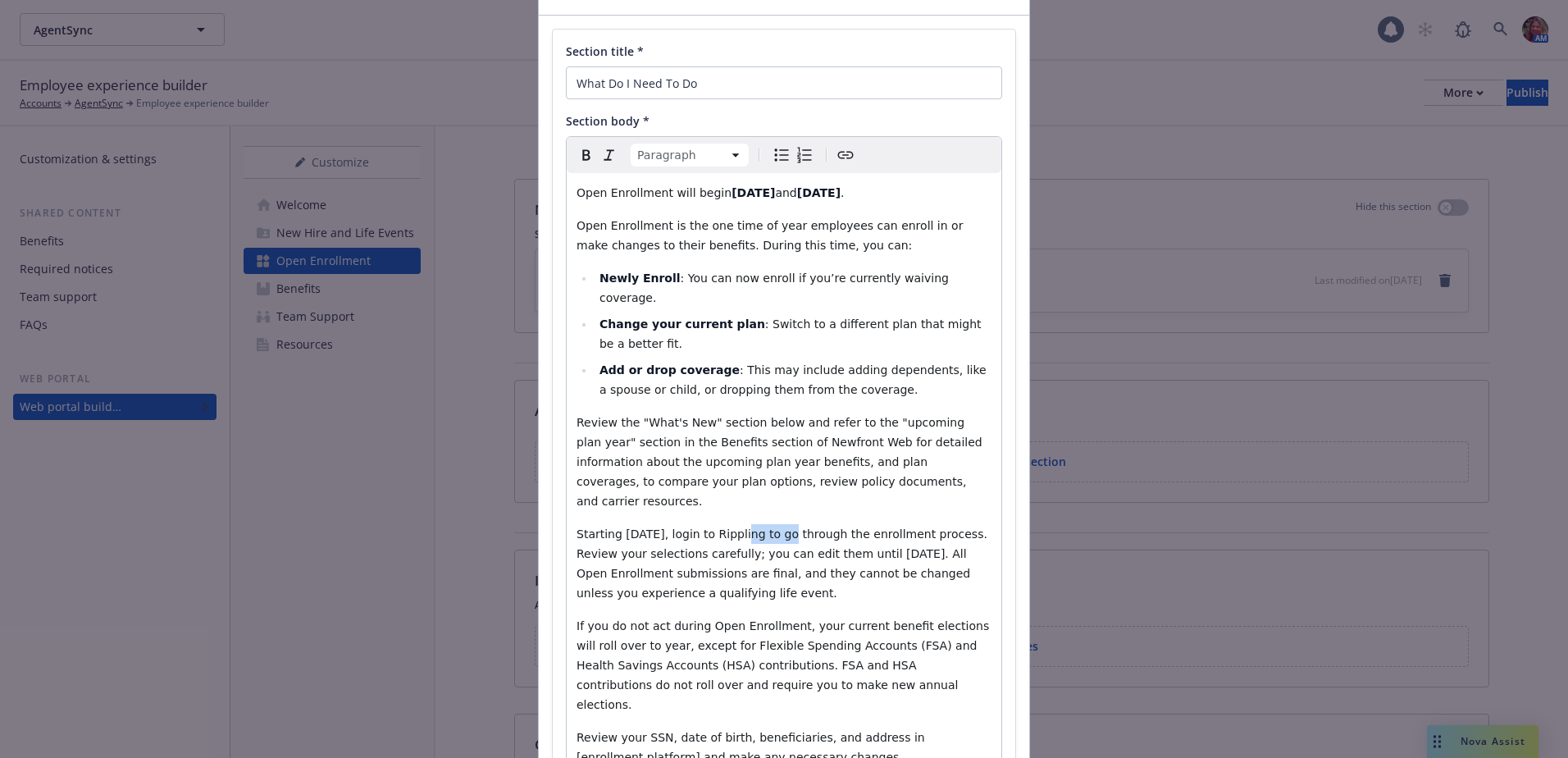
drag, startPoint x: 776, startPoint y: 496, endPoint x: 738, endPoint y: 498, distance: 38.1
click at [737, 528] on span "Starting November 3rd, login to Rippling to go through the enrollment process. …" at bounding box center [783, 563] width 414 height 72
click at [844, 160] on icon "Create link" at bounding box center [845, 155] width 19 height 19
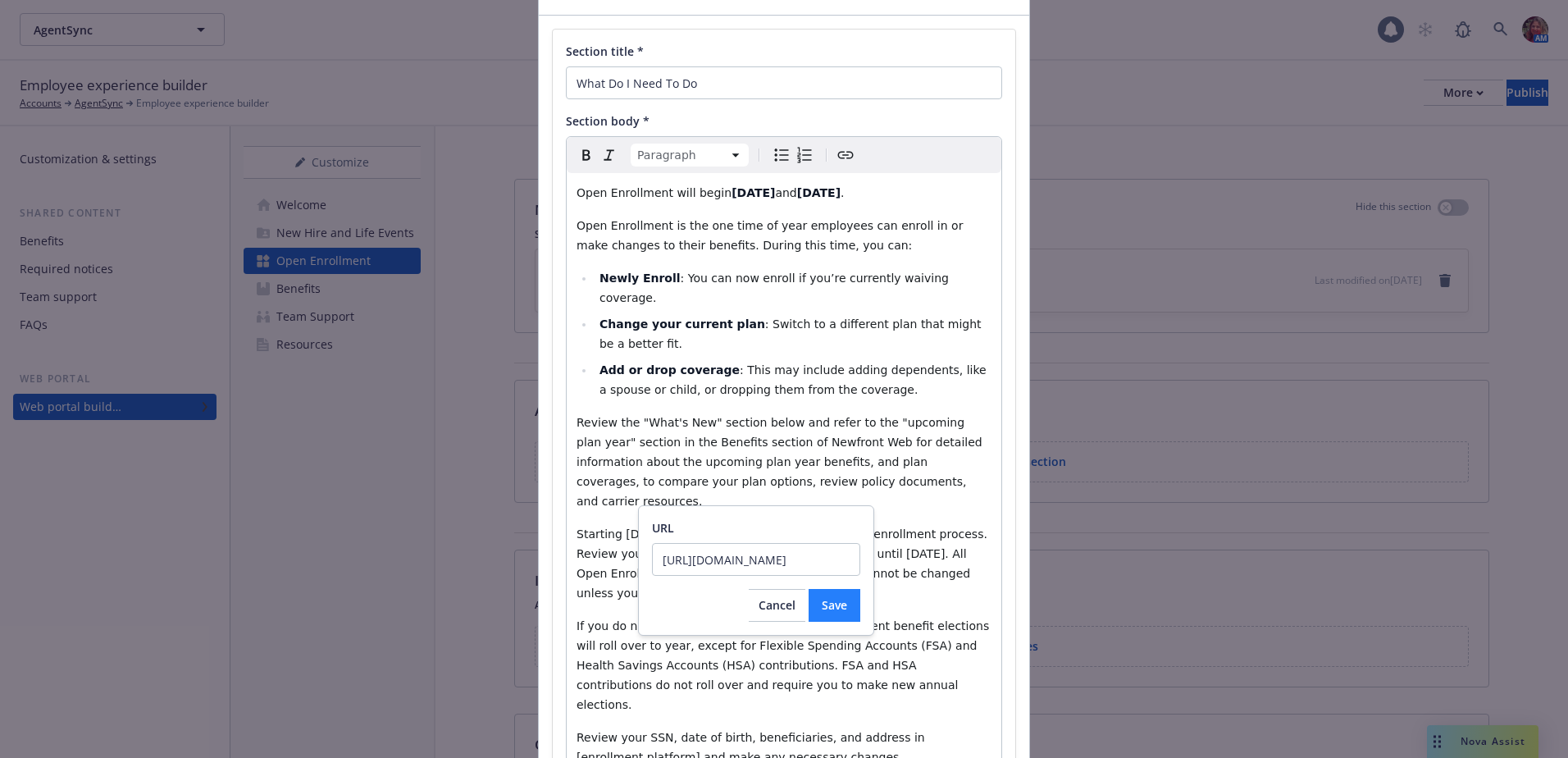
type input "https://www.rippling.com"
click at [844, 614] on button "Save" at bounding box center [834, 605] width 52 height 32
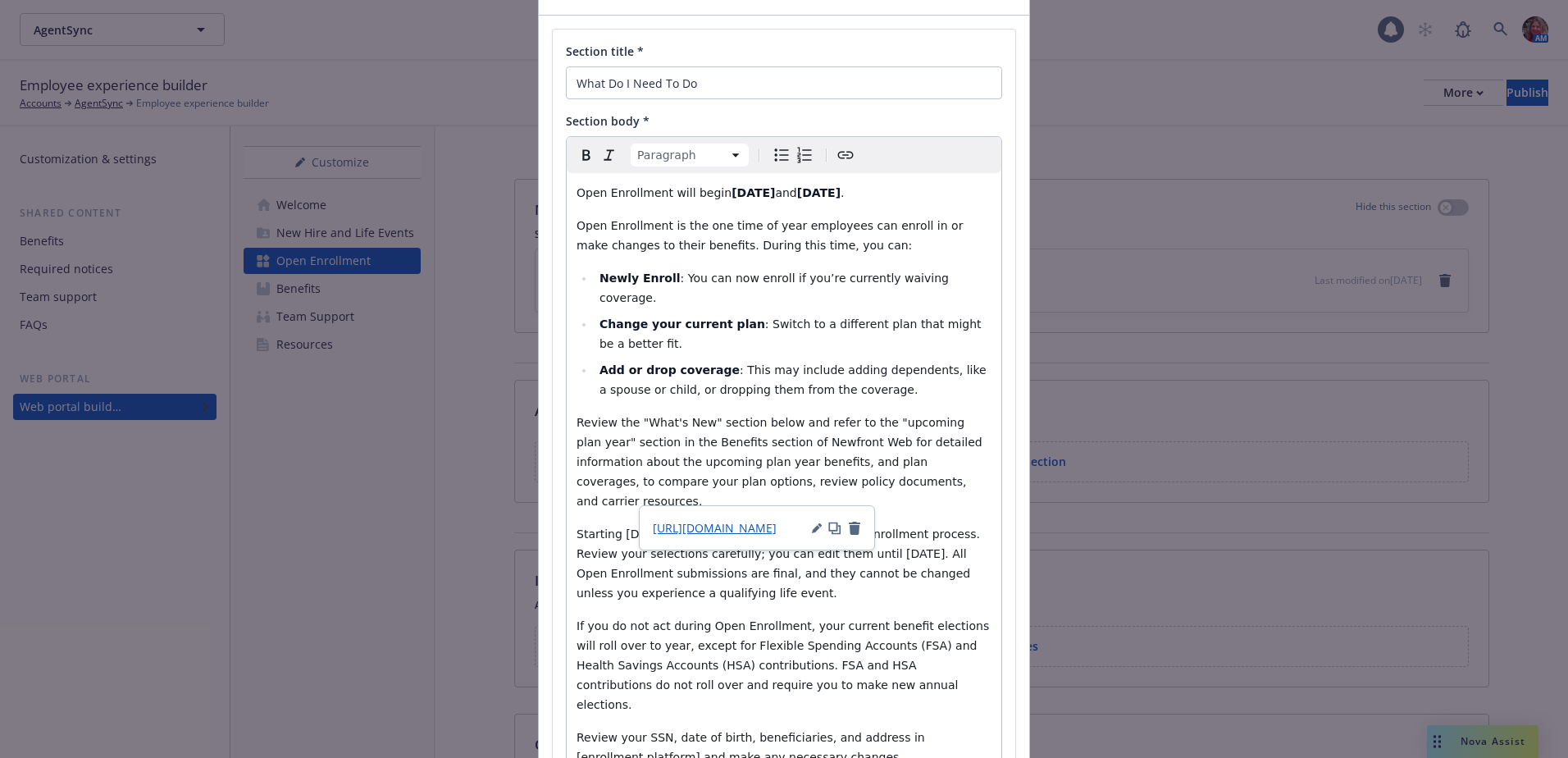
click at [844, 616] on p "If you do not act during Open Enrollment, your current benefit elections will r…" at bounding box center [784, 665] width 415 height 98
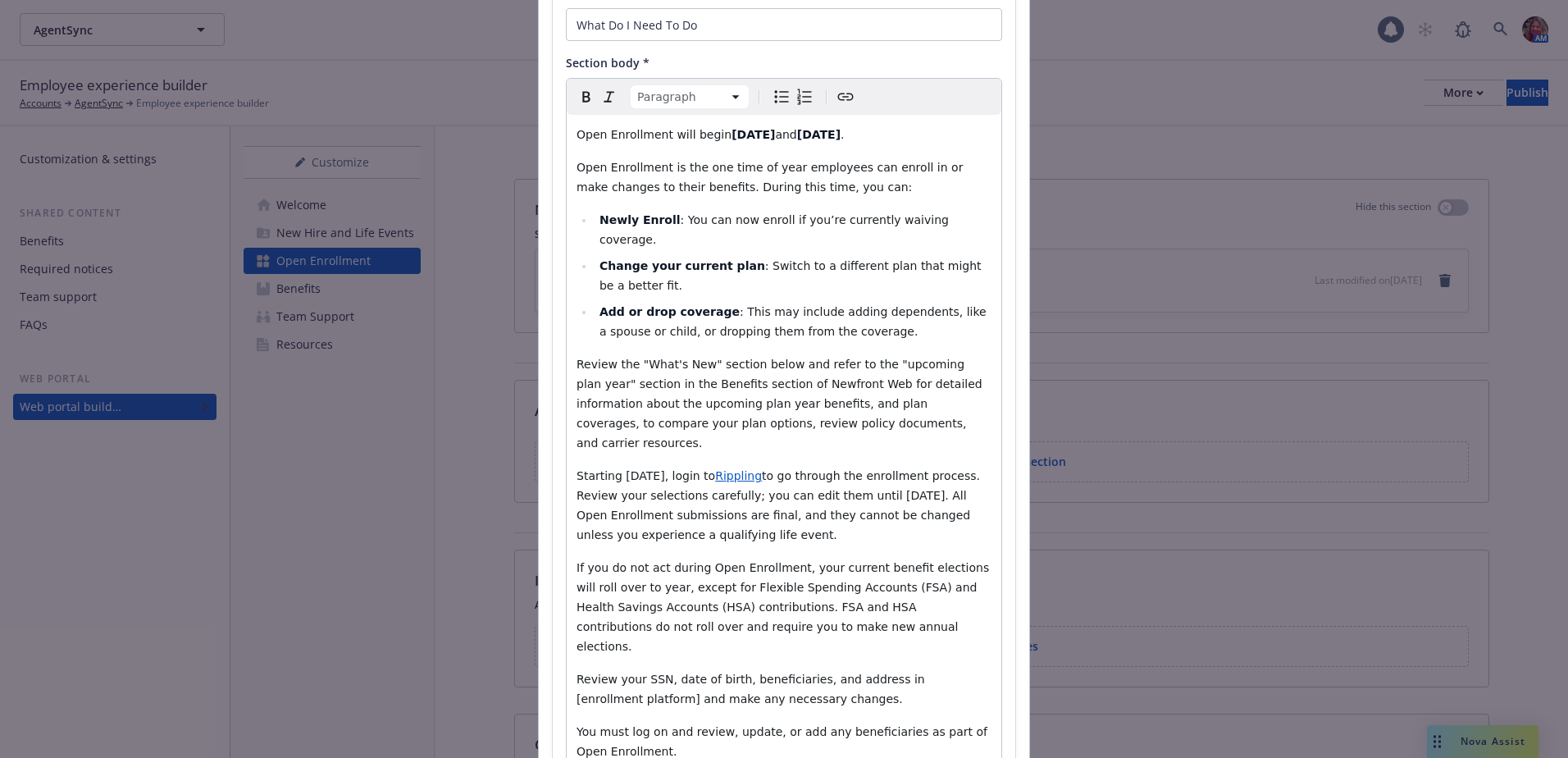
scroll to position [181, 0]
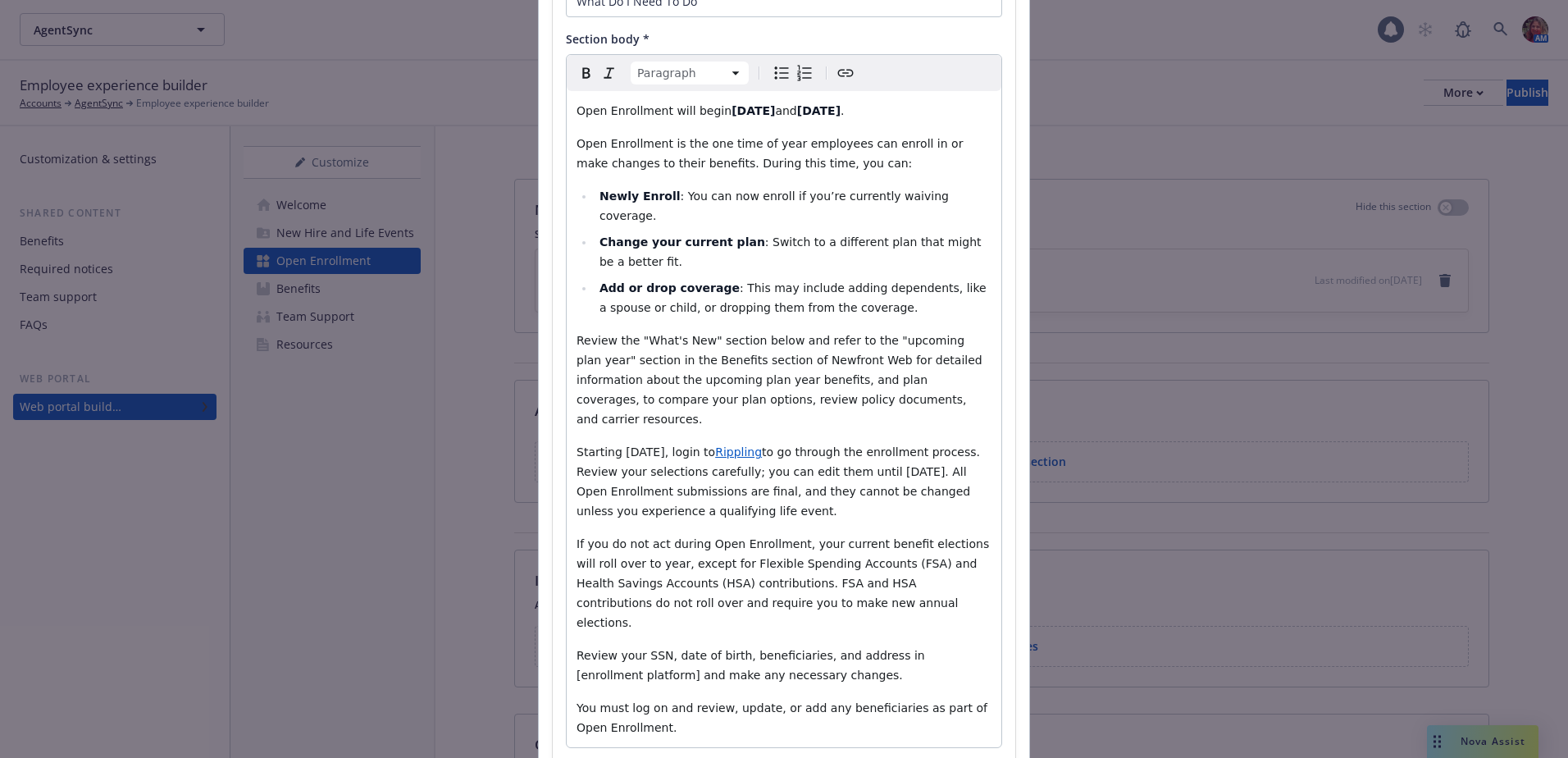
drag, startPoint x: 923, startPoint y: 429, endPoint x: 946, endPoint y: 444, distance: 27.5
click at [929, 445] on span "to go through the enrollment process. Review your selections carefully; you can…" at bounding box center [780, 481] width 406 height 72
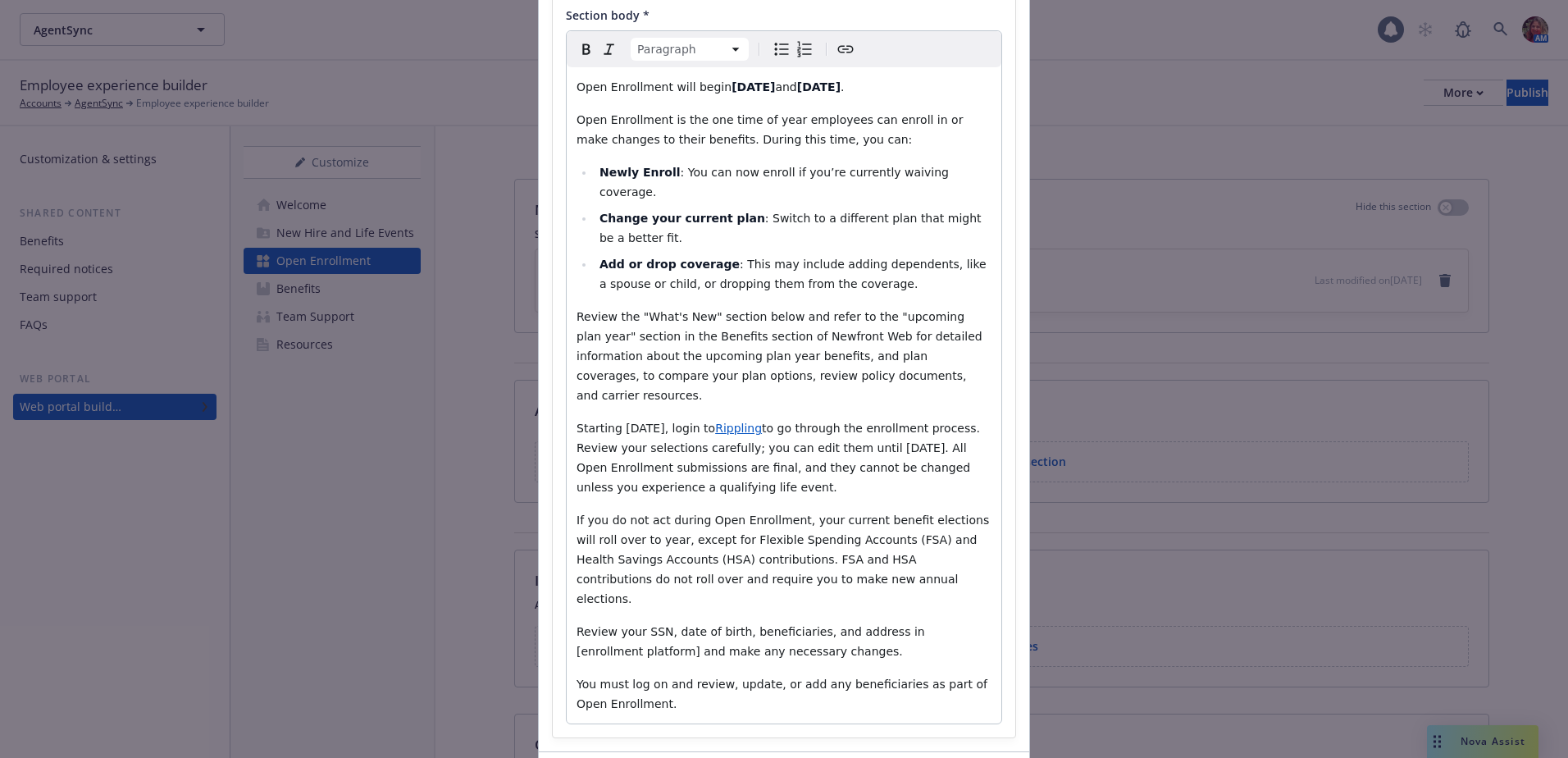
scroll to position [266, 0]
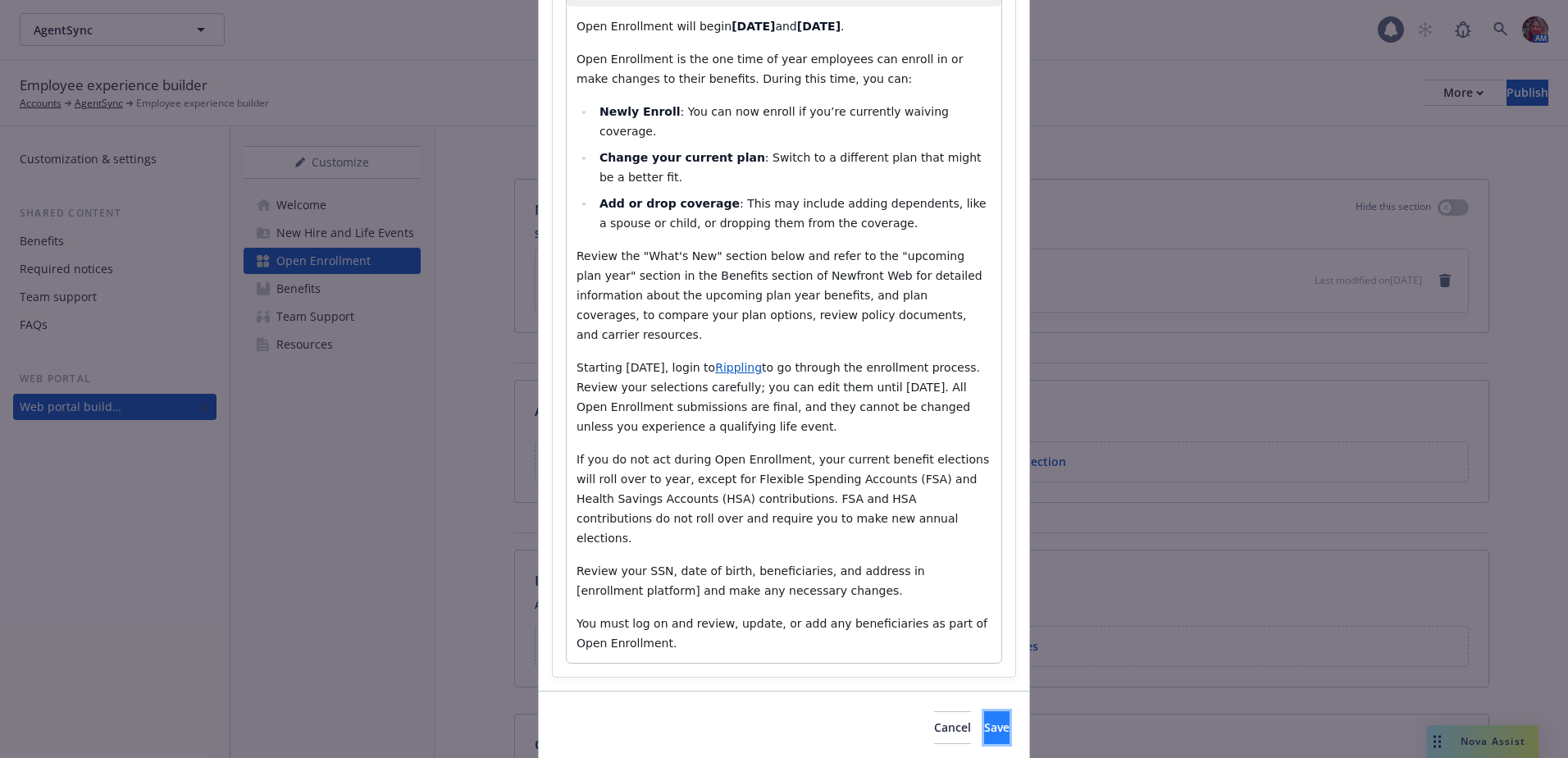
click at [984, 712] on button "Save" at bounding box center [996, 727] width 25 height 32
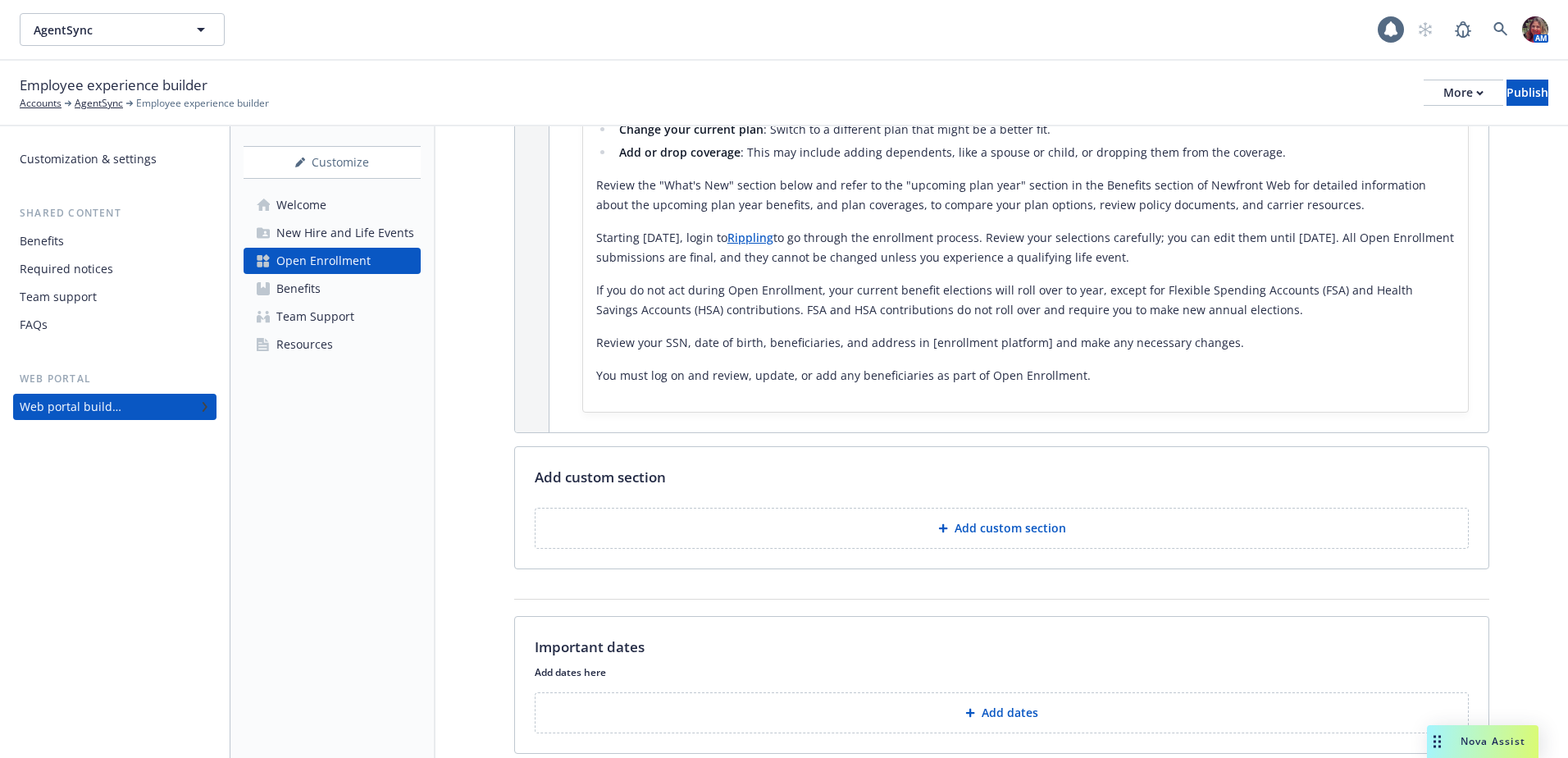
scroll to position [656, 0]
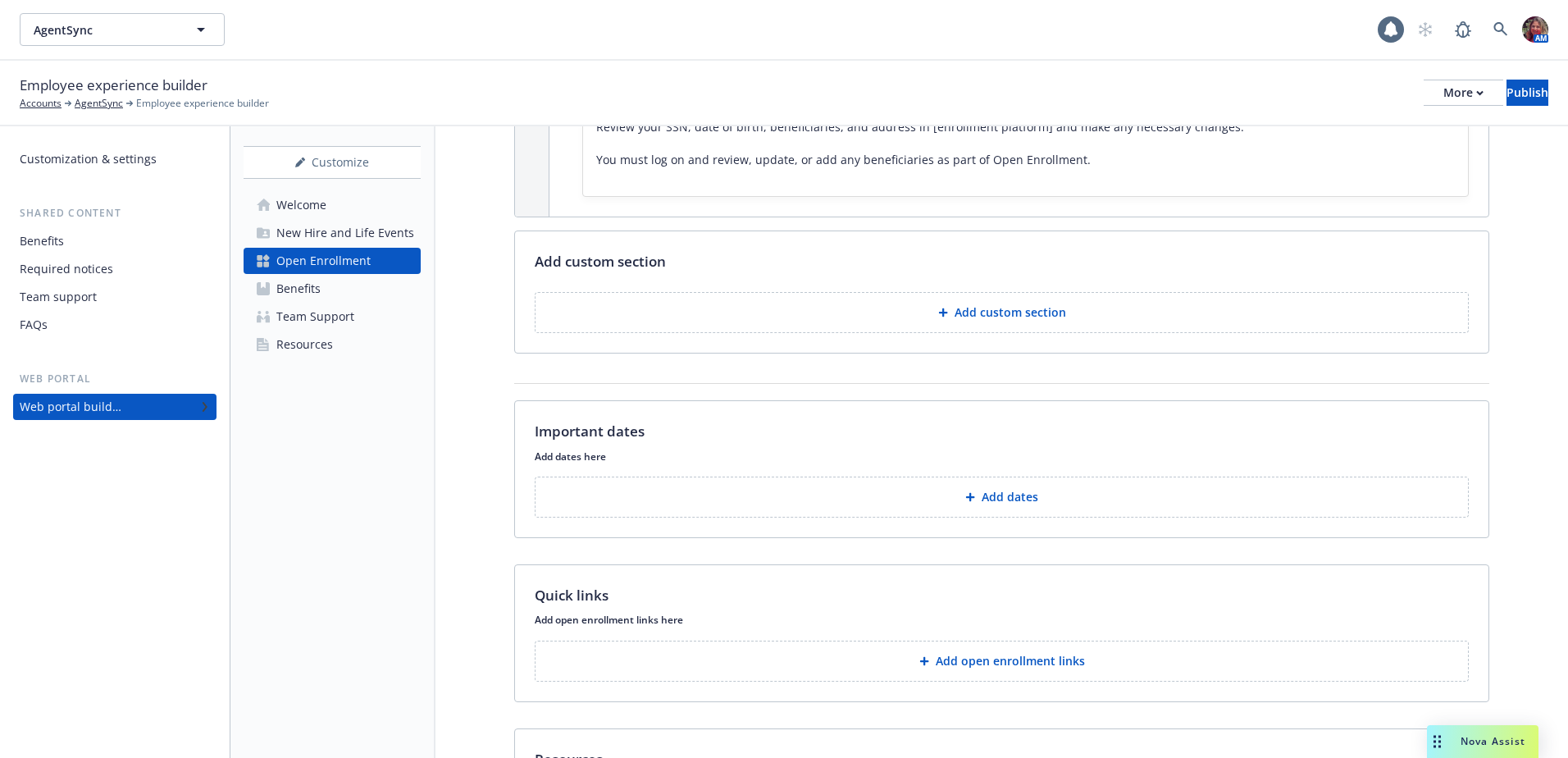
click at [976, 322] on button "Add custom section" at bounding box center [1001, 312] width 934 height 41
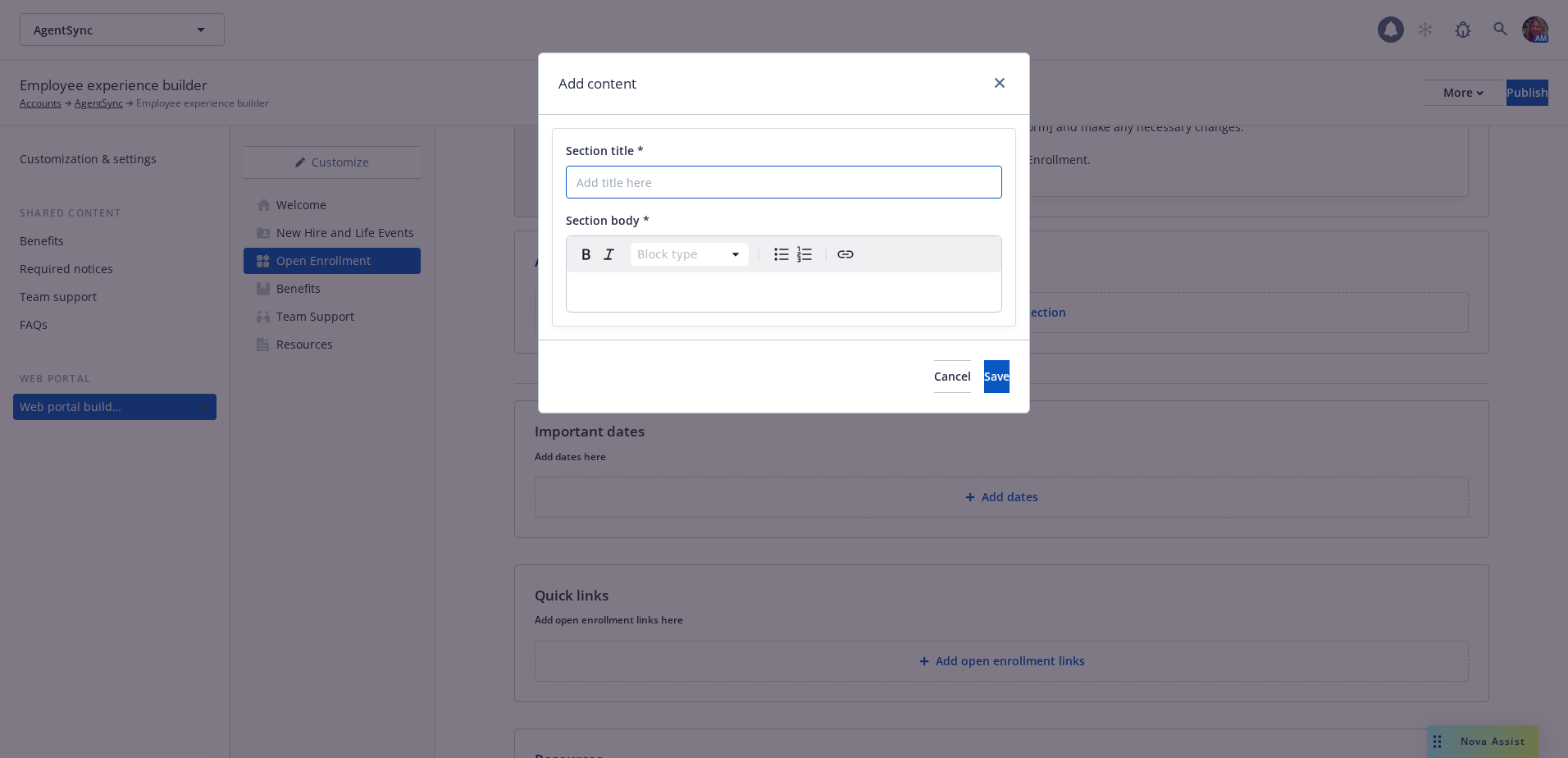
click at [615, 188] on input "Section title *" at bounding box center [784, 181] width 436 height 32
type input "Whats New"
click at [602, 286] on p "editable markdown" at bounding box center [784, 292] width 415 height 19
select select
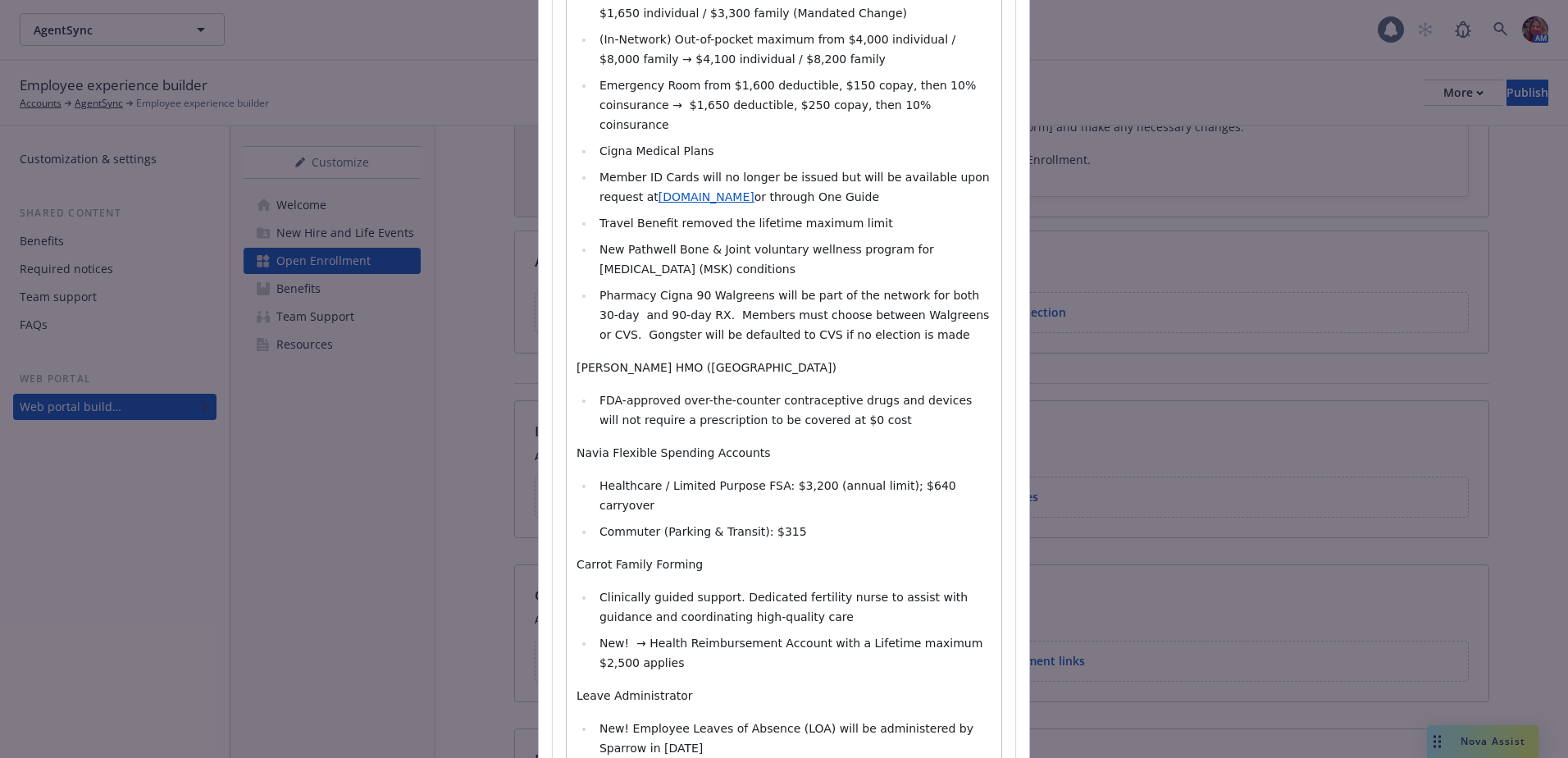
scroll to position [905, 0]
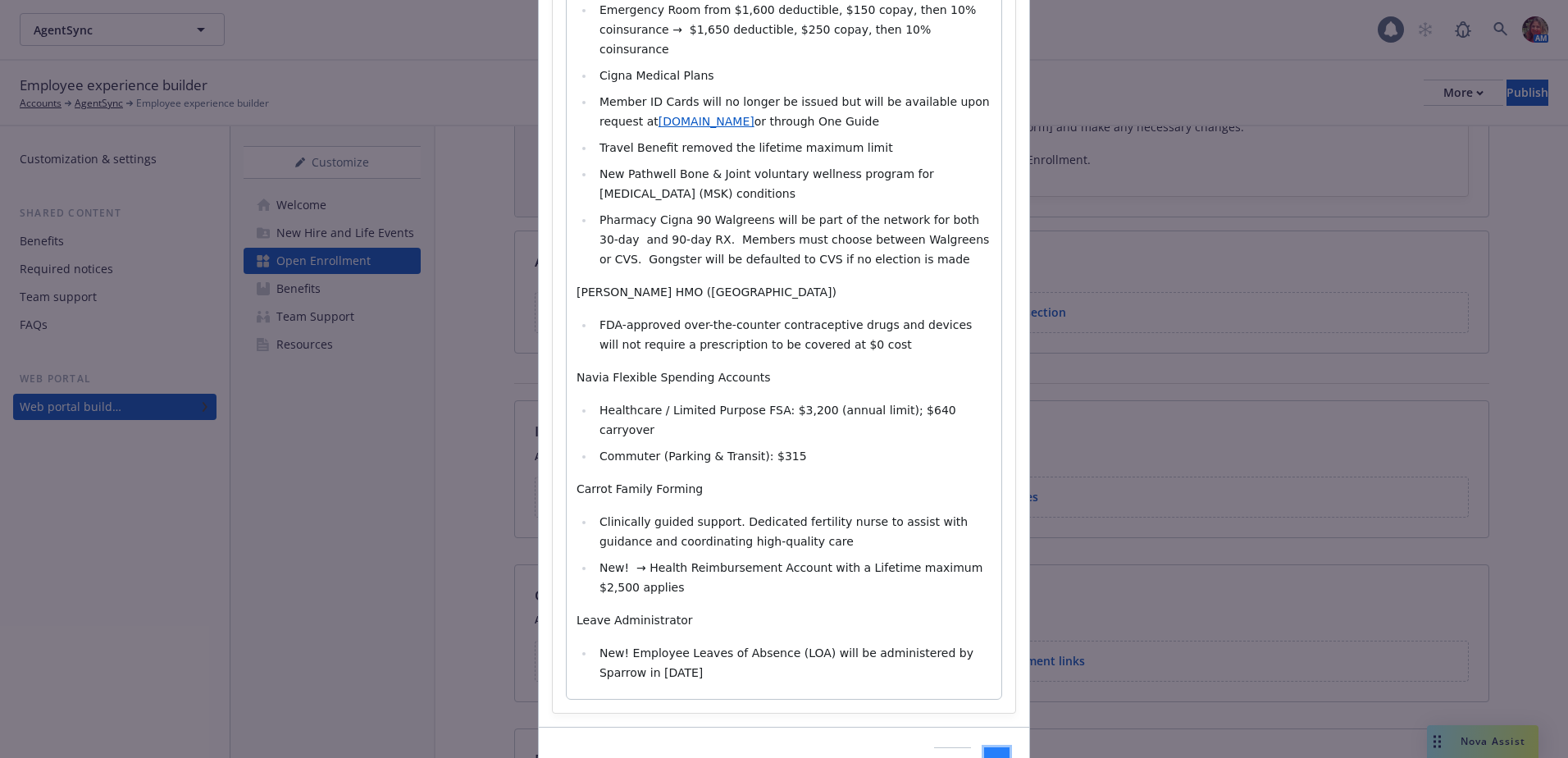
click at [984, 755] on span "Save" at bounding box center [996, 763] width 25 height 16
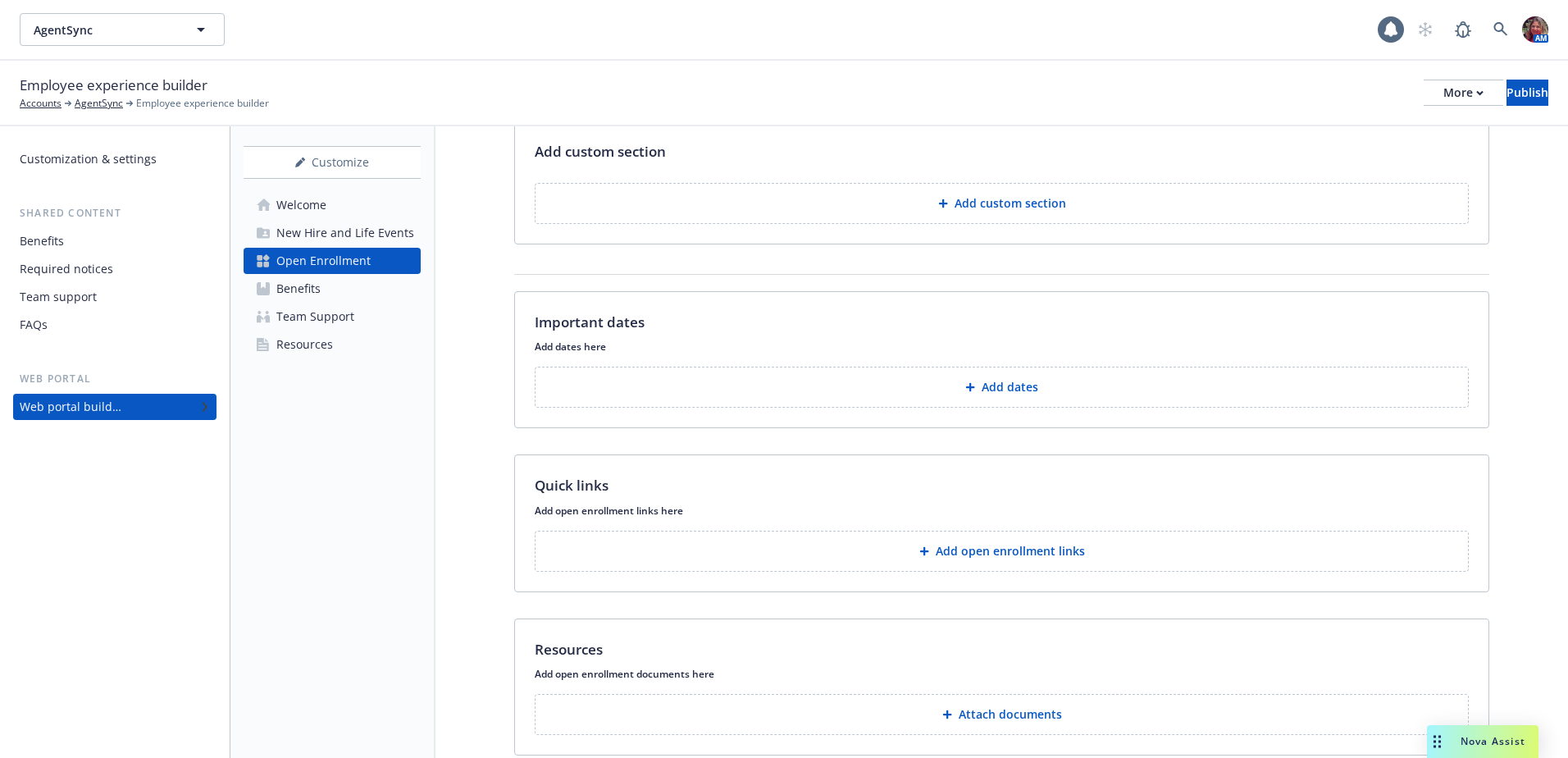
scroll to position [1804, 0]
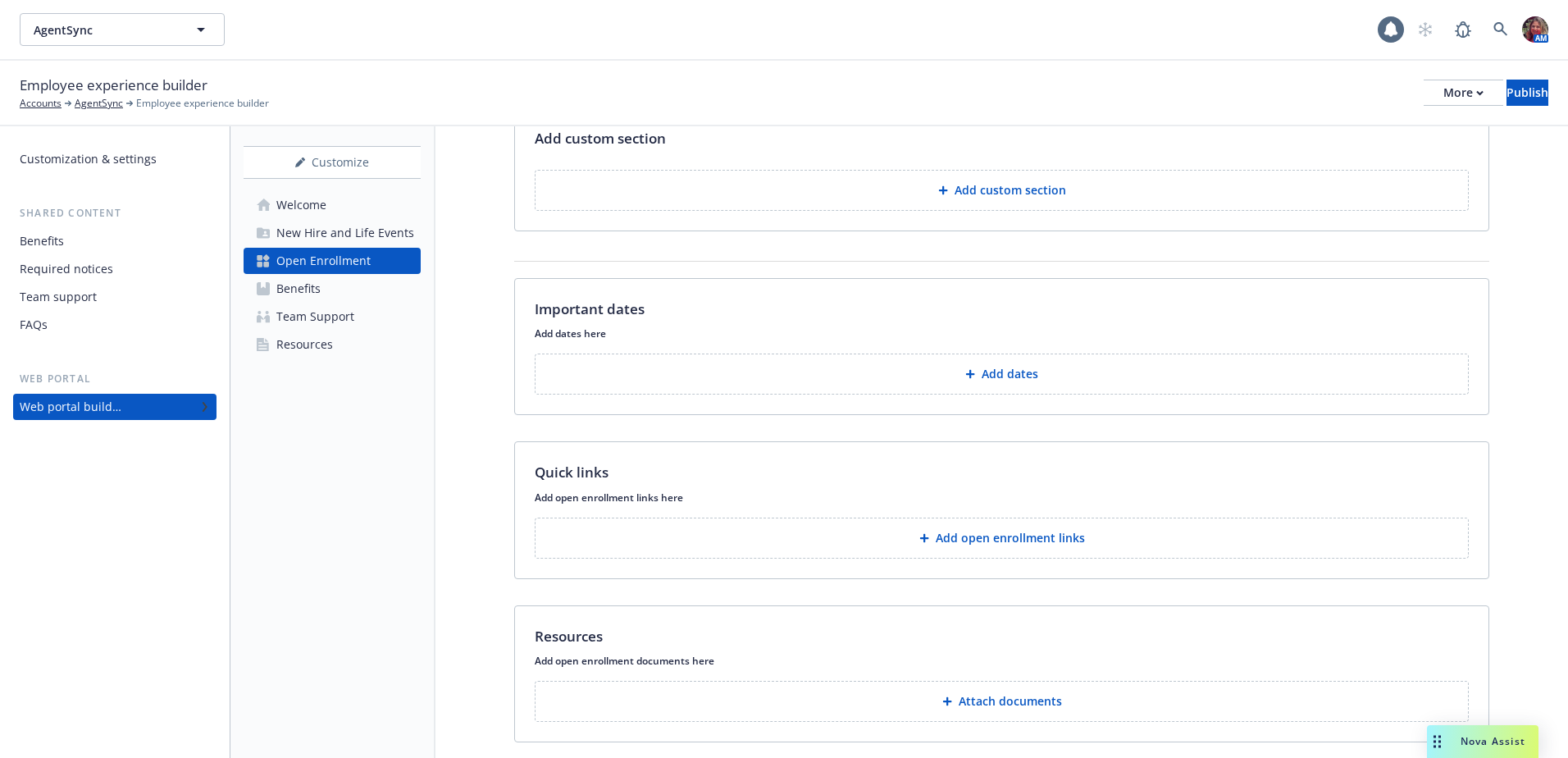
click at [987, 378] on p "Add dates" at bounding box center [1009, 373] width 57 height 17
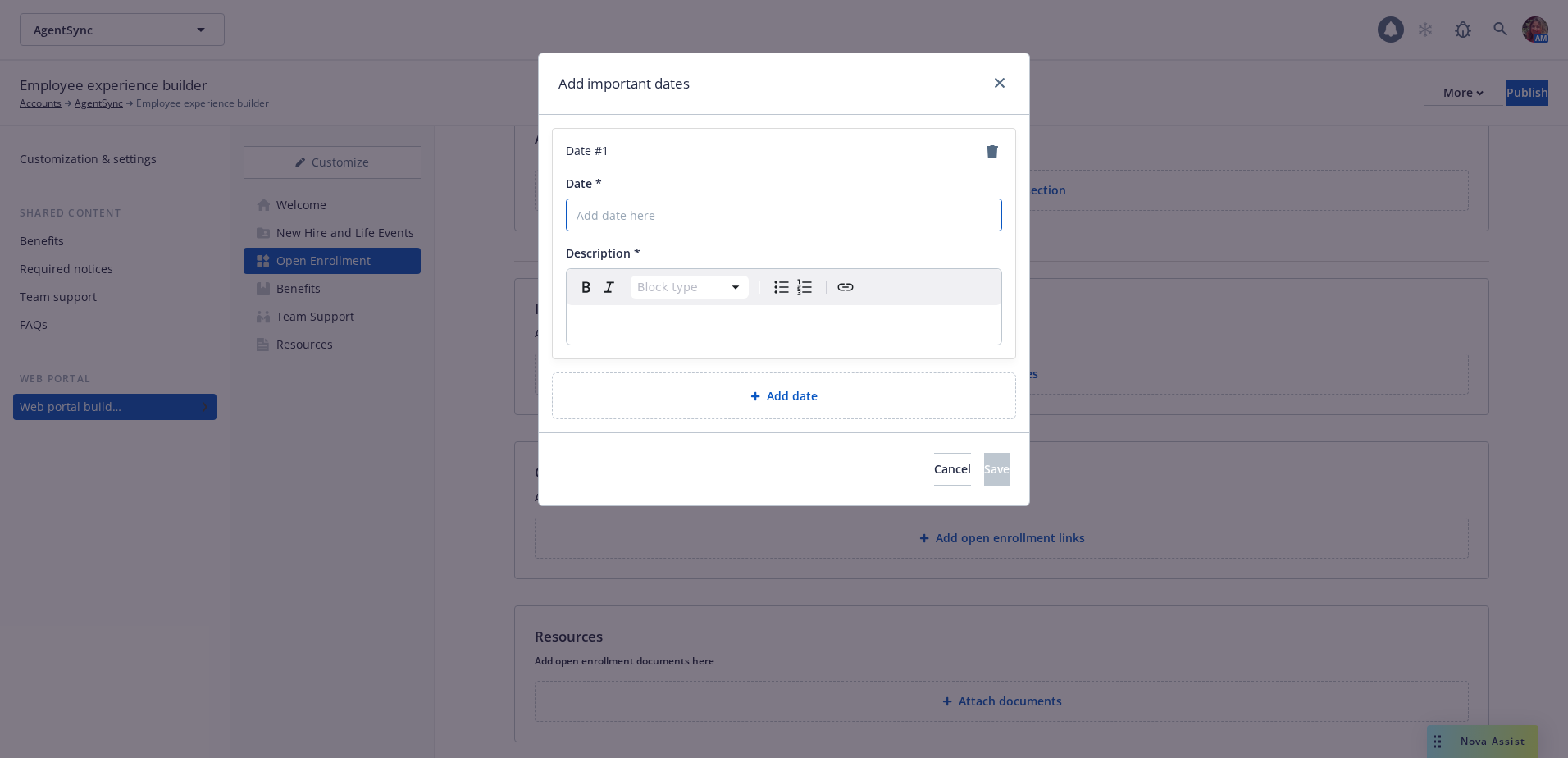
click at [605, 227] on input "Date *" at bounding box center [784, 215] width 436 height 32
type input "November 3rd"
click at [700, 329] on p "editable markdown" at bounding box center [784, 324] width 415 height 19
click at [984, 478] on button "Save" at bounding box center [996, 469] width 25 height 32
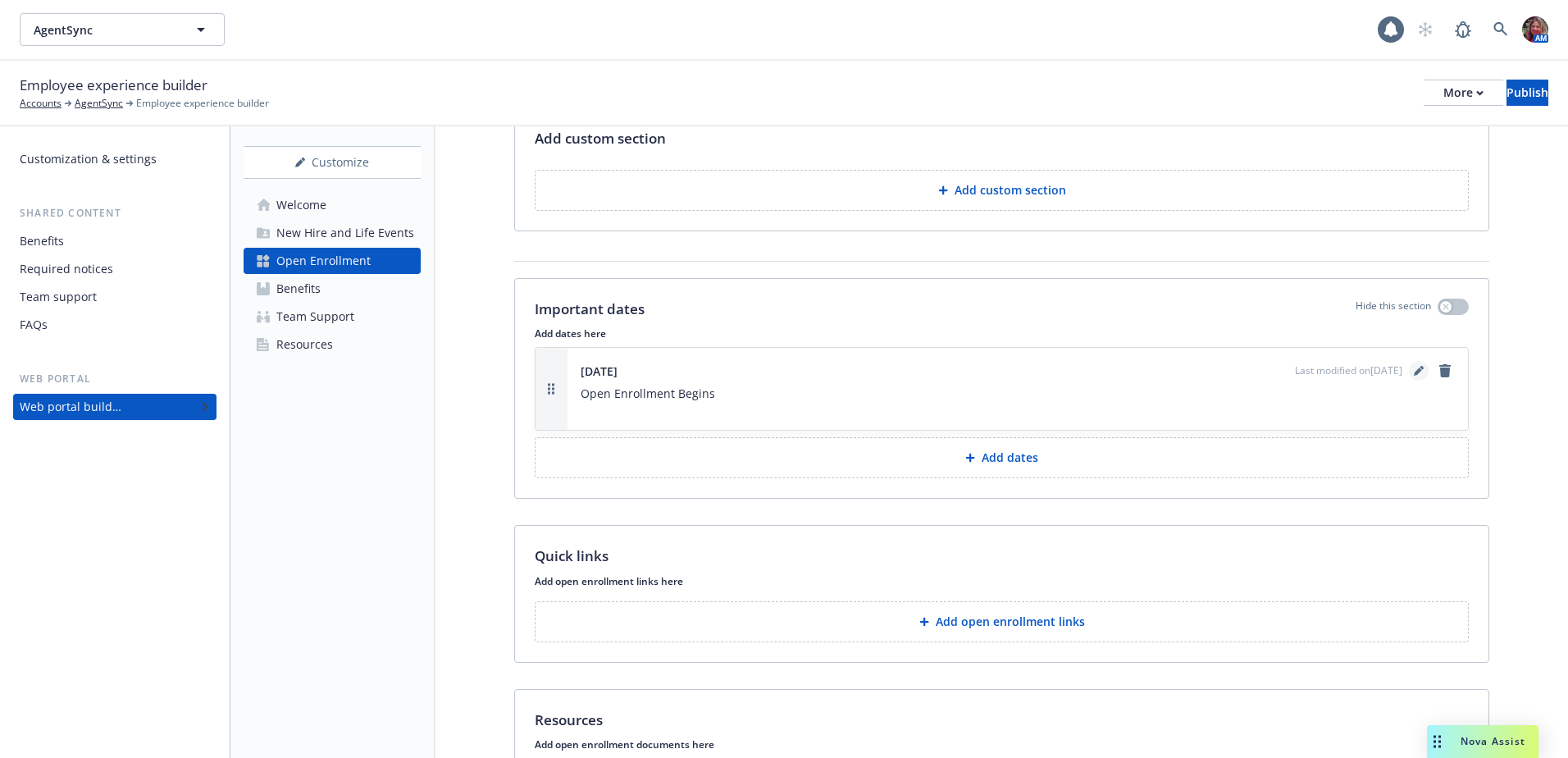
click at [1414, 375] on icon "editPencil" at bounding box center [1417, 372] width 8 height 8
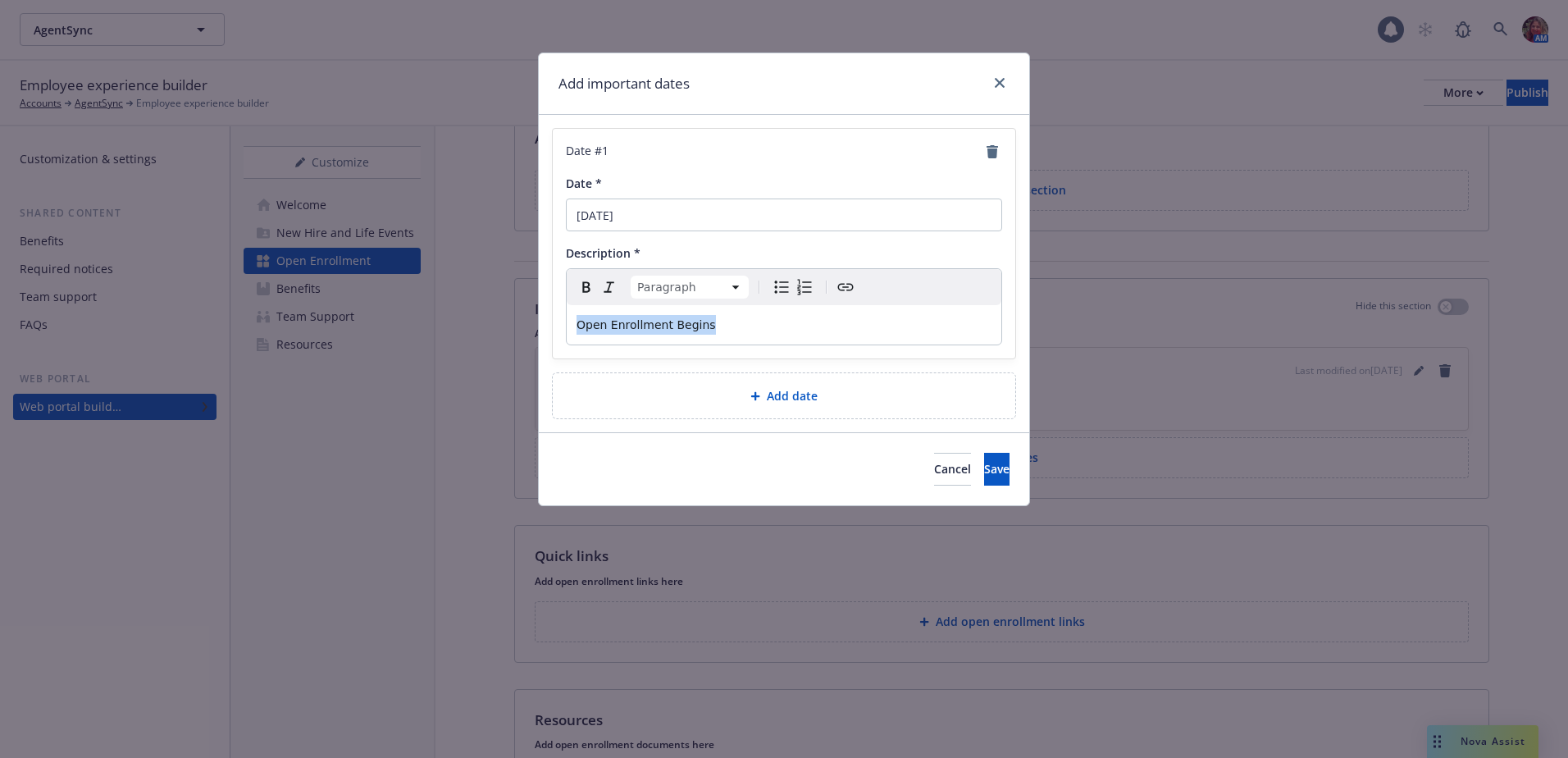
drag, startPoint x: 732, startPoint y: 331, endPoint x: 569, endPoint y: 317, distance: 163.6
click at [569, 318] on div "Open Enrollment Begins" at bounding box center [784, 324] width 434 height 39
click at [591, 290] on icon "Bold" at bounding box center [586, 287] width 19 height 19
click at [984, 471] on span "Save" at bounding box center [996, 469] width 25 height 16
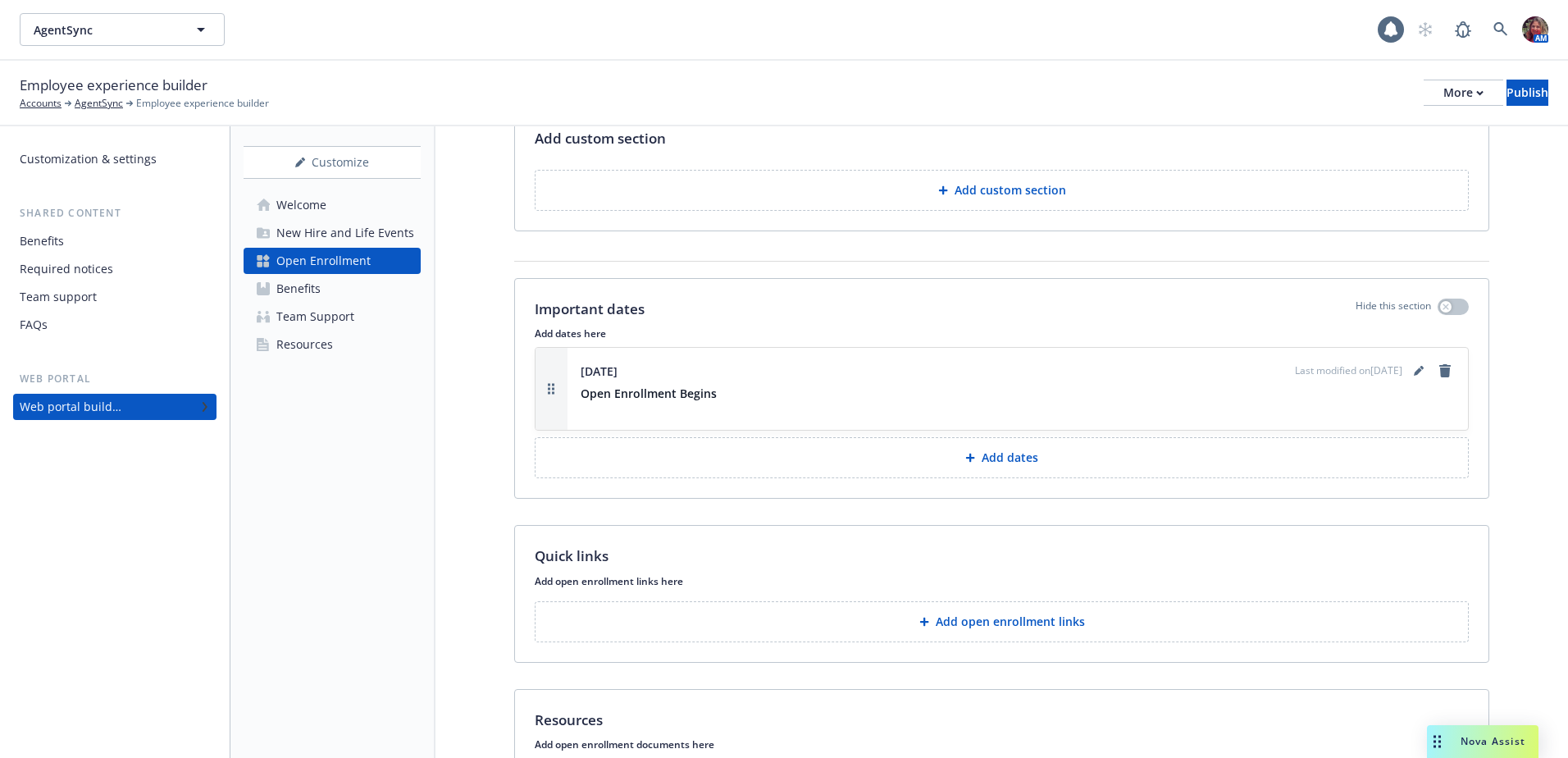
click at [963, 471] on button "Add dates" at bounding box center [1001, 457] width 934 height 41
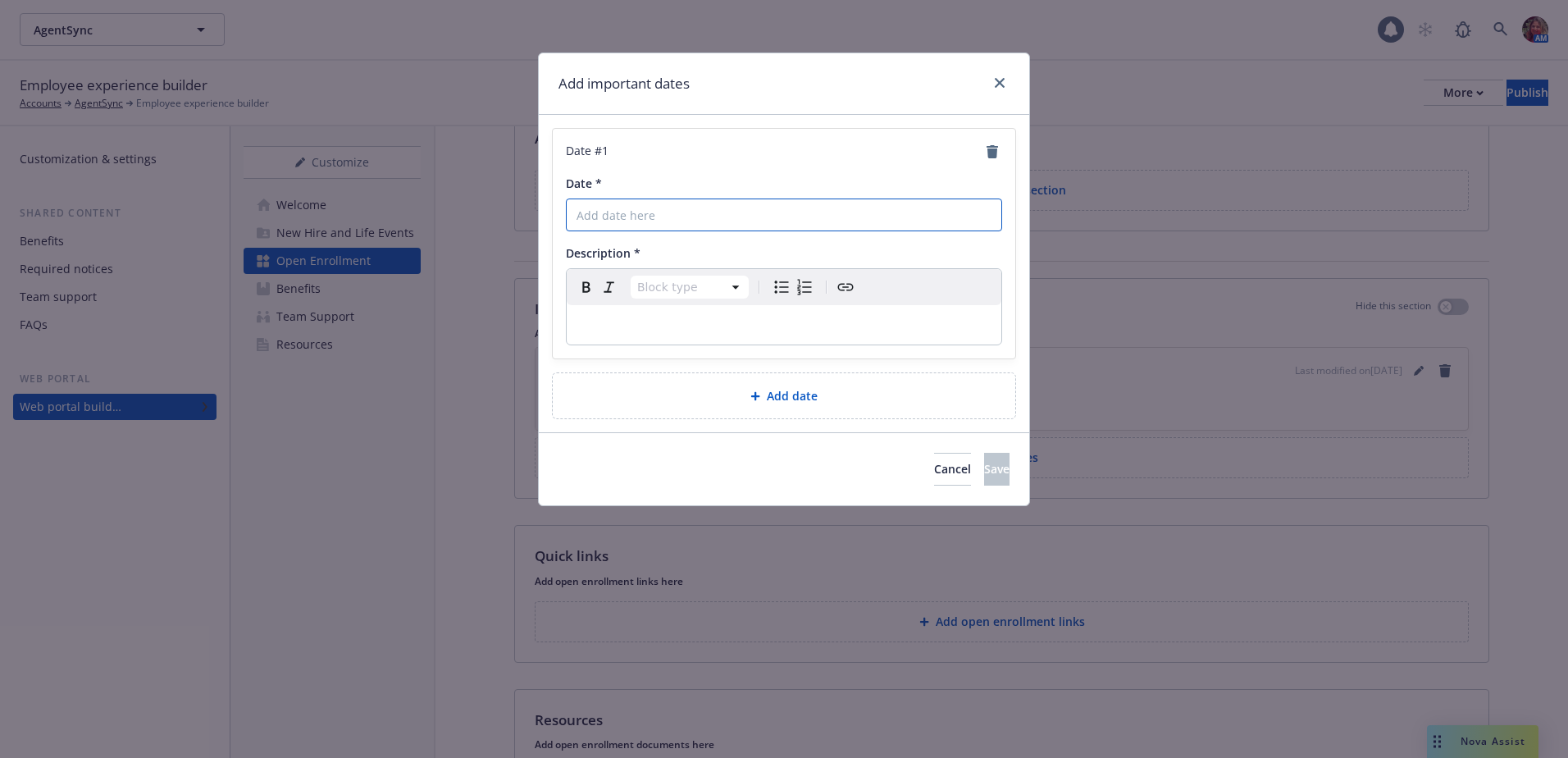
click at [605, 217] on input "Date *" at bounding box center [784, 215] width 436 height 32
type input "November 14th"
click at [698, 328] on p "editable markdown" at bounding box center [784, 324] width 415 height 19
click at [984, 462] on span "Save" at bounding box center [996, 469] width 25 height 16
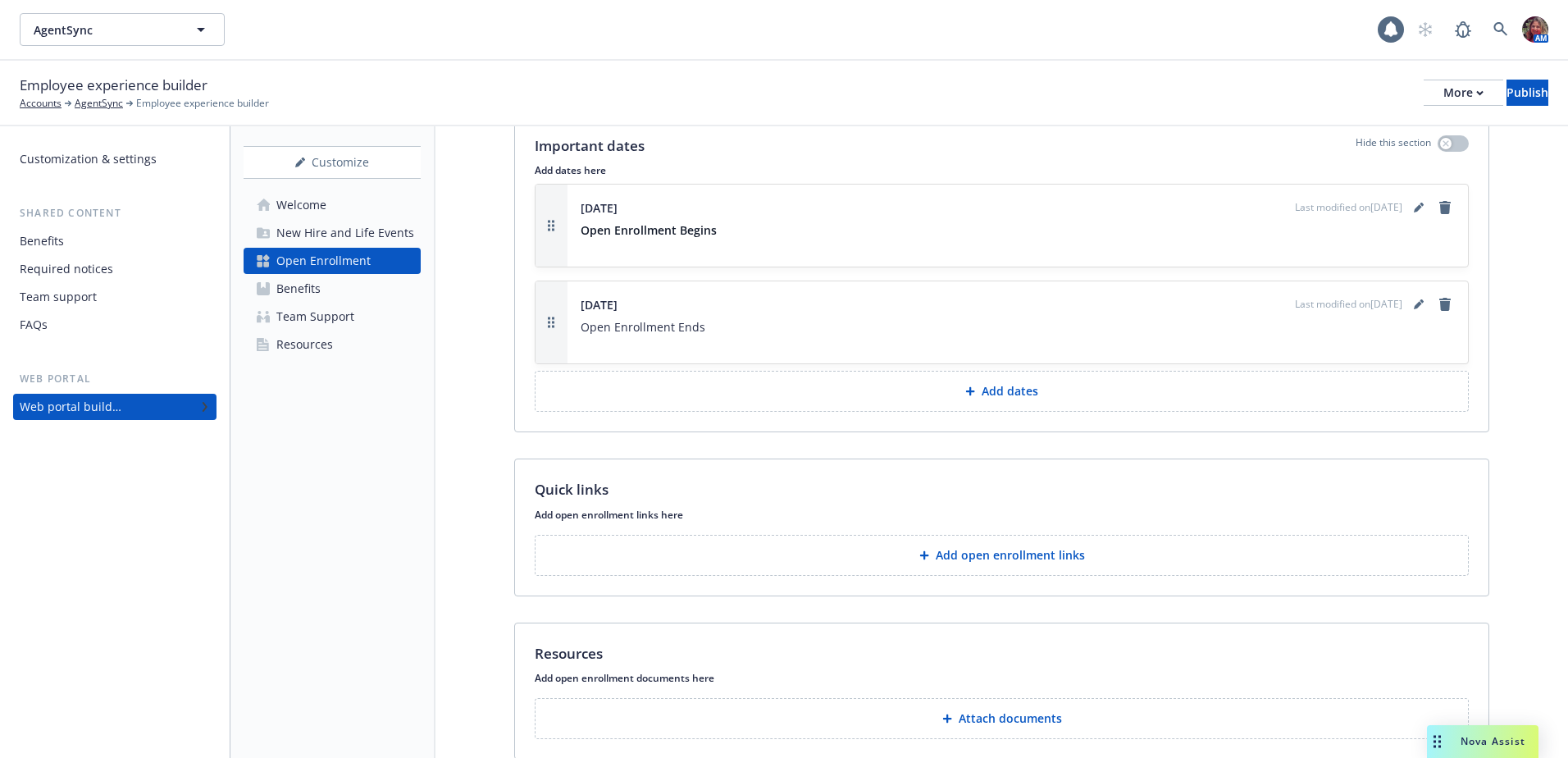
scroll to position [1969, 0]
click at [995, 563] on button "Add open enrollment links" at bounding box center [1001, 554] width 934 height 41
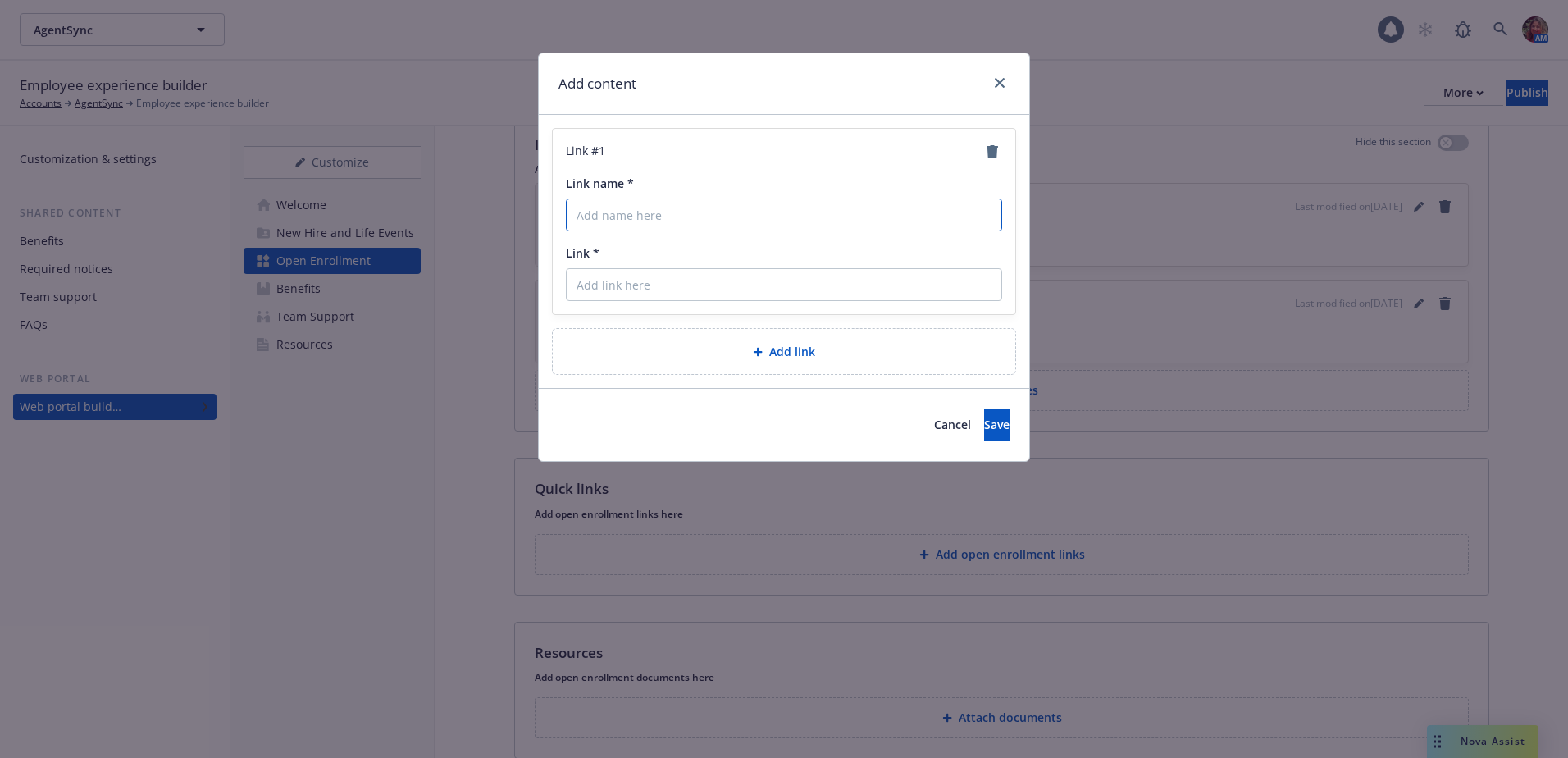
click at [635, 221] on input "Link name *" at bounding box center [784, 215] width 436 height 32
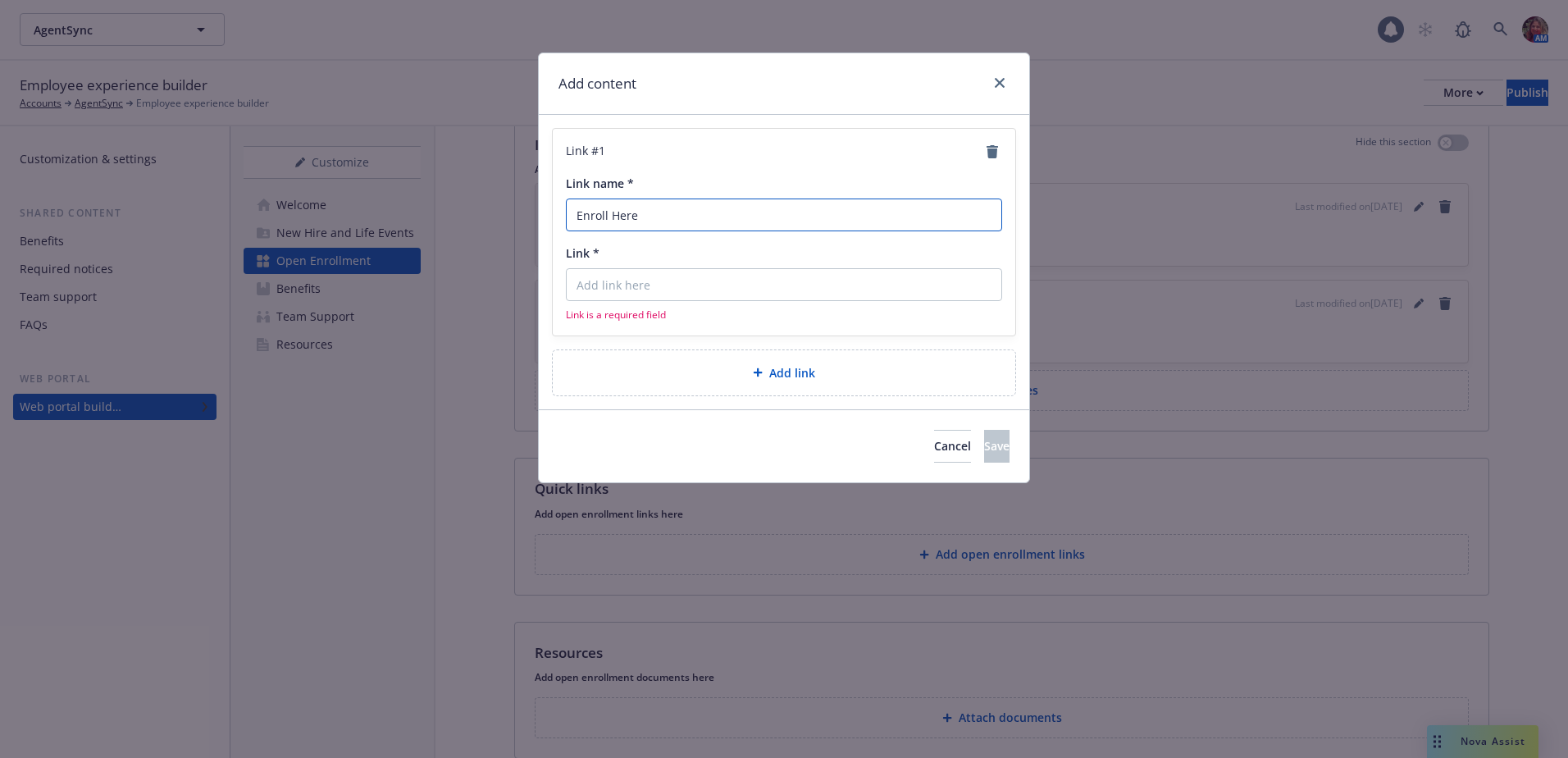
type input "Enroll Here"
click at [666, 287] on input "Link *" at bounding box center [784, 284] width 436 height 32
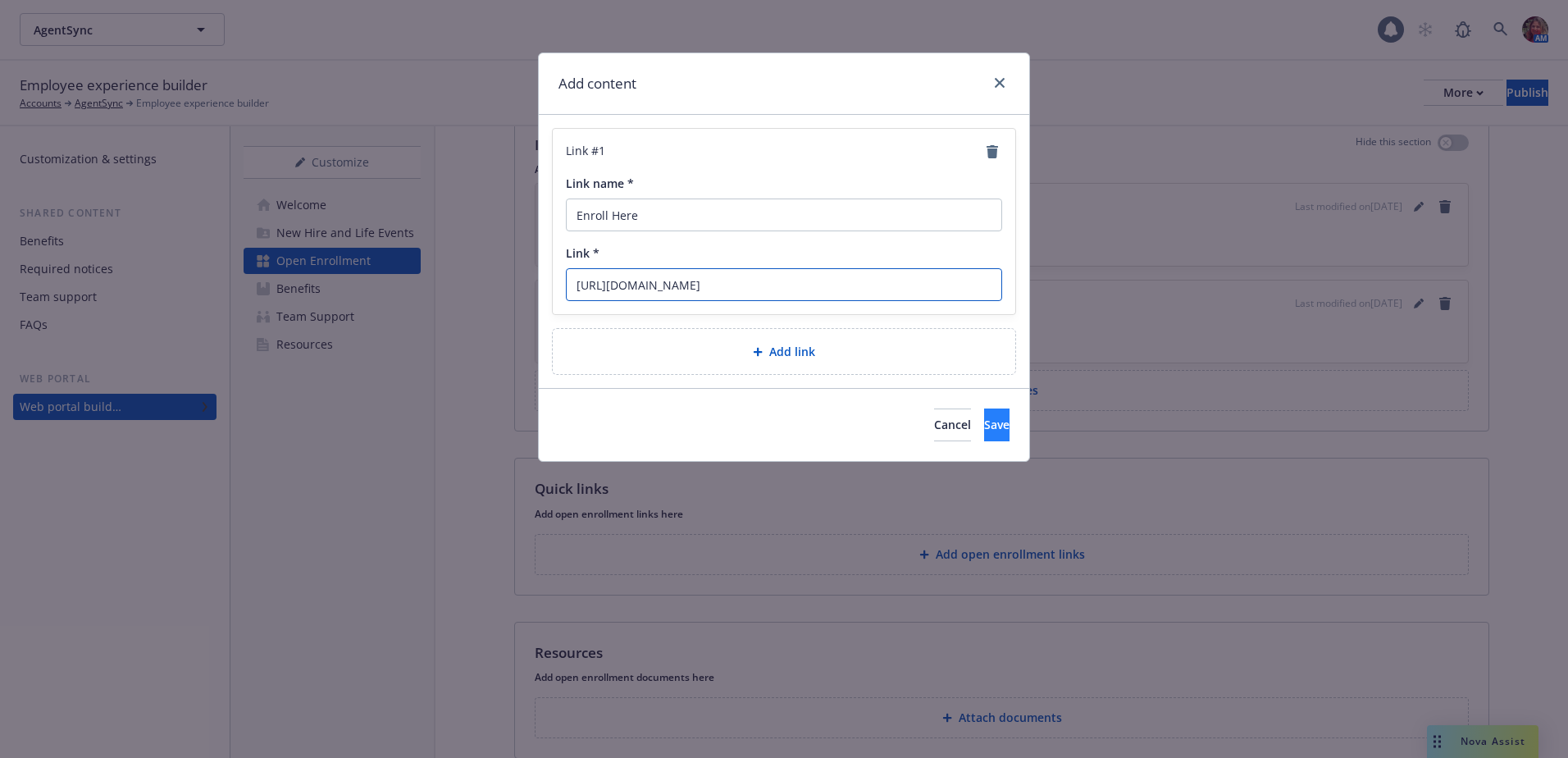
type input "https://www.rippling.com"
click at [984, 425] on span "Save" at bounding box center [996, 425] width 25 height 16
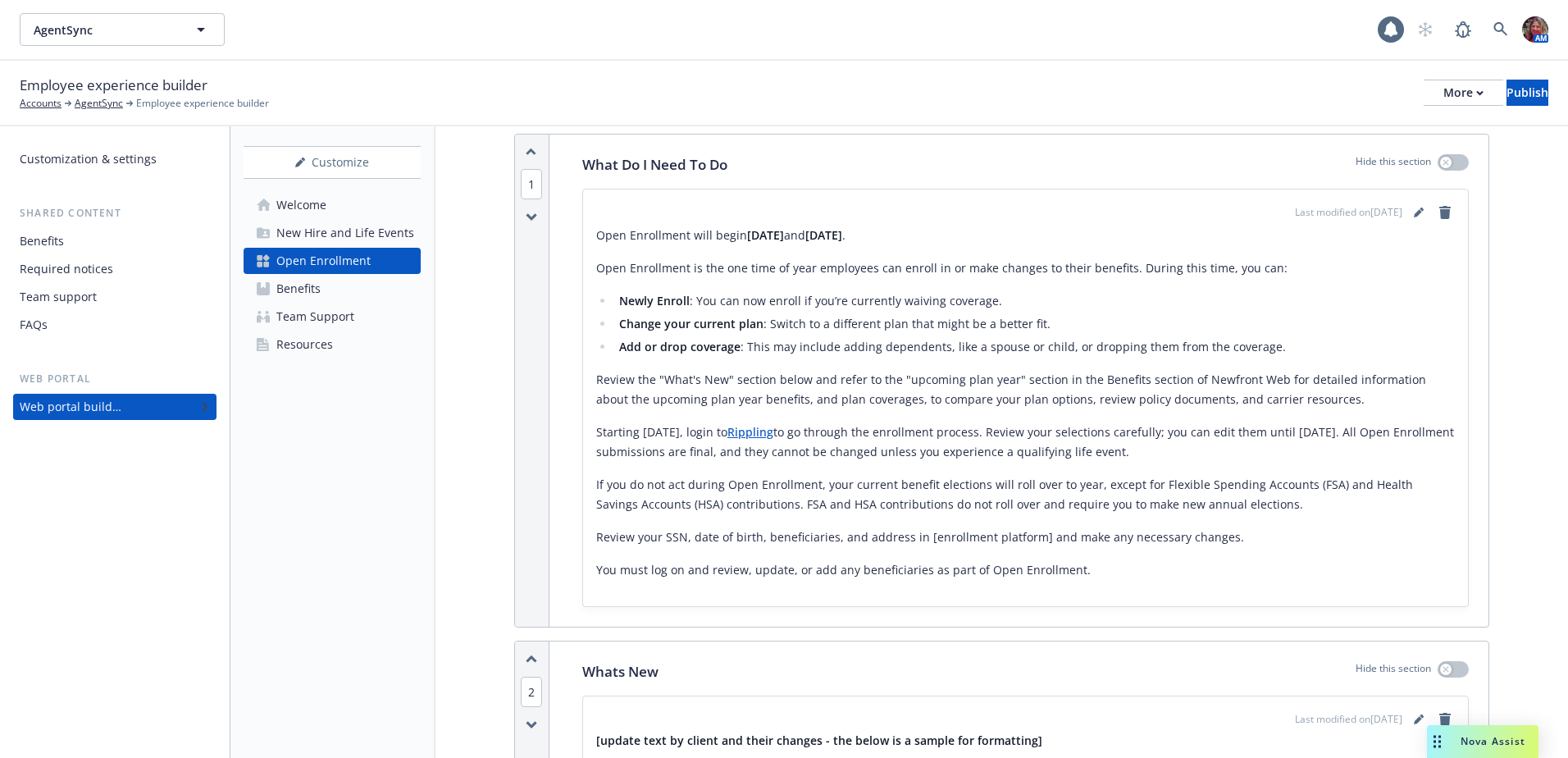
scroll to position [164, 0]
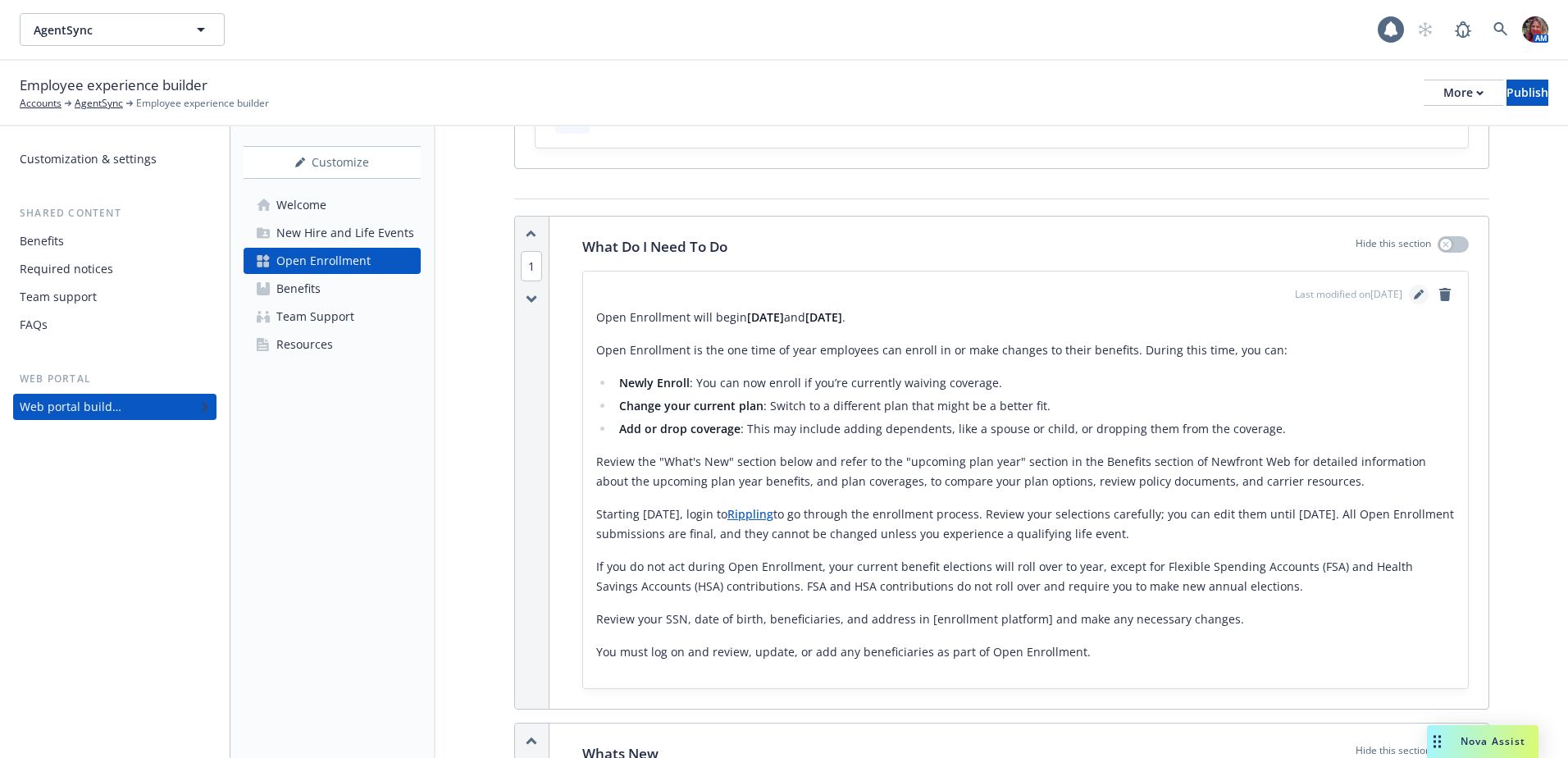
click at [1414, 293] on icon "editPencil" at bounding box center [1417, 294] width 8 height 8
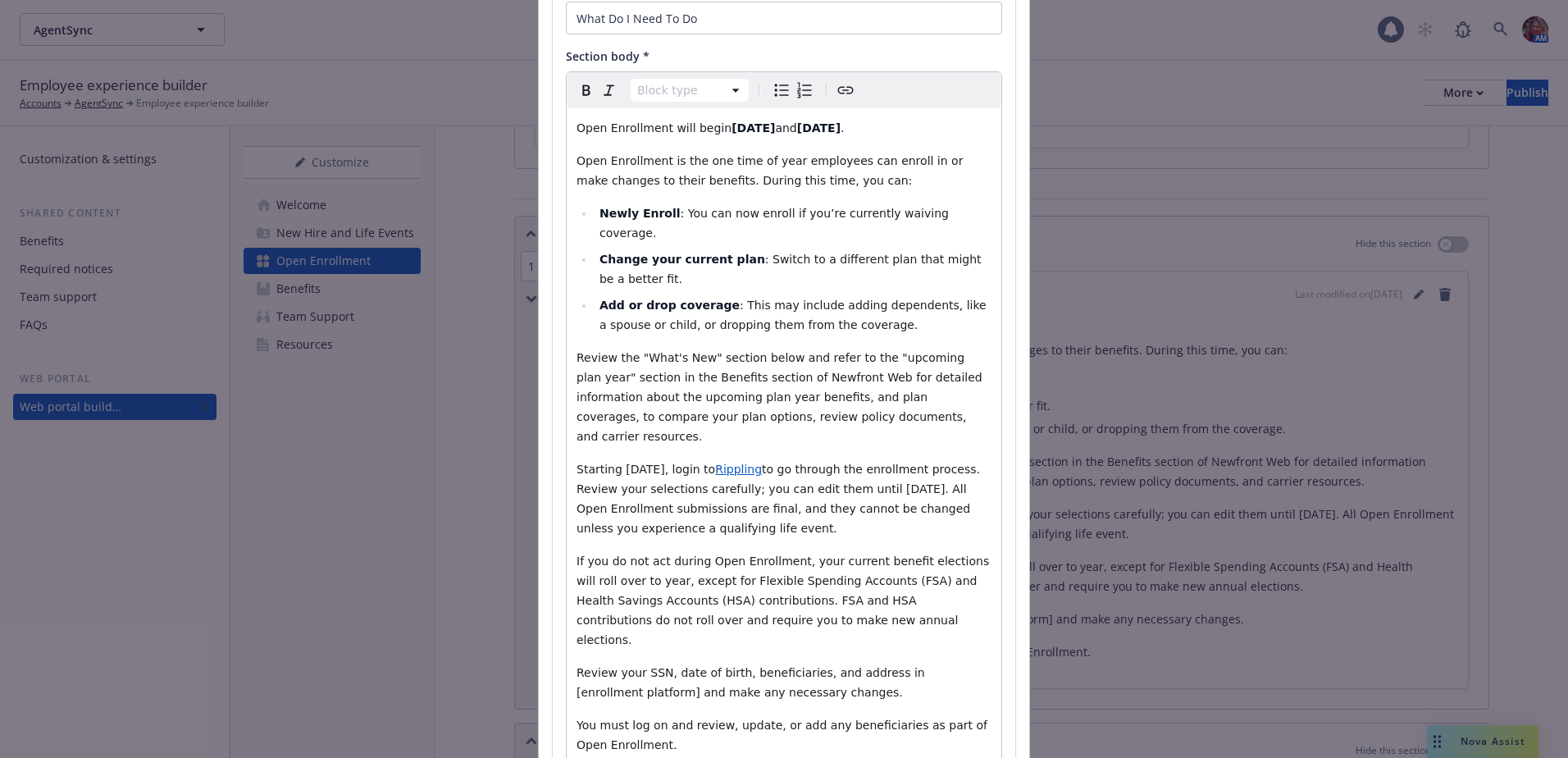
scroll to position [246, 0]
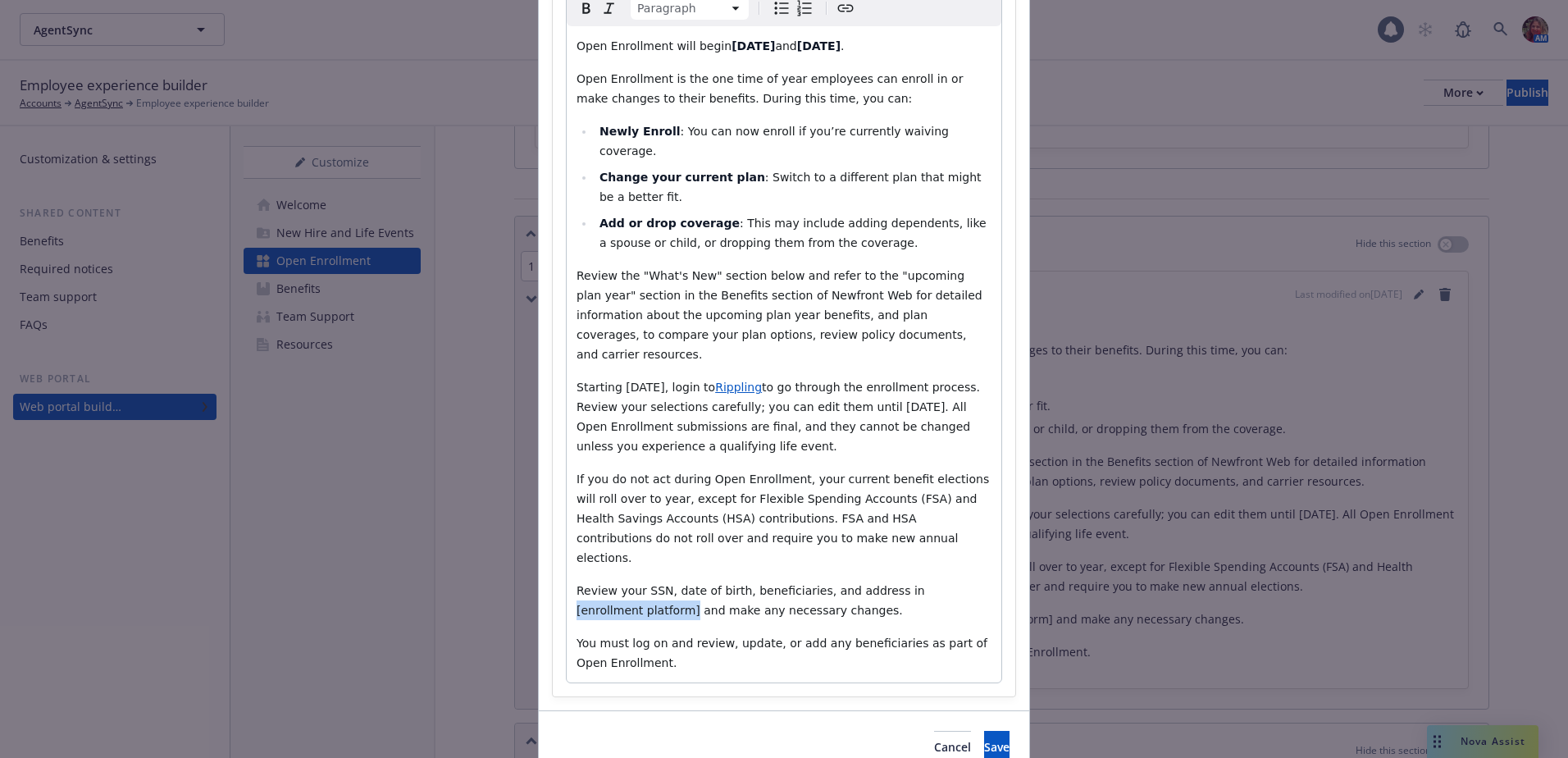
drag, startPoint x: 983, startPoint y: 528, endPoint x: 874, endPoint y: 535, distance: 109.2
click at [874, 584] on span "Review your SSN, date of birth, beneficiaries, and address in [enrollment platf…" at bounding box center [752, 599] width 352 height 32
click at [992, 731] on button "Save" at bounding box center [996, 747] width 25 height 32
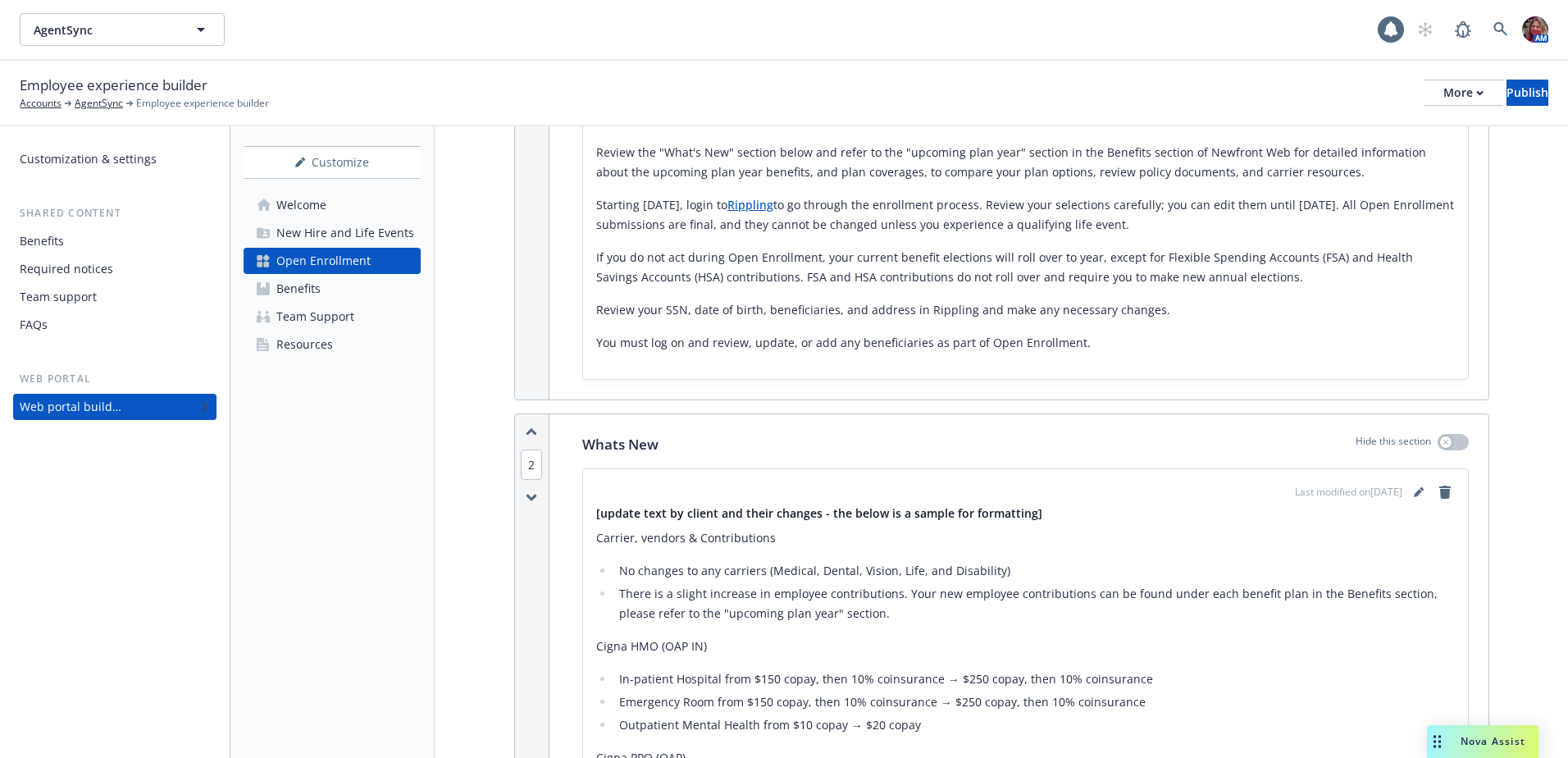
scroll to position [656, 0]
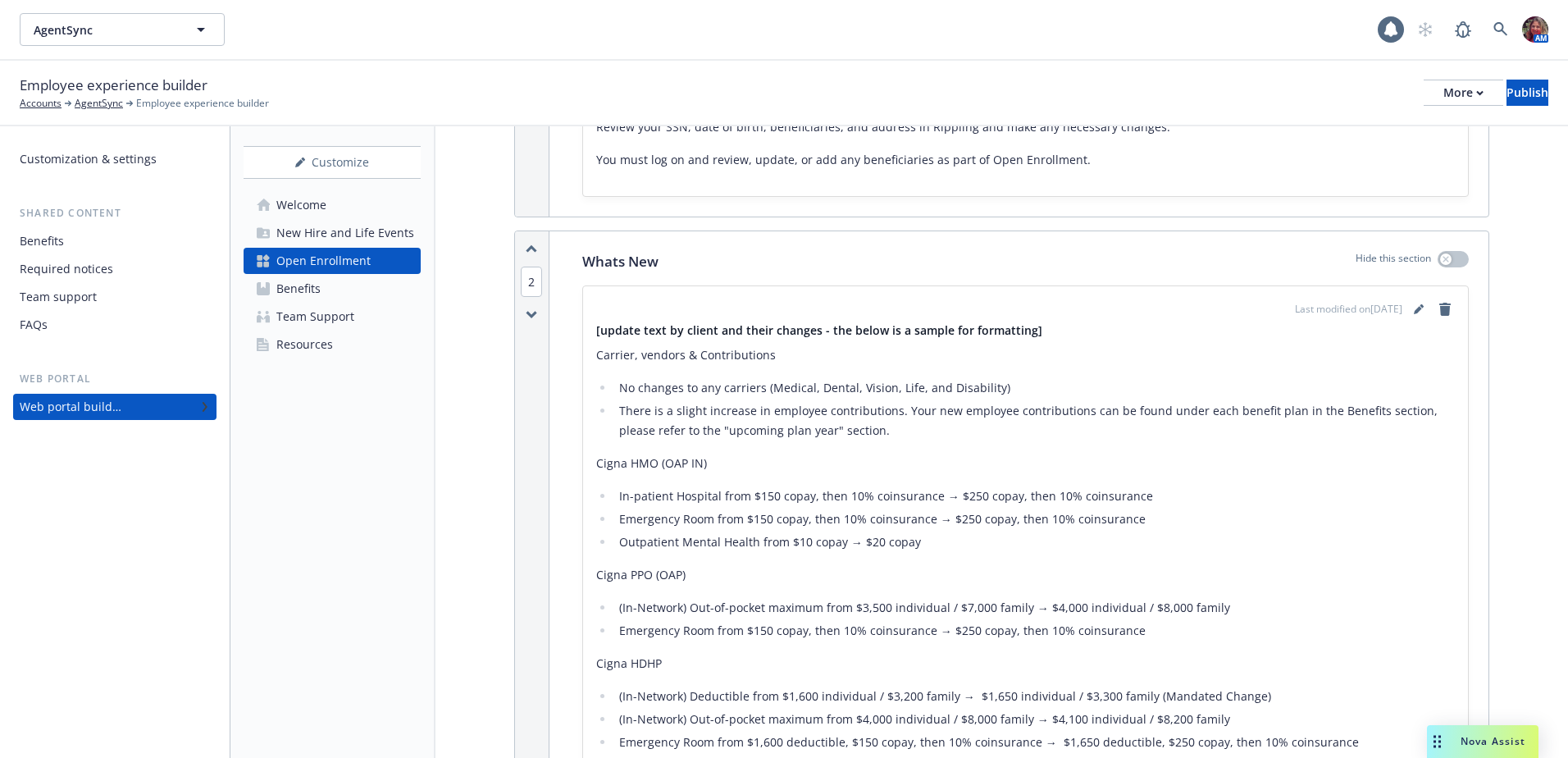
click at [834, 662] on p "Cigna HDHP​" at bounding box center [1026, 663] width 858 height 19
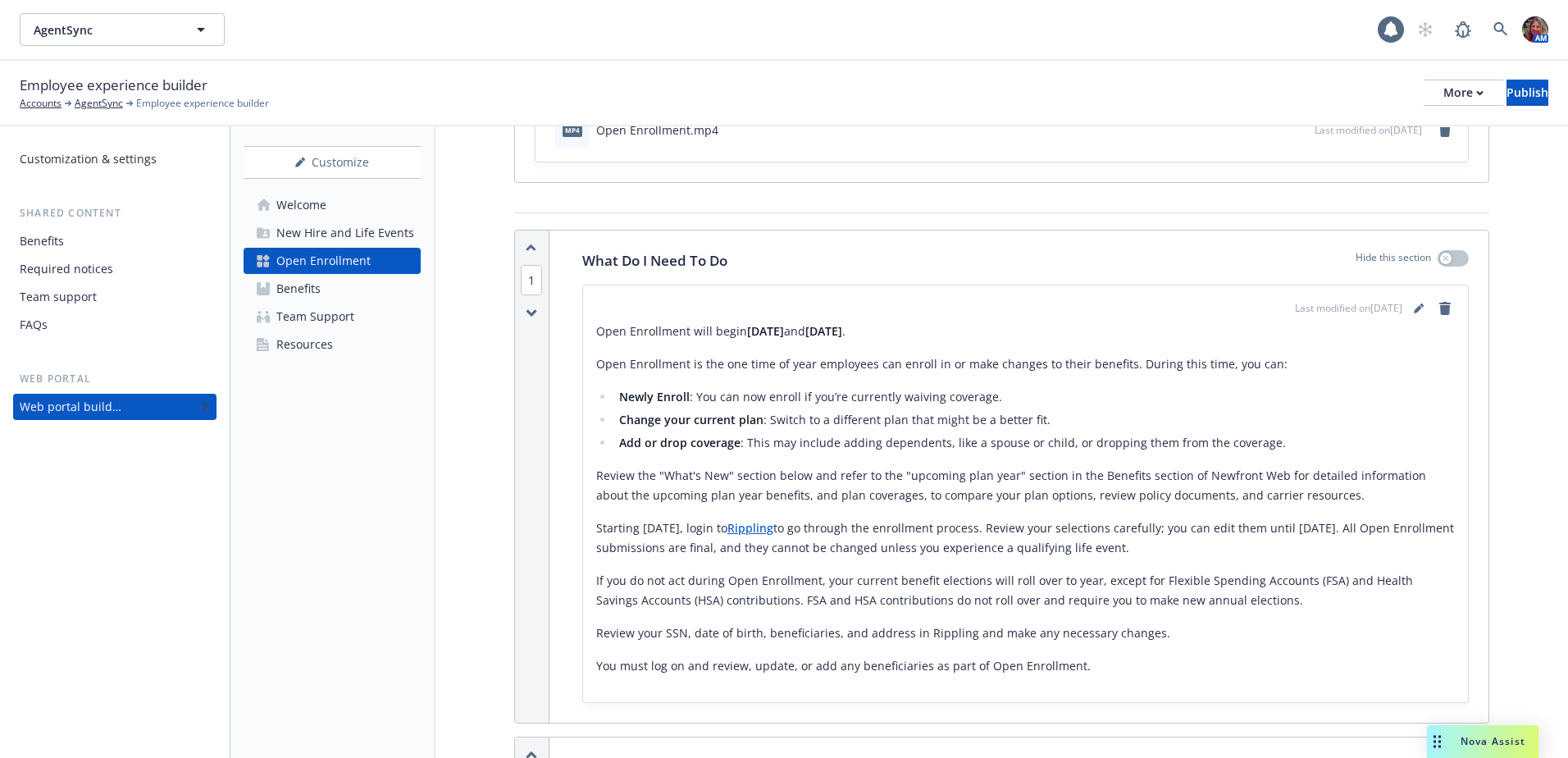
scroll to position [0, 0]
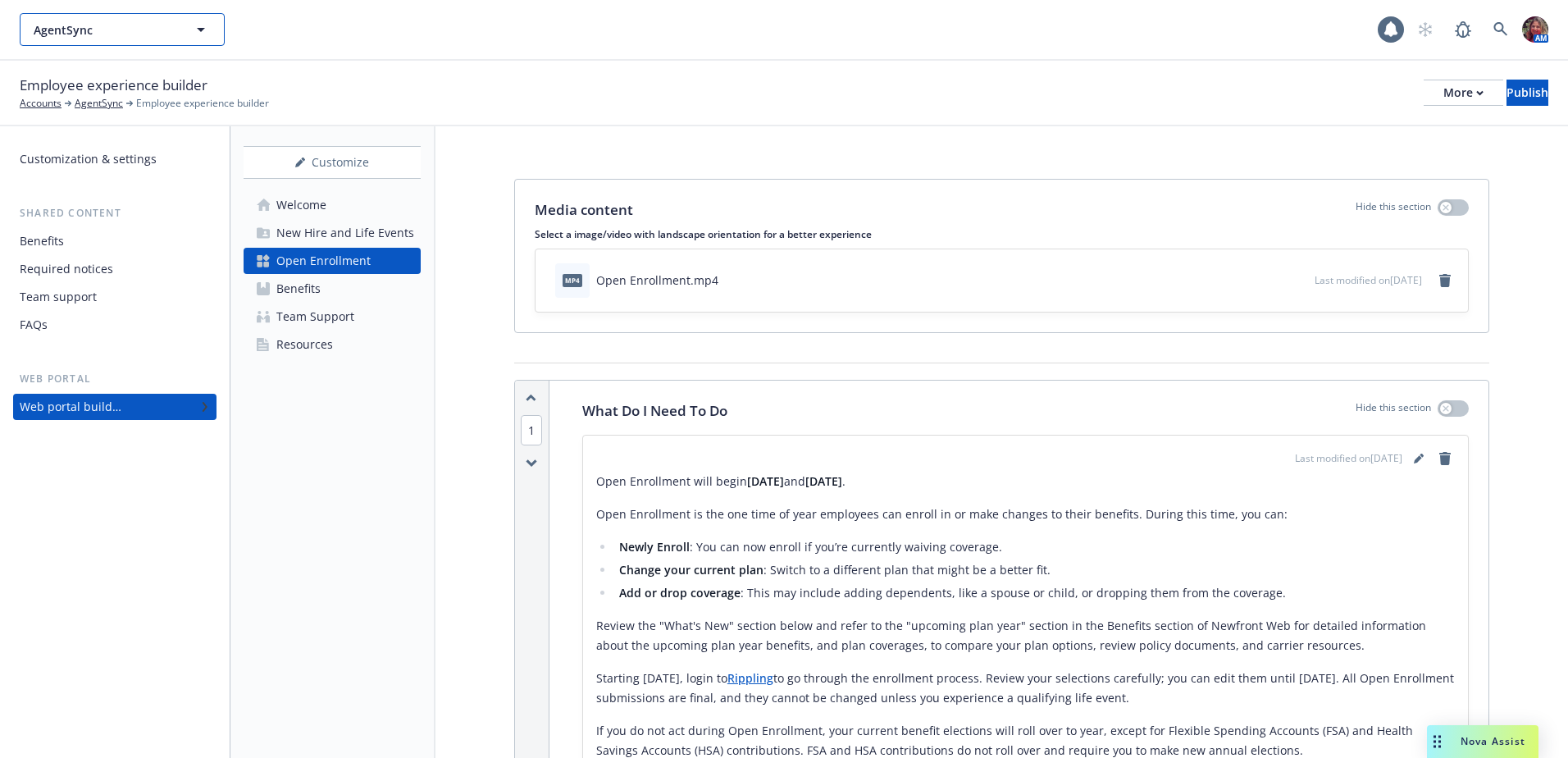
click at [121, 39] on button "AgentSync" at bounding box center [122, 29] width 205 height 32
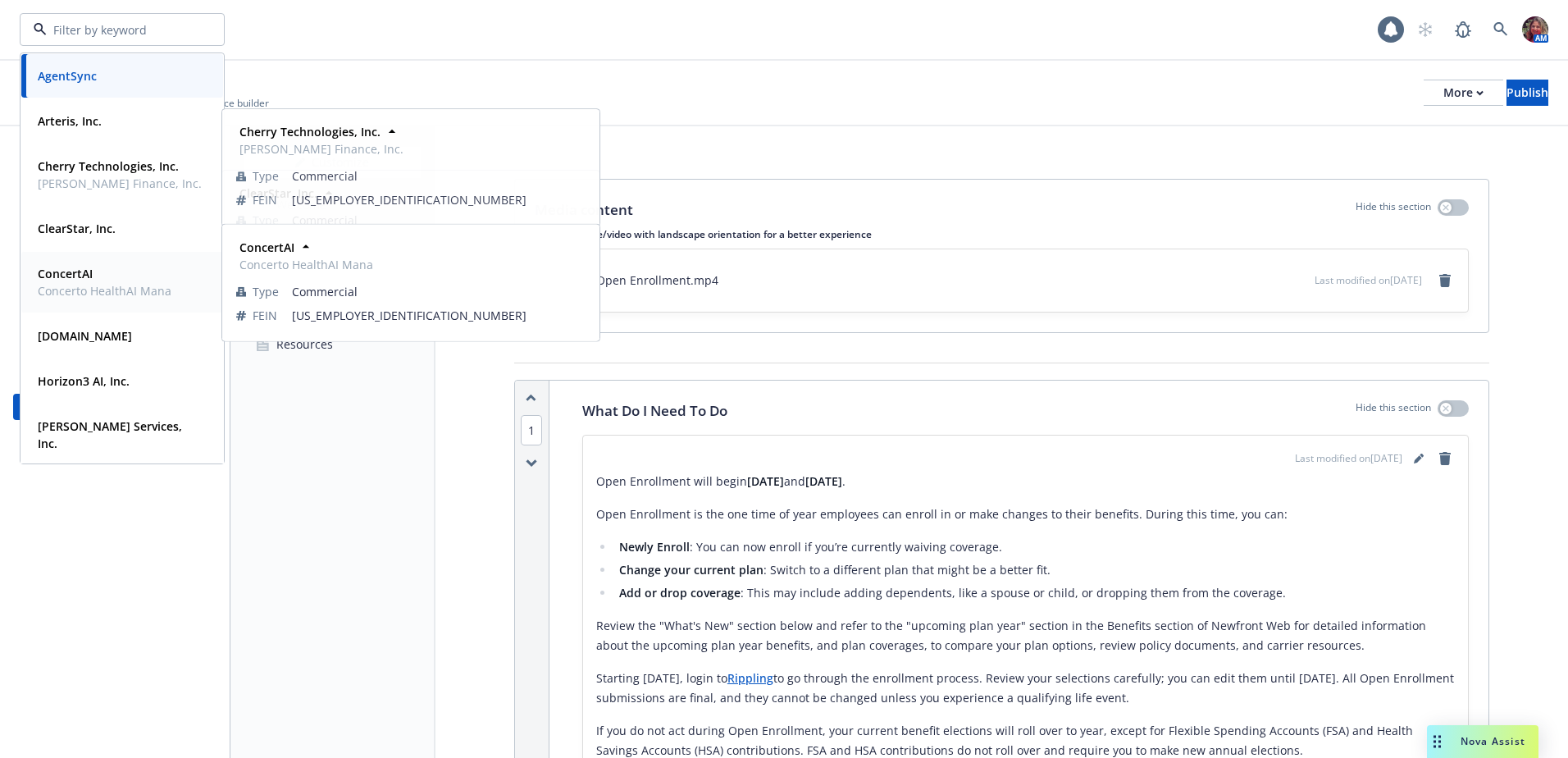
click at [73, 288] on span "Concerto HealthAI Mana" at bounding box center [104, 291] width 134 height 18
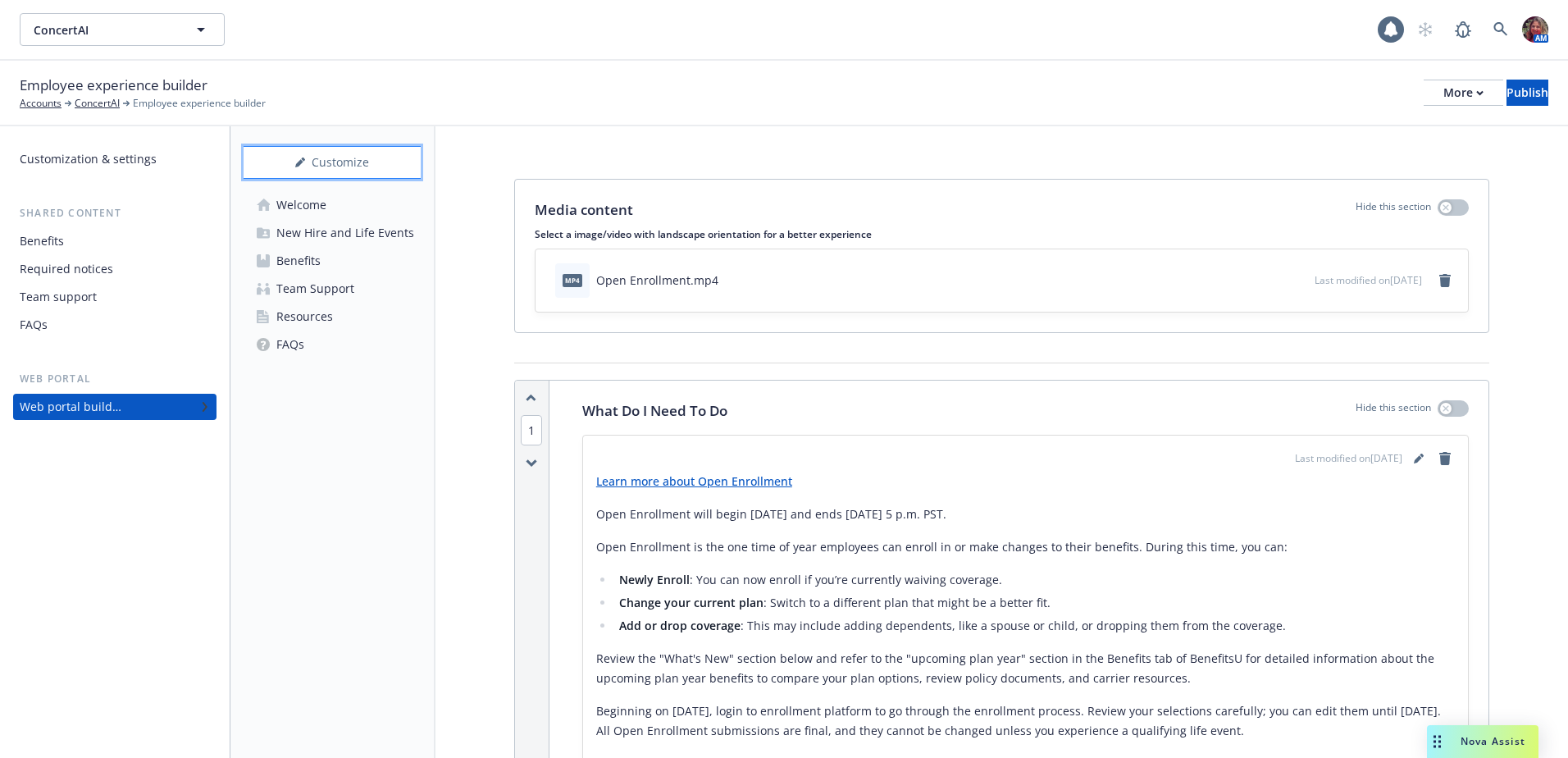
click at [333, 172] on div "Customize" at bounding box center [332, 163] width 177 height 32
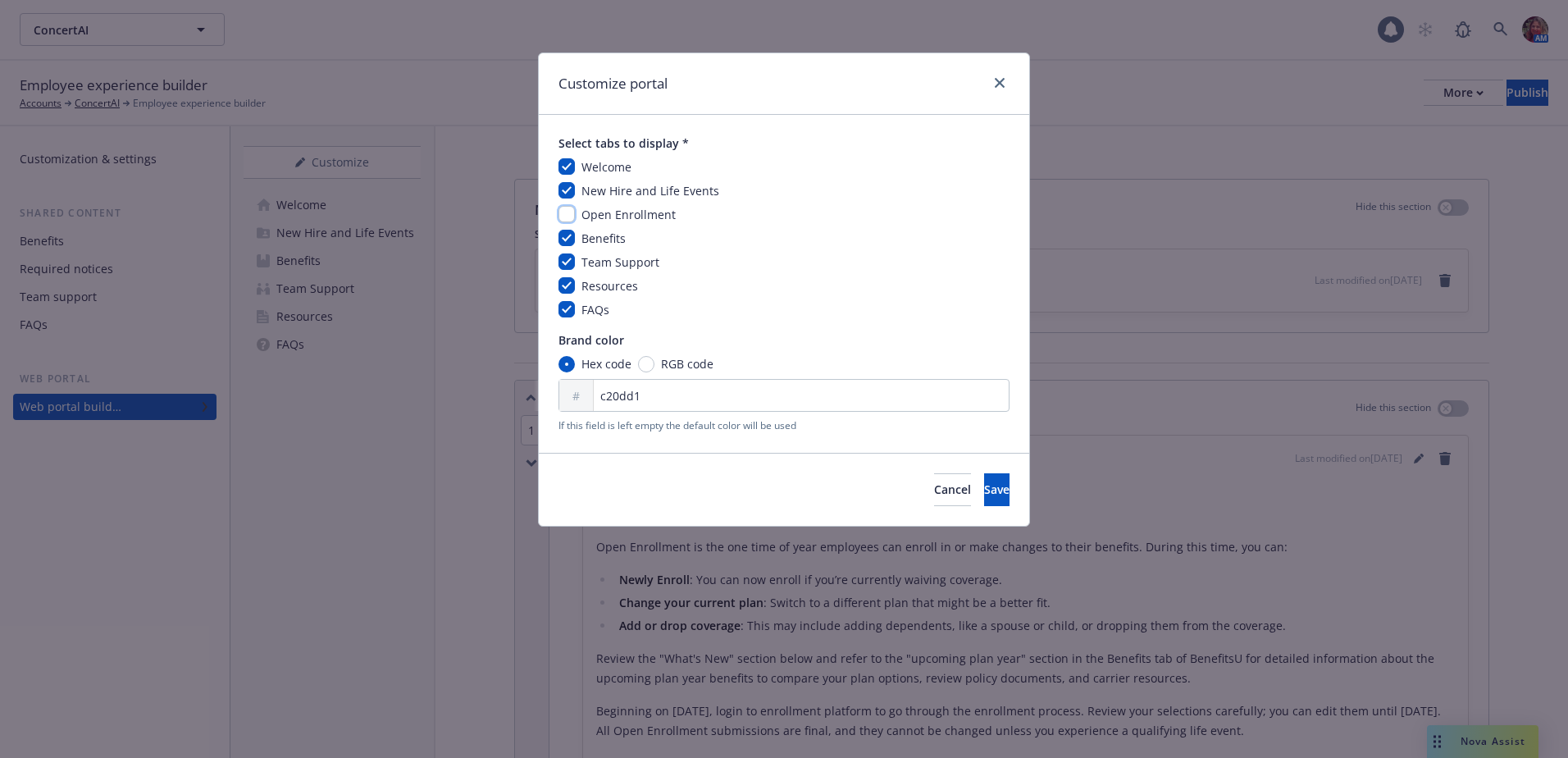
click at [571, 218] on input "checkbox" at bounding box center [566, 214] width 17 height 17
checkbox input "true"
click at [984, 496] on span "Save" at bounding box center [996, 489] width 25 height 16
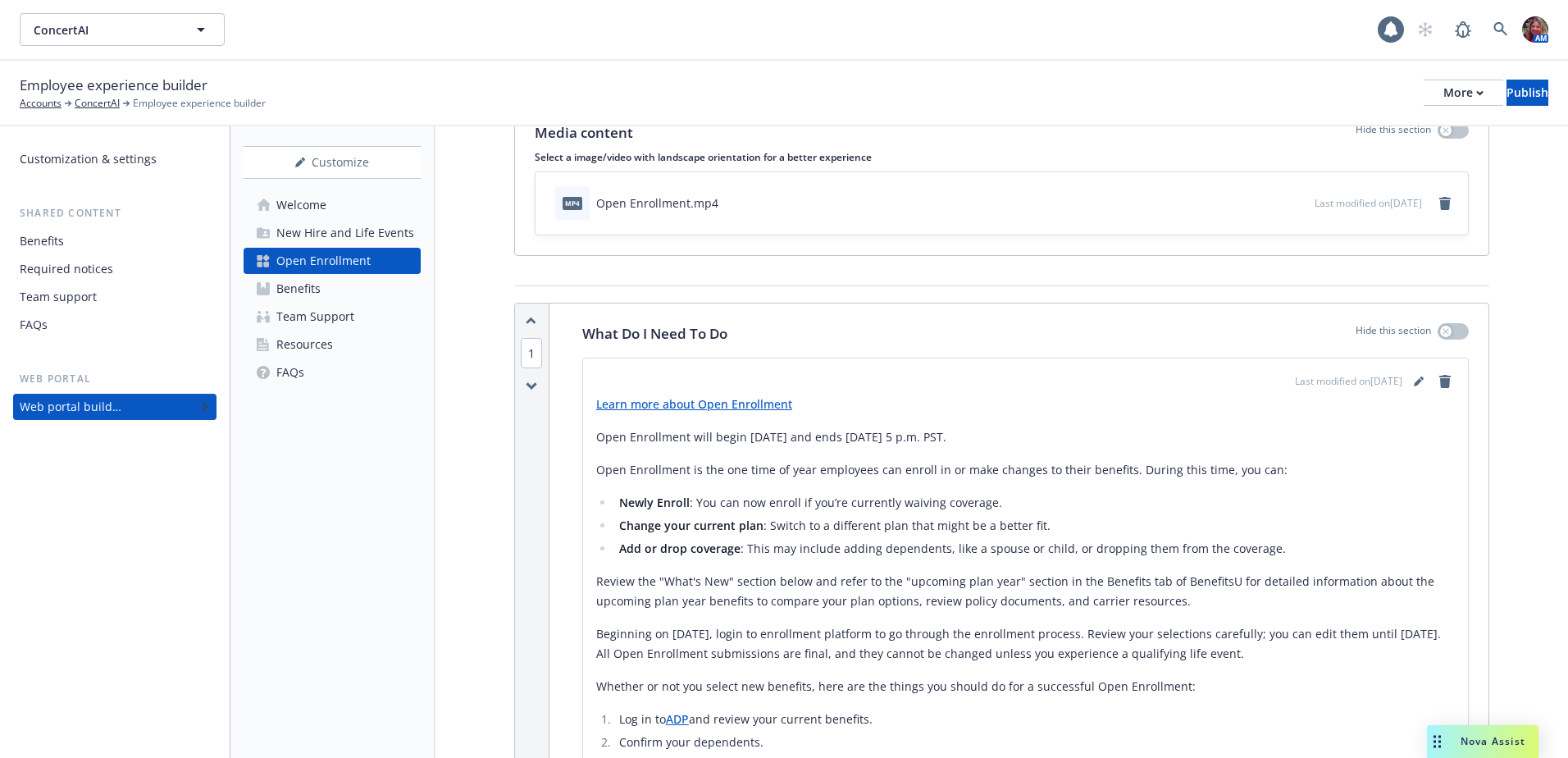
scroll to position [246, 0]
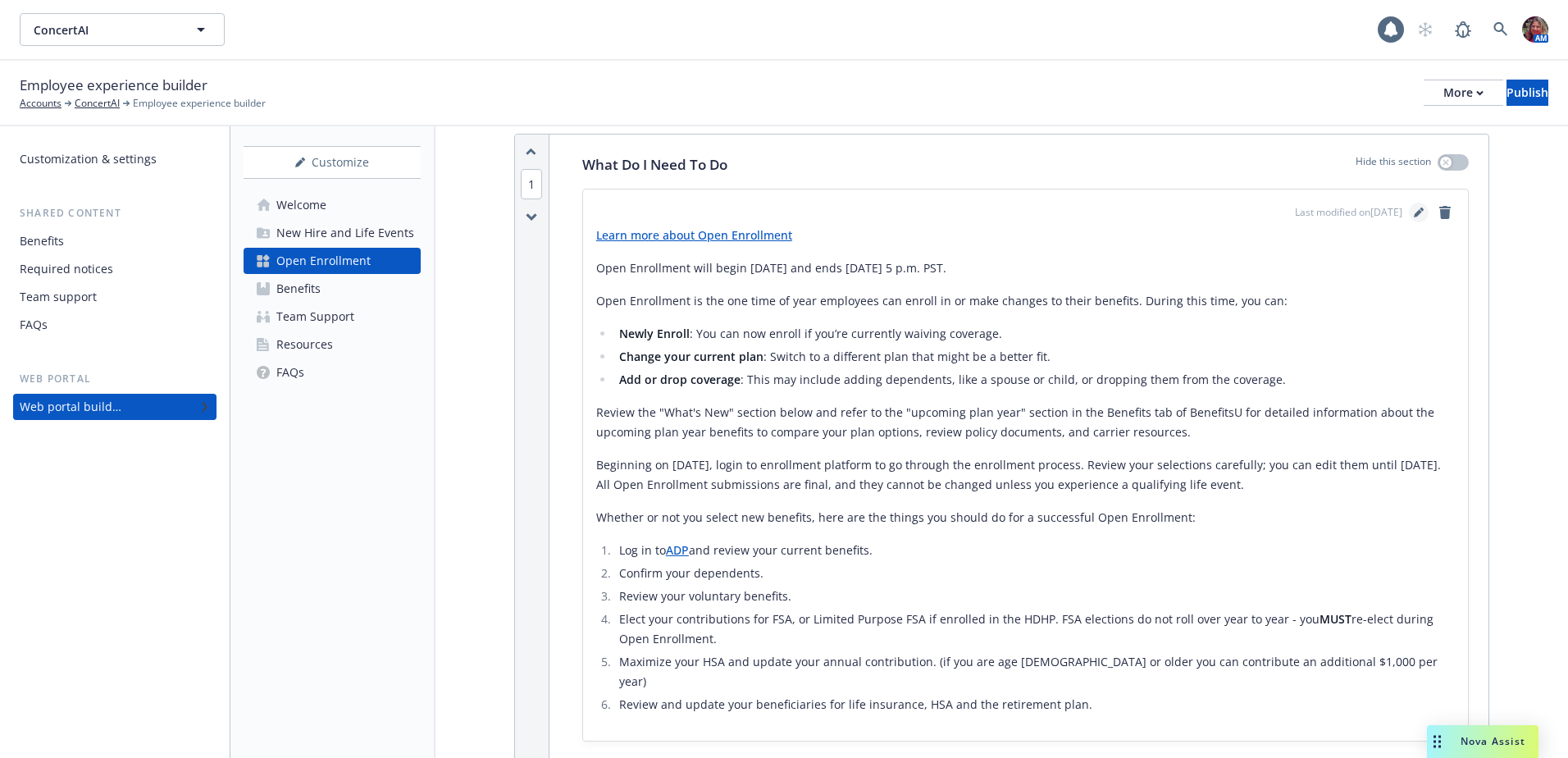
click at [1414, 215] on icon "editPencil" at bounding box center [1417, 213] width 8 height 8
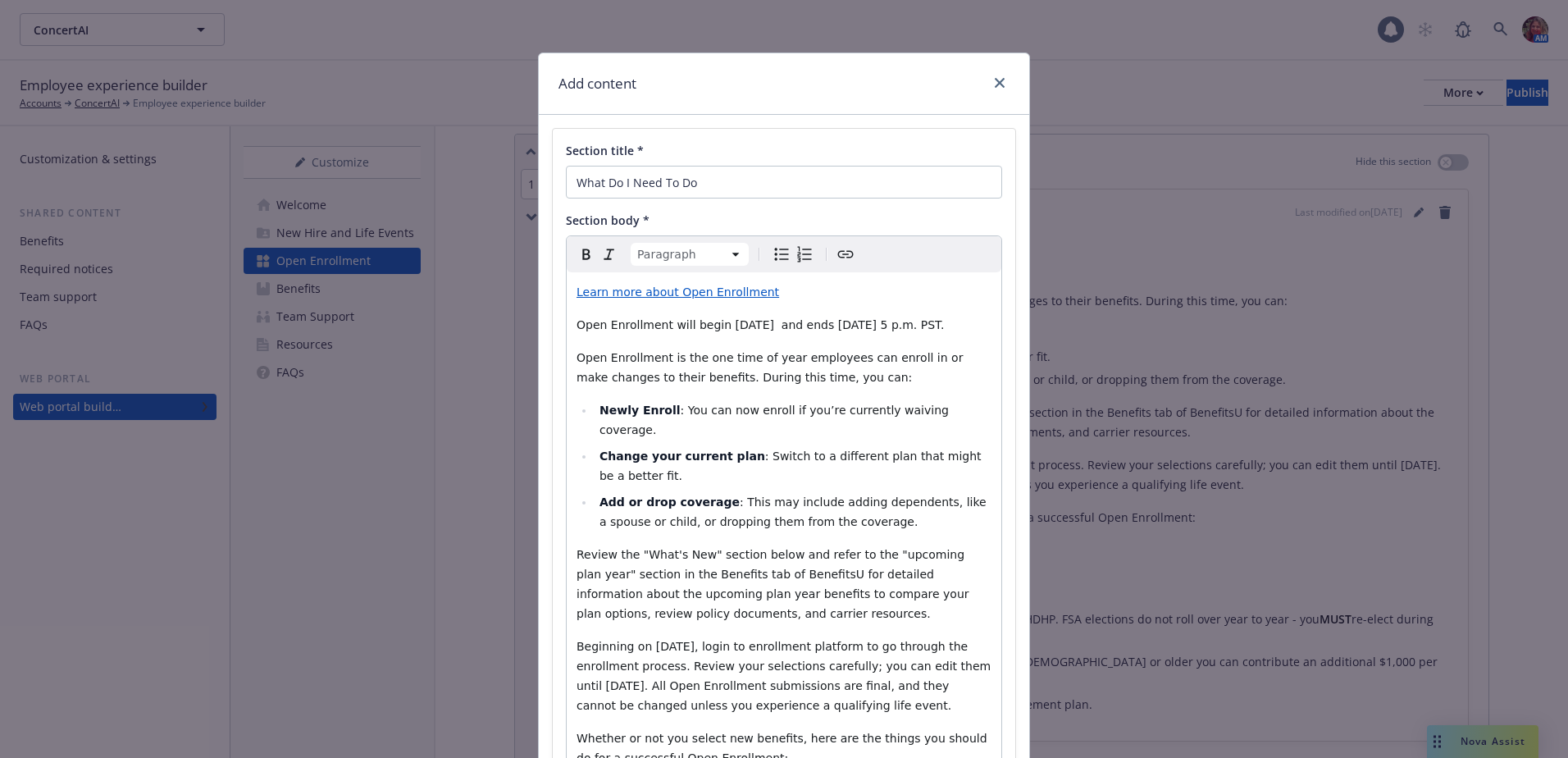
click at [779, 327] on span "Open Enrollment will begin November 15th, 2024 and ends November 24th, 2024 at …" at bounding box center [759, 324] width 367 height 13
click at [788, 326] on span "Open Enrollment will begin November 15th, 2024 and ends November 24th, 2024 at …" at bounding box center [759, 324] width 367 height 13
click at [943, 327] on span "Open Enrollment will begin November 3rd, 2025 and ends November 24th, 2024 at 5…" at bounding box center [759, 324] width 367 height 13
drag, startPoint x: 698, startPoint y: 352, endPoint x: 571, endPoint y: 336, distance: 128.0
click at [576, 335] on p "Open Enrollment will begin November 3rd, 2025 and ends November 14th, 2025 at 5…" at bounding box center [784, 324] width 415 height 19
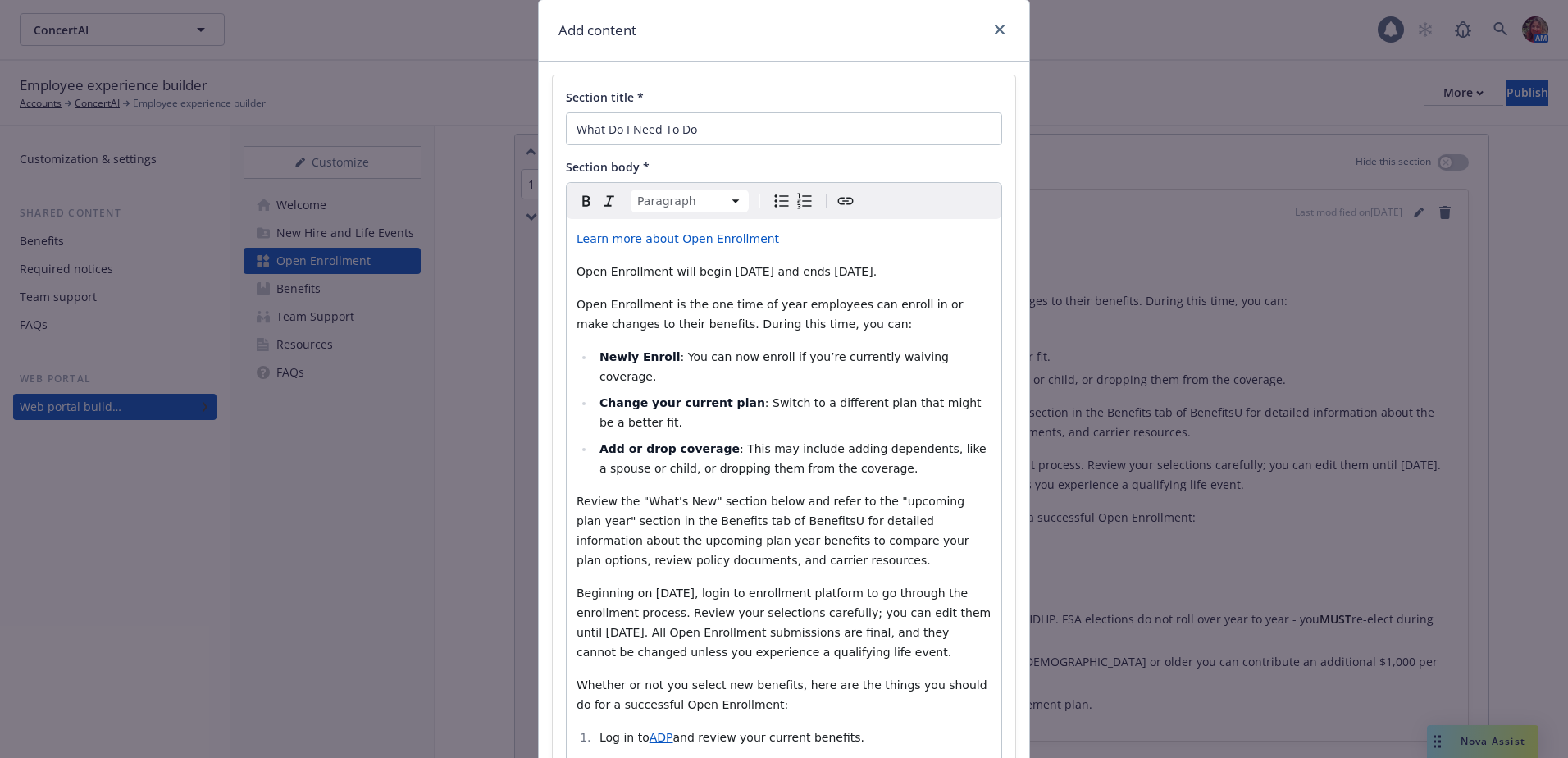
scroll to position [82, 0]
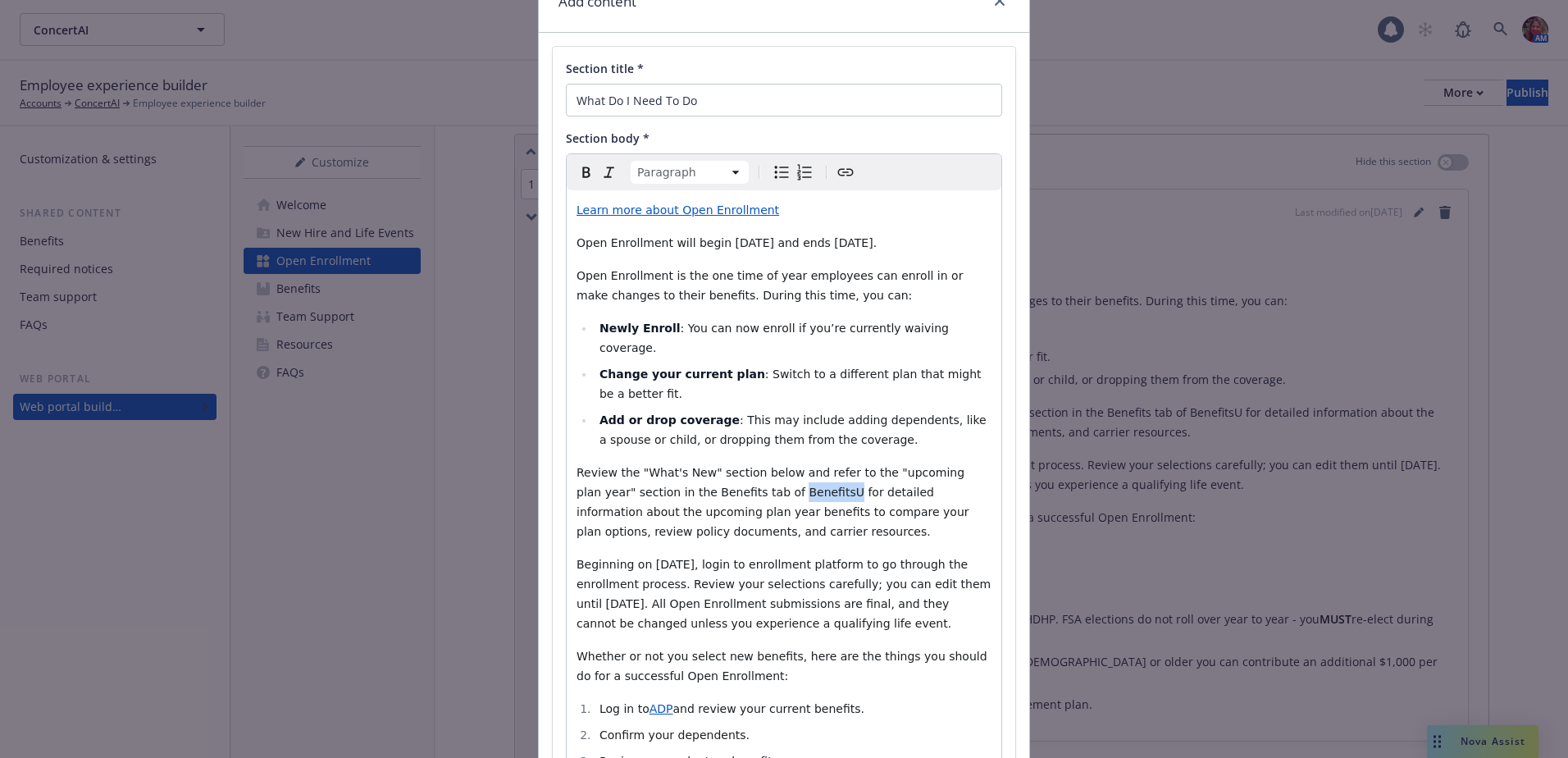
drag, startPoint x: 765, startPoint y: 472, endPoint x: 717, endPoint y: 470, distance: 48.0
click at [717, 470] on span "Review the "What's New" section below and refer to the "upcoming plan year" sec…" at bounding box center [774, 502] width 396 height 72
click at [717, 558] on span "Beginning on November 15th, login to enrollment platform to go through the enro…" at bounding box center [785, 594] width 418 height 72
click at [632, 588] on span "Beginning on November 3rd, login to enrollment platform to go through the enrol…" at bounding box center [785, 594] width 418 height 72
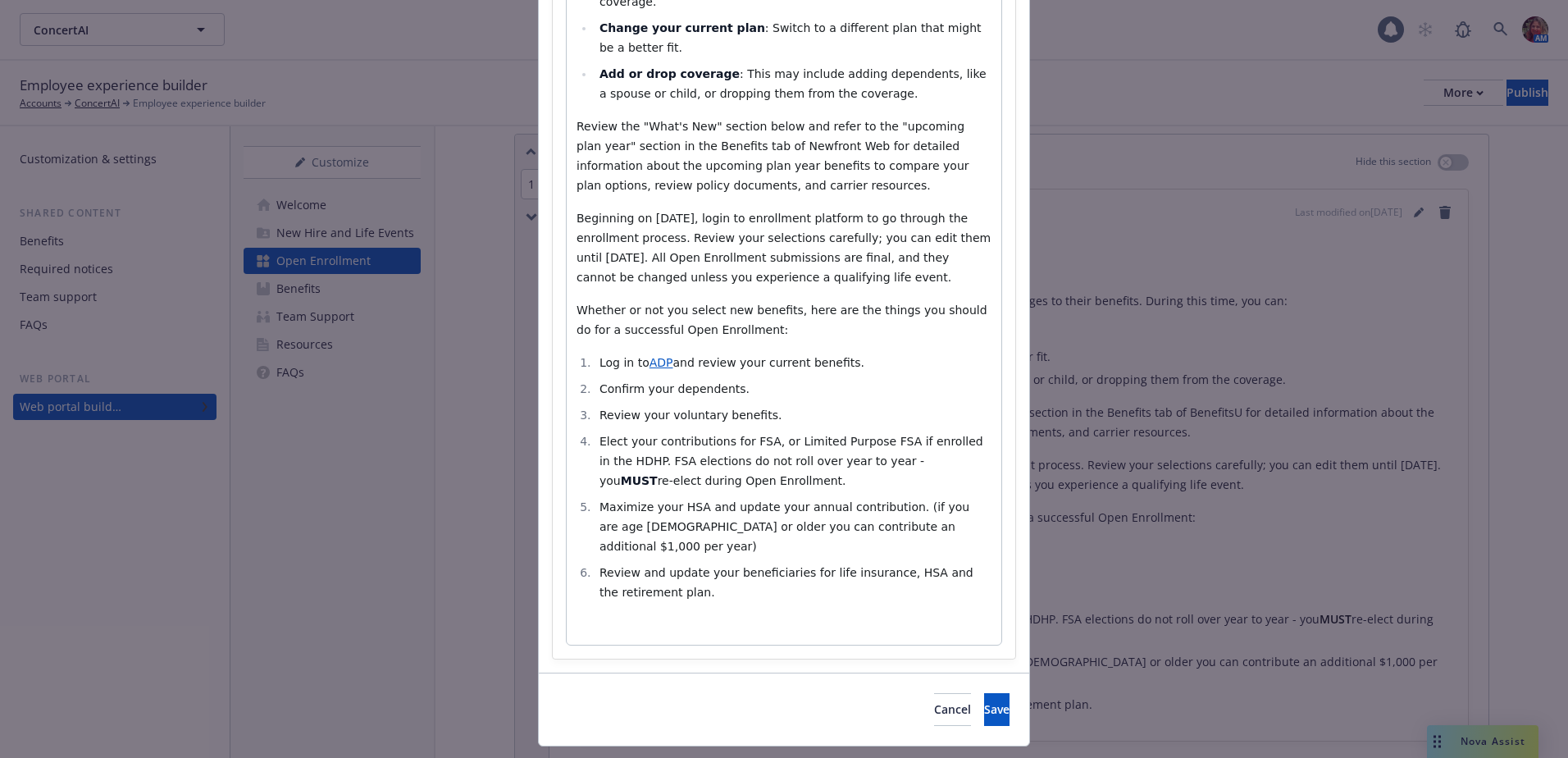
scroll to position [430, 0]
click at [984, 699] on span "Save" at bounding box center [996, 707] width 25 height 16
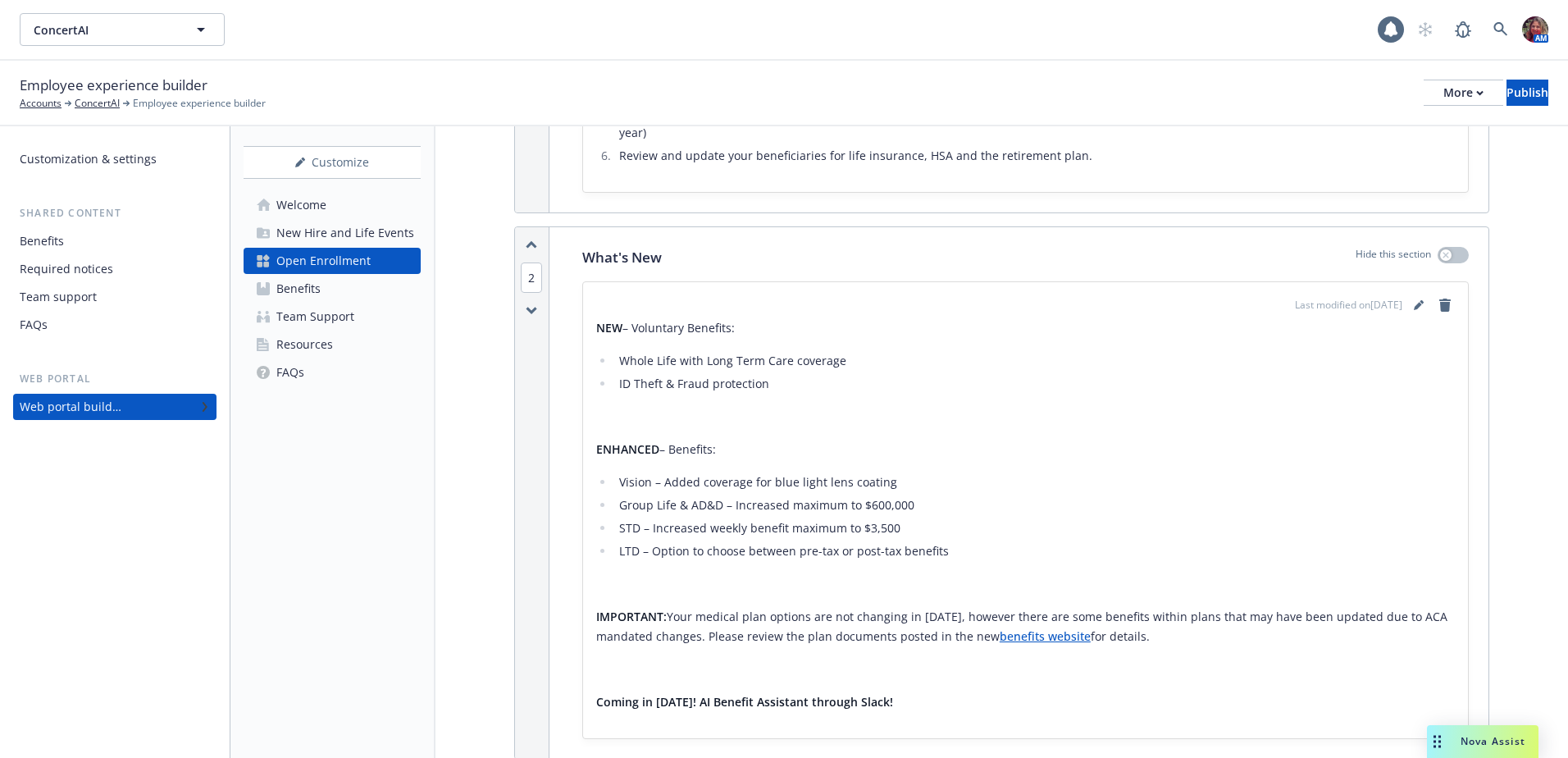
scroll to position [903, 0]
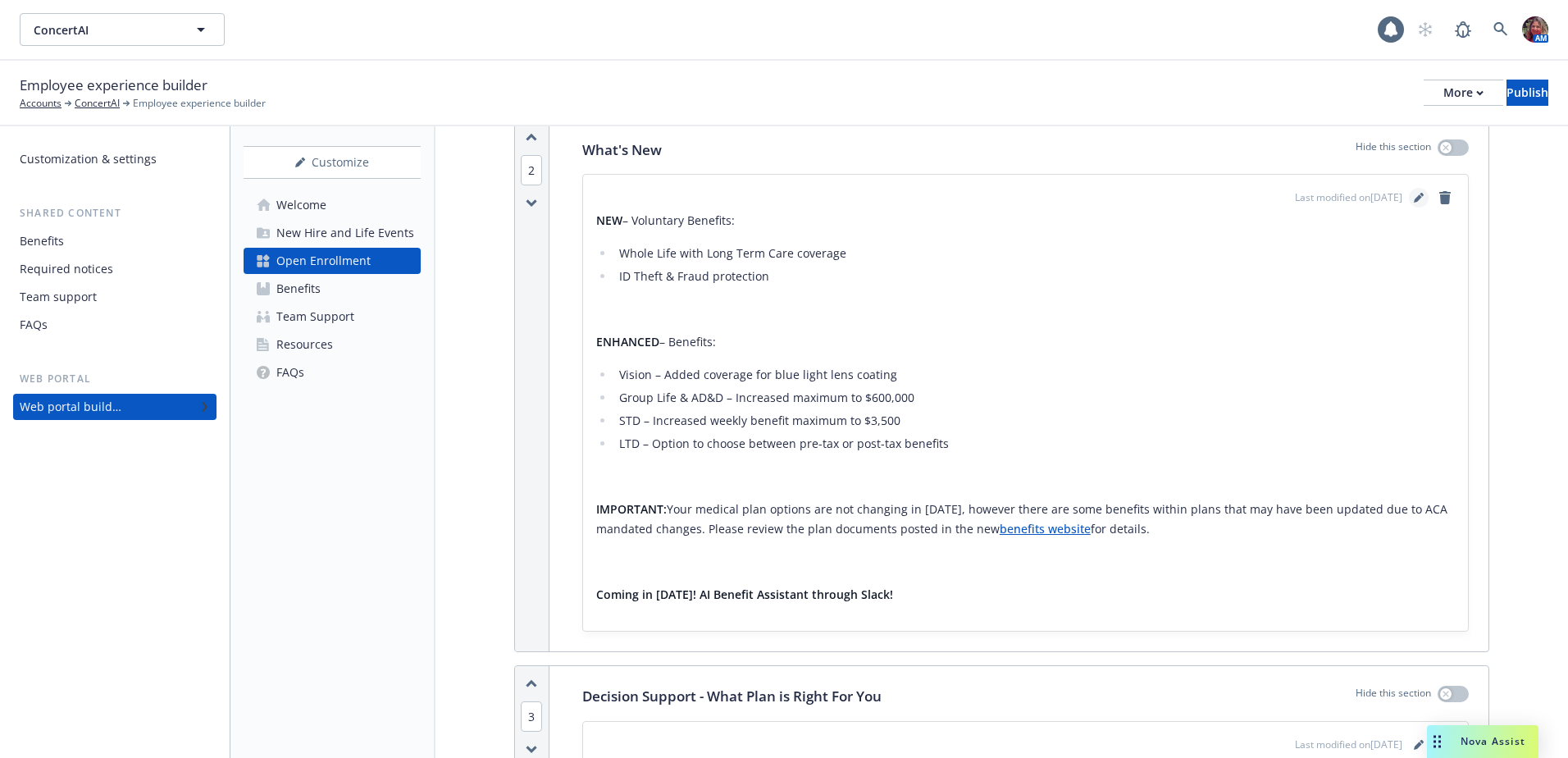
click at [1409, 188] on link "editPencil" at bounding box center [1418, 197] width 19 height 19
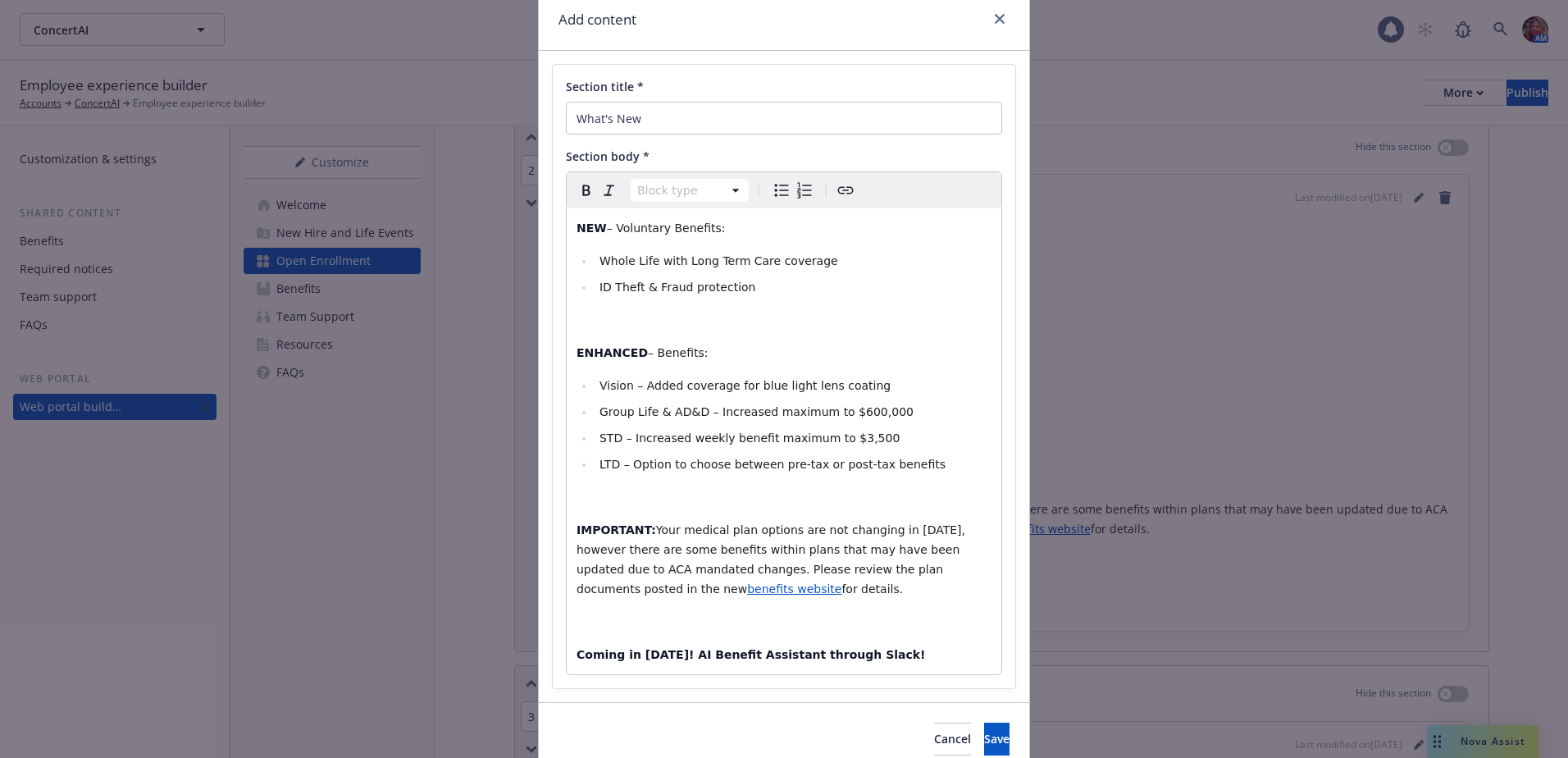
scroll to position [135, 0]
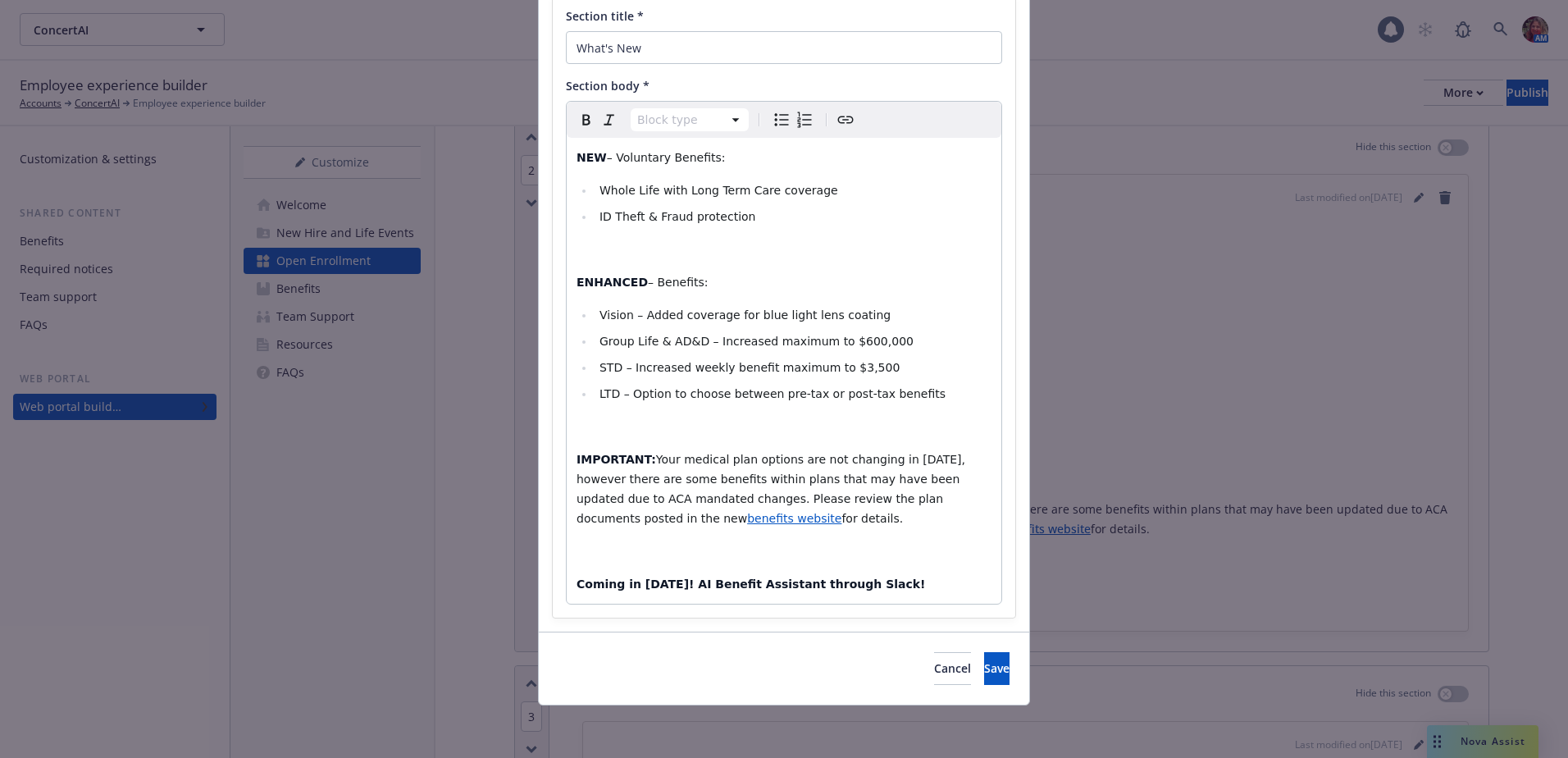
click at [841, 512] on span "benefits website" at bounding box center [795, 518] width 95 height 13
click at [519, 555] on span "https://app.newfront.com/employee/aa717007-6afe-4129-a4dd-52ed3d2d62aa/draft/ov…" at bounding box center [528, 552] width 124 height 16
click at [926, 507] on p "IMPORTANT: Your medical plan options are not changing in 2025, however there ar…" at bounding box center [784, 489] width 415 height 79
click at [904, 463] on span "Your medical plan options are not changing in 2025, however there are some bene…" at bounding box center [772, 489] width 392 height 72
click at [914, 501] on span "Your medical plan options are not changing in 202, however there are some benef…" at bounding box center [770, 489] width 387 height 72
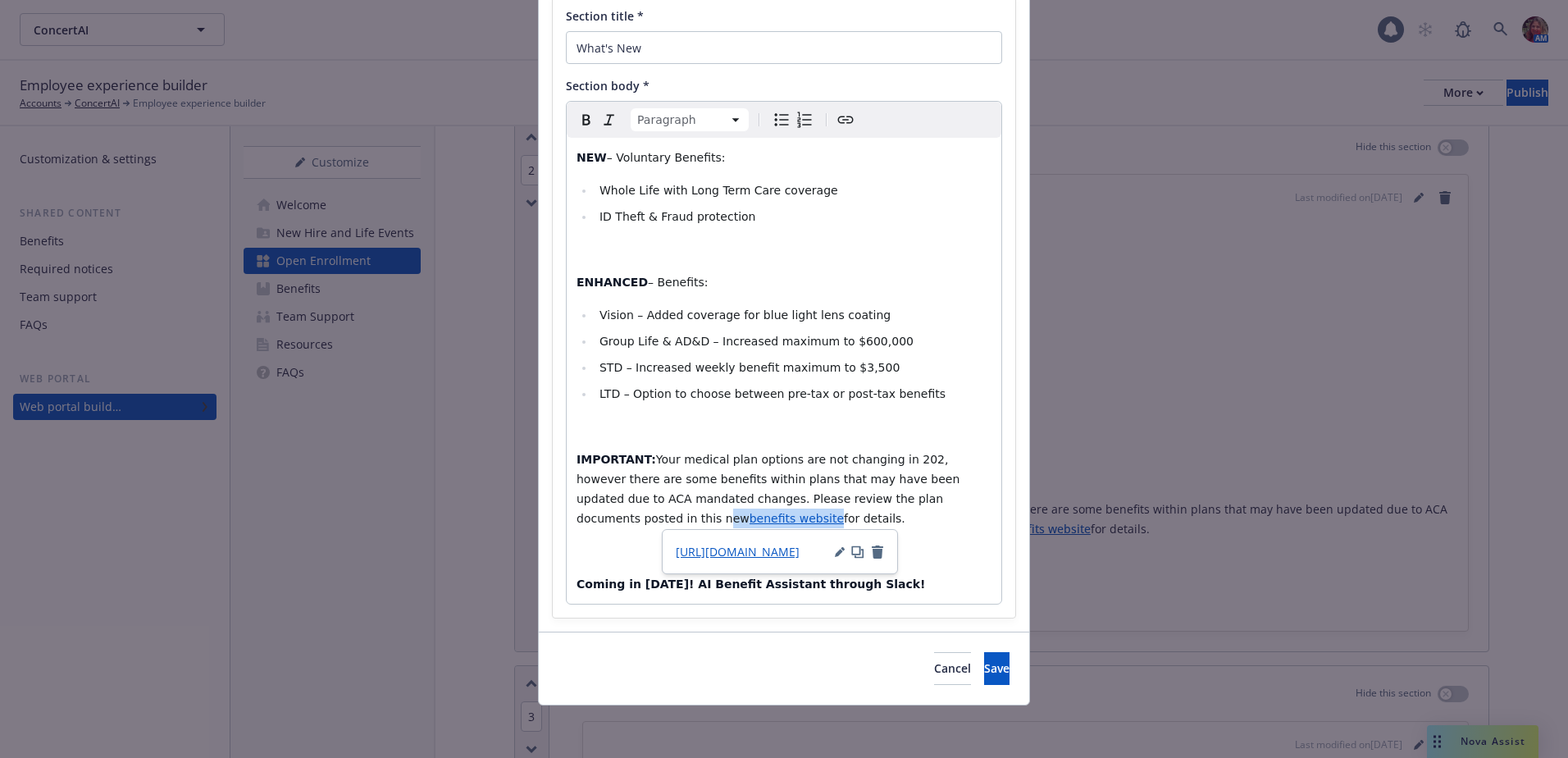
drag, startPoint x: 939, startPoint y: 500, endPoint x: 609, endPoint y: 524, distance: 330.9
click at [609, 524] on p "IMPORTANT: Your medical plan options are not changing in 202, however there are…" at bounding box center [784, 489] width 415 height 79
click at [653, 583] on strong "Coming in 2025! AI Benefit Assistant through Slack!" at bounding box center [751, 584] width 349 height 13
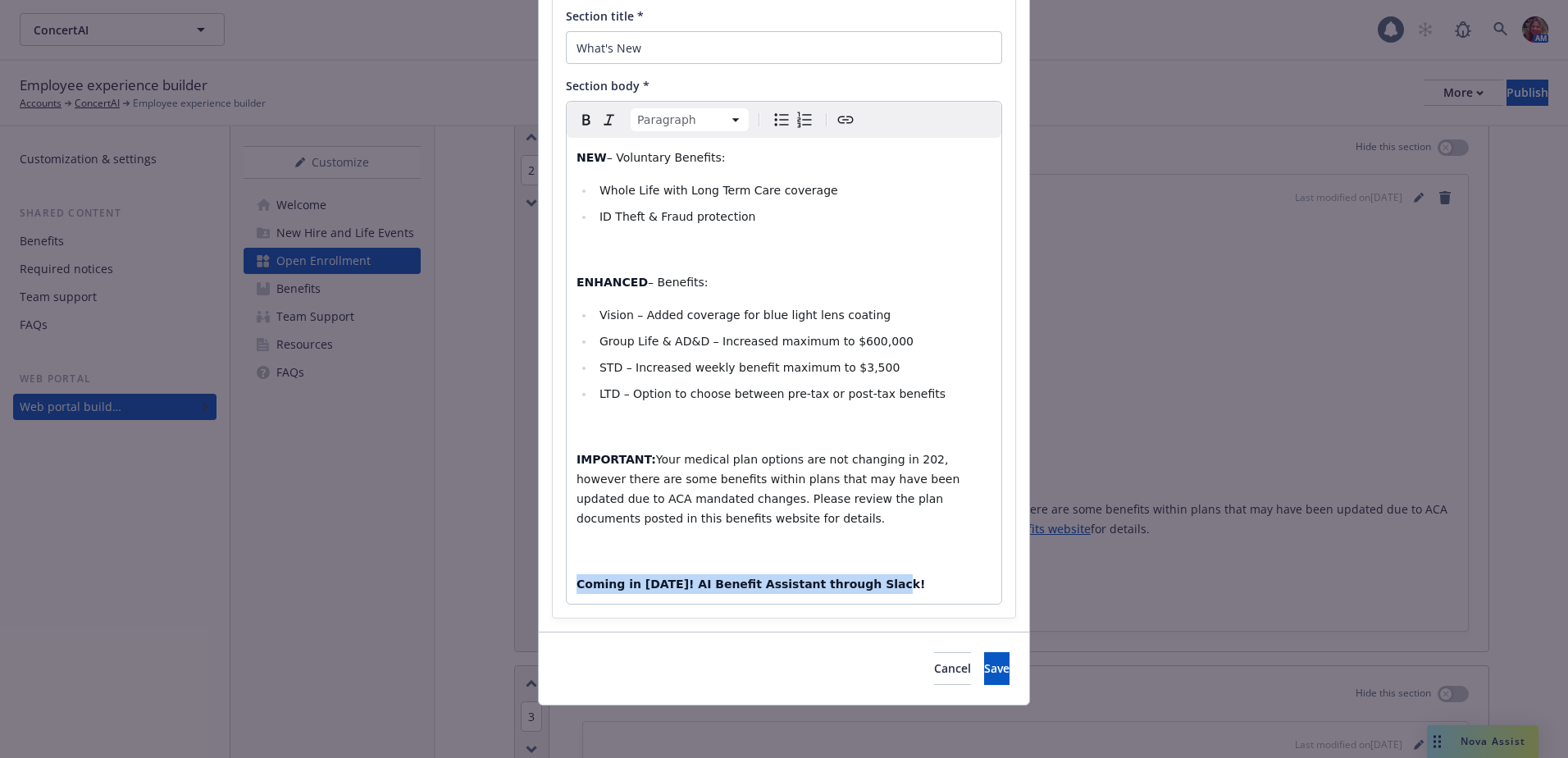
drag, startPoint x: 904, startPoint y: 587, endPoint x: 480, endPoint y: 552, distance: 425.4
click at [480, 552] on div "Add content Section title * What's New Section body * Paragraph Paragraph Headi…" at bounding box center [784, 379] width 1568 height 758
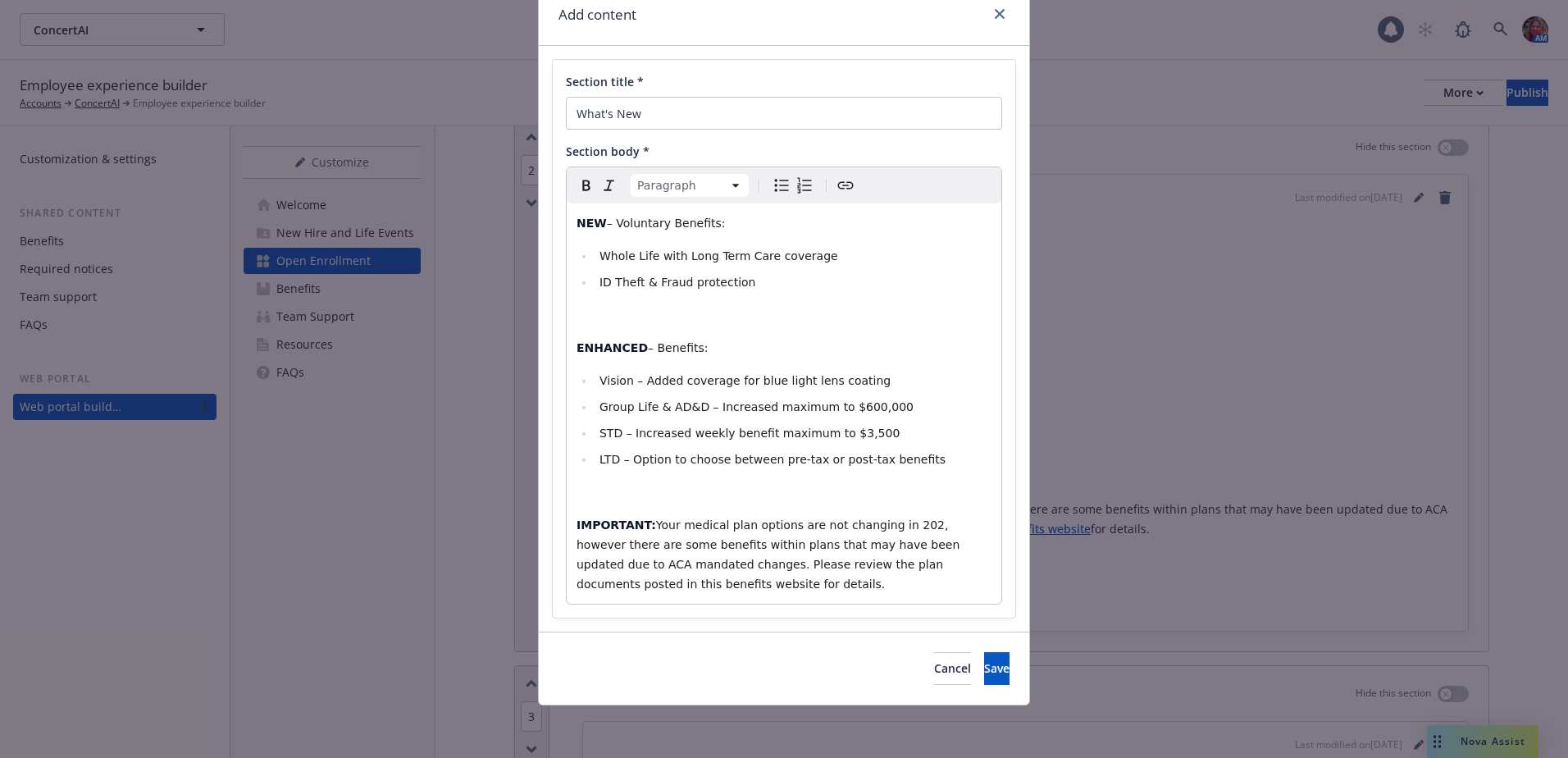
scroll to position [69, 0]
click at [899, 528] on span "Your medical plan options are not changing in 202, however there are some benef…" at bounding box center [770, 555] width 387 height 72
click at [984, 671] on button "Save" at bounding box center [996, 668] width 25 height 32
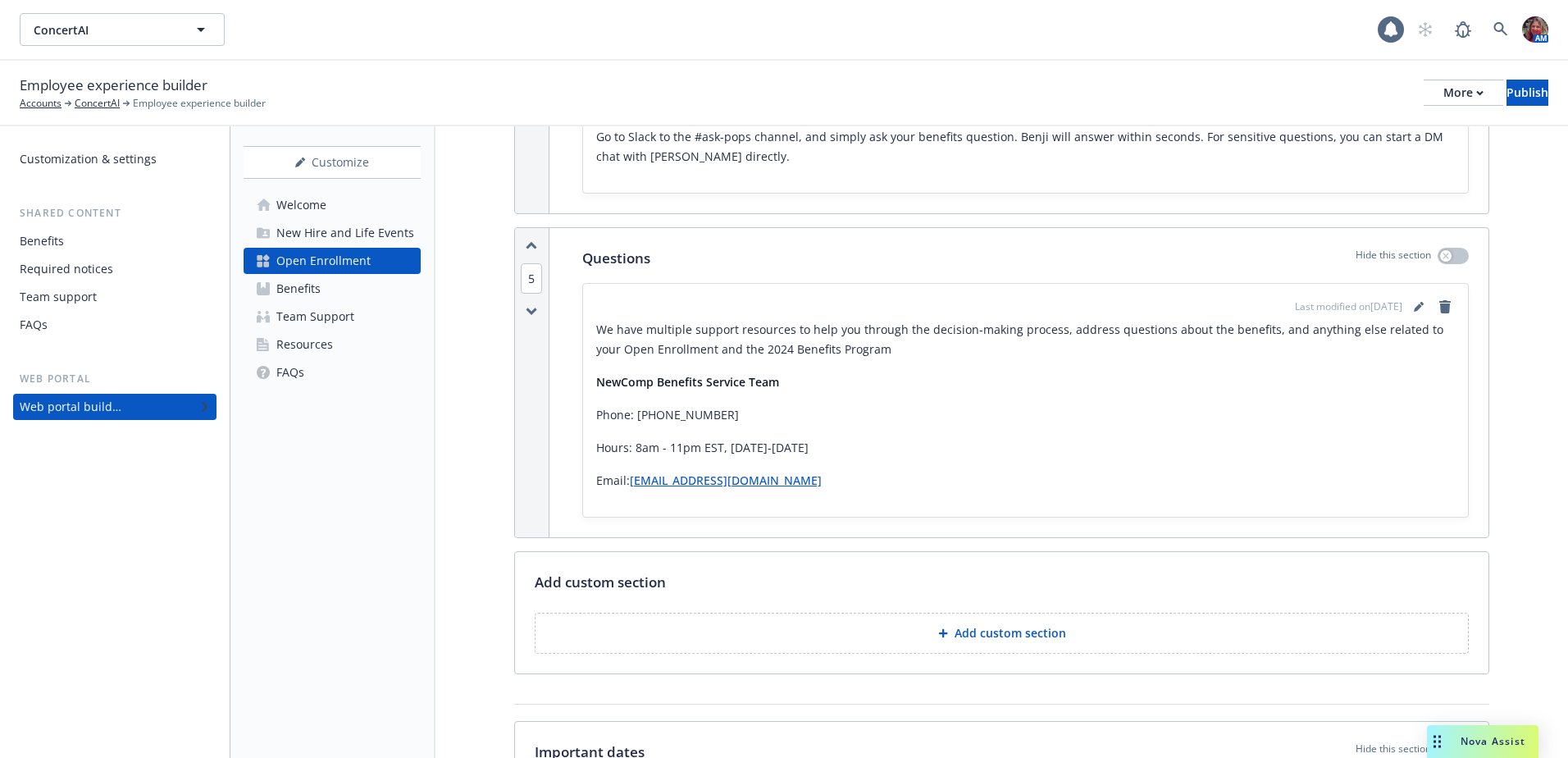
scroll to position [1723, 0]
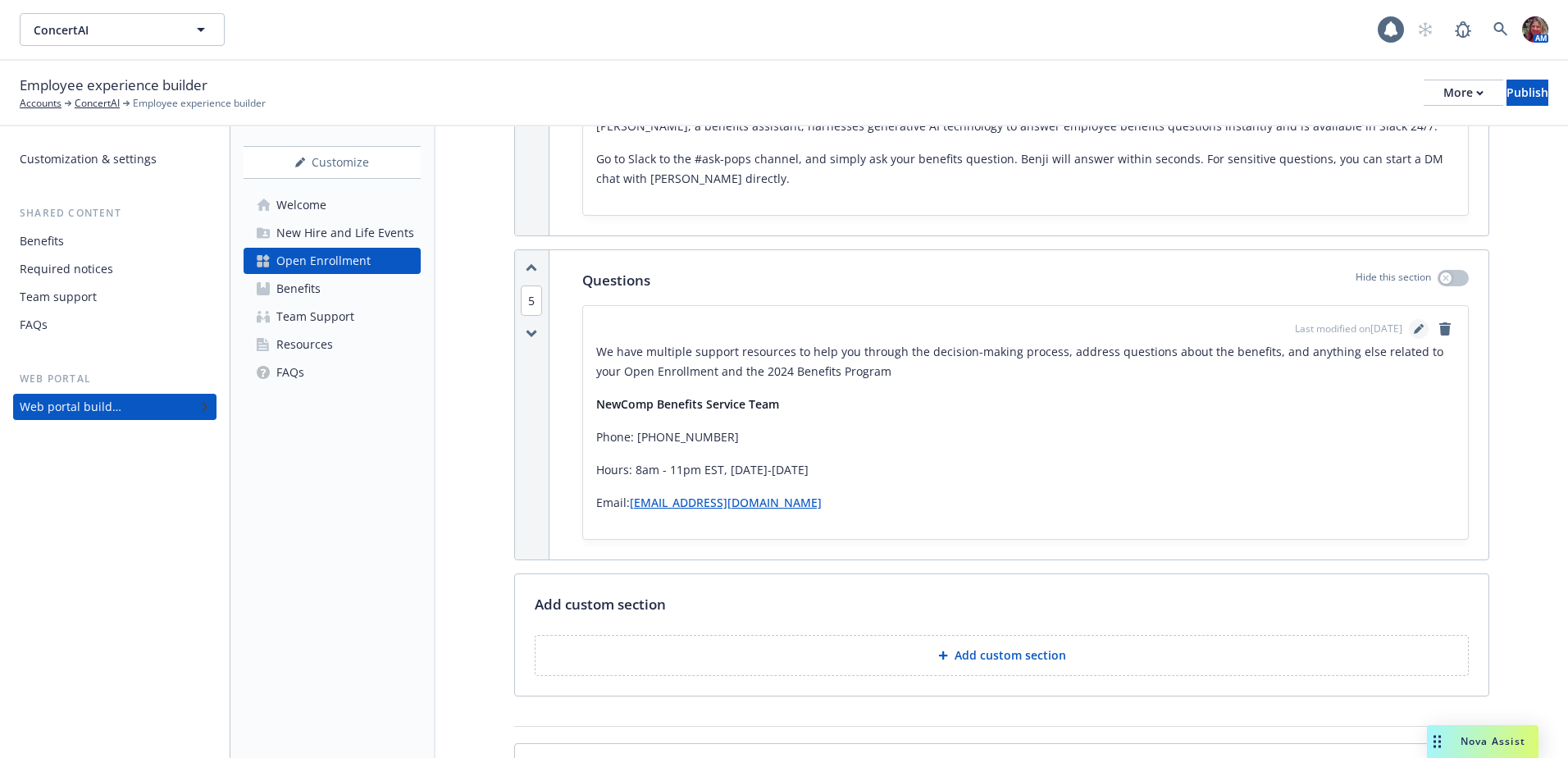
click at [1414, 324] on icon "editPencil" at bounding box center [1418, 329] width 10 height 10
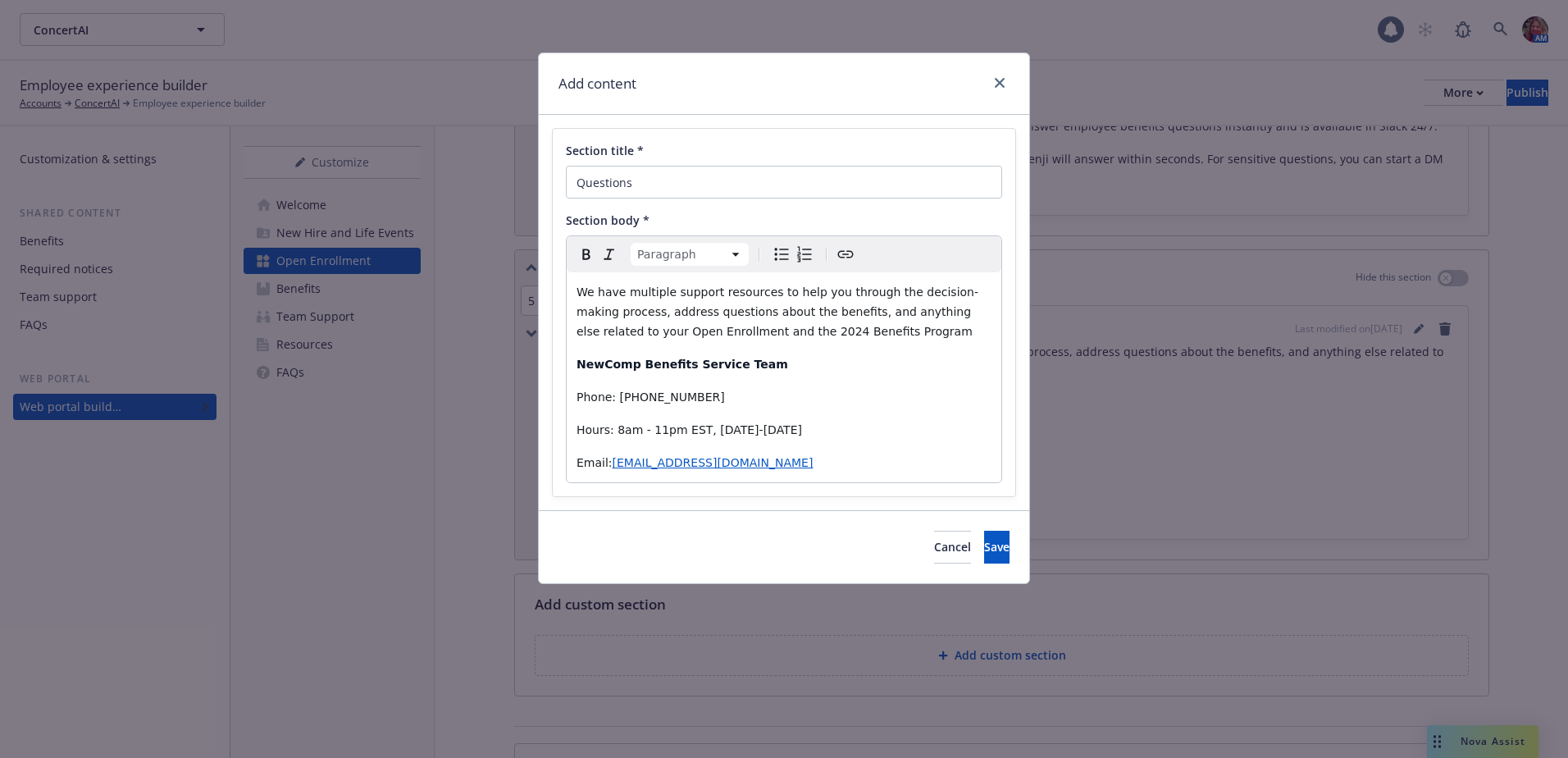
click at [729, 331] on span "We have multiple support resources to help you through the decision-making proc…" at bounding box center [777, 312] width 402 height 53
click at [984, 535] on button "Save" at bounding box center [996, 547] width 25 height 32
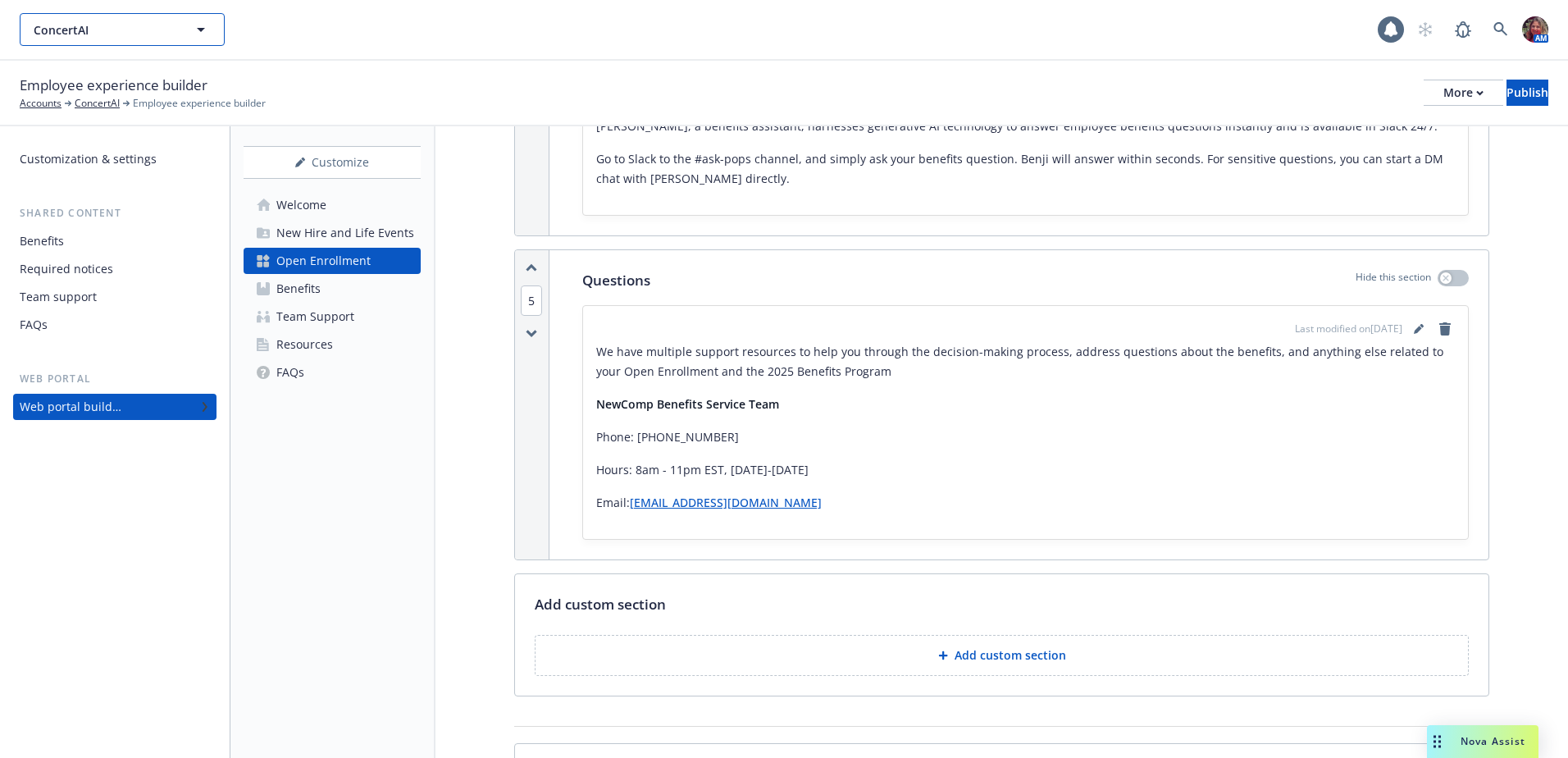
click at [201, 32] on icon "button" at bounding box center [201, 29] width 19 height 19
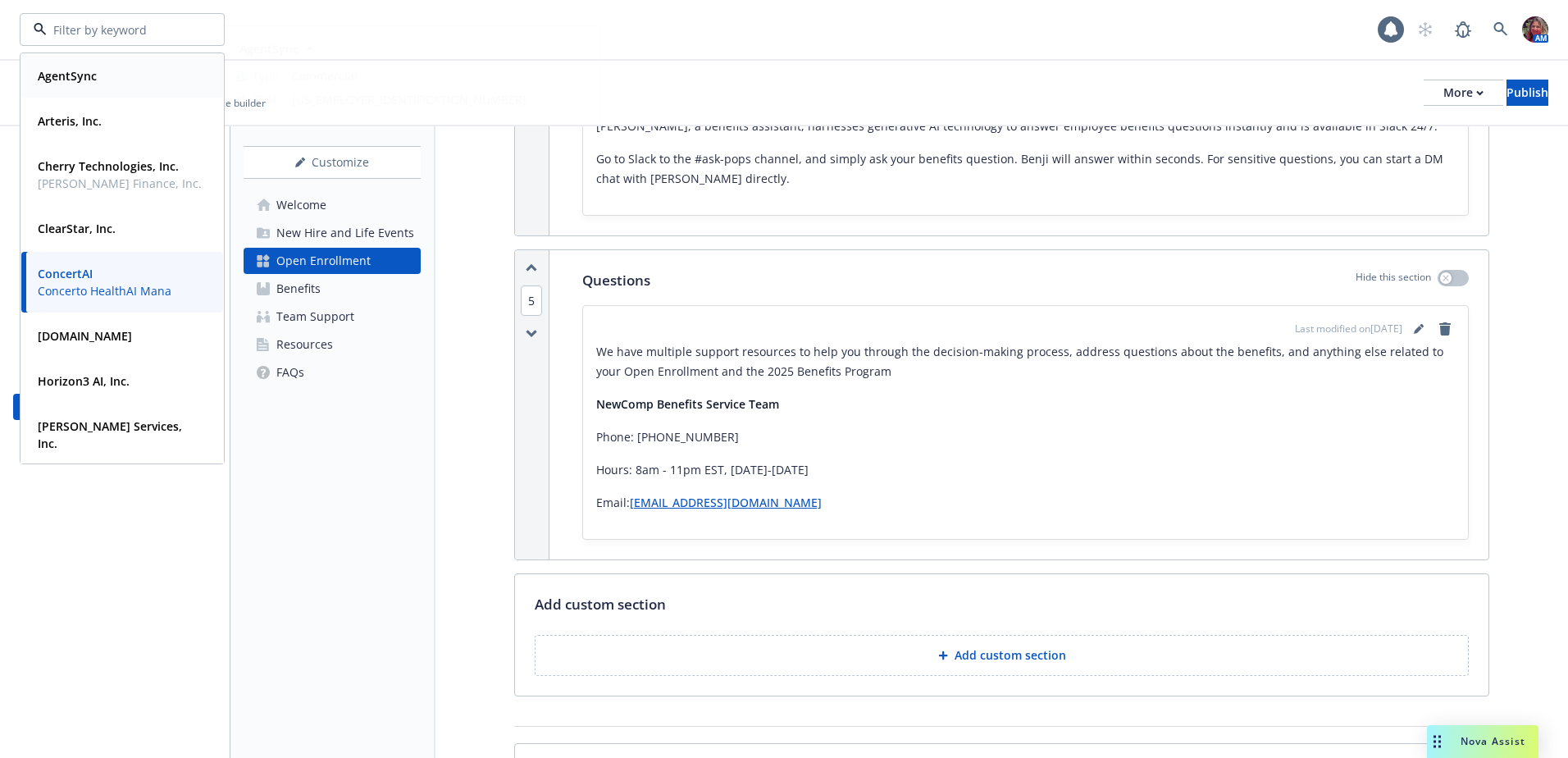
click at [108, 79] on div "AgentSync" at bounding box center [123, 75] width 182 height 24
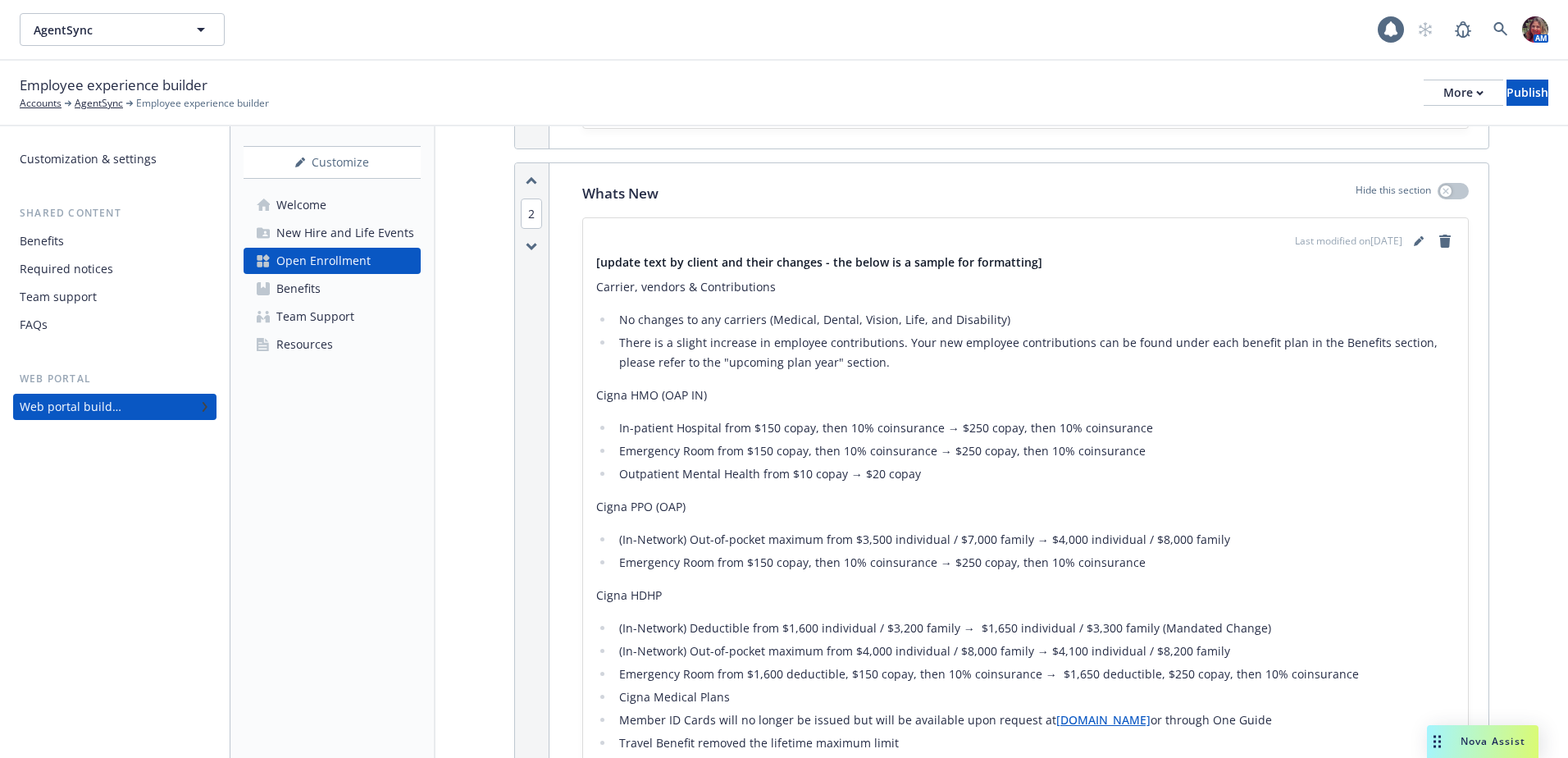
scroll to position [722, 0]
click at [1409, 244] on link "editPencil" at bounding box center [1418, 244] width 19 height 19
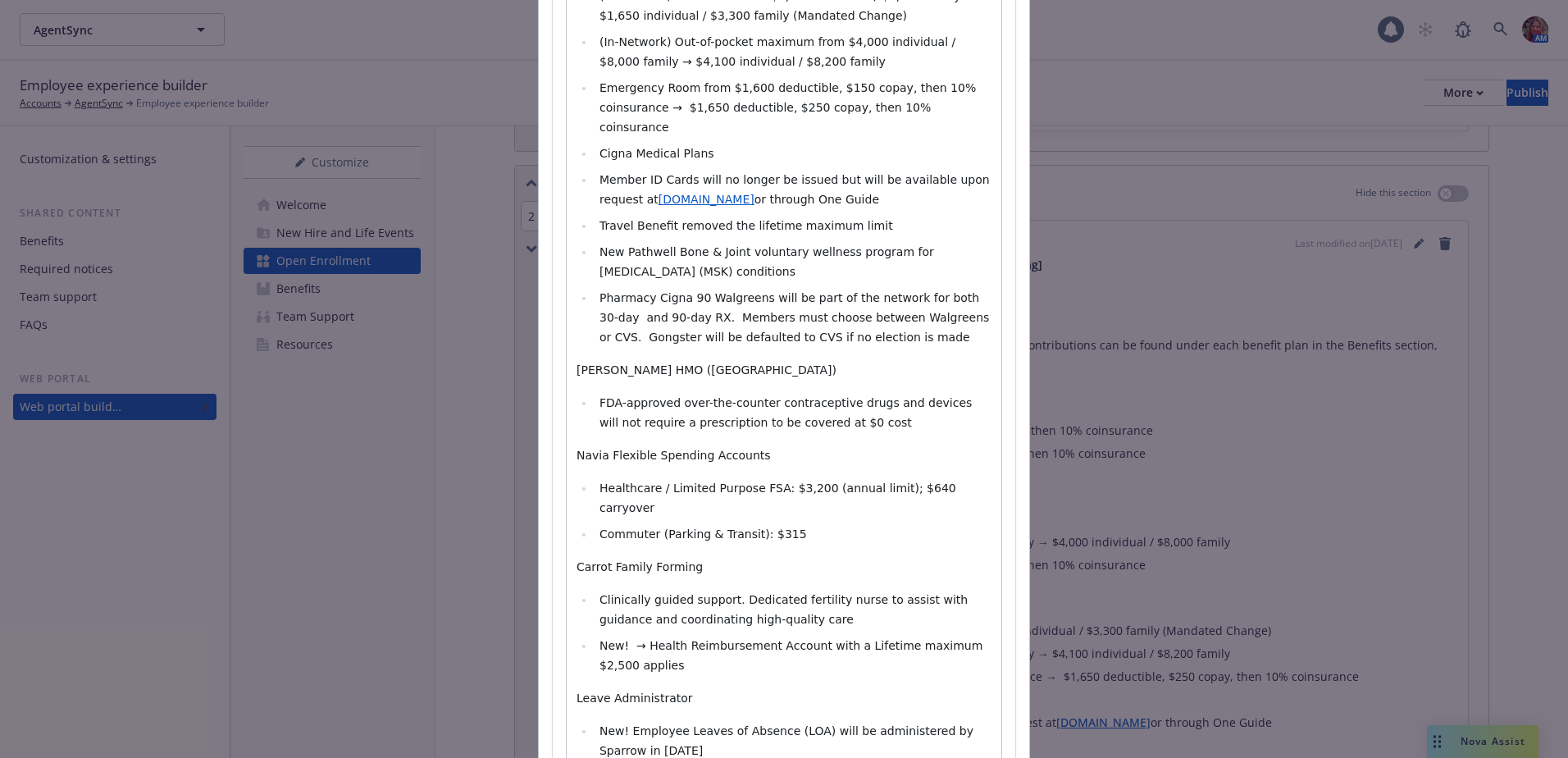
scroll to position [932, 0]
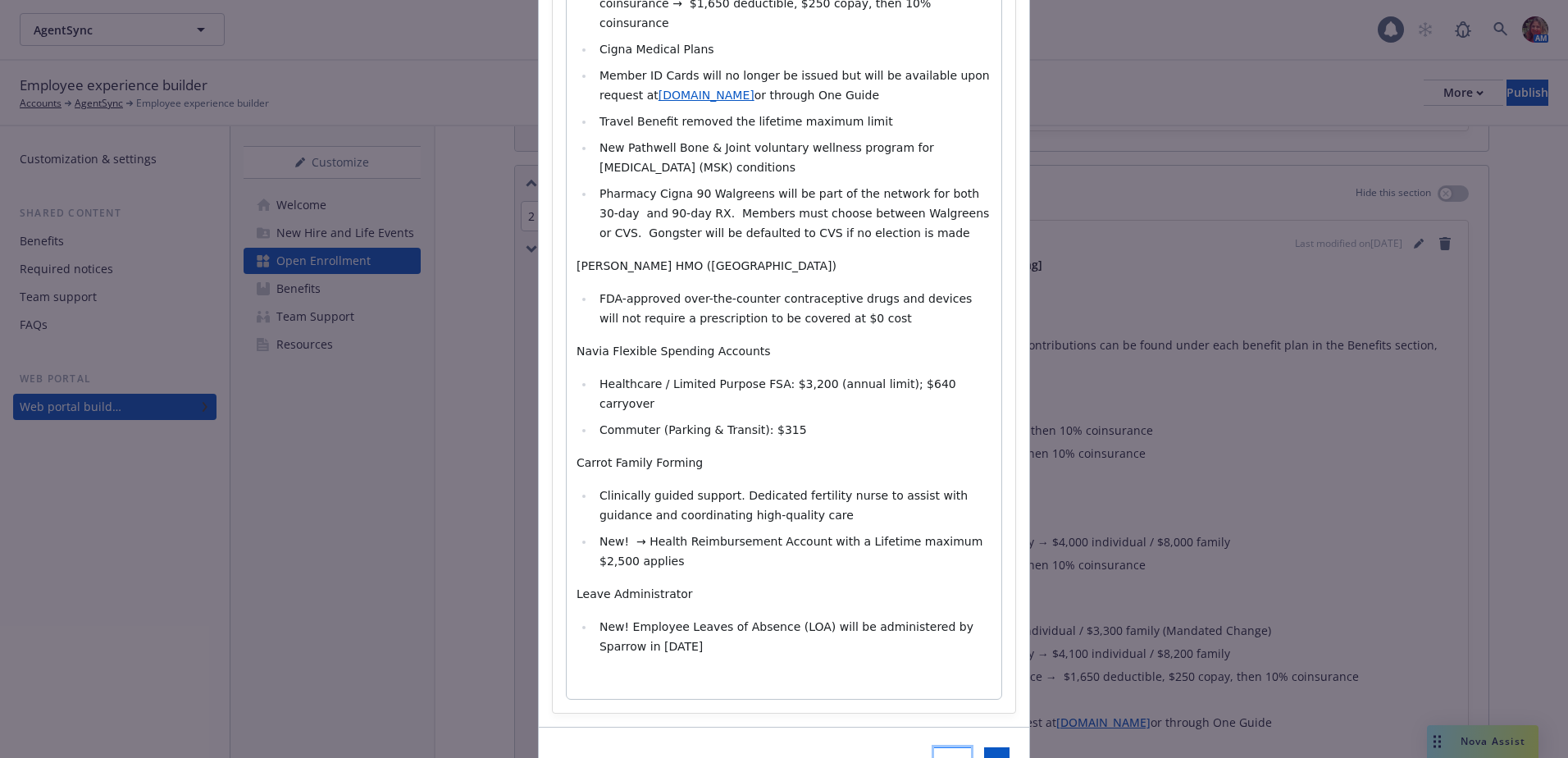
click at [934, 755] on span "Cancel" at bounding box center [952, 763] width 37 height 16
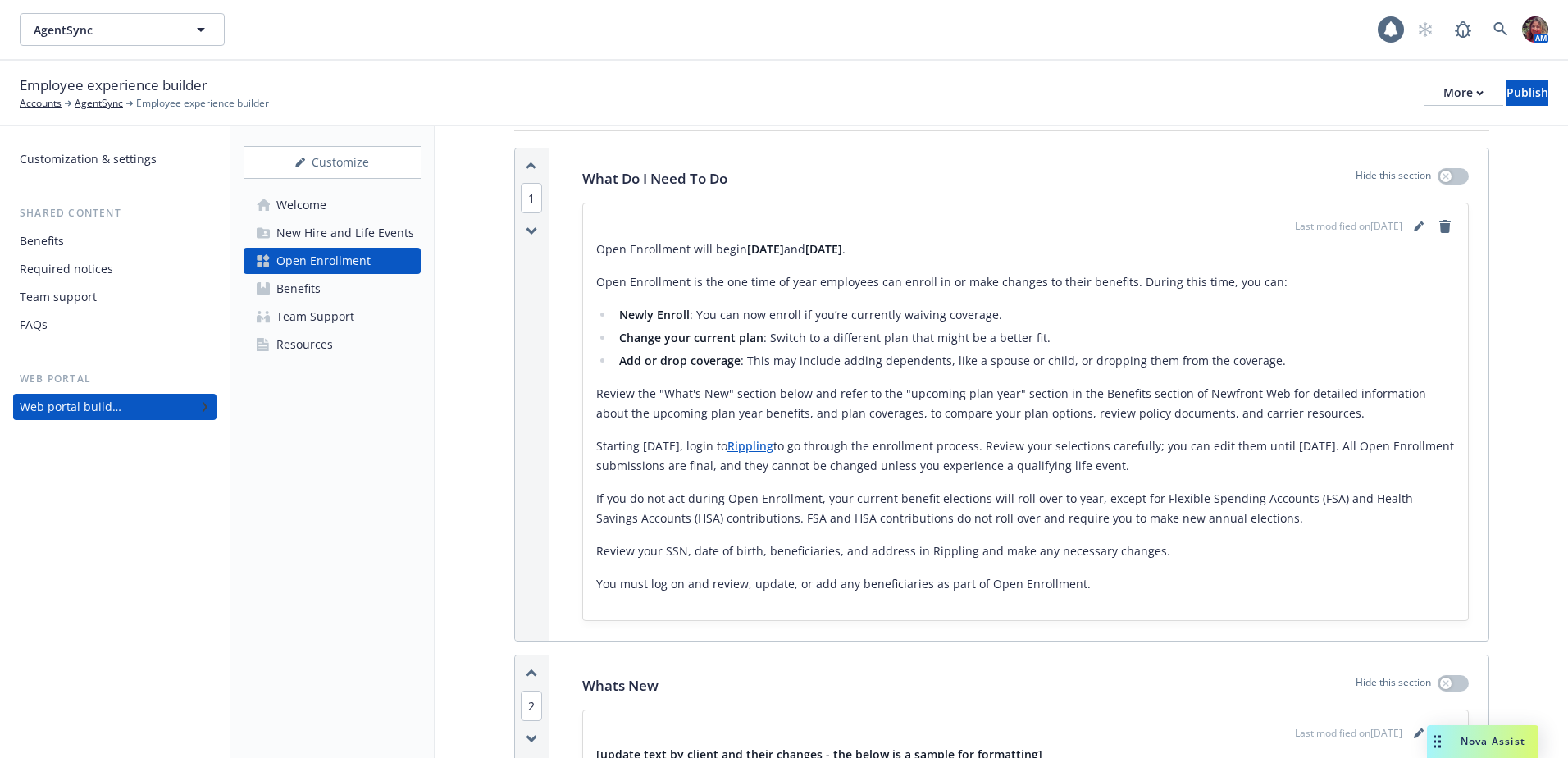
scroll to position [147, 0]
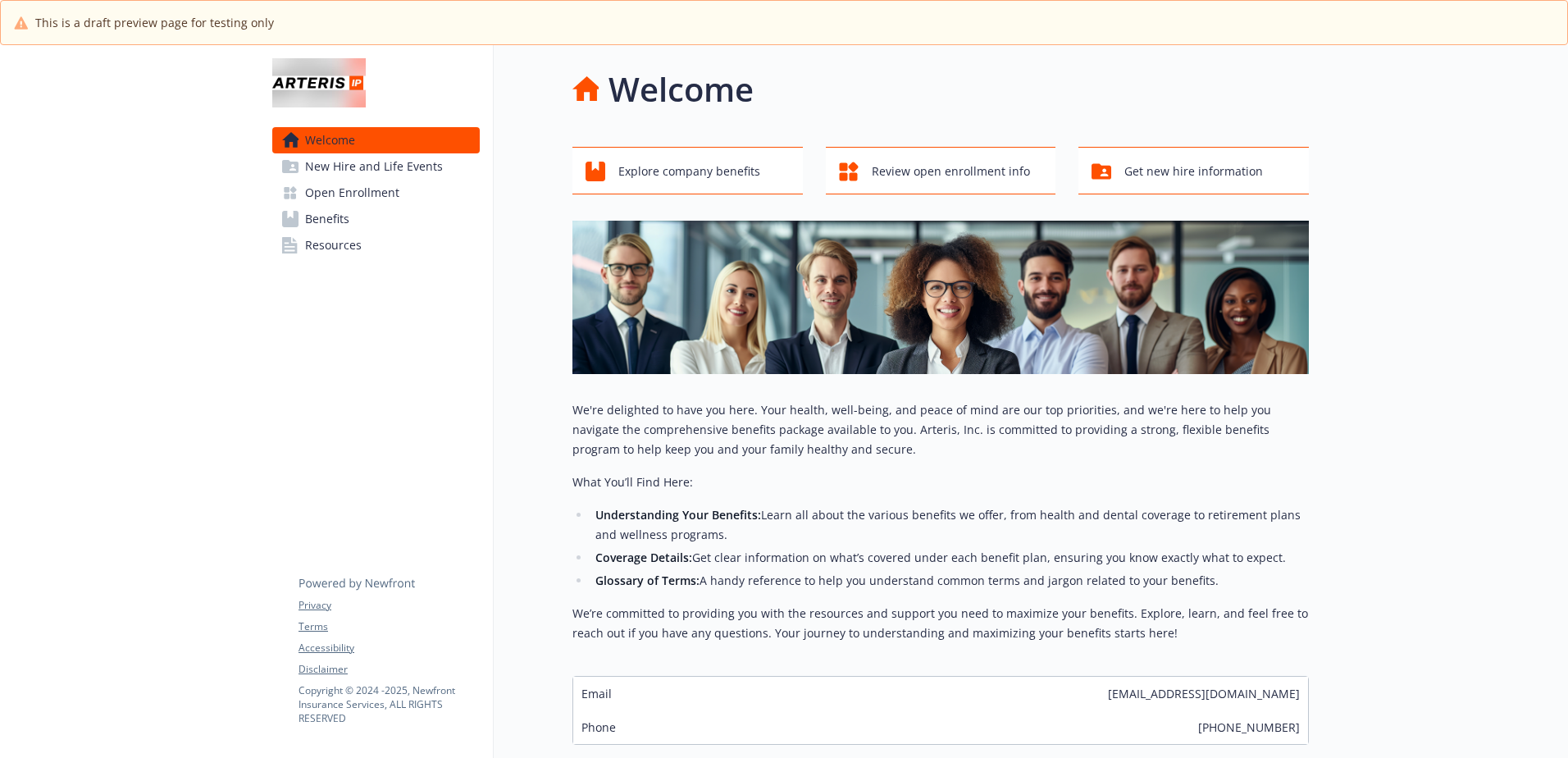
click at [367, 195] on span "Open Enrollment" at bounding box center [352, 193] width 95 height 26
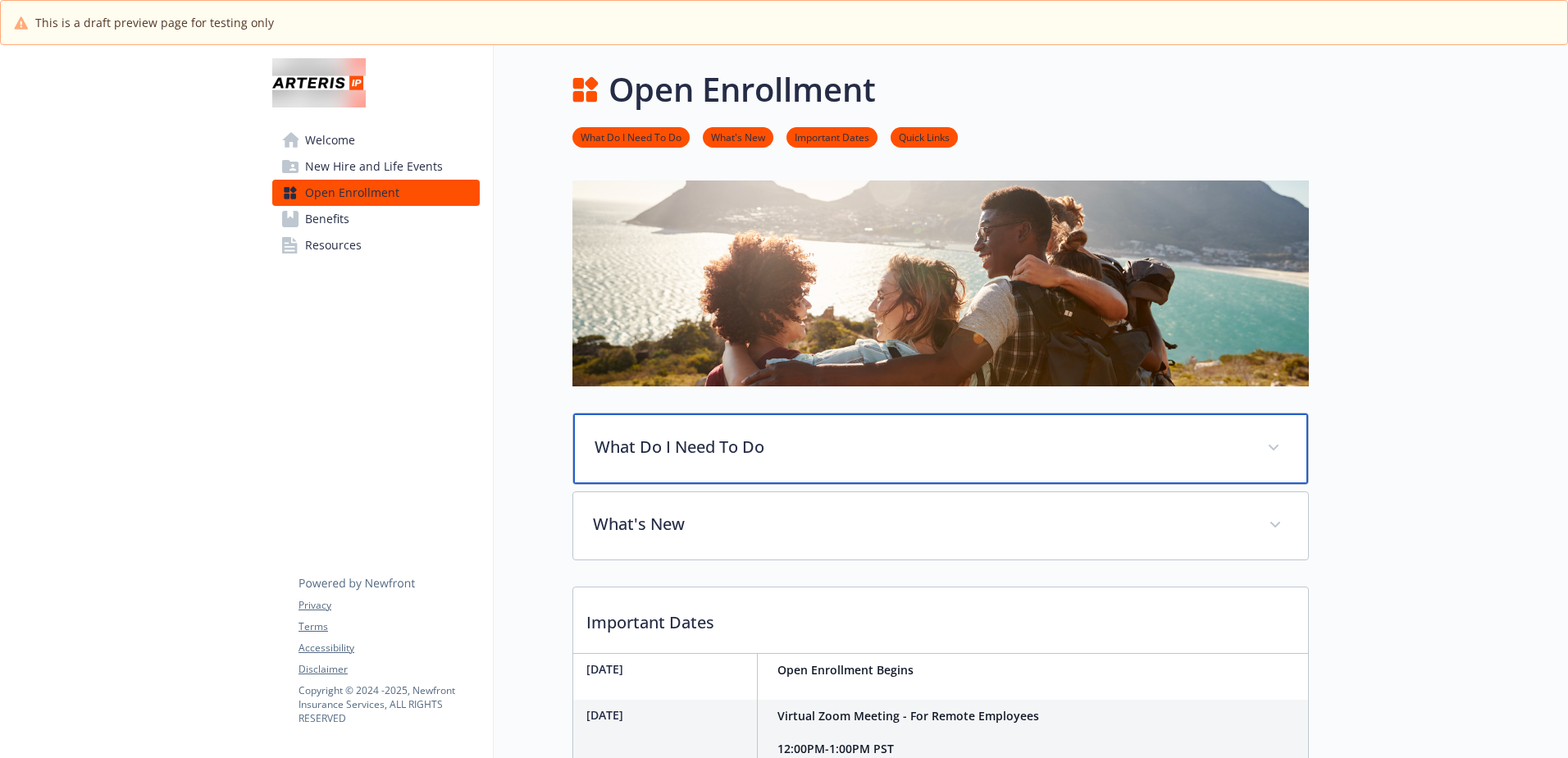
click at [662, 437] on p "What Do I Need To Do" at bounding box center [921, 447] width 653 height 25
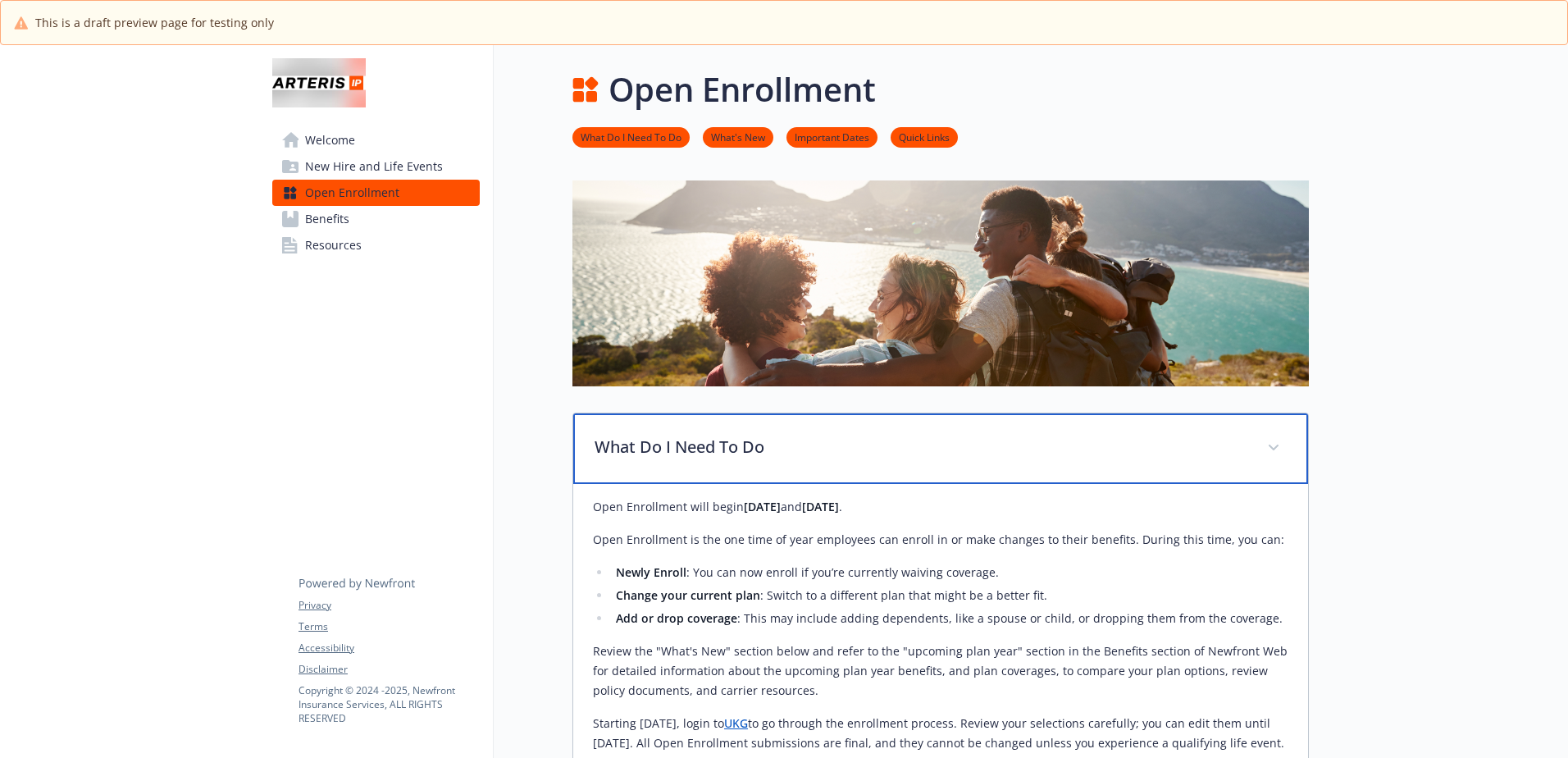
click at [662, 437] on p "What Do I Need To Do" at bounding box center [921, 447] width 653 height 25
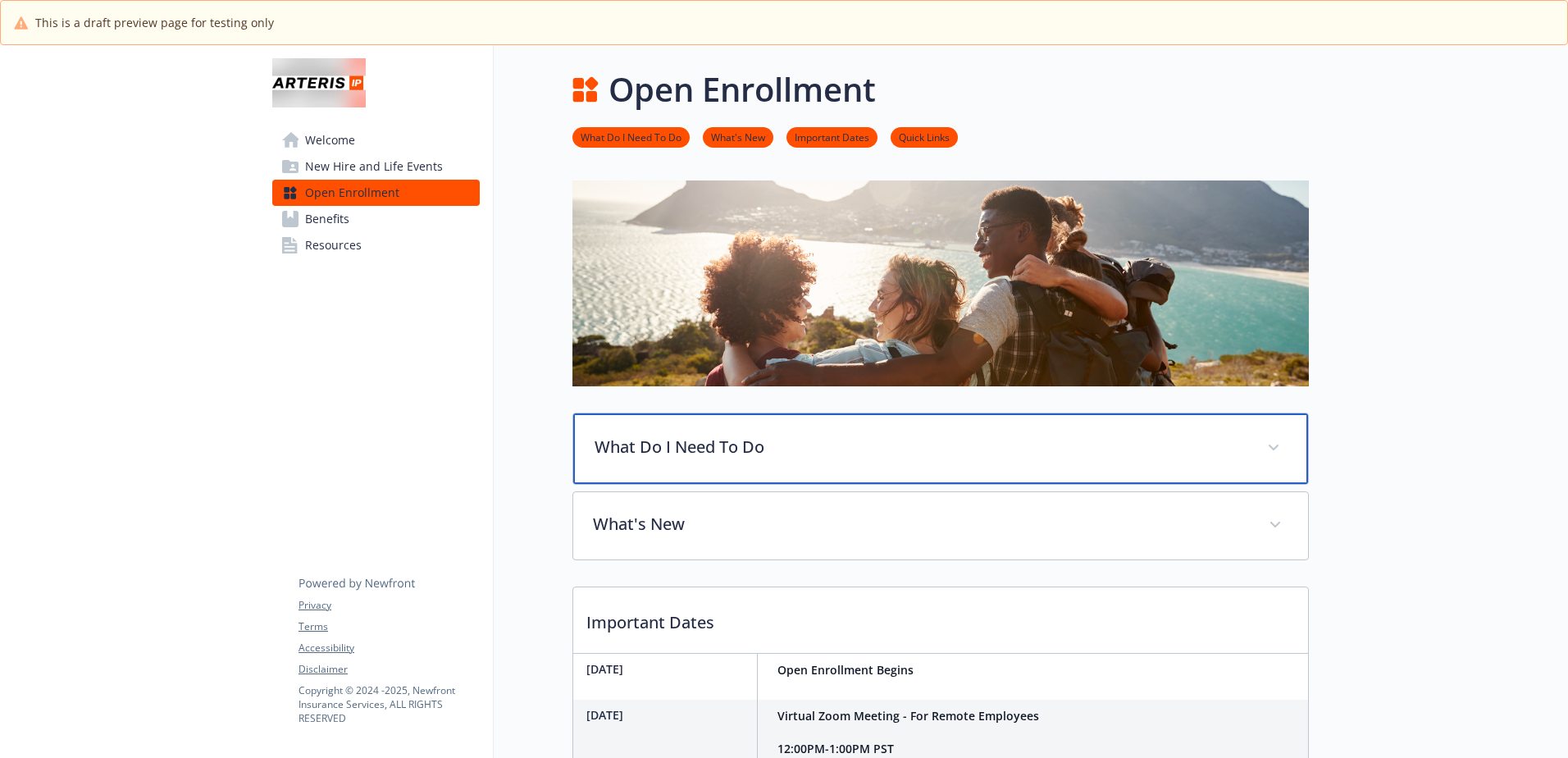
click at [712, 459] on div "What Do I Need To Do" at bounding box center [940, 449] width 735 height 71
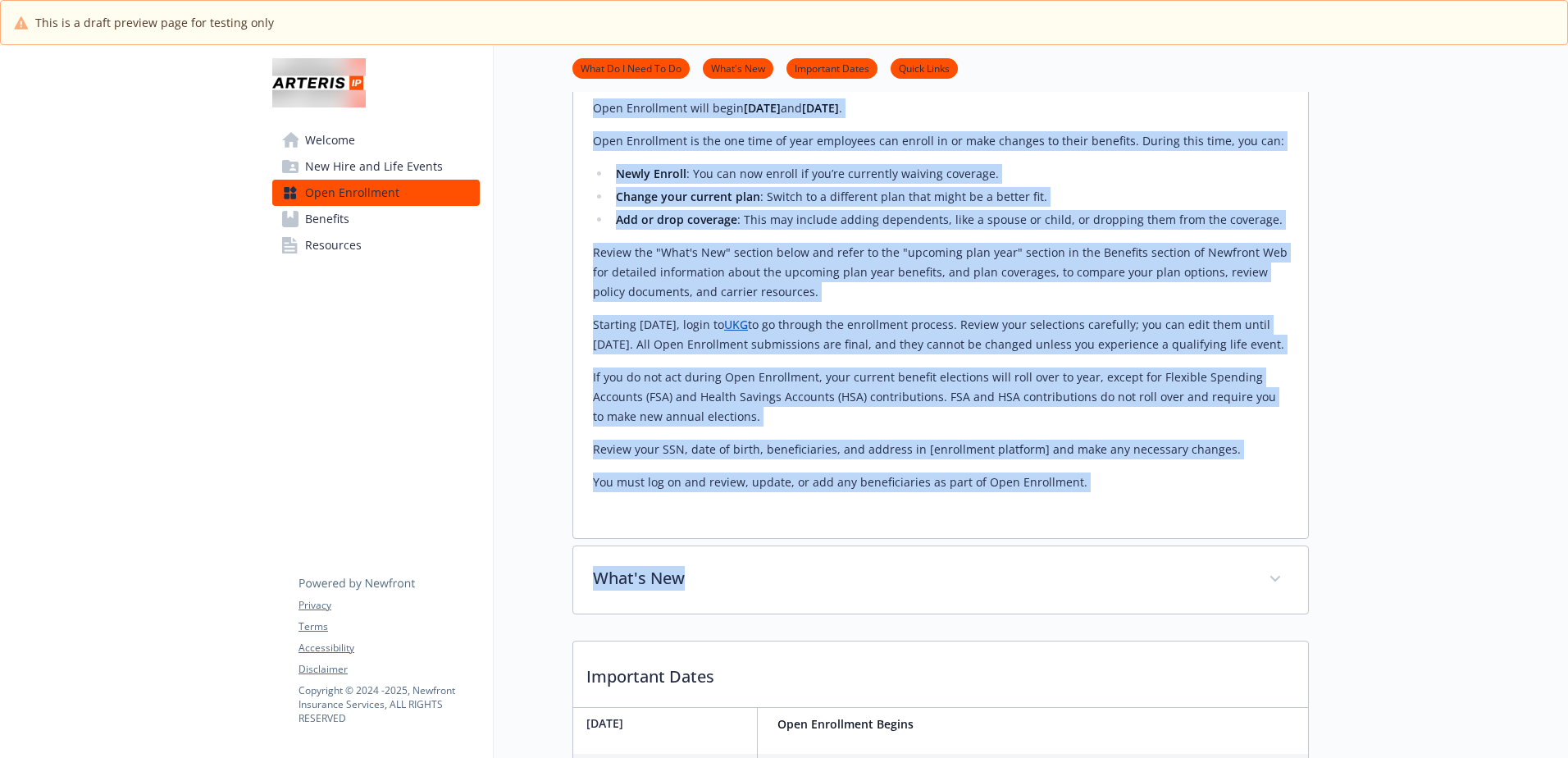
scroll to position [410, 0]
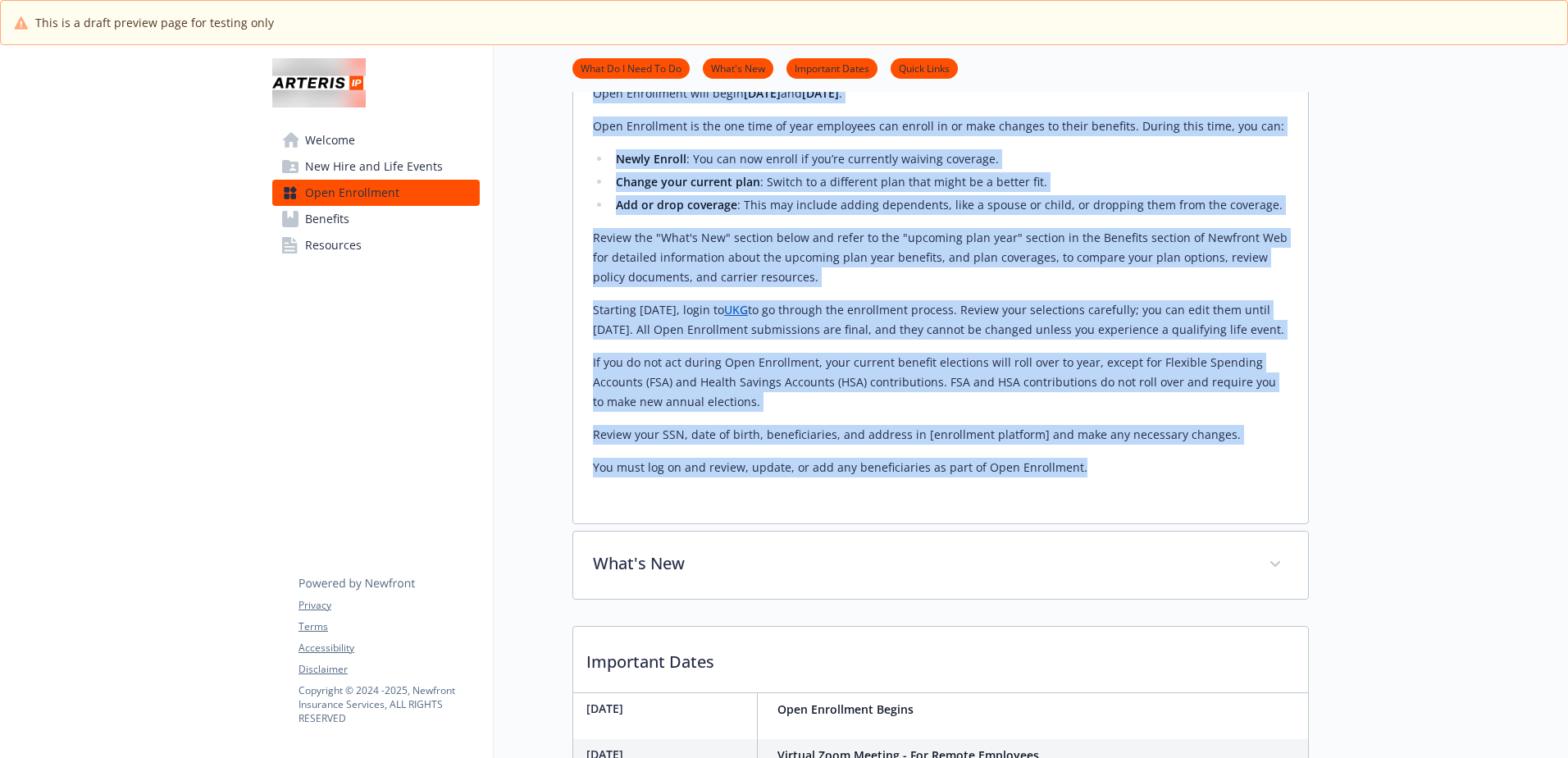
drag, startPoint x: 597, startPoint y: 263, endPoint x: 1084, endPoint y: 491, distance: 537.7
click at [1084, 478] on div "Open Enrollment will begin November 3rd and November 12th . Open Enrollment is …" at bounding box center [941, 280] width 696 height 393
copy div "Open Enrollment will begin November 3rd and November 12th . Open Enrollment is …"
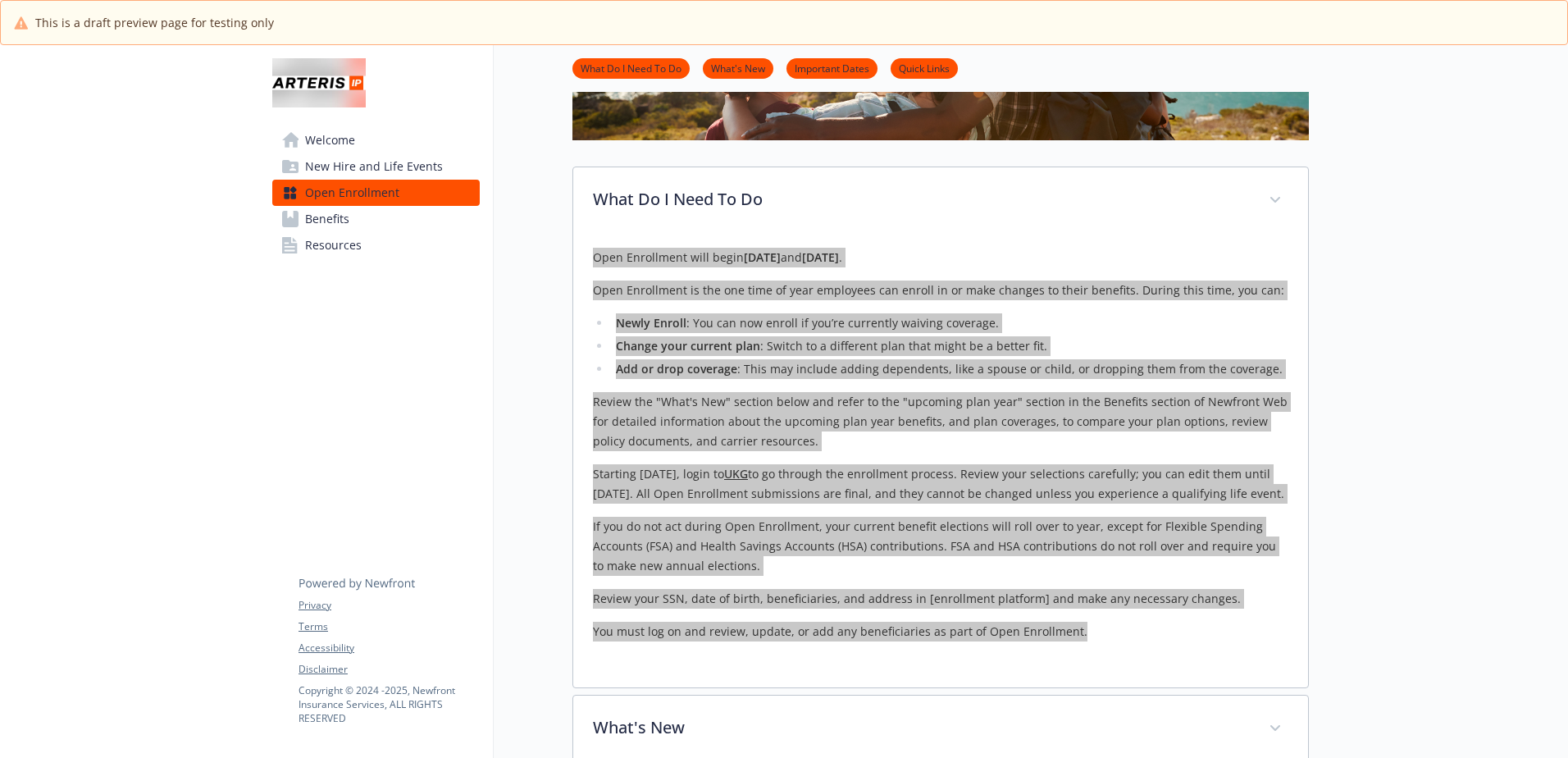
scroll to position [574, 0]
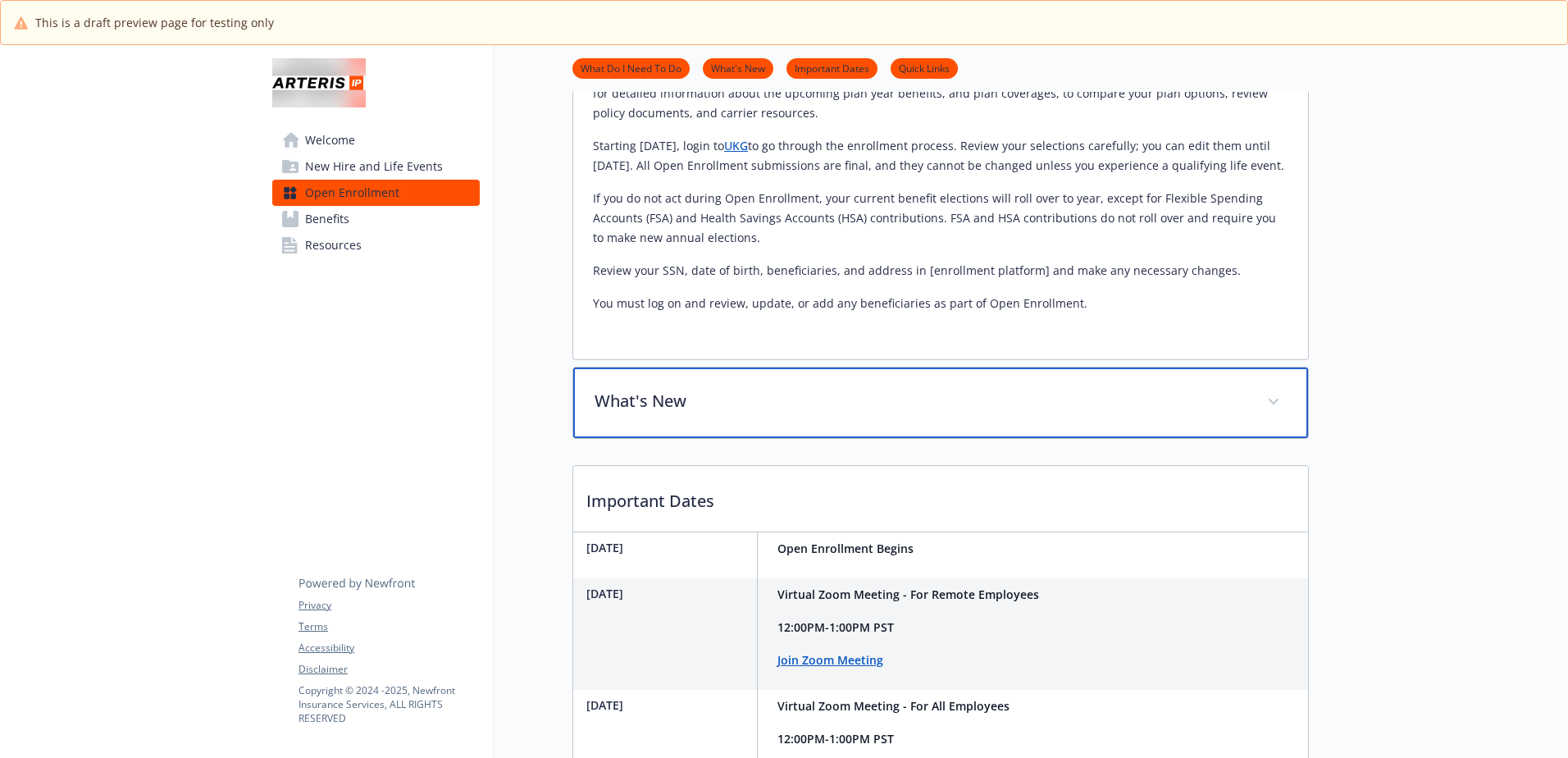
click at [667, 438] on div "What's New" at bounding box center [940, 402] width 735 height 71
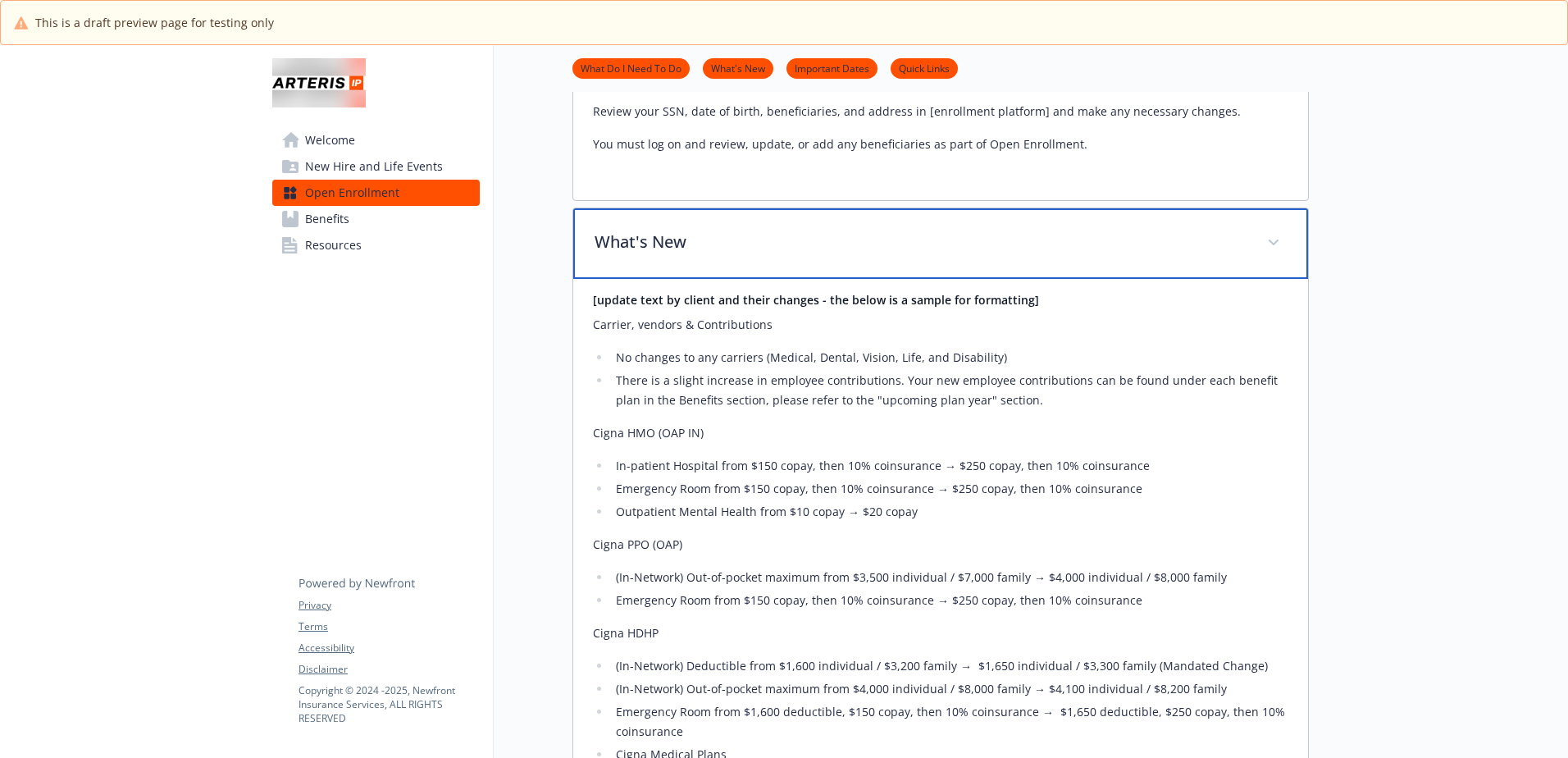
scroll to position [738, 0]
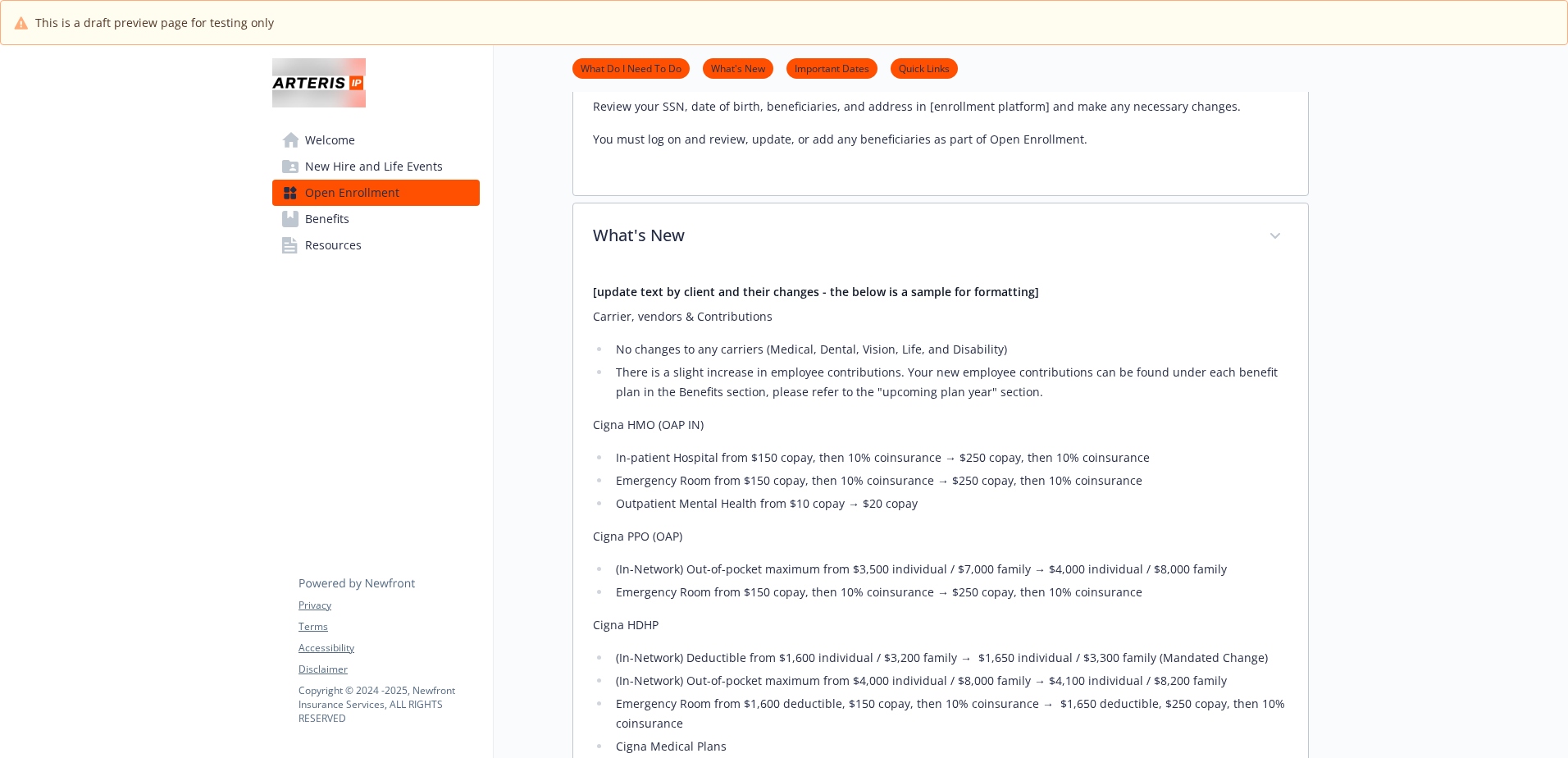
click at [591, 317] on div "[update text by client and their changes - the below is a sample for formatting…" at bounding box center [940, 747] width 735 height 952
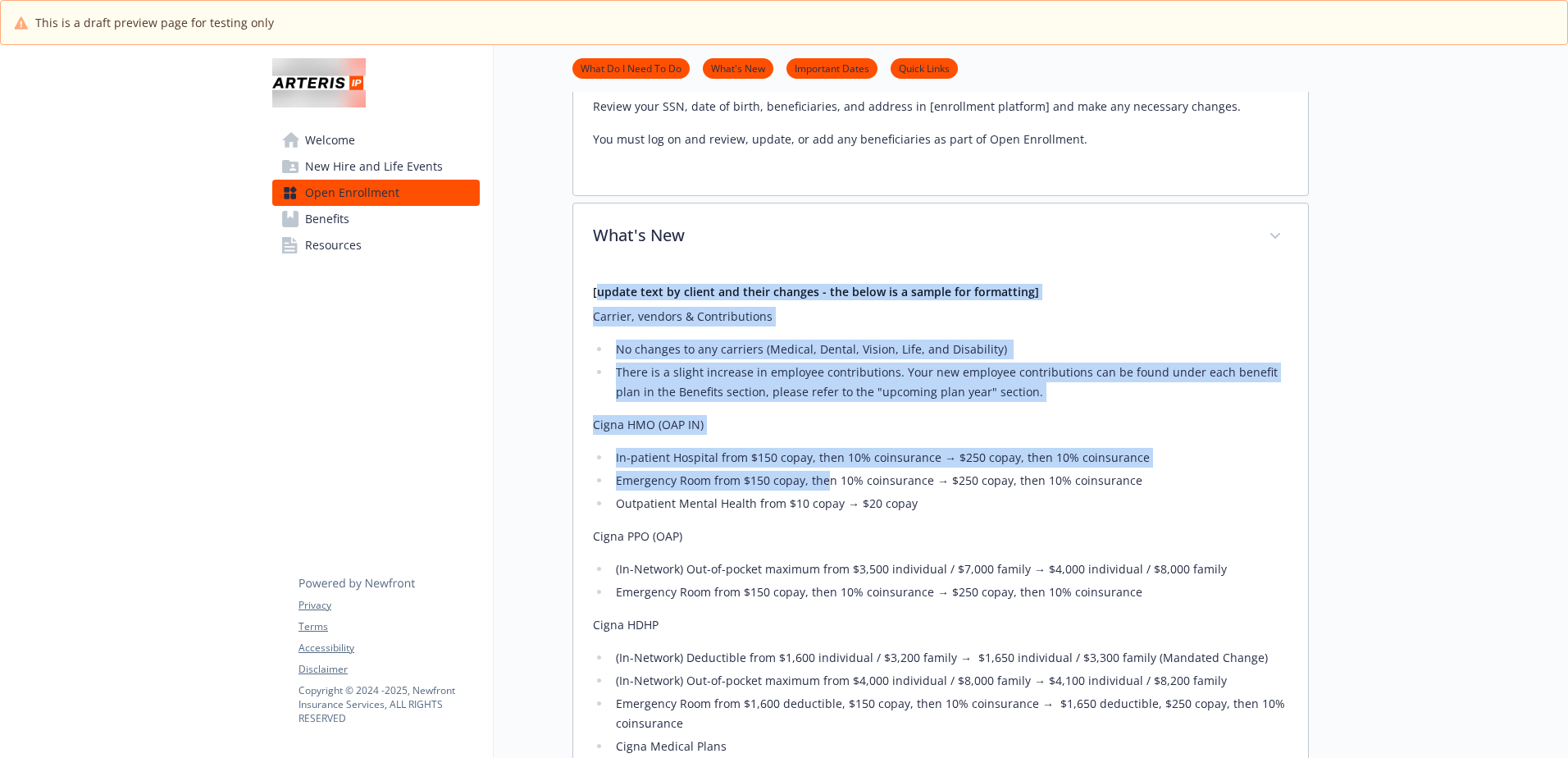
drag, startPoint x: 596, startPoint y: 315, endPoint x: 795, endPoint y: 481, distance: 259.1
click at [795, 481] on div "[update text by client and their changes - the below is a sample for formatting…" at bounding box center [941, 730] width 696 height 892
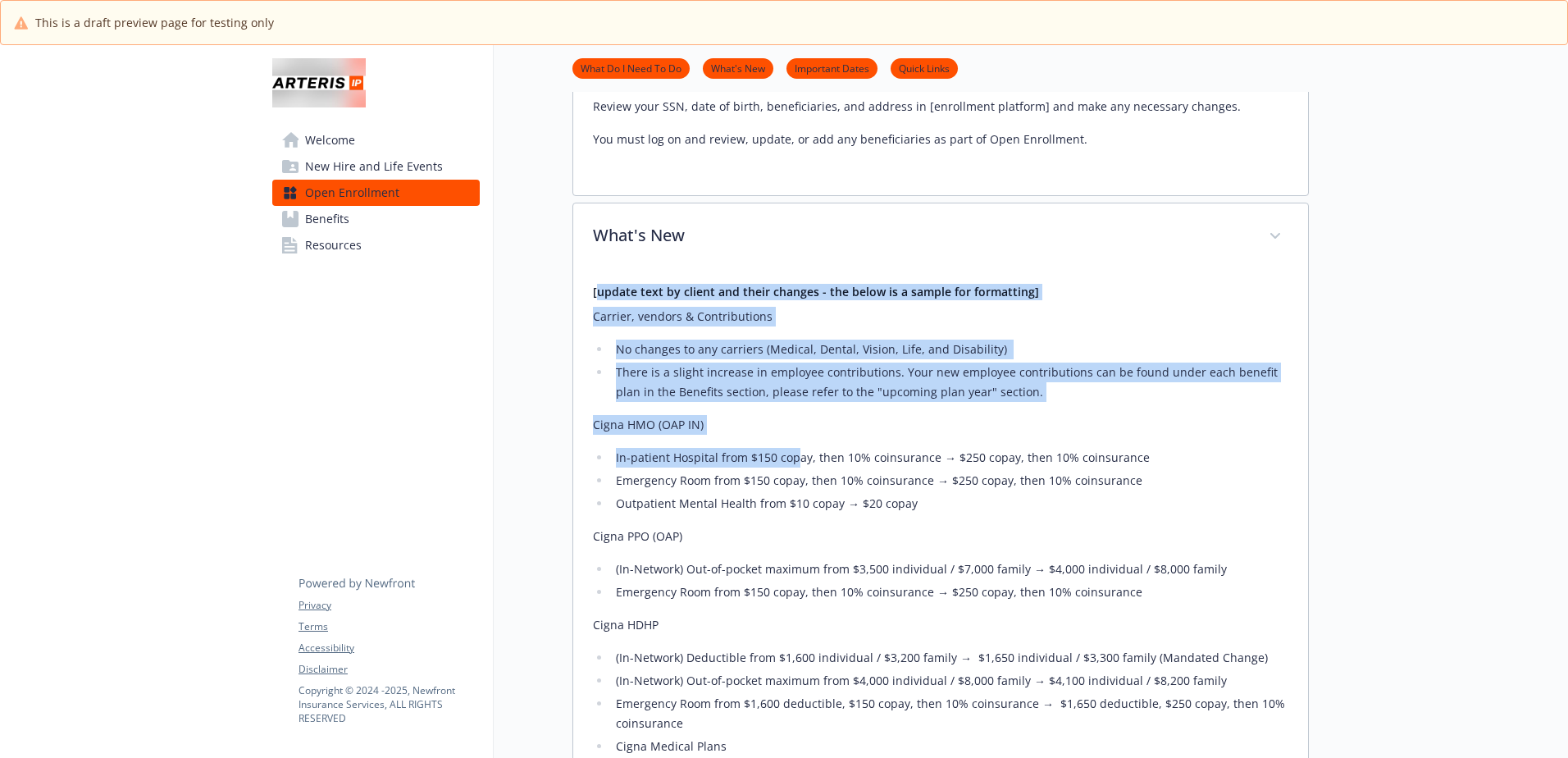
drag, startPoint x: 795, startPoint y: 481, endPoint x: 745, endPoint y: 457, distance: 55.5
click at [746, 457] on div "[update text by client and their changes - the below is a sample for formatting…" at bounding box center [941, 730] width 696 height 892
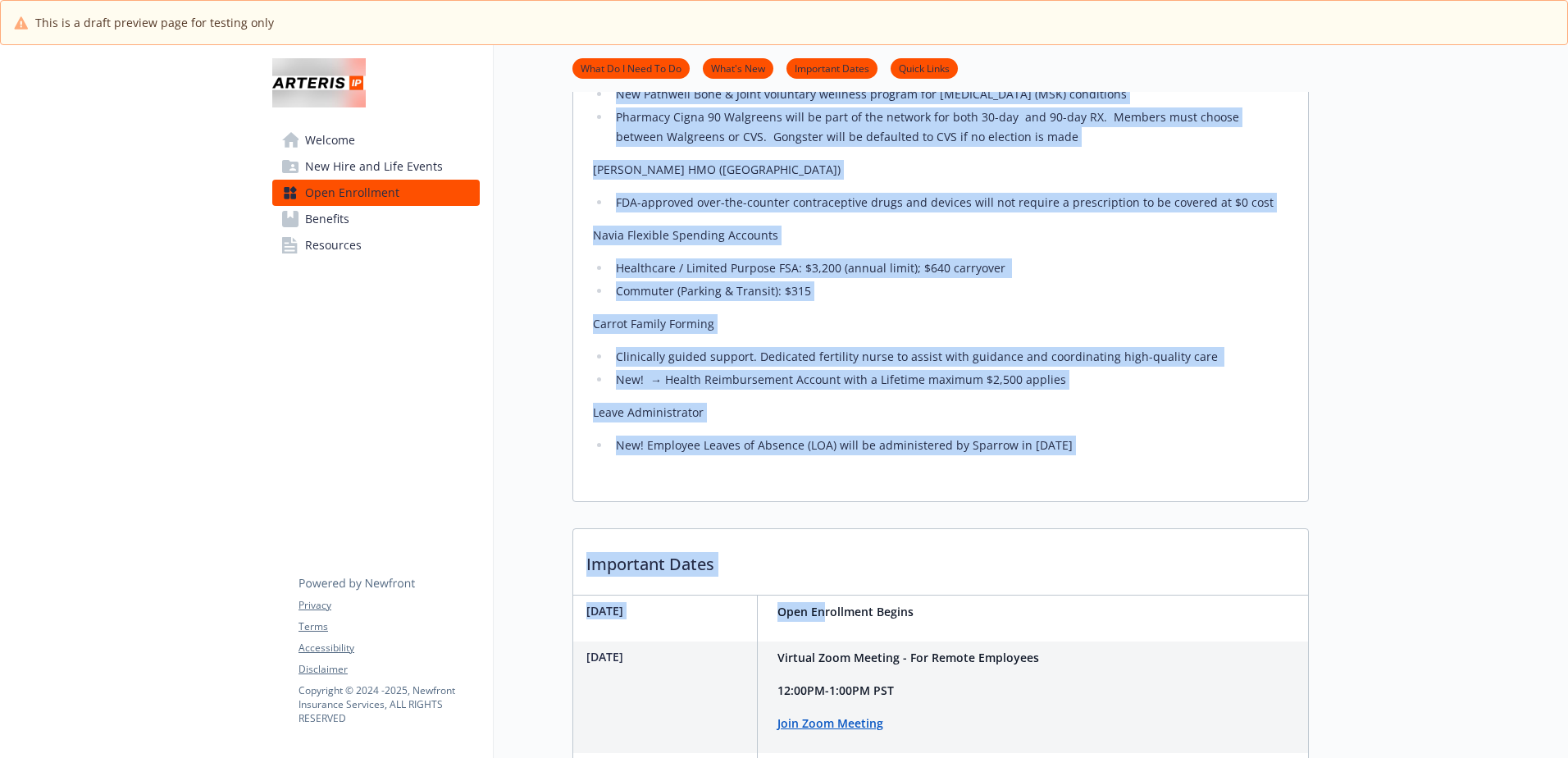
scroll to position [1477, 0]
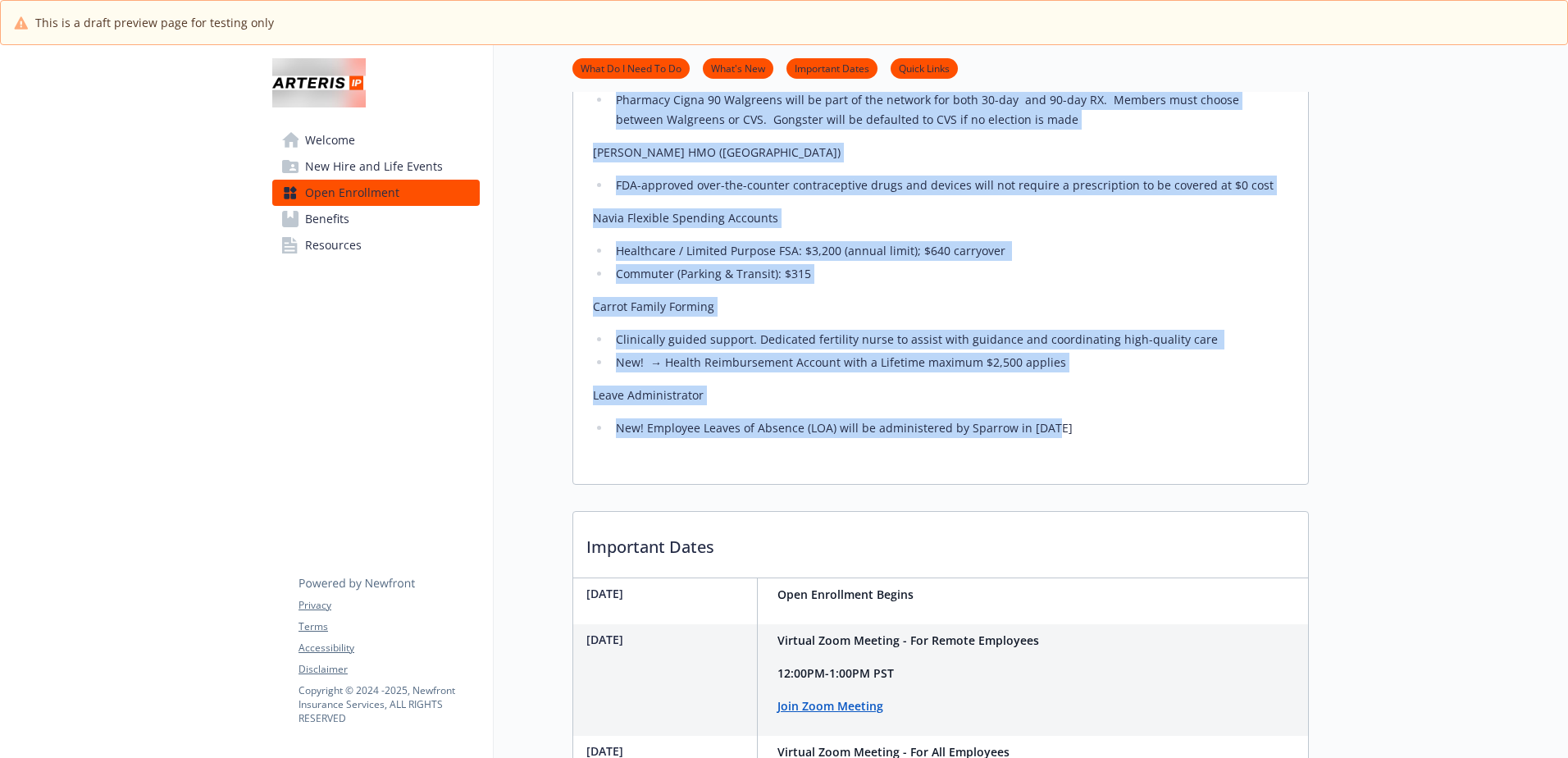
drag, startPoint x: 593, startPoint y: 313, endPoint x: 1084, endPoint y: 455, distance: 511.1
copy div "[update text by client and their changes - the below is a sample for formatting…"
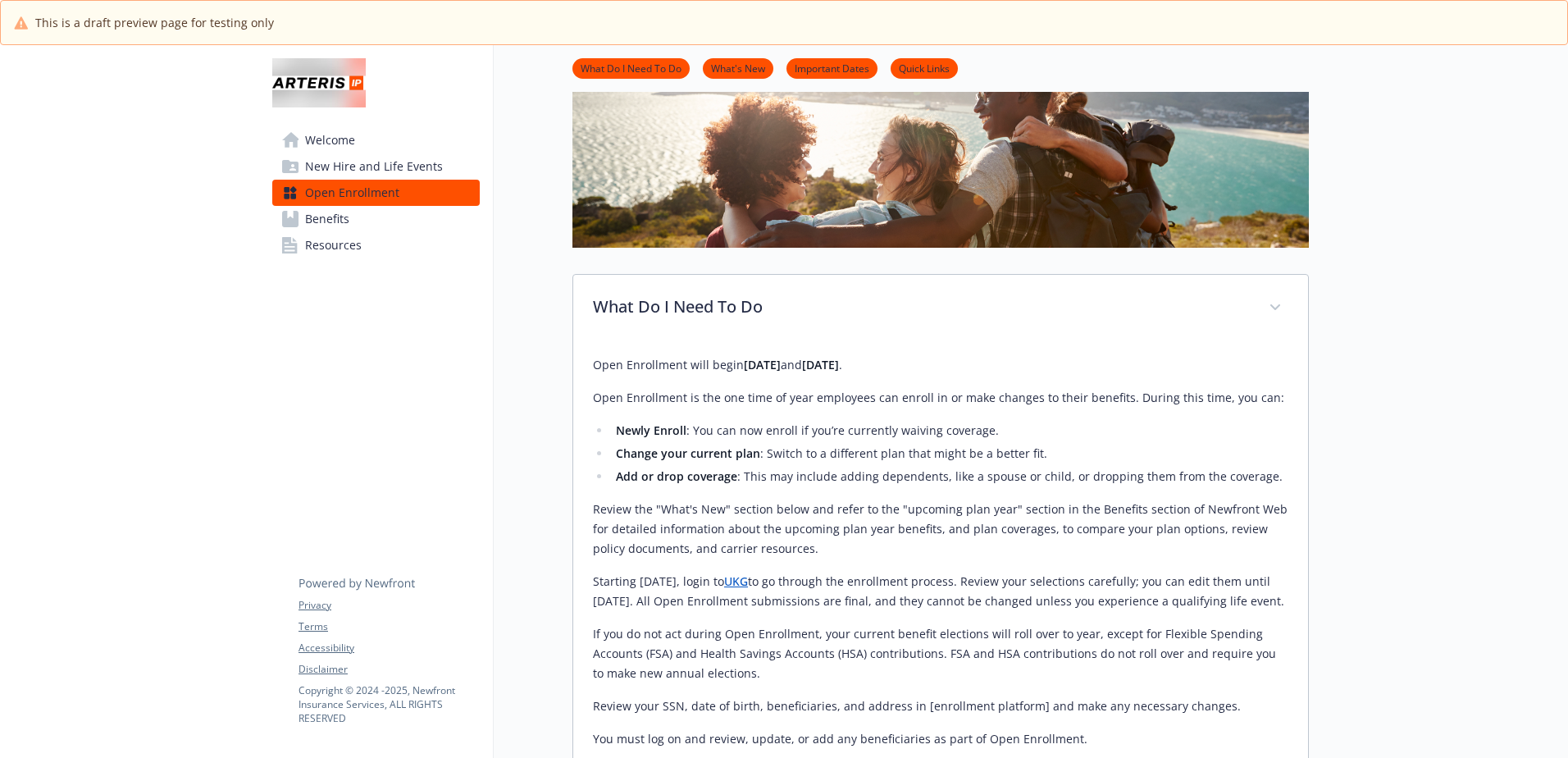
scroll to position [0, 0]
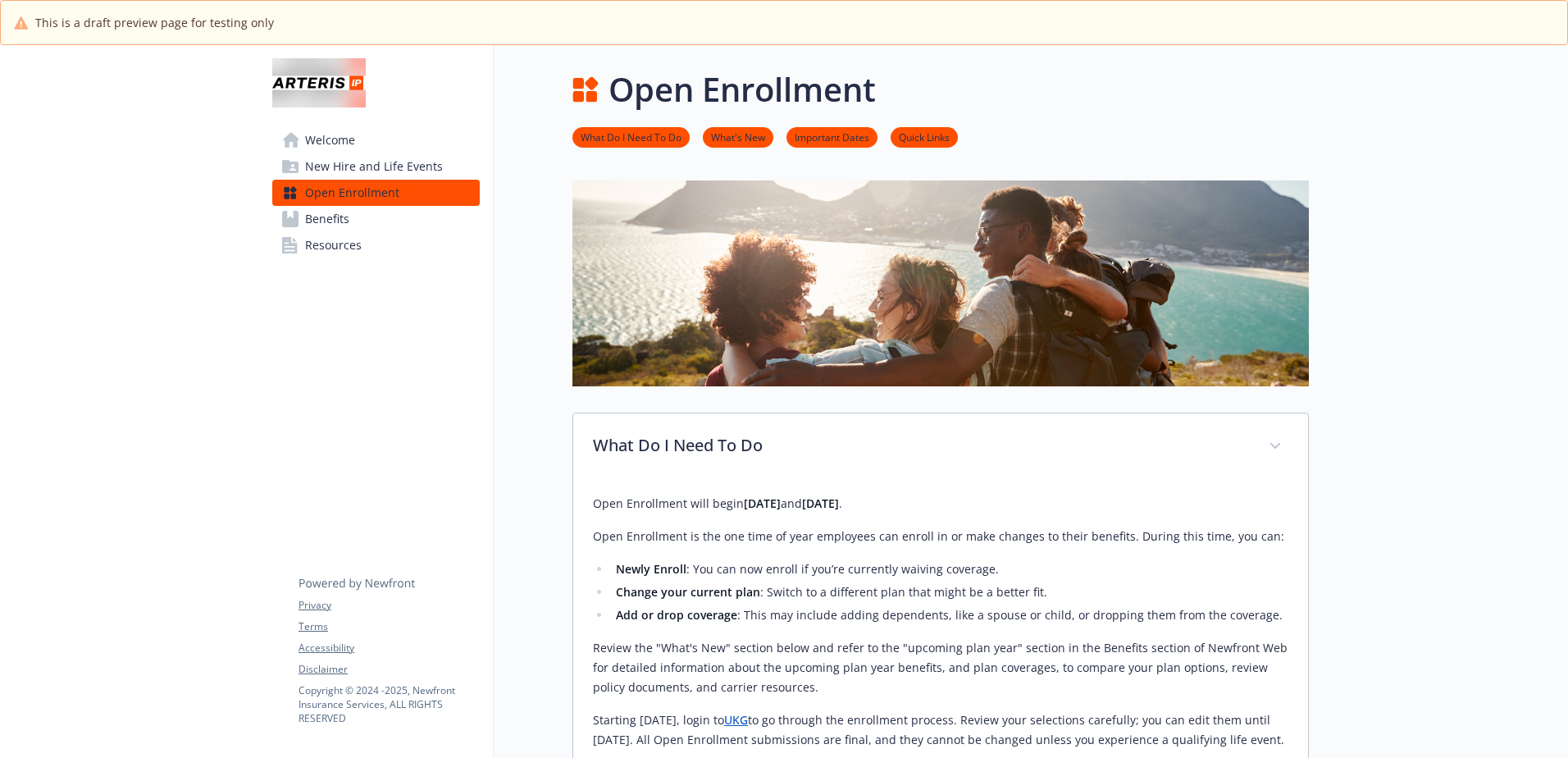
click at [1084, 622] on li "Add or drop coverage : This may include adding dependents, like a spouse or chi…" at bounding box center [949, 615] width 677 height 19
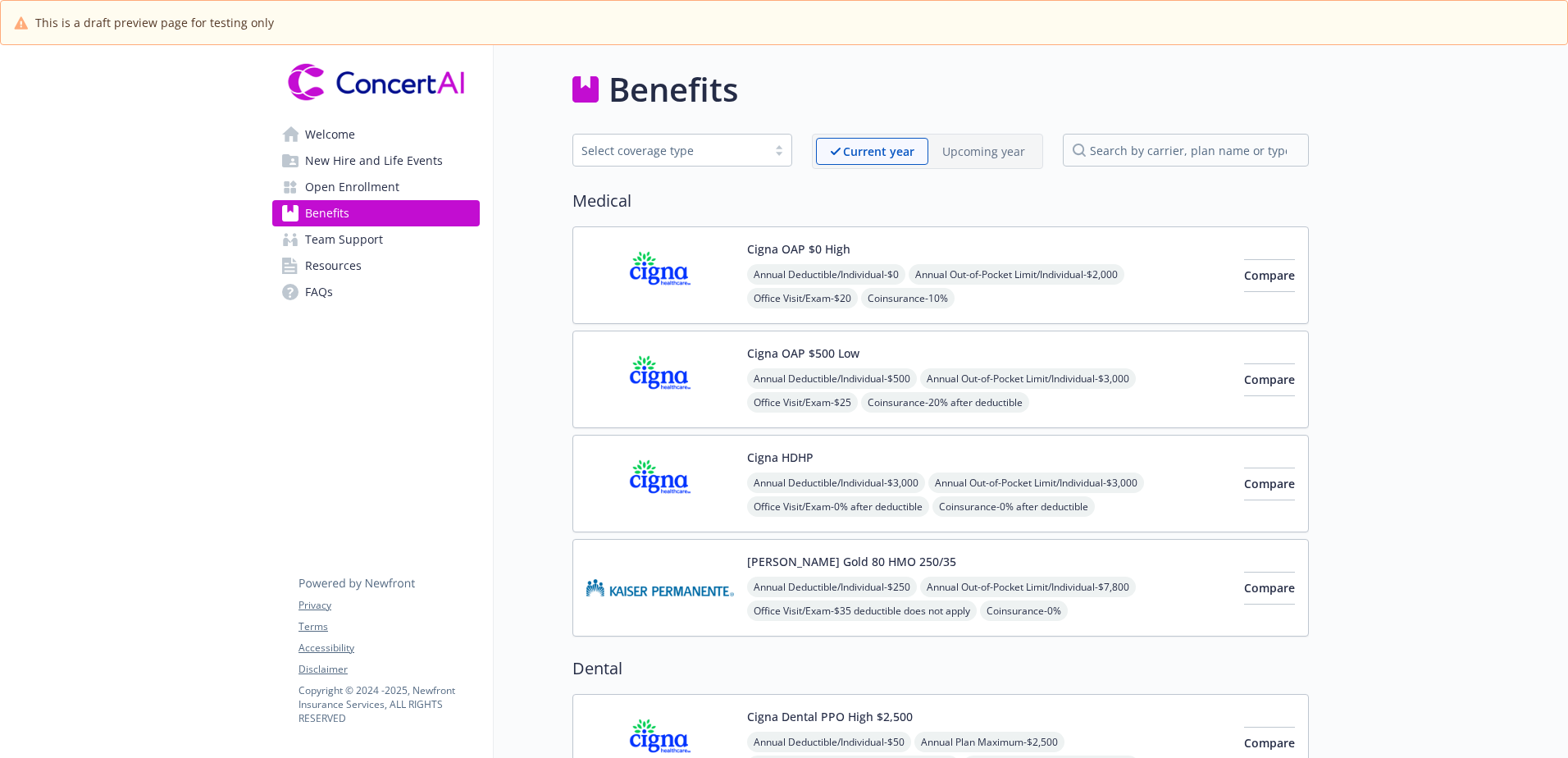
click at [400, 184] on link "Open Enrollment" at bounding box center [376, 187] width 208 height 26
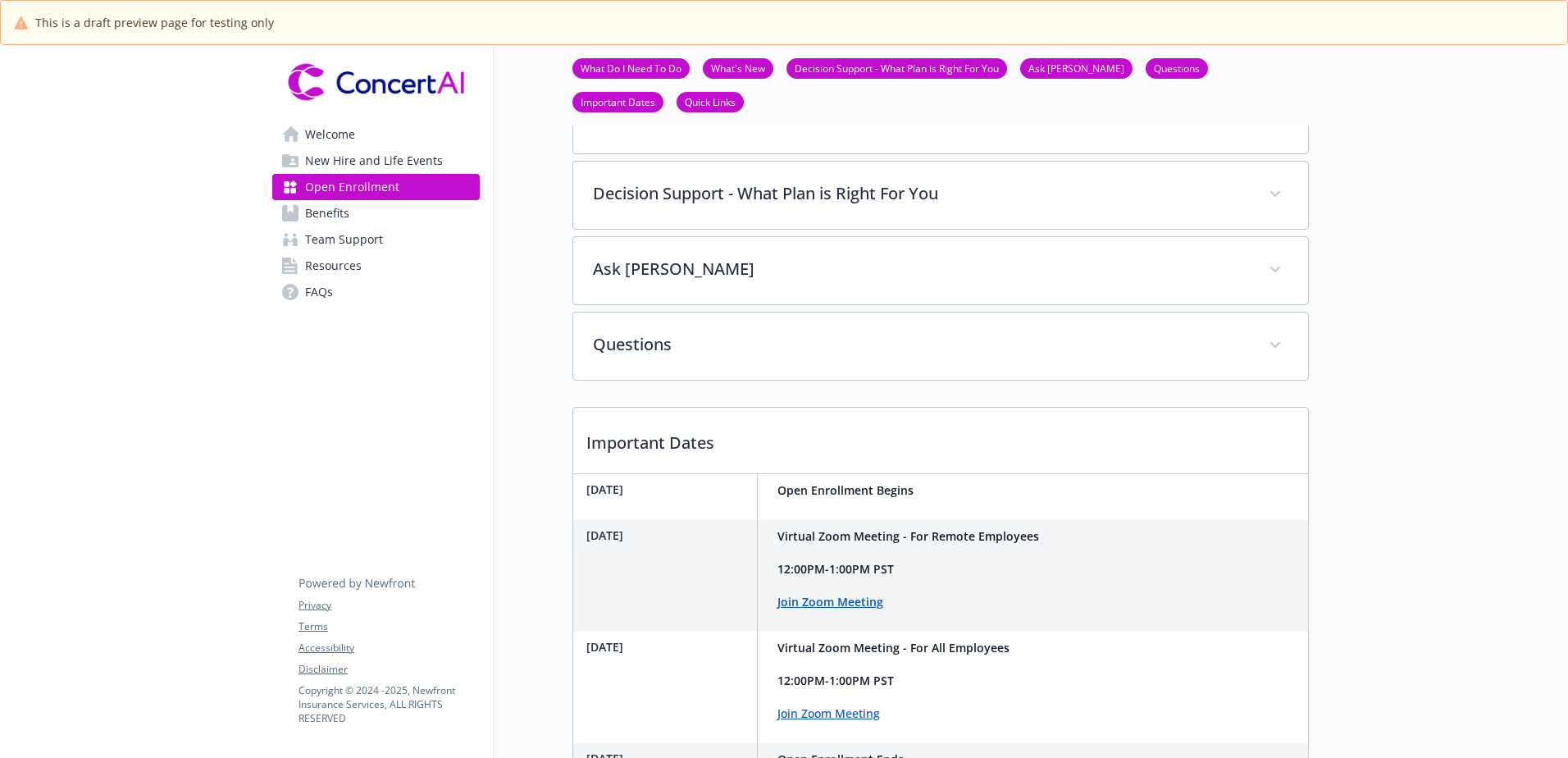
scroll to position [598, 0]
